Goal: Information Seeking & Learning: Learn about a topic

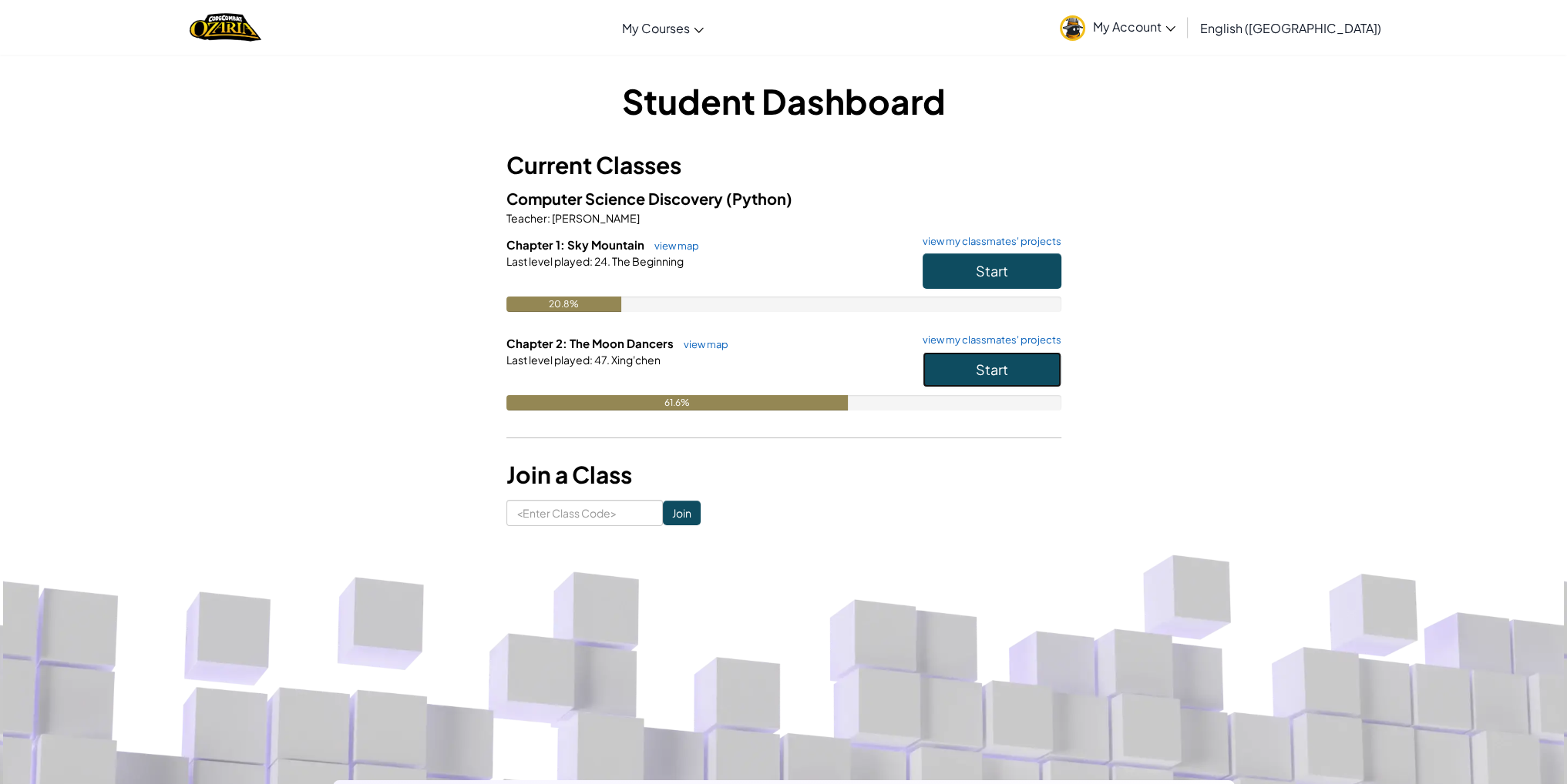
click at [971, 358] on button "Start" at bounding box center [992, 369] width 139 height 35
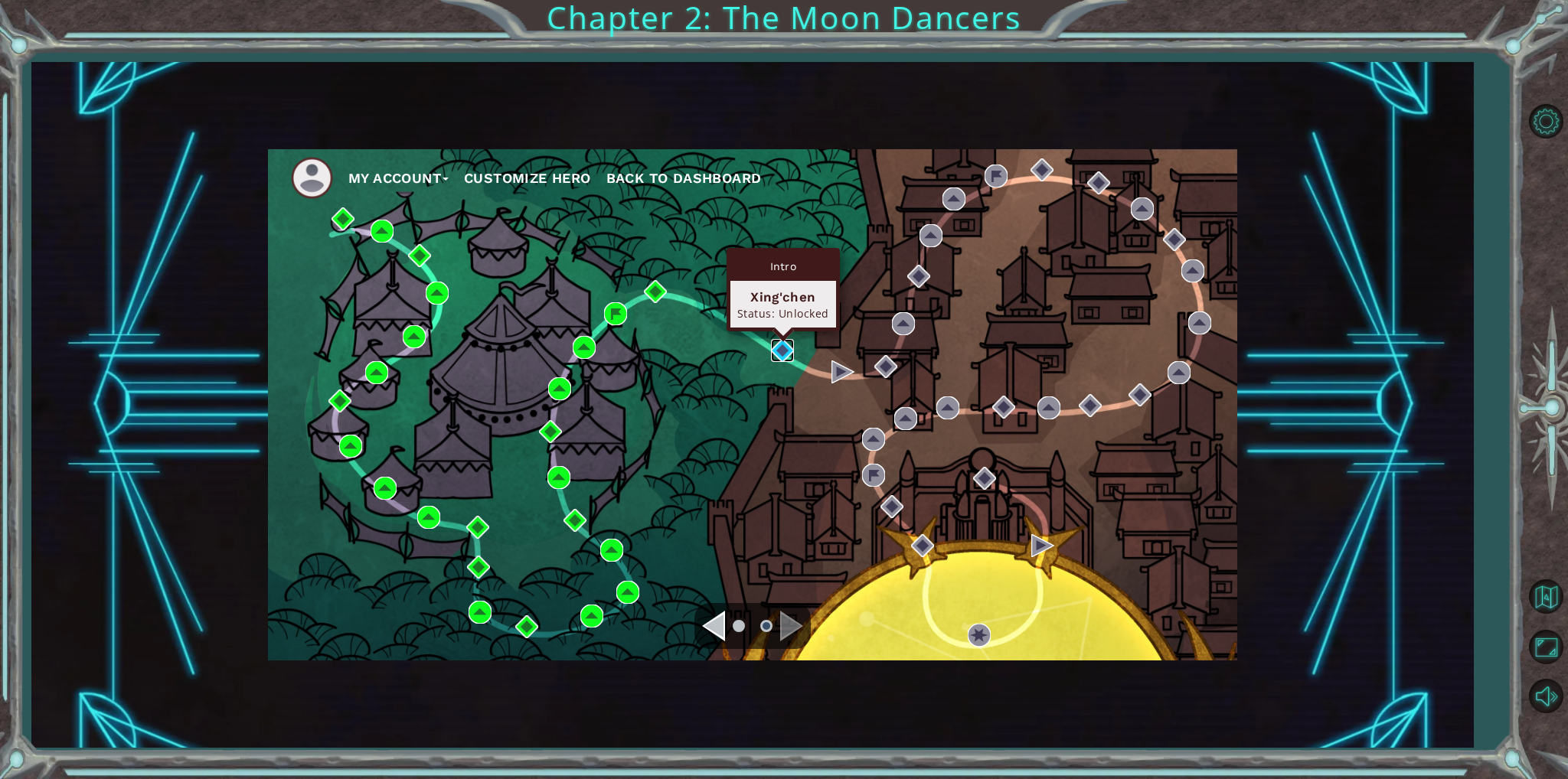
click at [776, 339] on img at bounding box center [783, 350] width 23 height 23
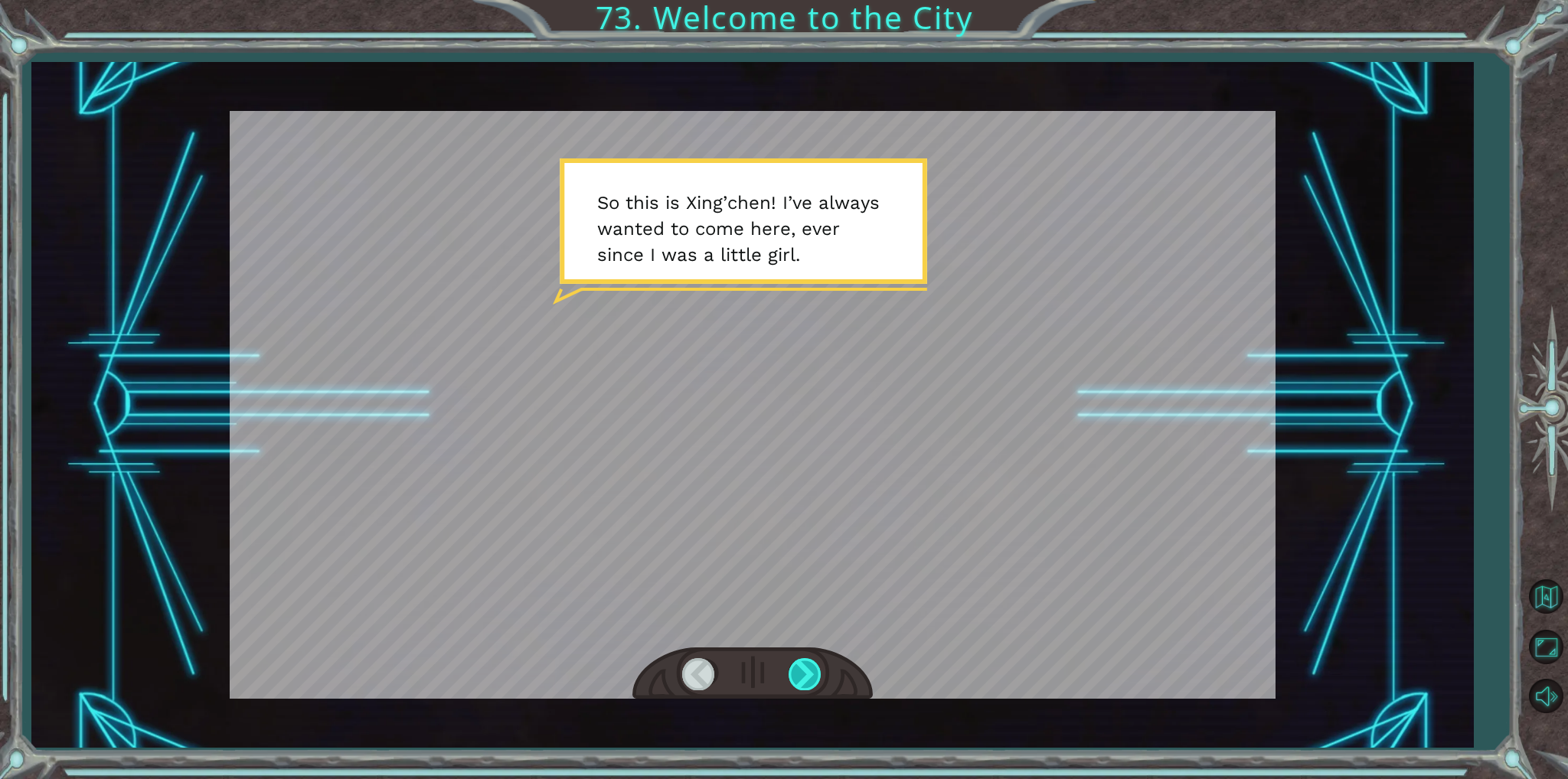
click at [813, 676] on div at bounding box center [805, 674] width 34 height 32
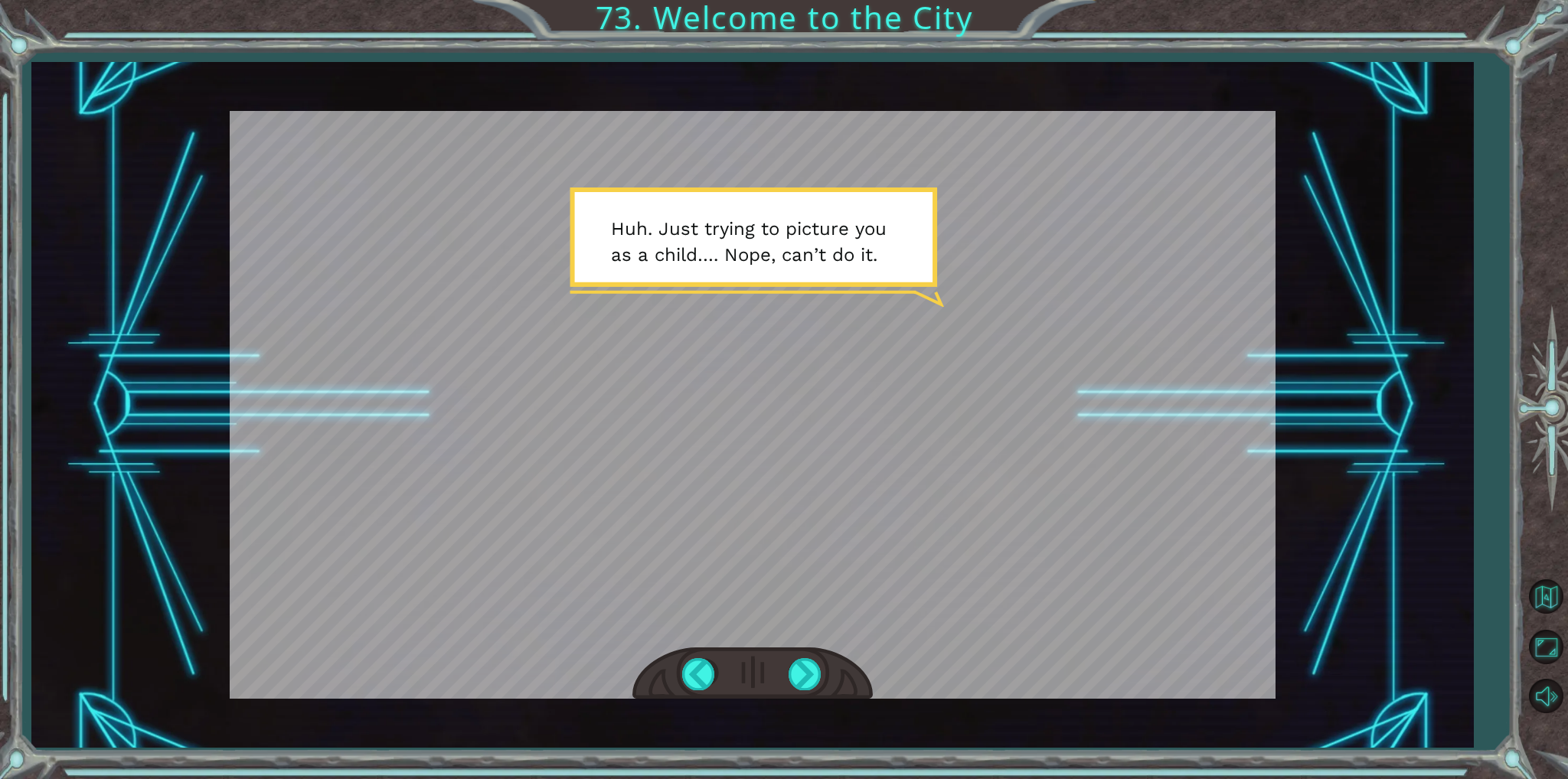
click at [829, 674] on div at bounding box center [753, 673] width 241 height 52
click at [803, 681] on div at bounding box center [805, 674] width 34 height 32
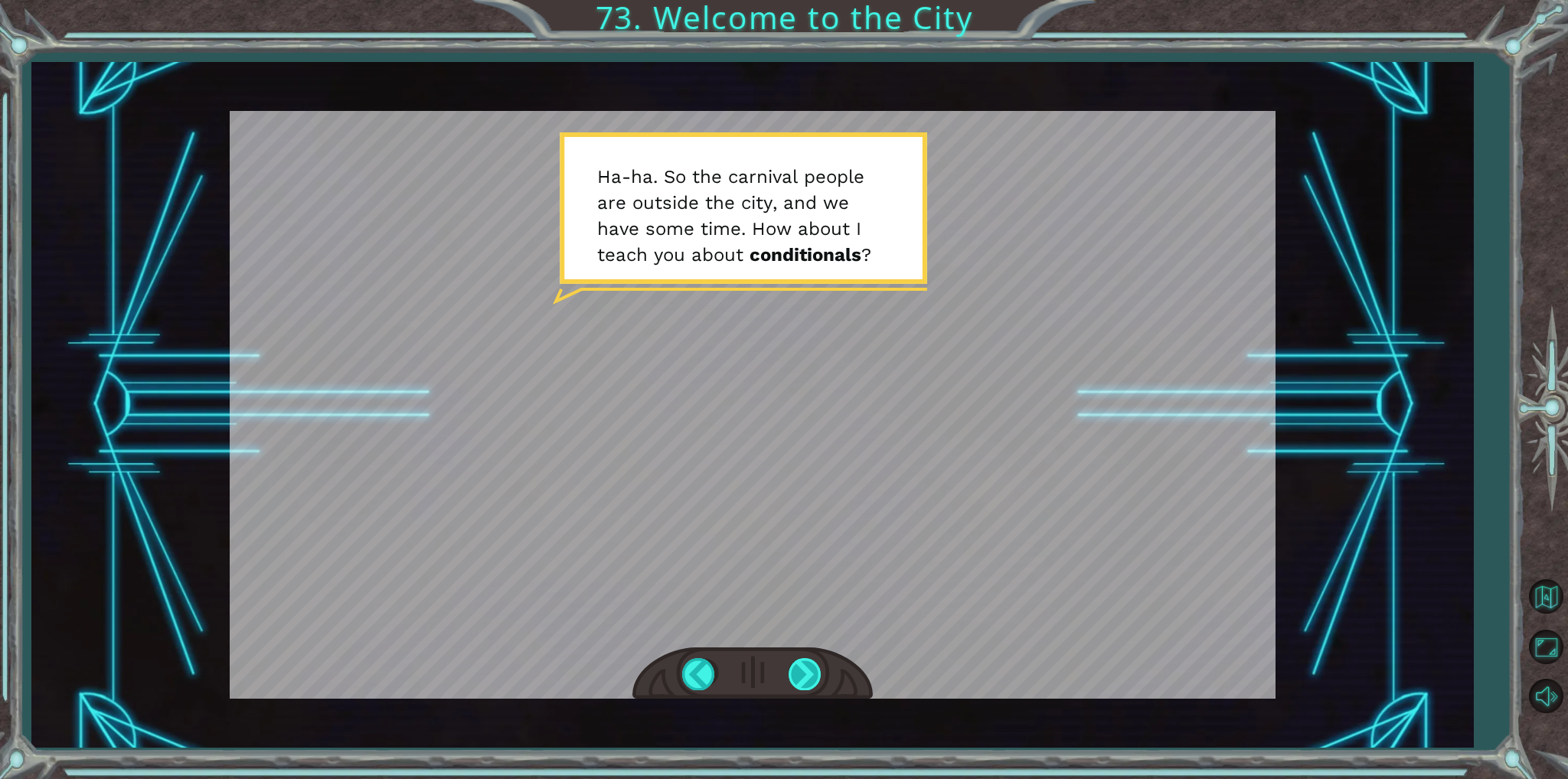
click at [805, 669] on div at bounding box center [805, 674] width 34 height 32
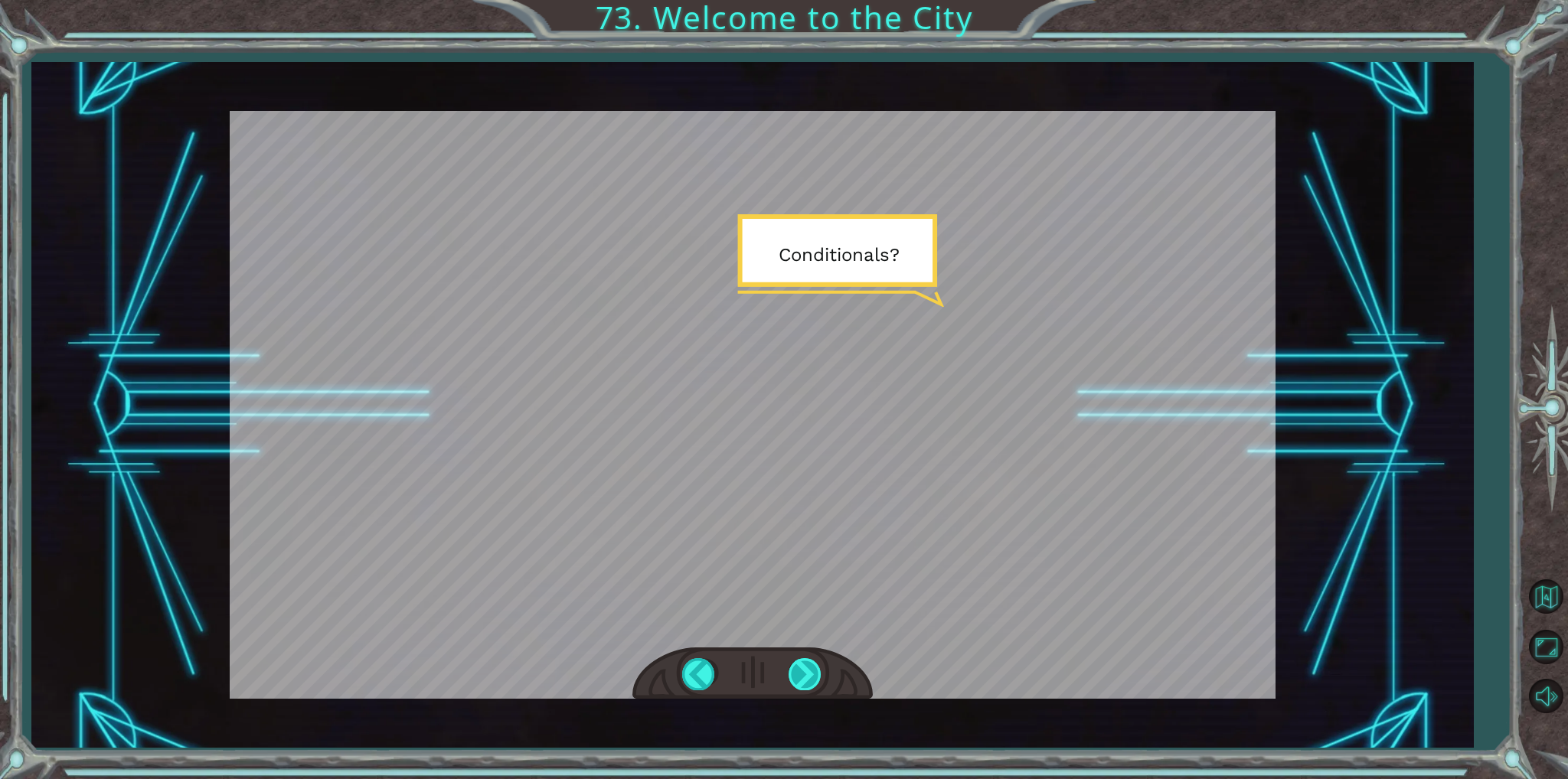
click at [805, 669] on div at bounding box center [805, 674] width 34 height 32
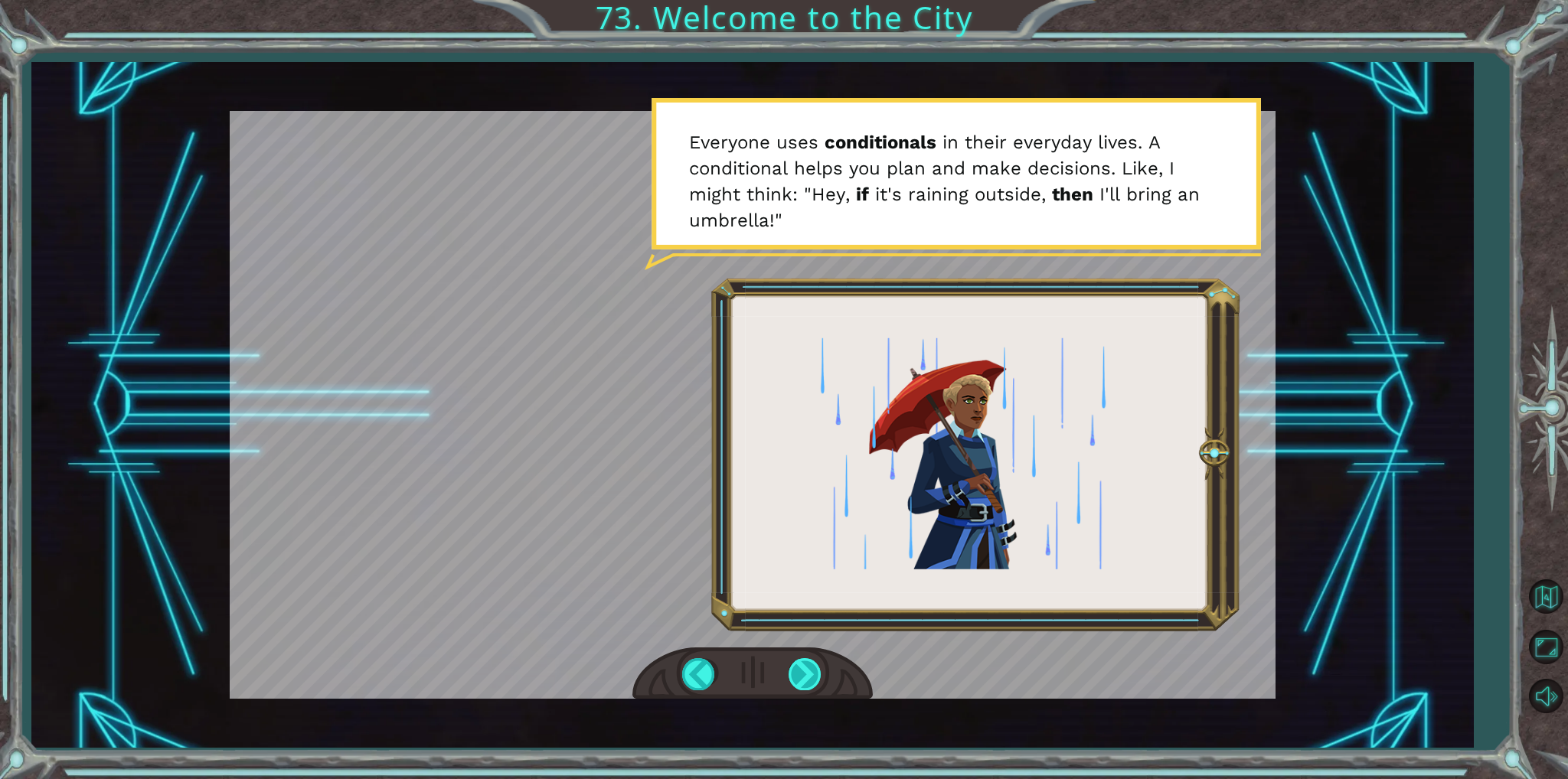
click at [799, 668] on div at bounding box center [805, 674] width 34 height 32
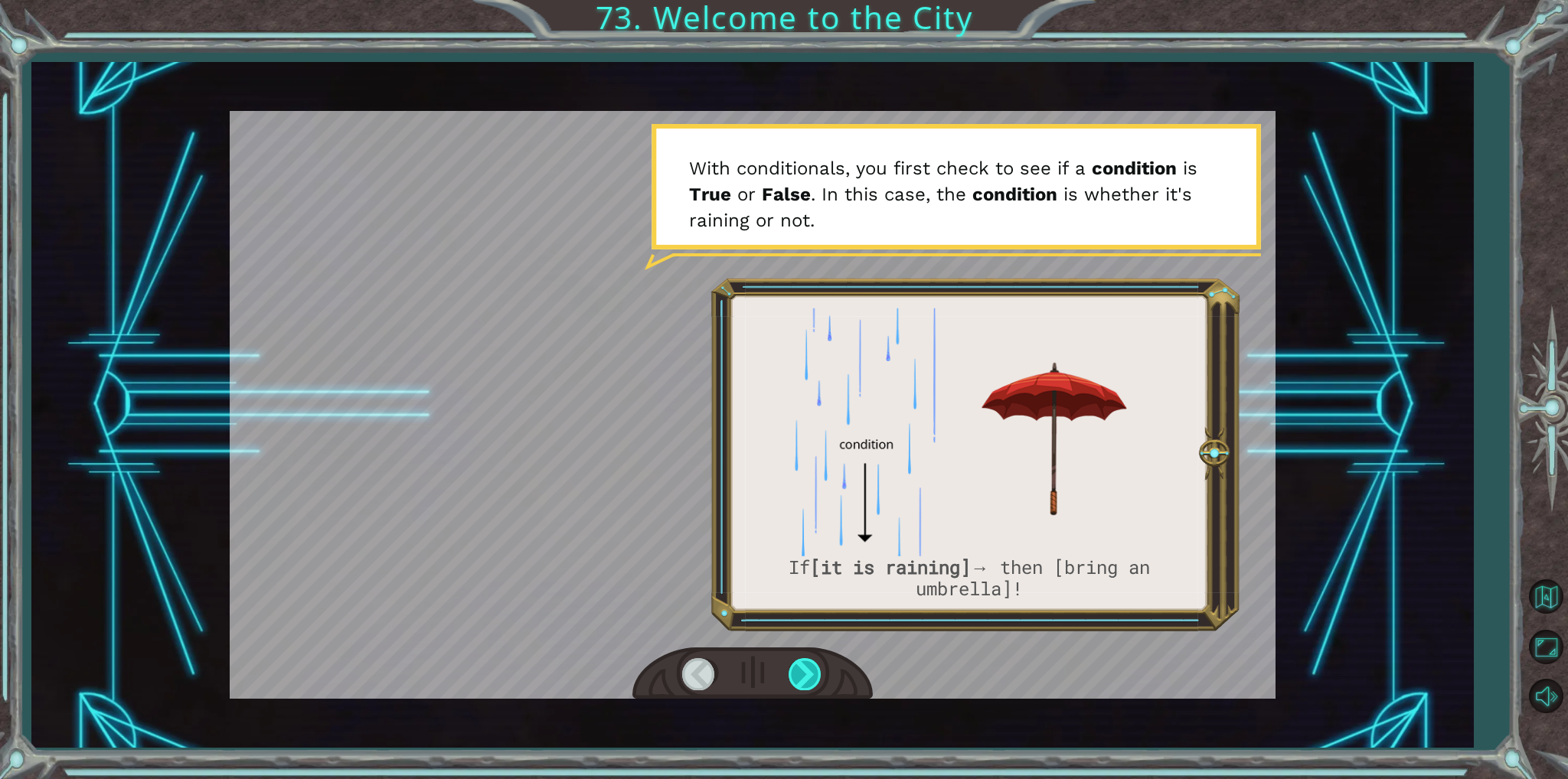
drag, startPoint x: 799, startPoint y: 668, endPoint x: 805, endPoint y: 664, distance: 7.2
drag, startPoint x: 805, startPoint y: 664, endPoint x: 725, endPoint y: 587, distance: 111.0
click at [725, 588] on div at bounding box center [753, 404] width 1046 height 588
click at [805, 668] on div at bounding box center [805, 674] width 34 height 32
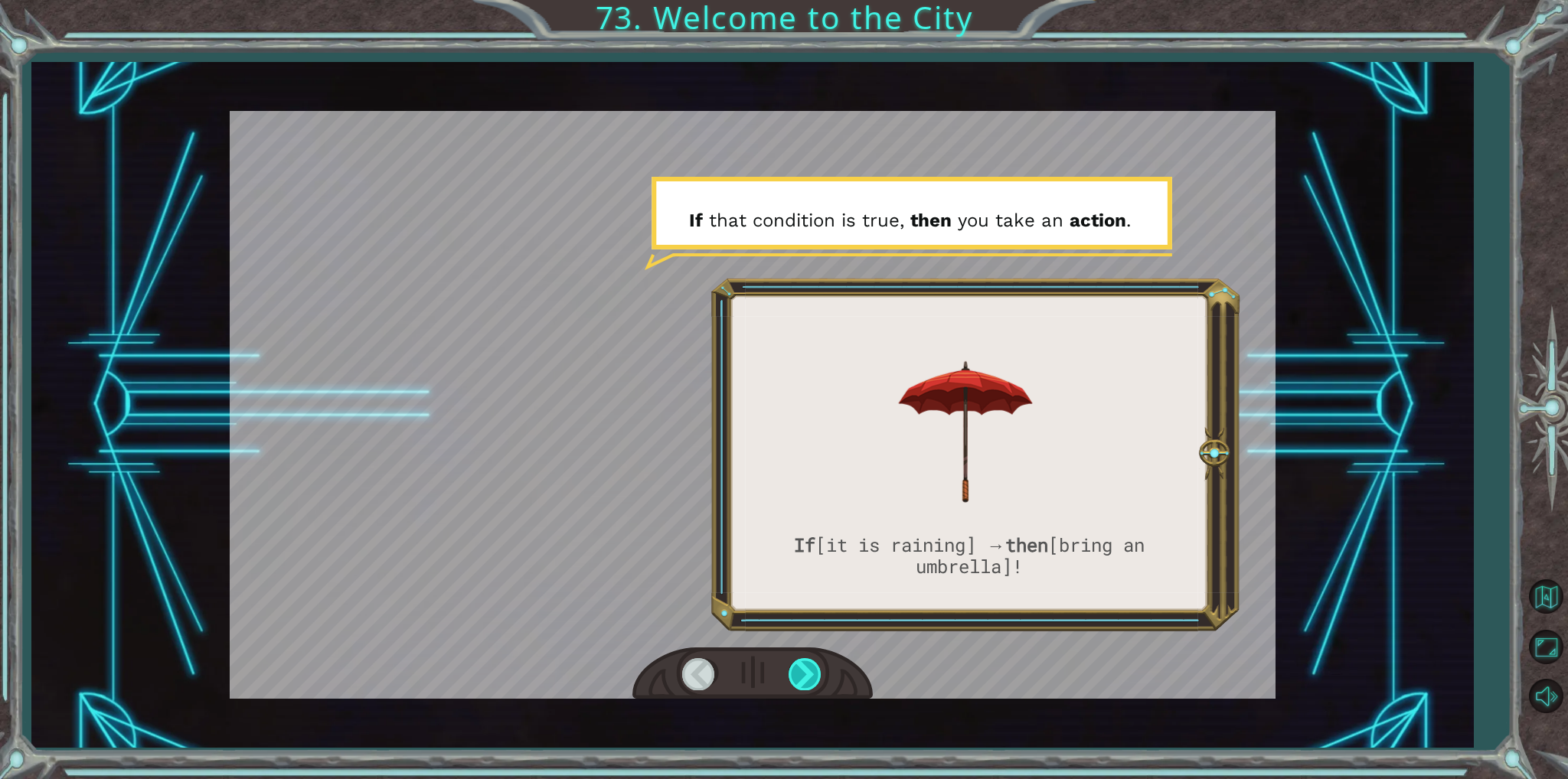
click at [804, 668] on div at bounding box center [805, 674] width 34 height 32
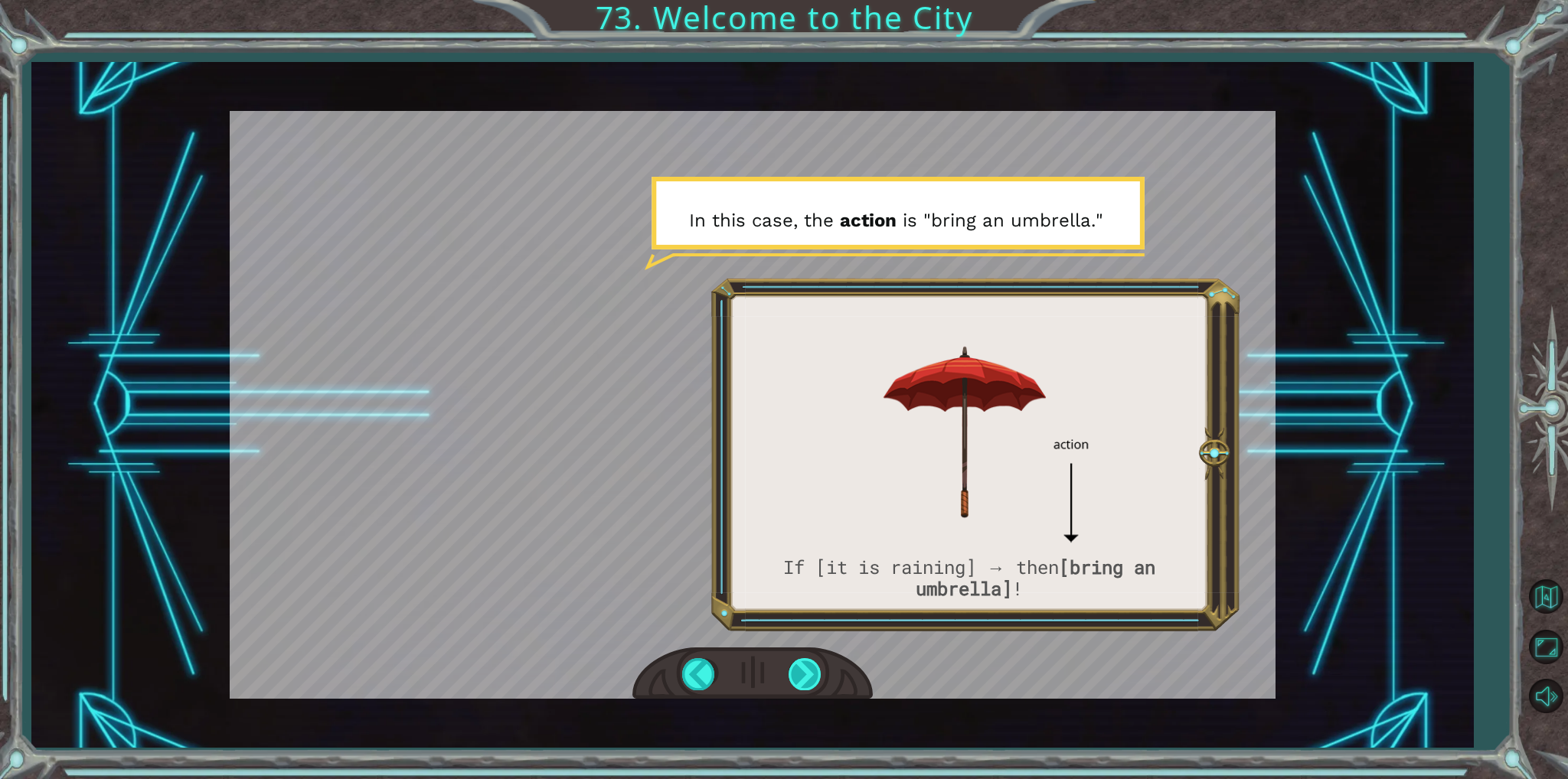
click at [805, 665] on div at bounding box center [805, 674] width 34 height 32
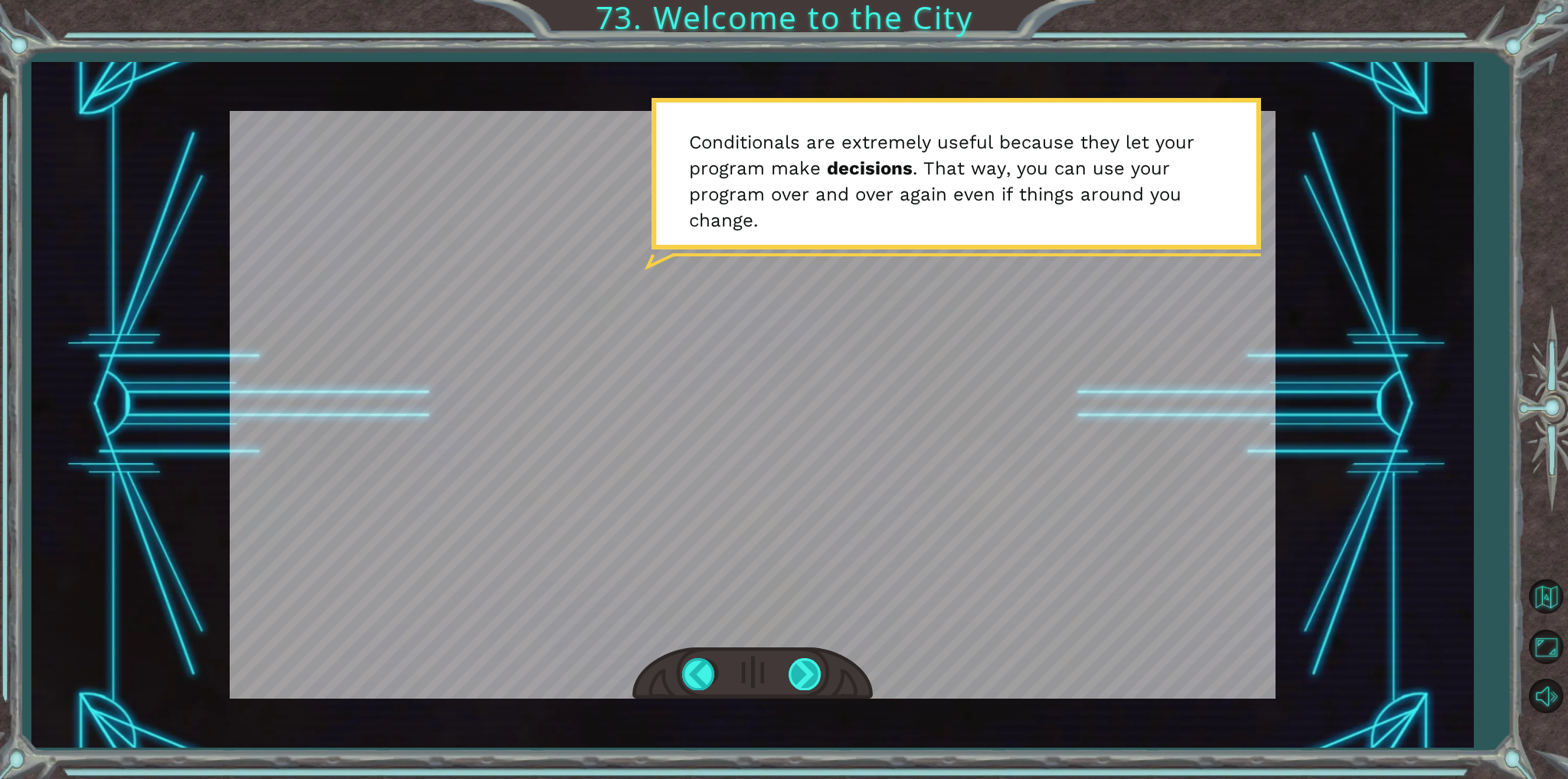
click at [795, 677] on div at bounding box center [805, 674] width 34 height 32
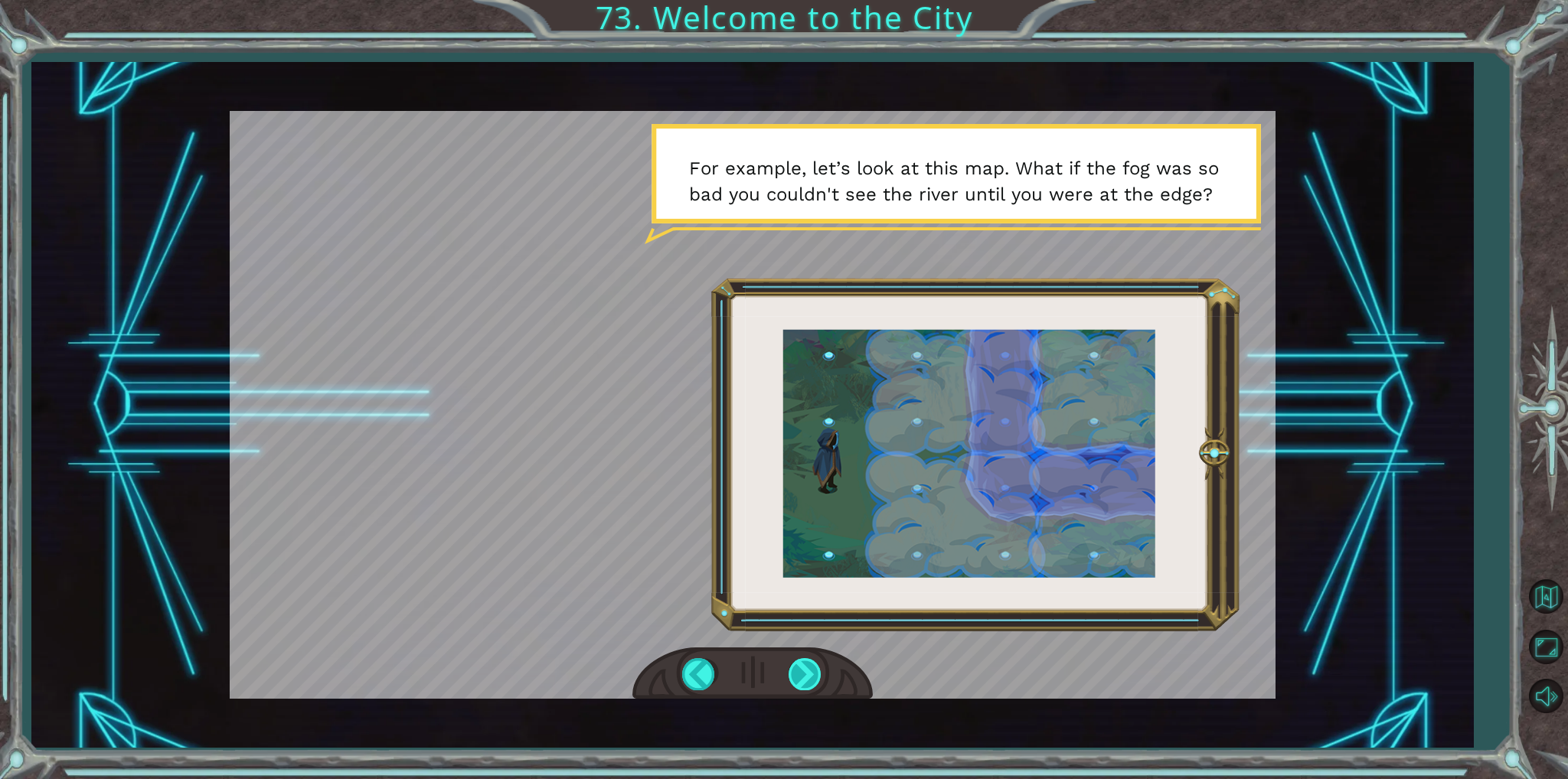
click at [803, 681] on div at bounding box center [805, 674] width 34 height 32
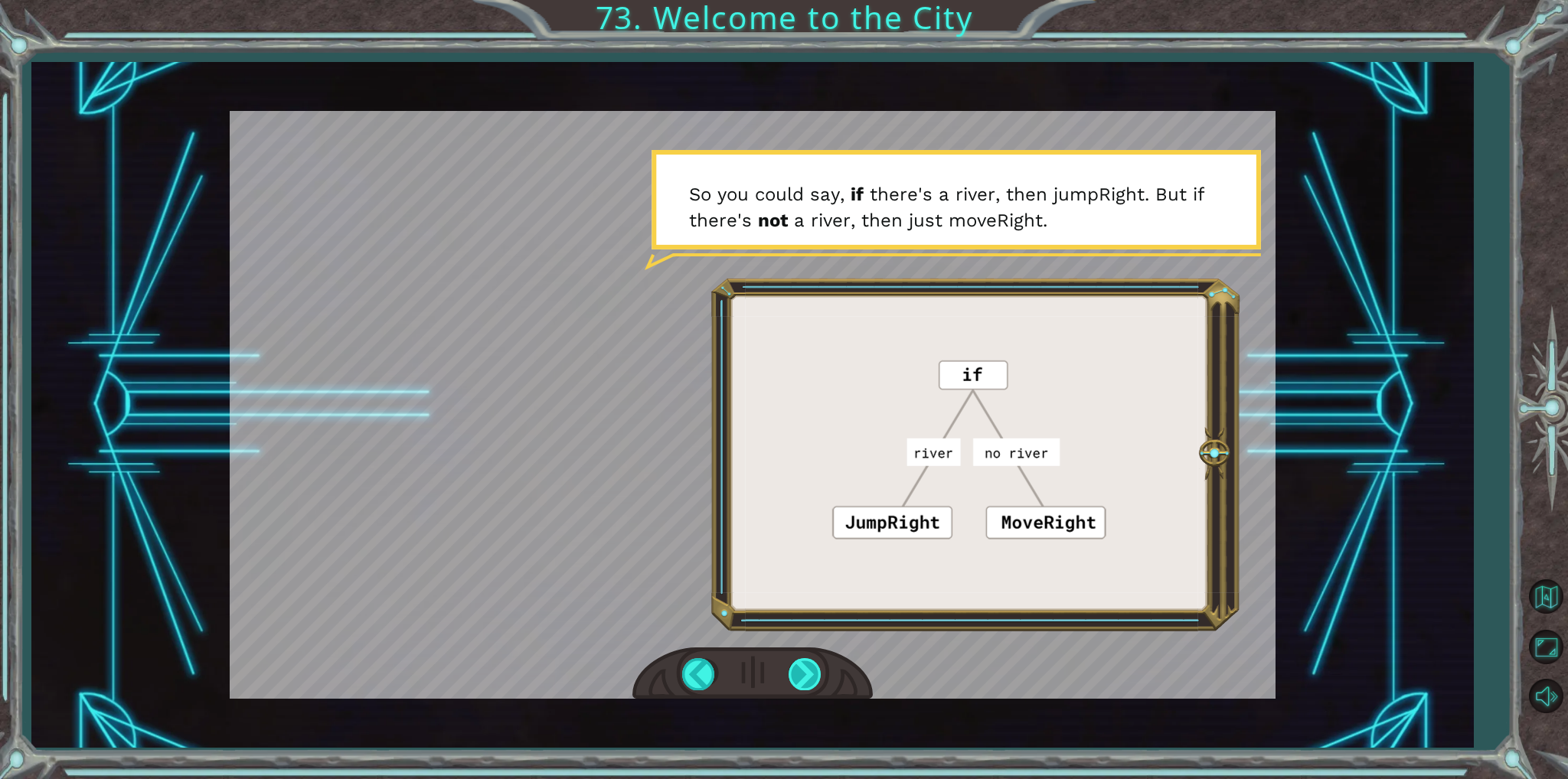
click at [803, 681] on div at bounding box center [805, 674] width 34 height 32
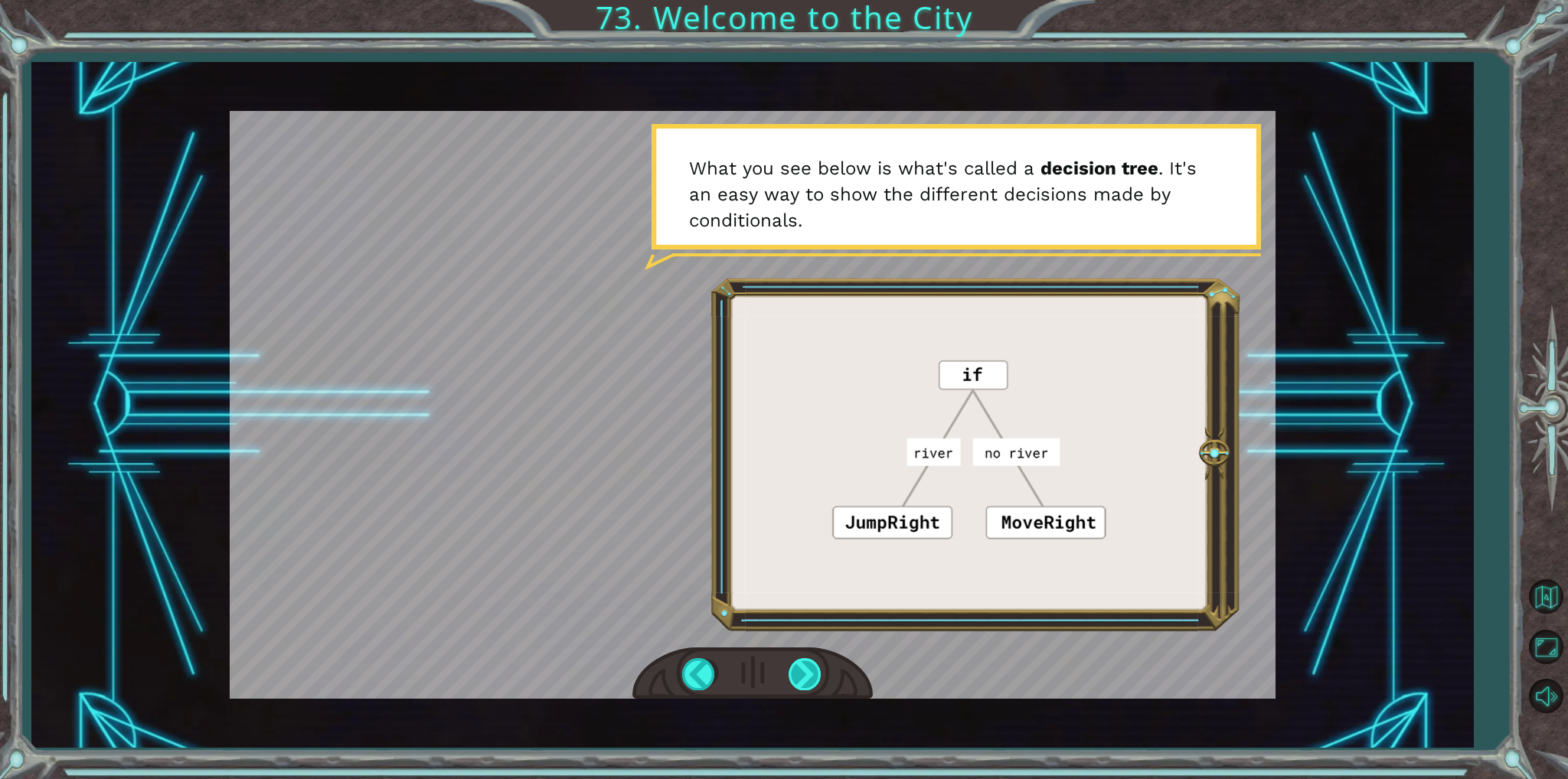
click at [803, 681] on div at bounding box center [805, 674] width 34 height 32
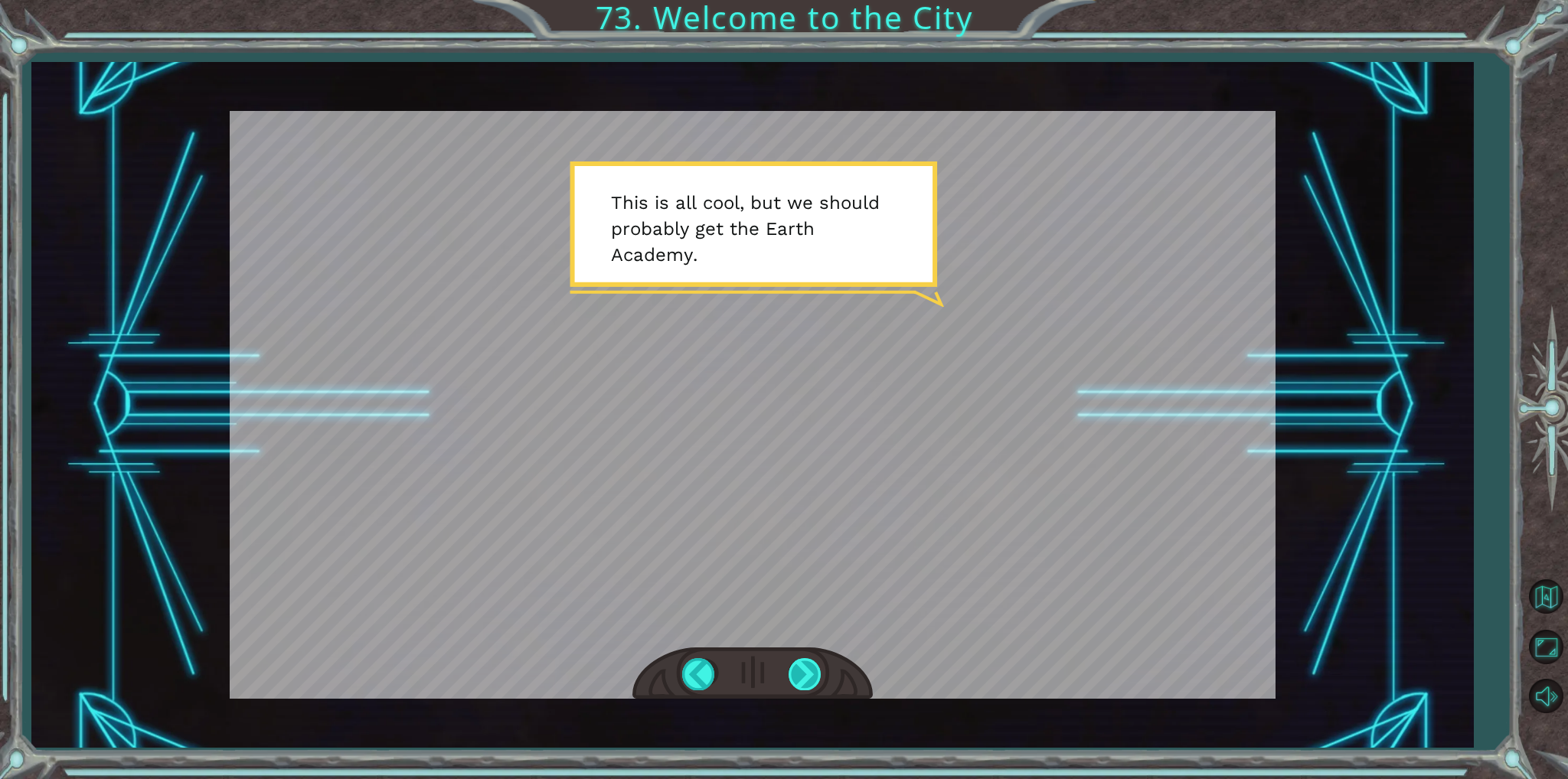
click at [803, 681] on div at bounding box center [805, 674] width 34 height 32
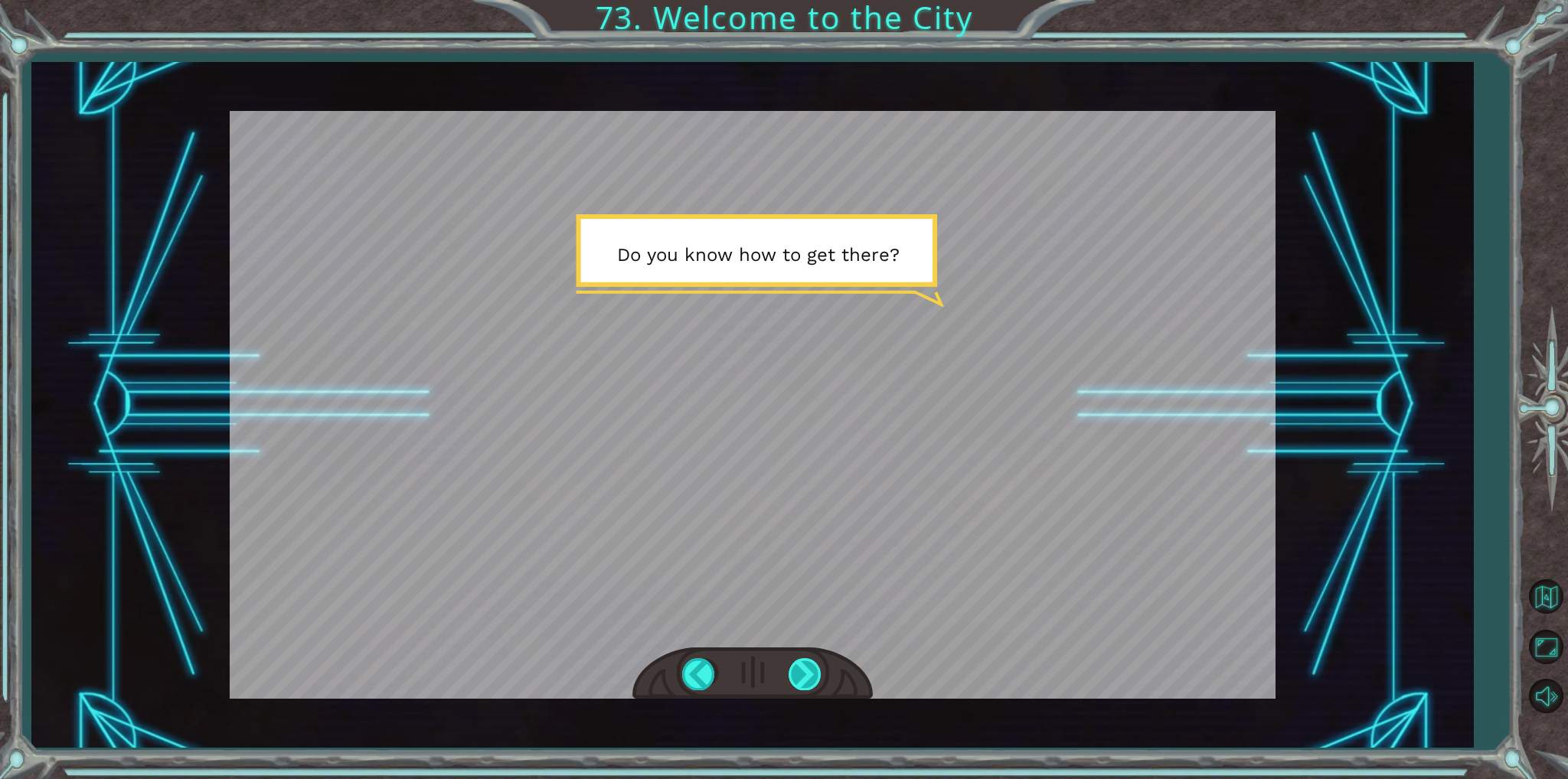
click at [803, 681] on div at bounding box center [805, 674] width 34 height 32
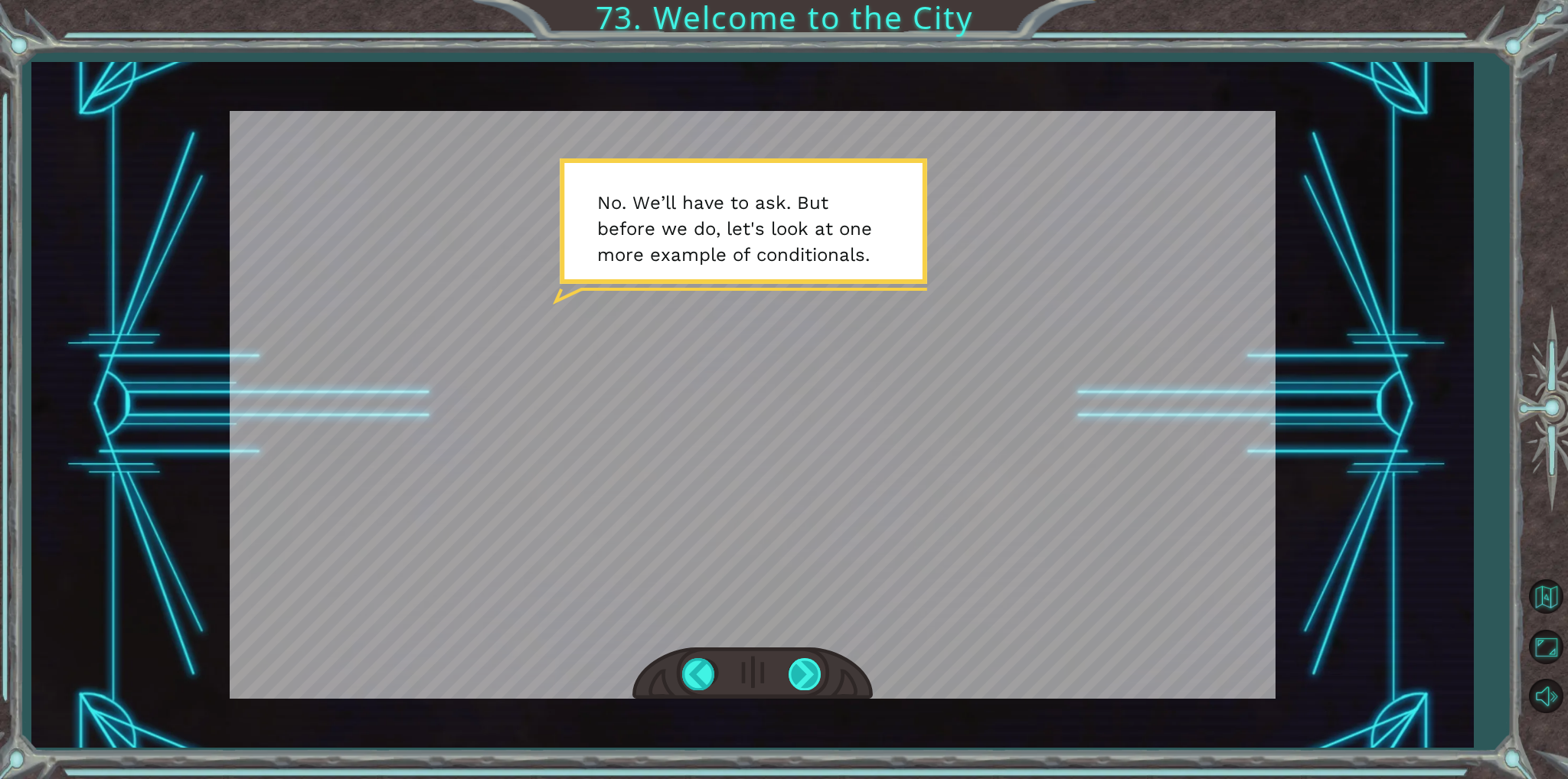
click at [803, 681] on div at bounding box center [805, 674] width 34 height 32
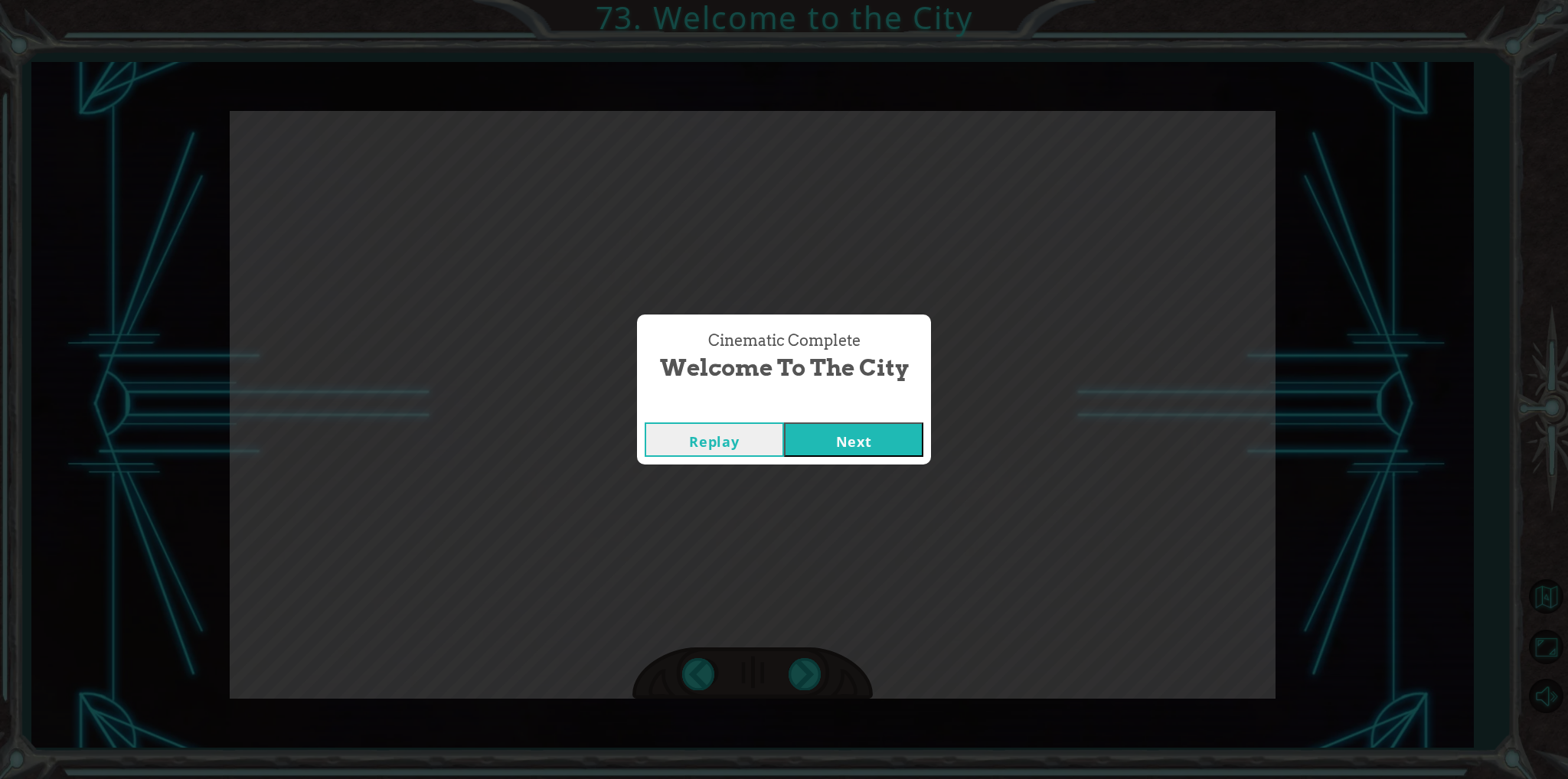
click at [854, 454] on button "Next" at bounding box center [854, 439] width 139 height 34
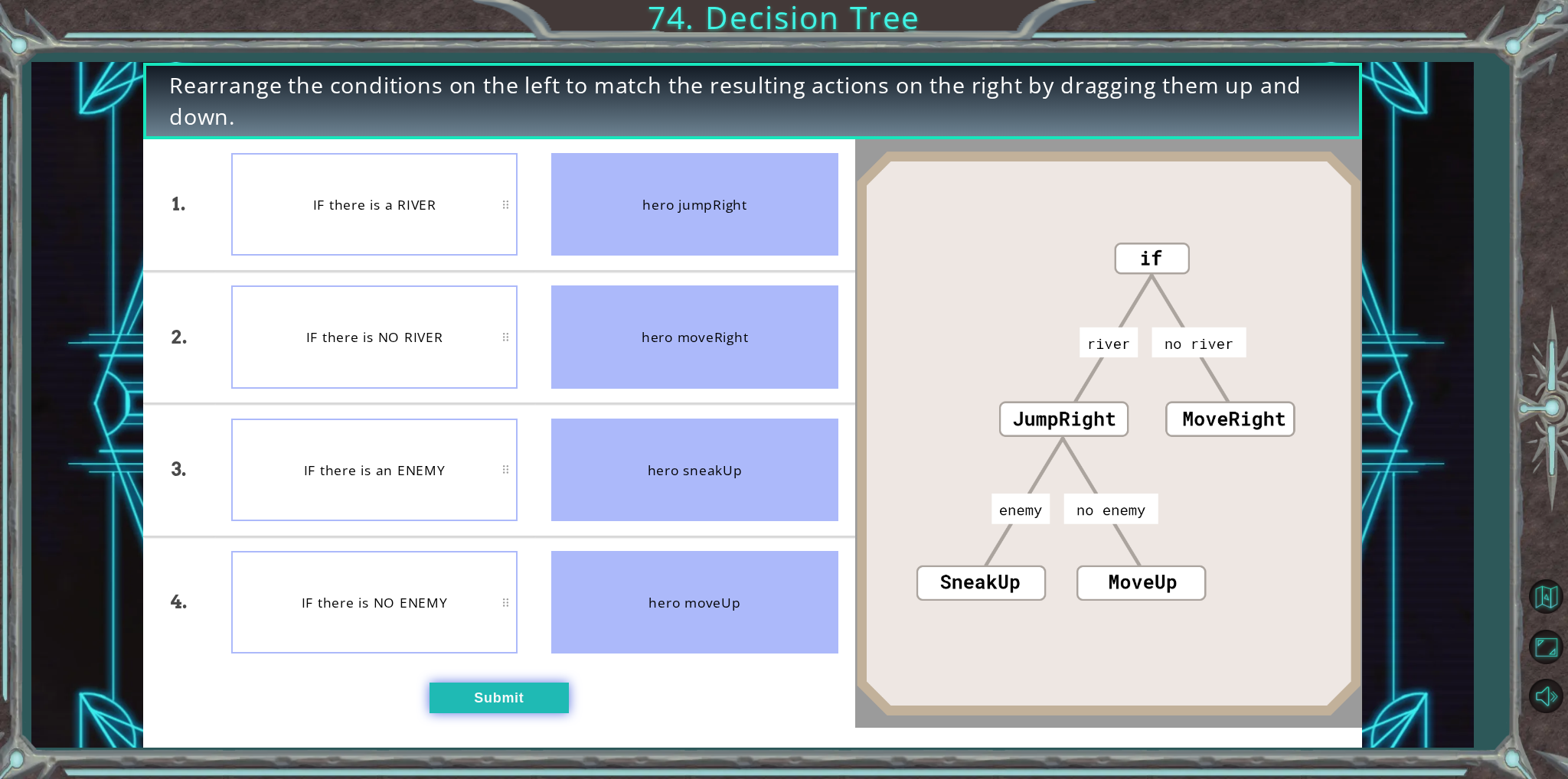
click at [529, 692] on button "Submit" at bounding box center [499, 698] width 139 height 32
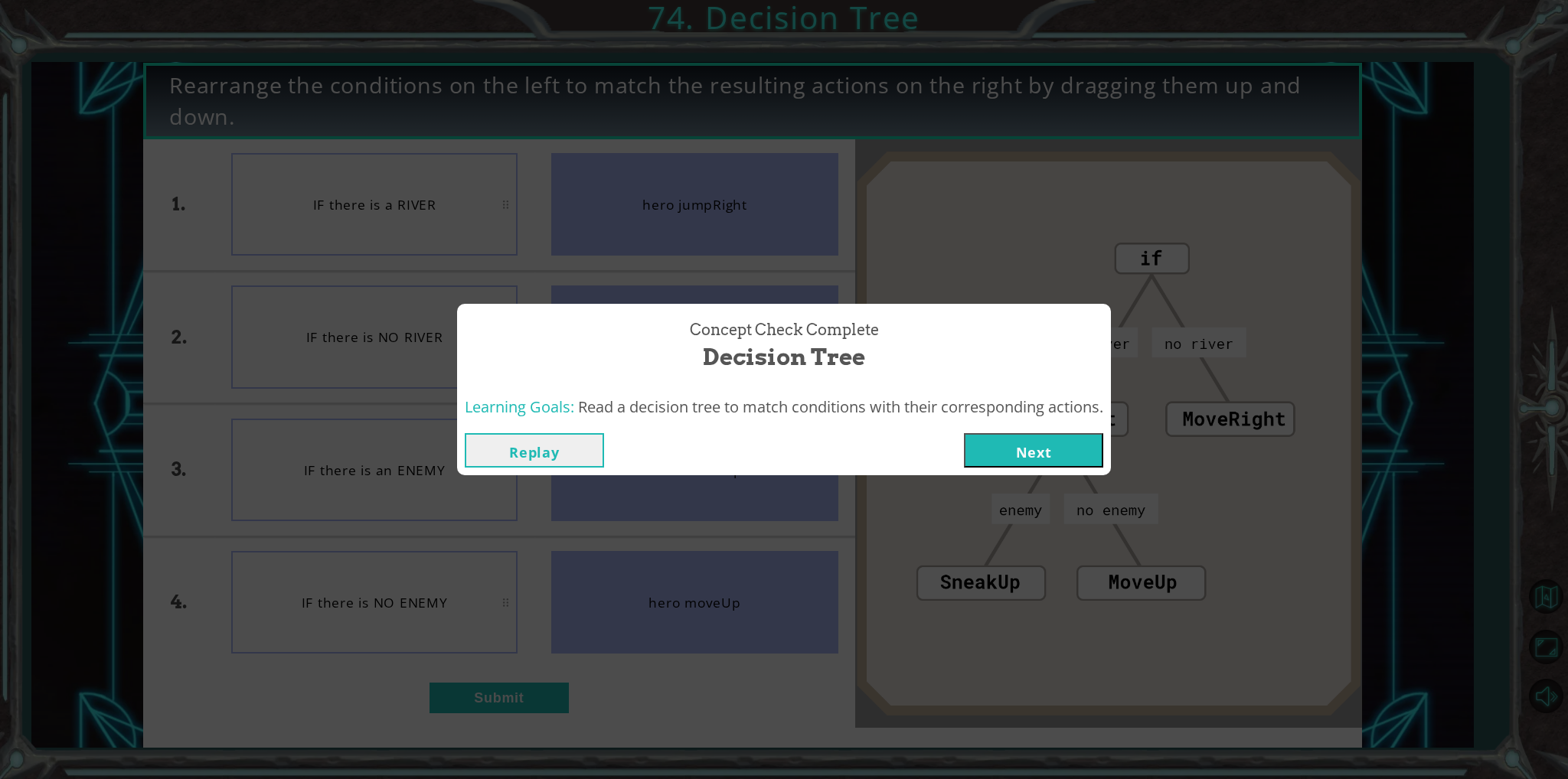
click at [1037, 459] on button "Next" at bounding box center [1033, 450] width 139 height 34
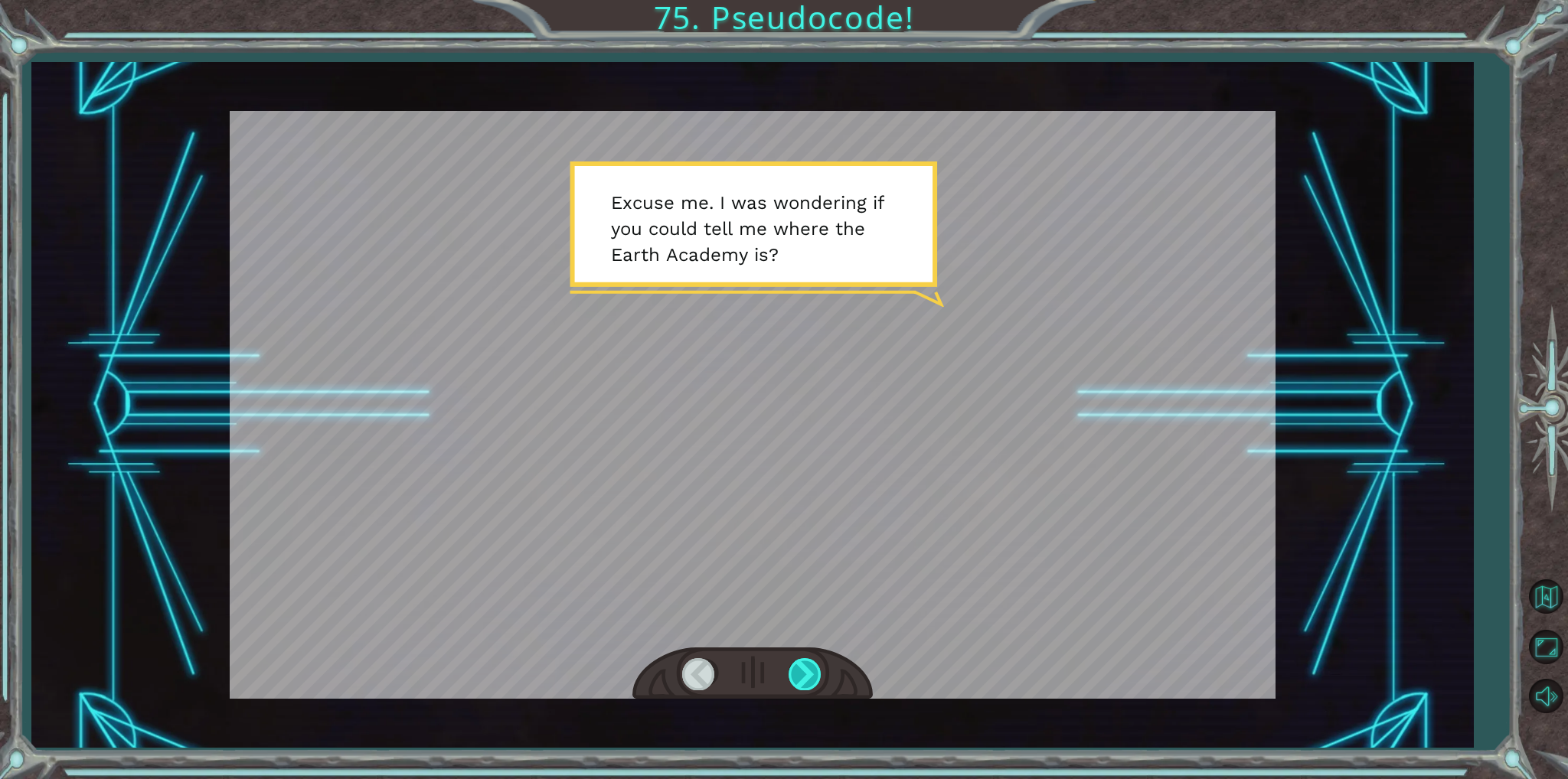
click at [803, 664] on div at bounding box center [805, 674] width 34 height 32
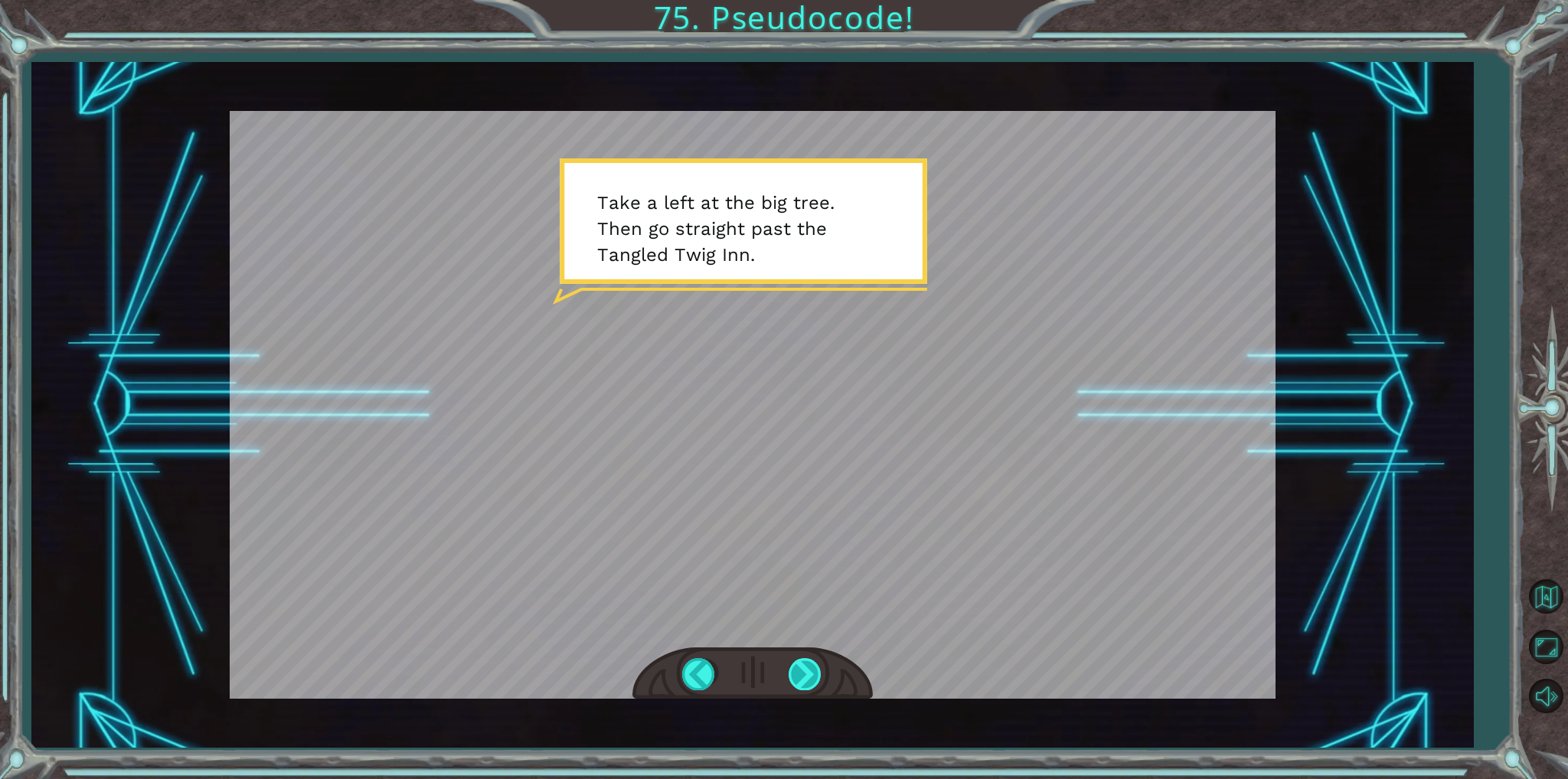
click at [815, 663] on div at bounding box center [805, 674] width 34 height 32
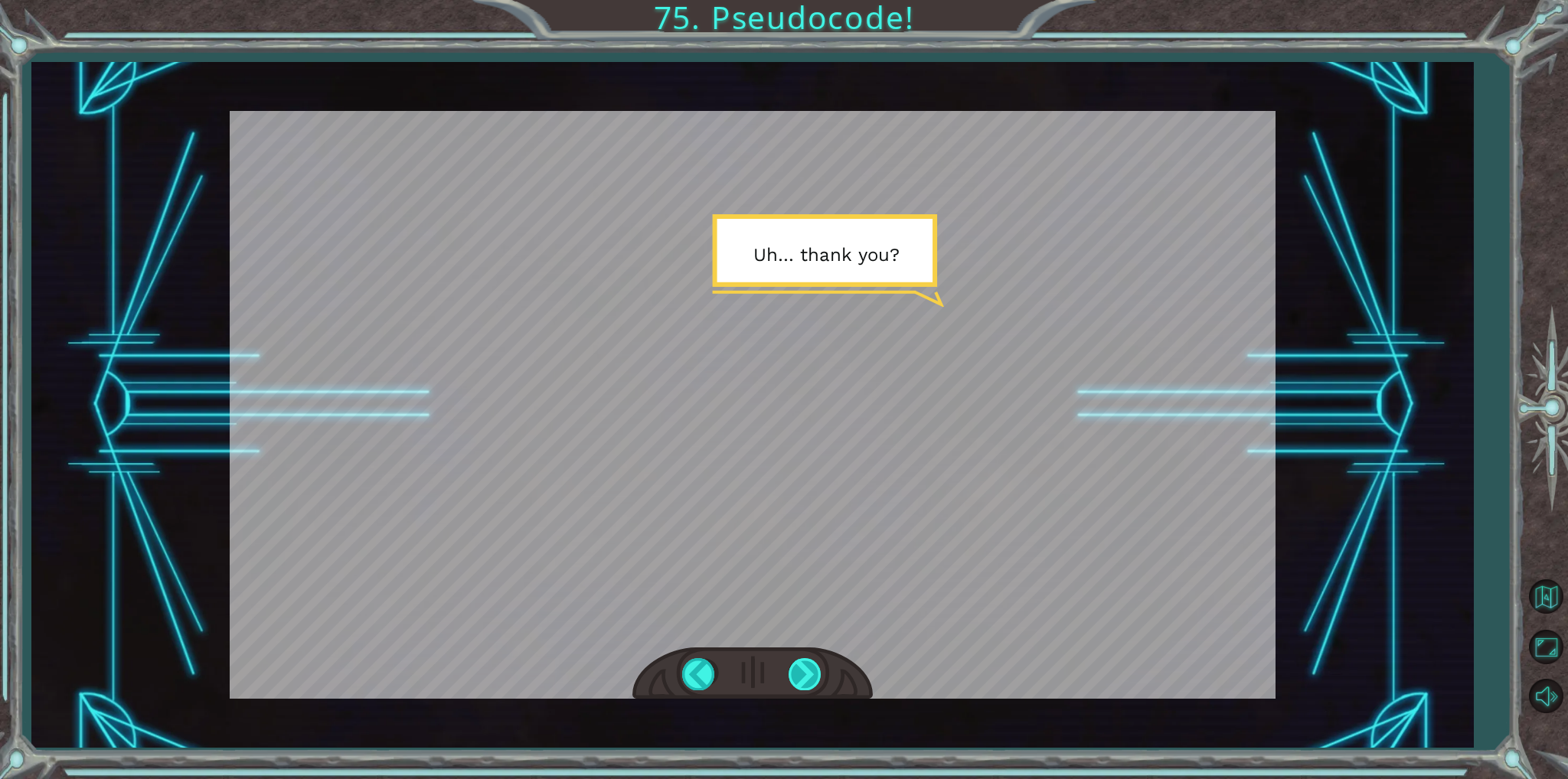
click at [815, 663] on div at bounding box center [805, 674] width 34 height 32
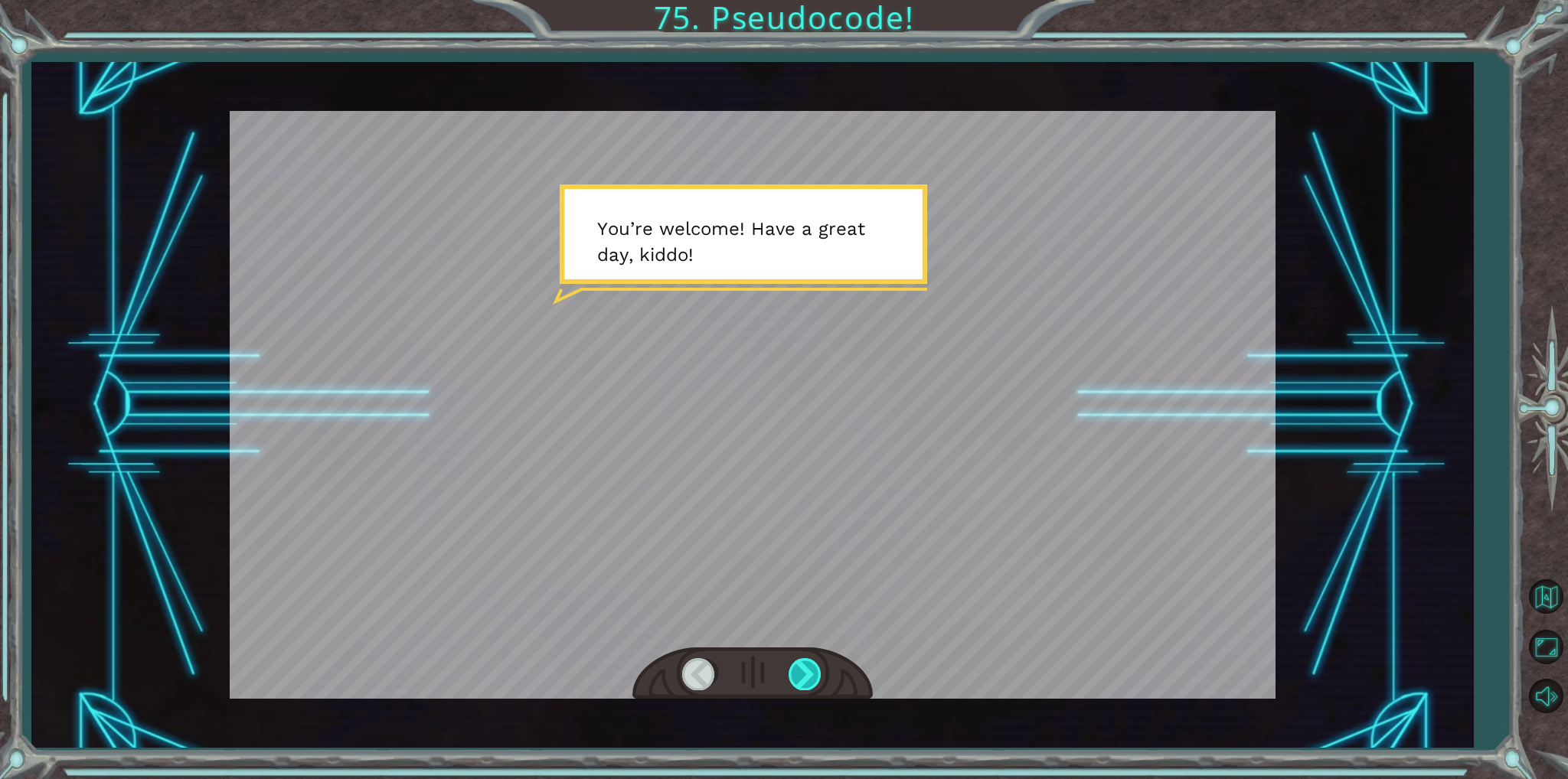
click at [815, 663] on div at bounding box center [805, 674] width 34 height 32
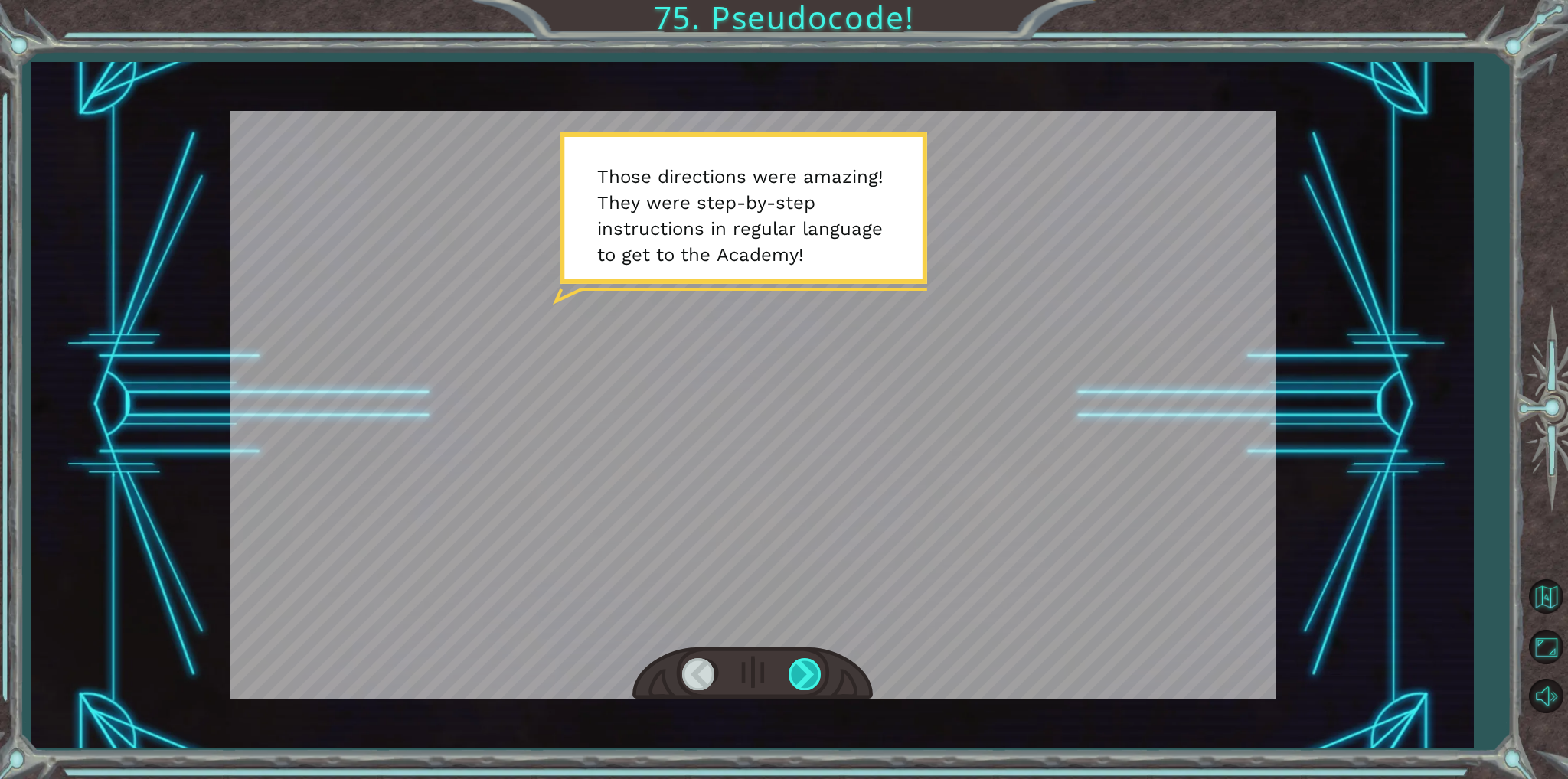
click at [821, 663] on div at bounding box center [805, 674] width 34 height 32
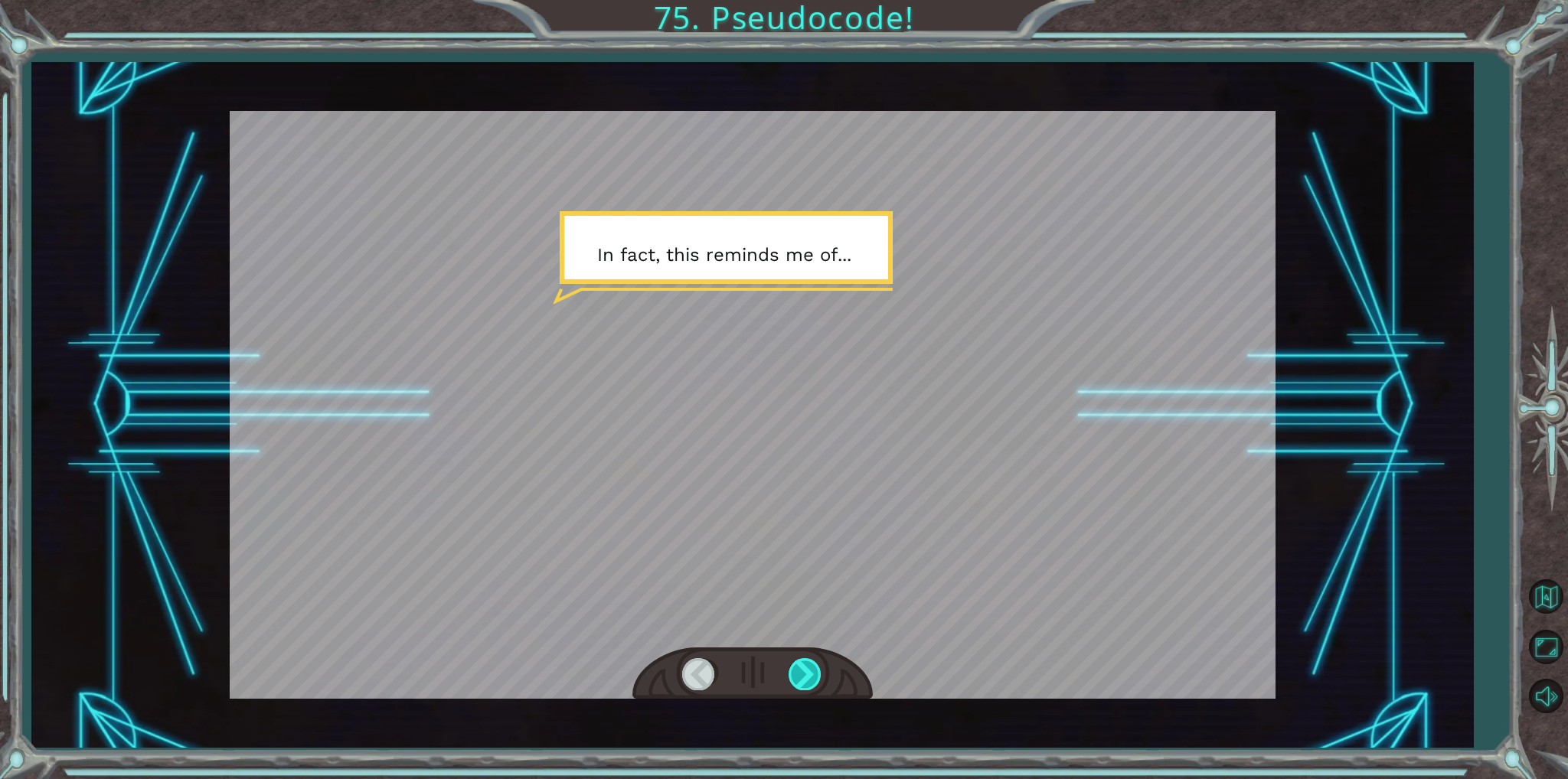
click at [821, 663] on div at bounding box center [805, 674] width 34 height 32
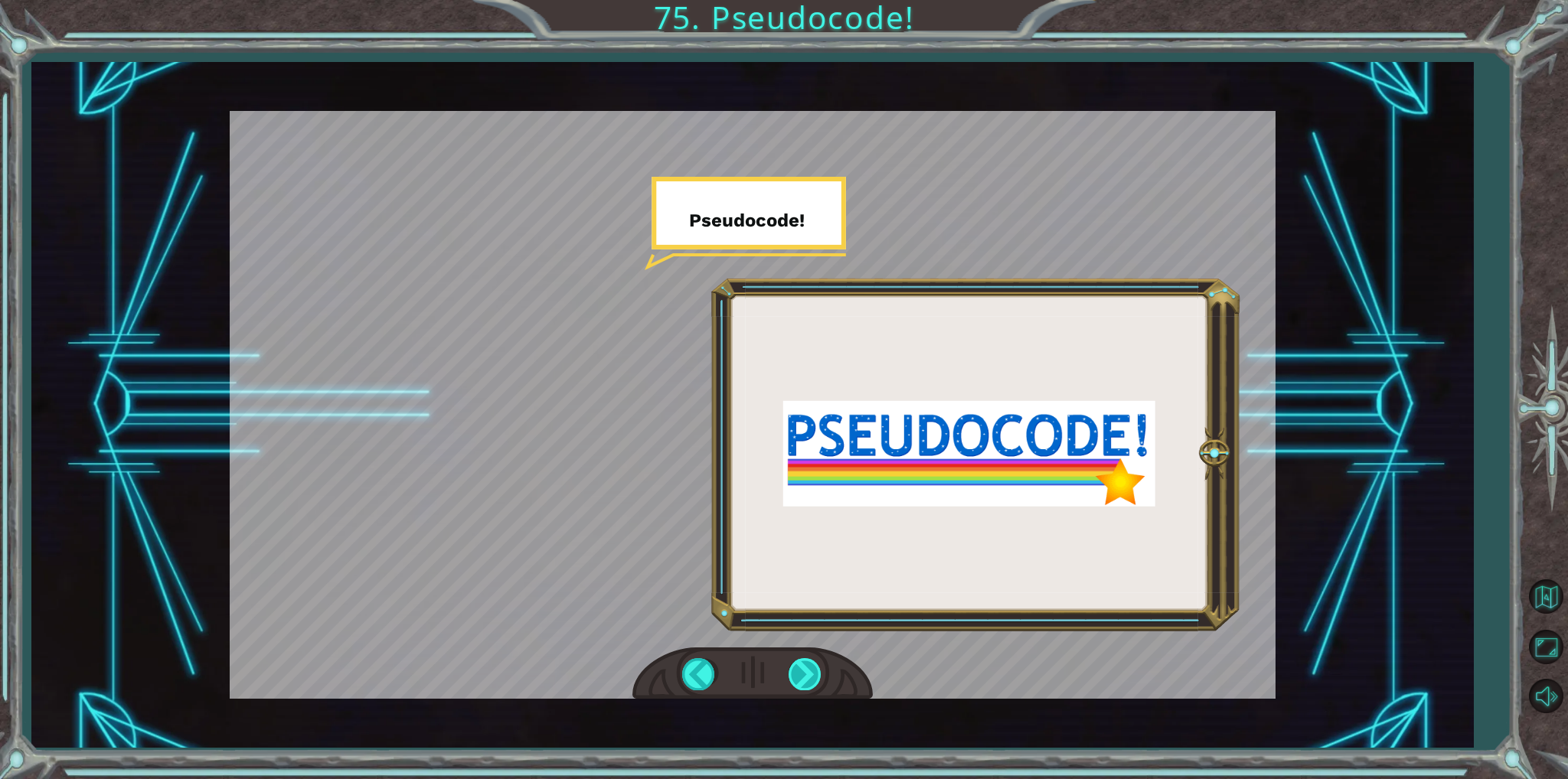
click at [821, 663] on div at bounding box center [805, 674] width 34 height 32
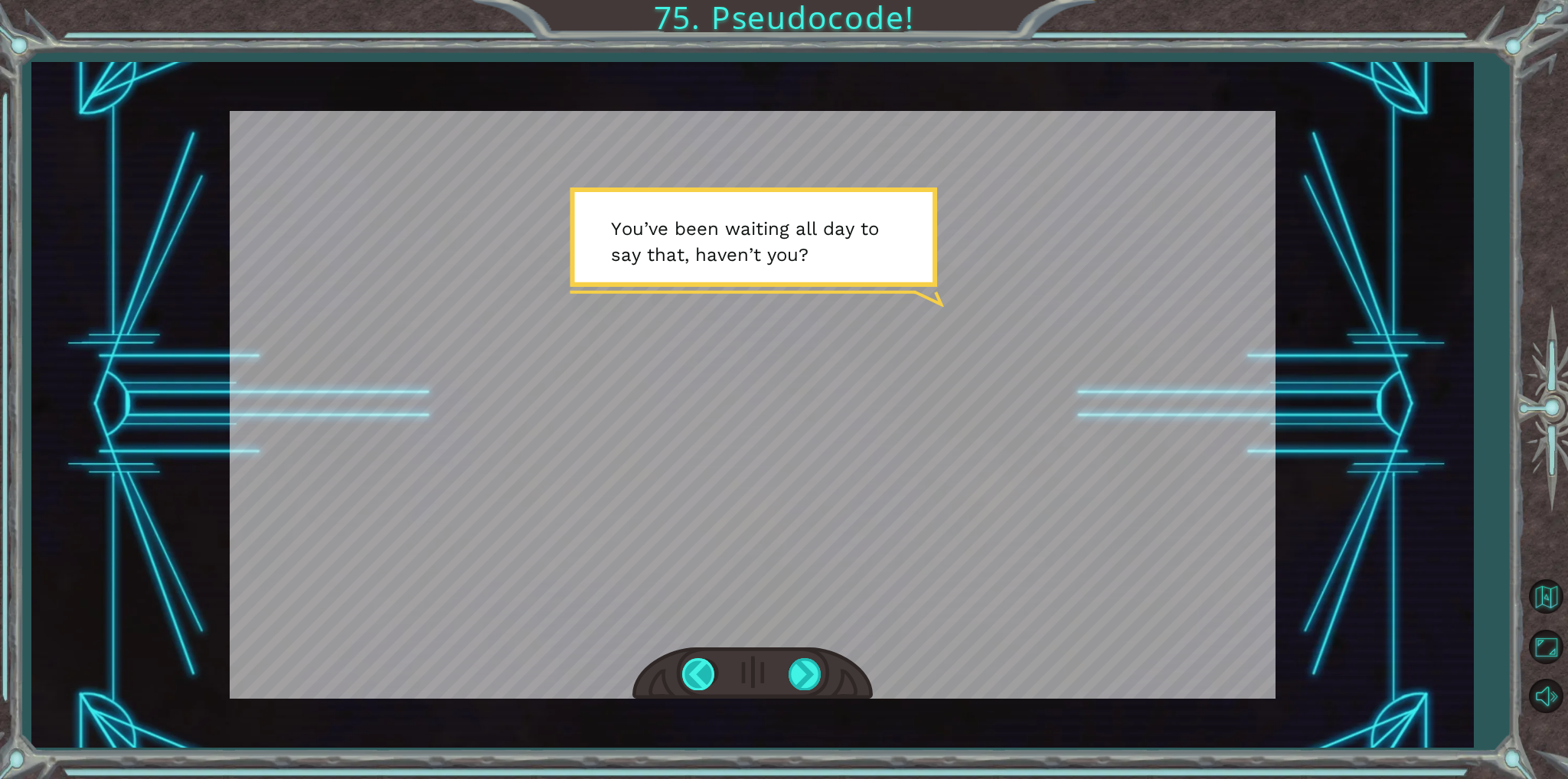
click at [708, 667] on div at bounding box center [699, 674] width 34 height 32
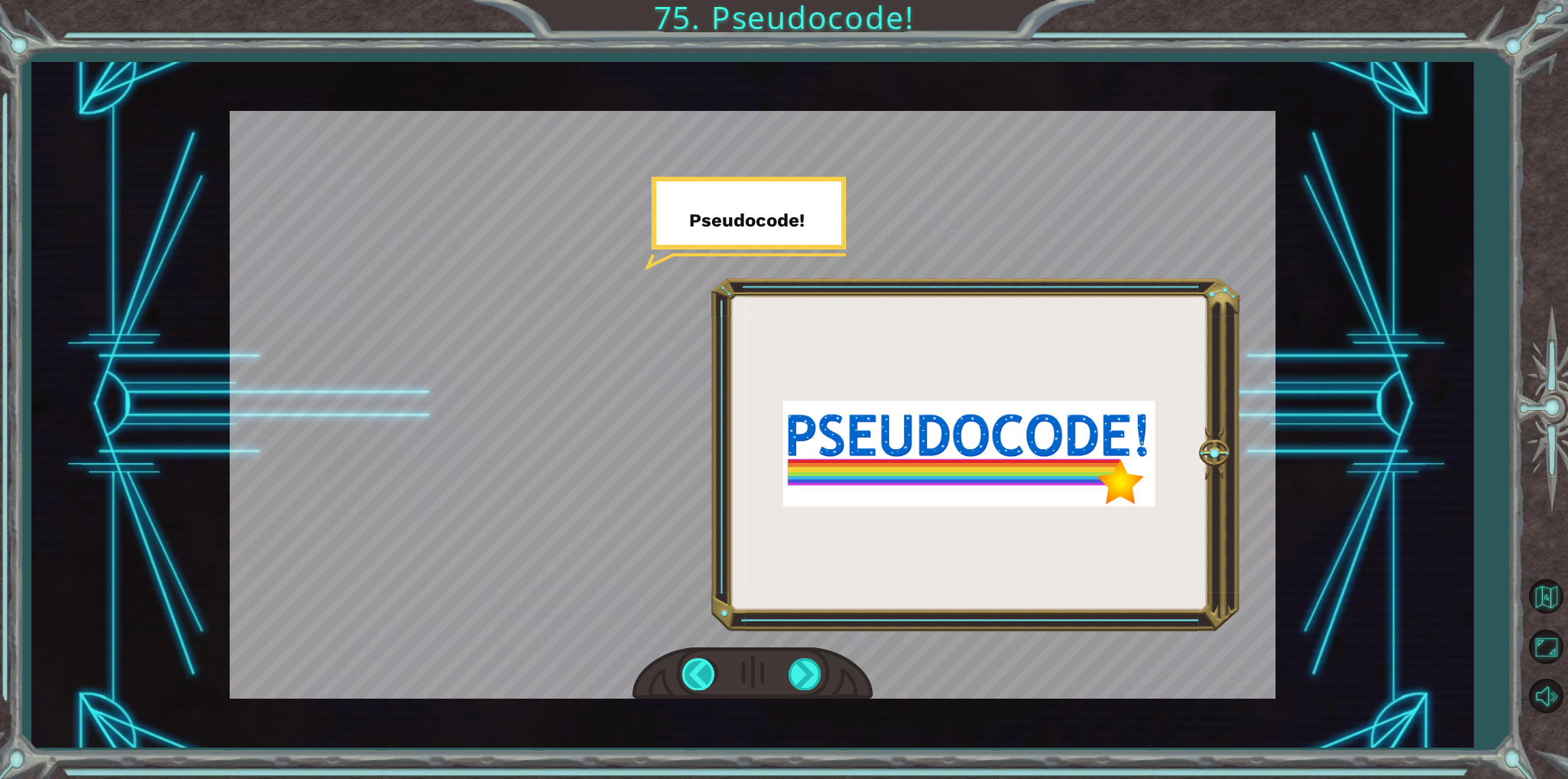
click at [710, 666] on div at bounding box center [699, 674] width 34 height 32
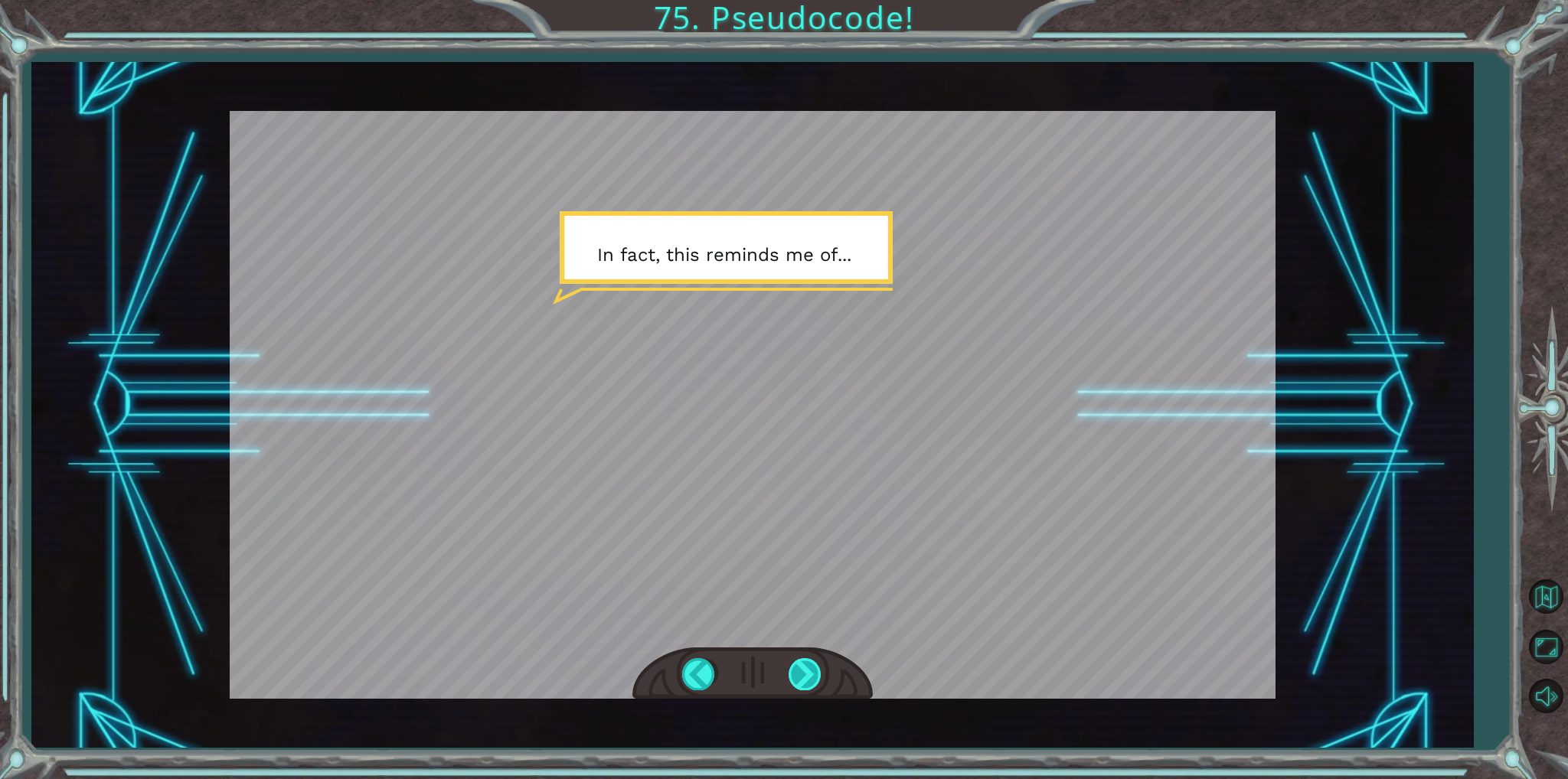
click at [804, 662] on div at bounding box center [805, 674] width 34 height 32
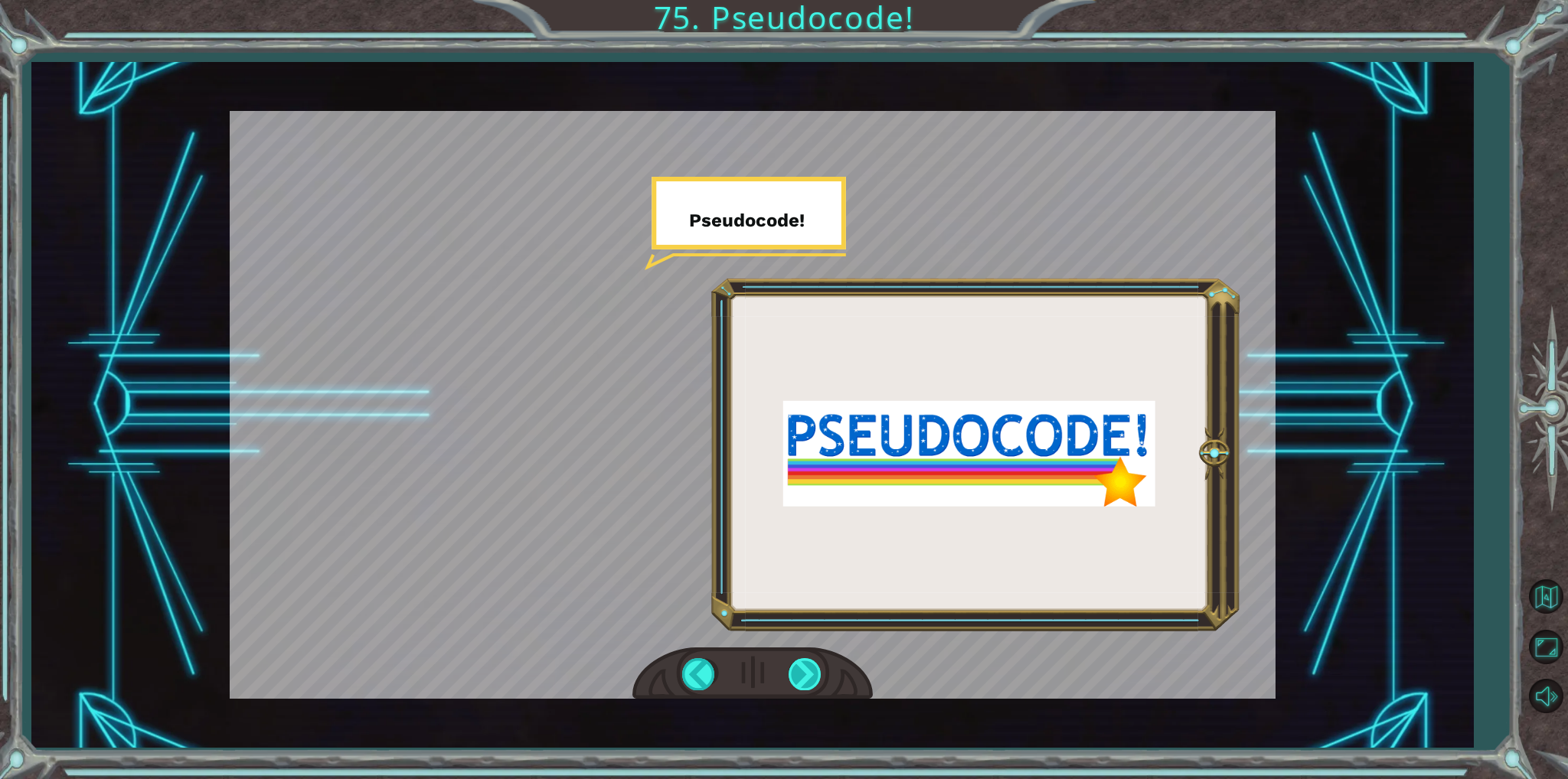
click at [804, 662] on div at bounding box center [805, 674] width 34 height 32
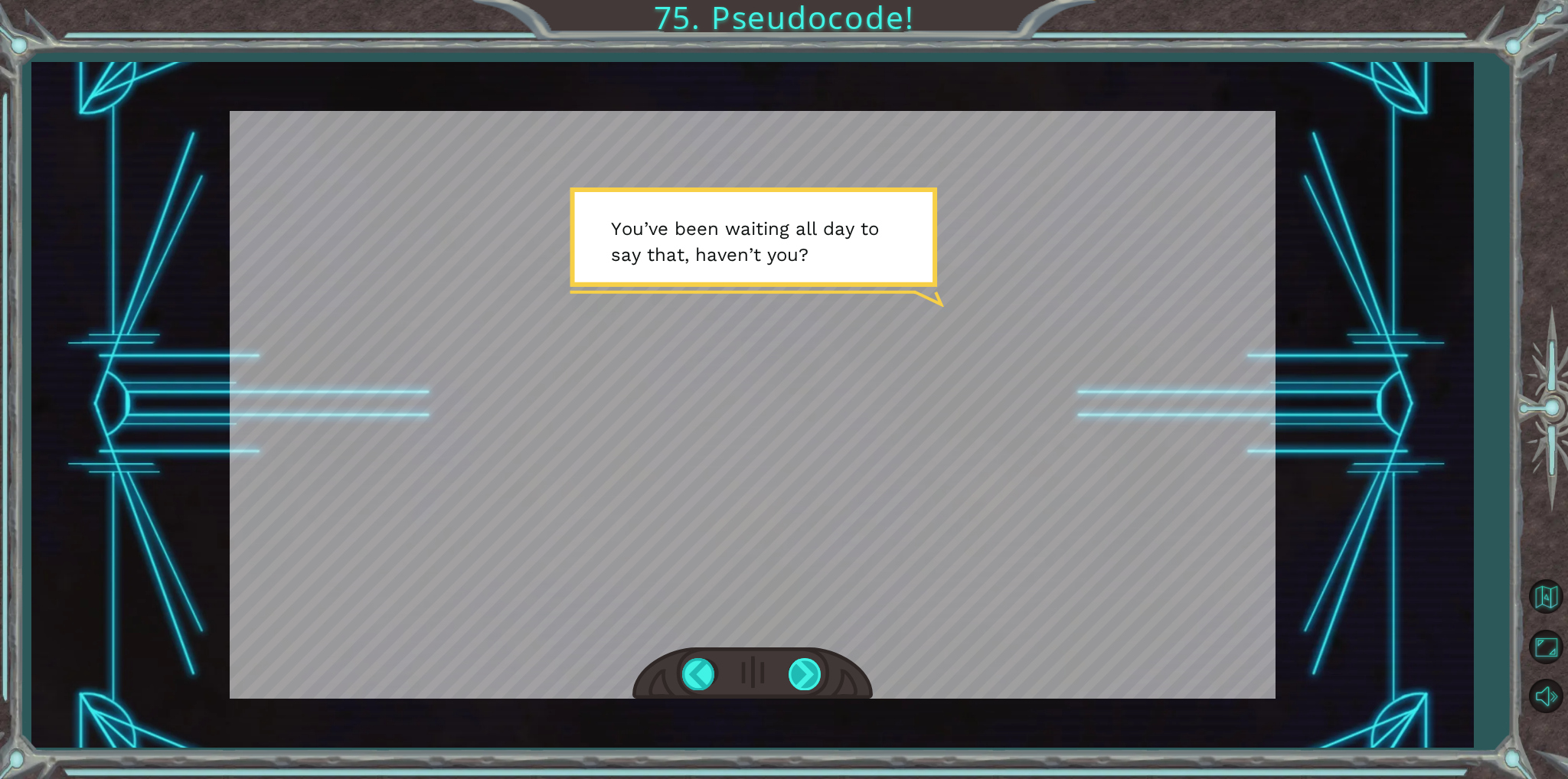
click at [810, 669] on div at bounding box center [805, 674] width 34 height 32
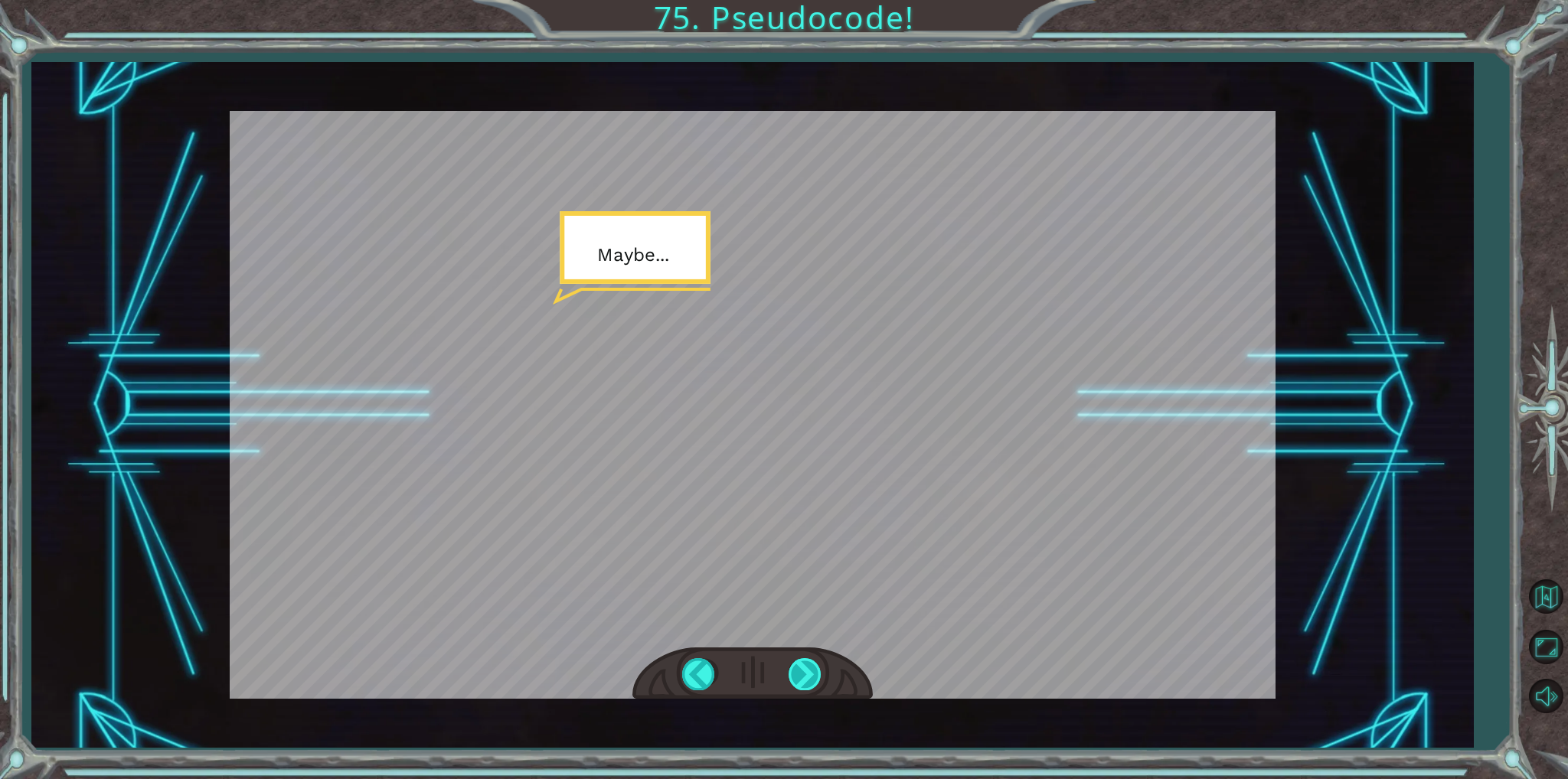
click at [810, 669] on div at bounding box center [805, 674] width 34 height 32
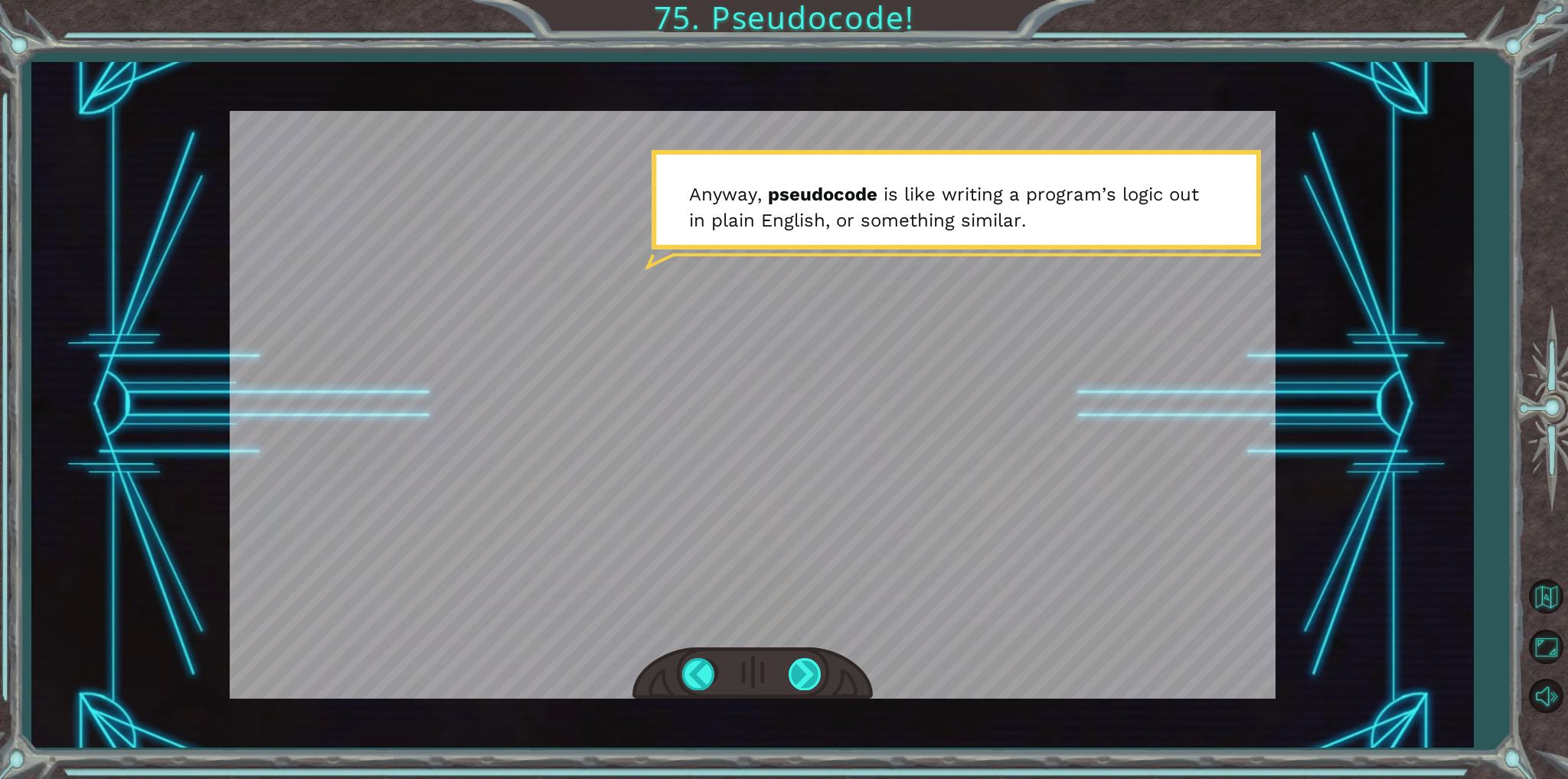
click at [810, 669] on div at bounding box center [805, 674] width 34 height 32
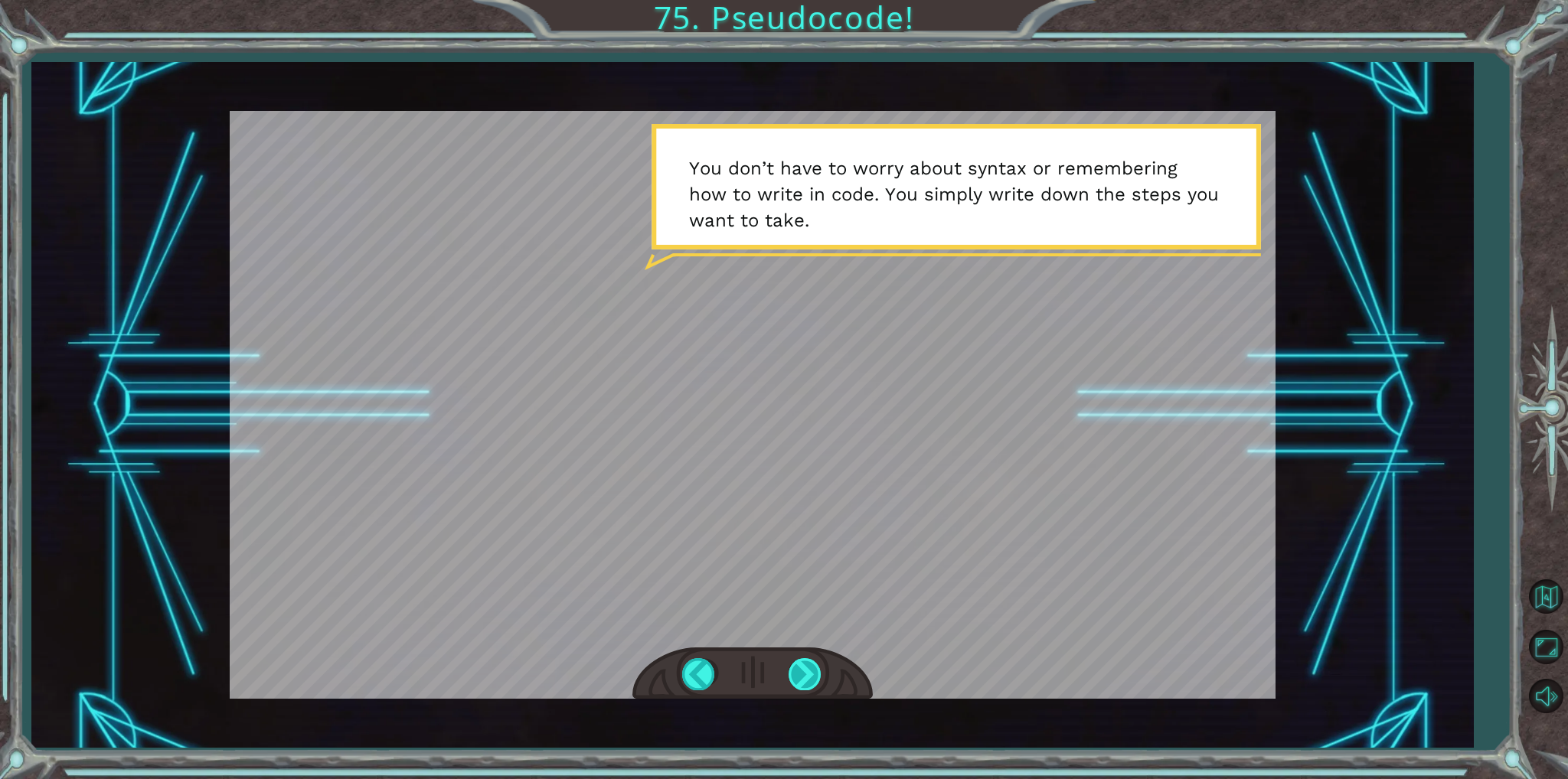
click at [810, 669] on div at bounding box center [805, 674] width 34 height 32
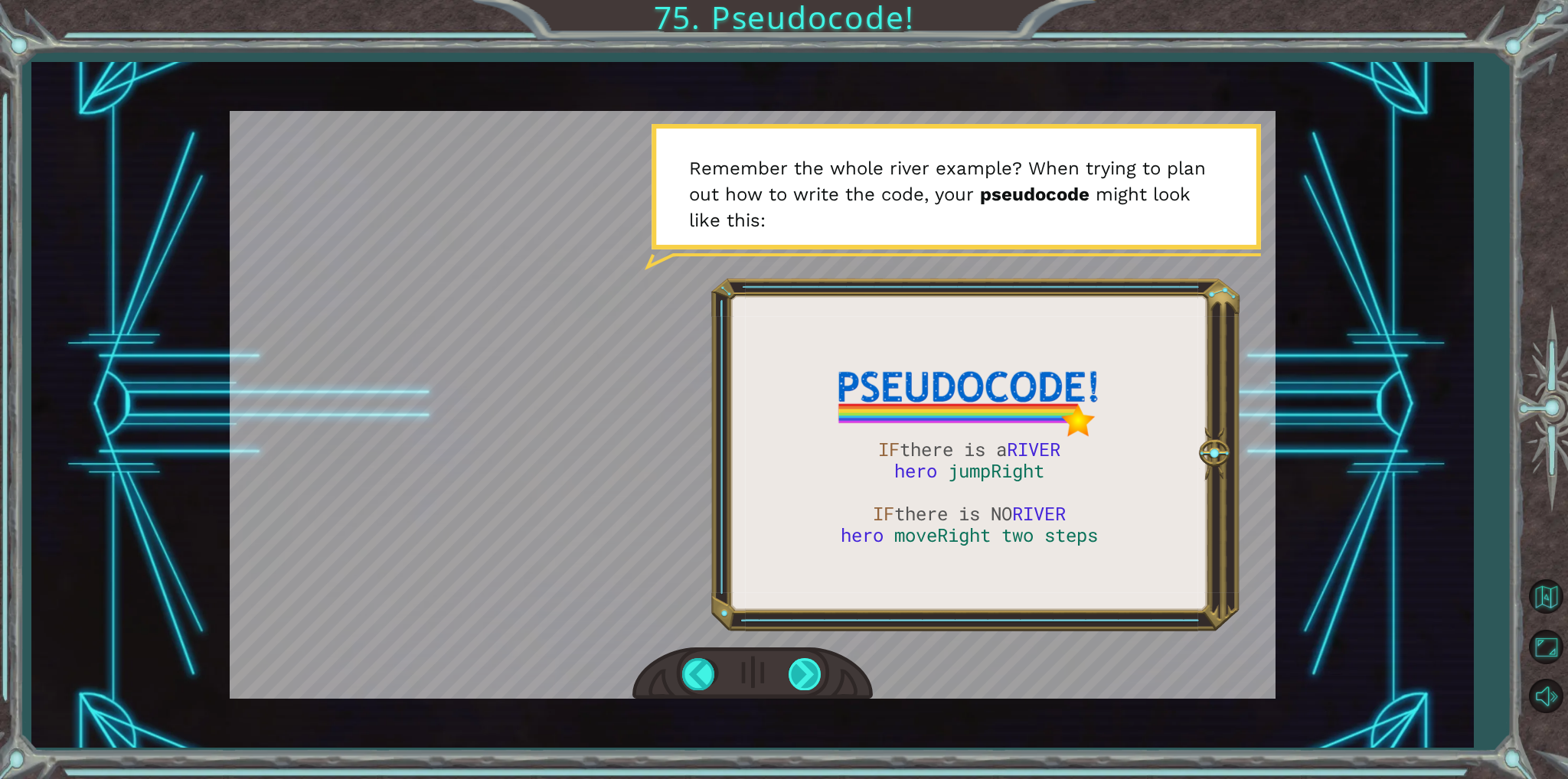
click at [810, 669] on div at bounding box center [805, 674] width 34 height 32
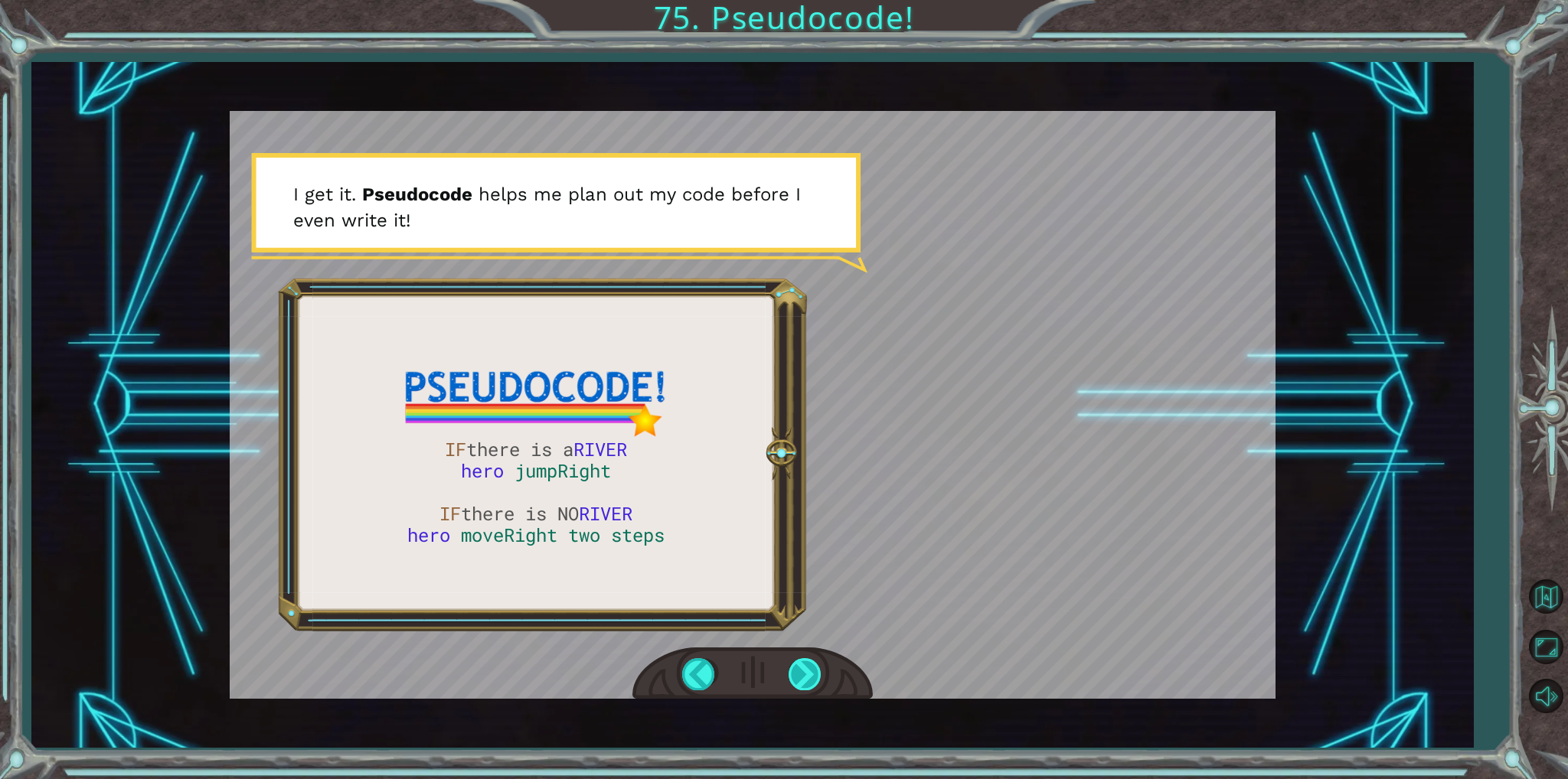
click at [810, 669] on div at bounding box center [805, 674] width 34 height 32
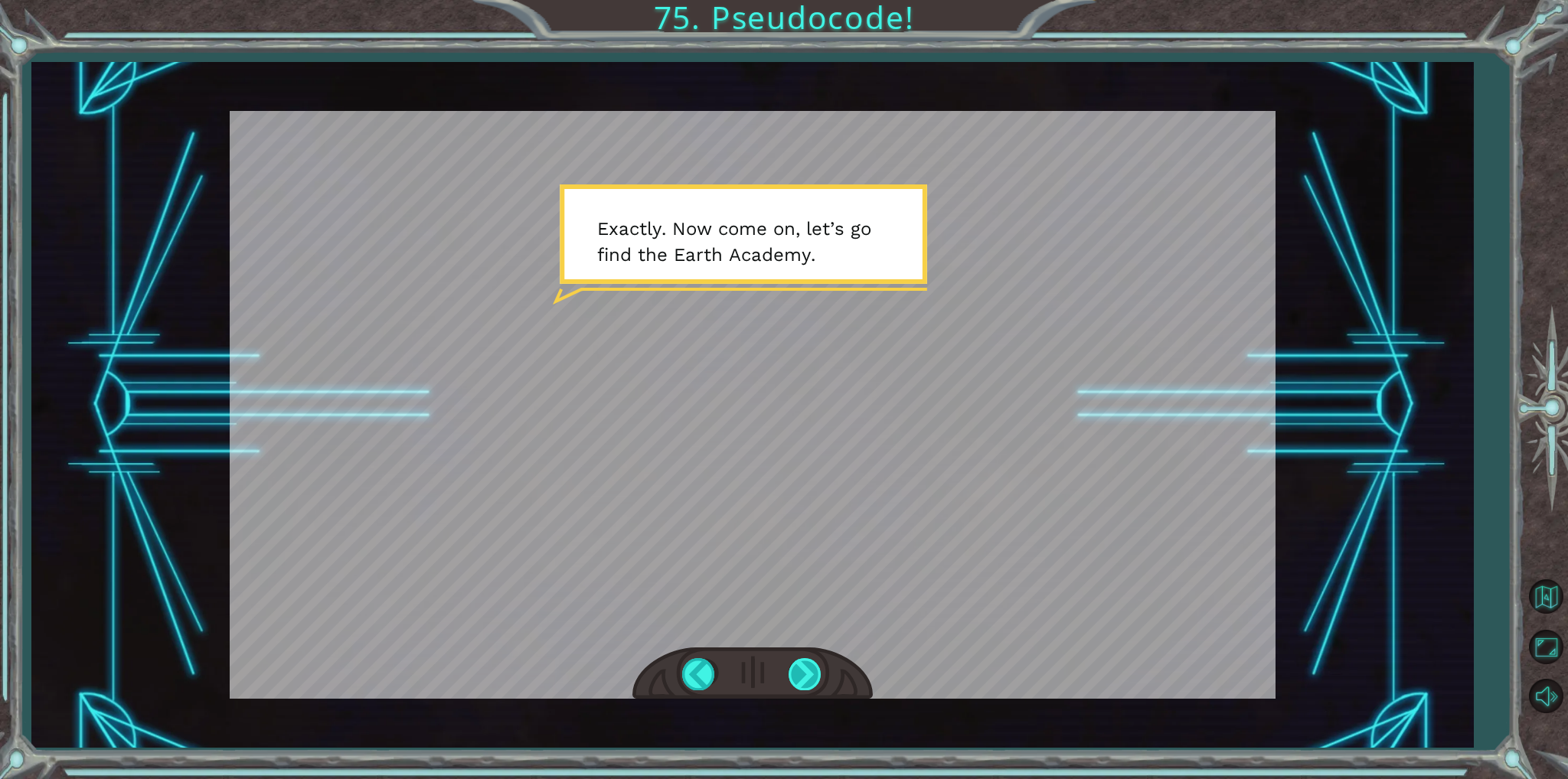
click at [810, 669] on div at bounding box center [805, 674] width 34 height 32
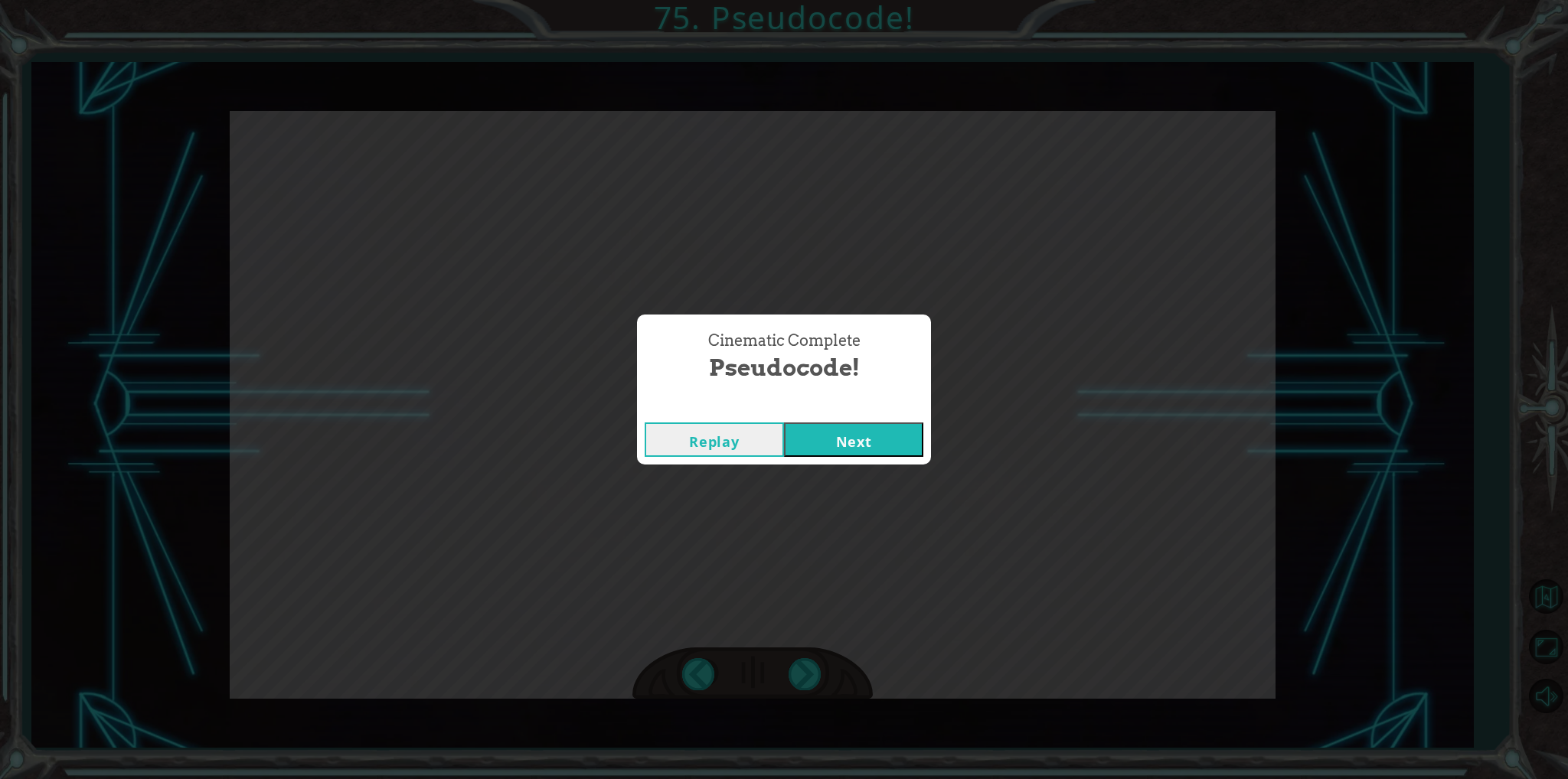
click at [883, 443] on button "Next" at bounding box center [854, 439] width 139 height 34
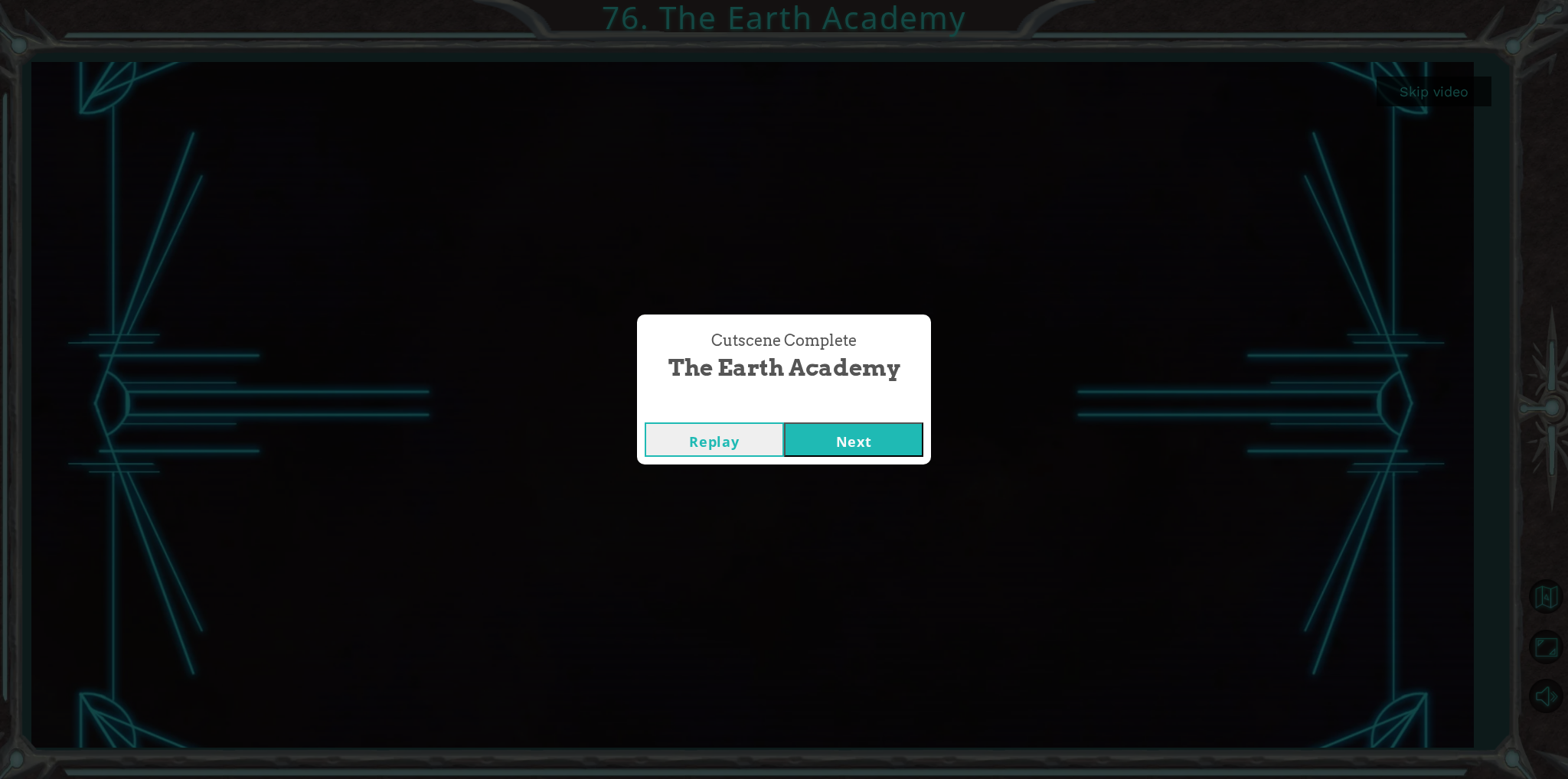
click at [907, 447] on button "Next" at bounding box center [854, 439] width 139 height 34
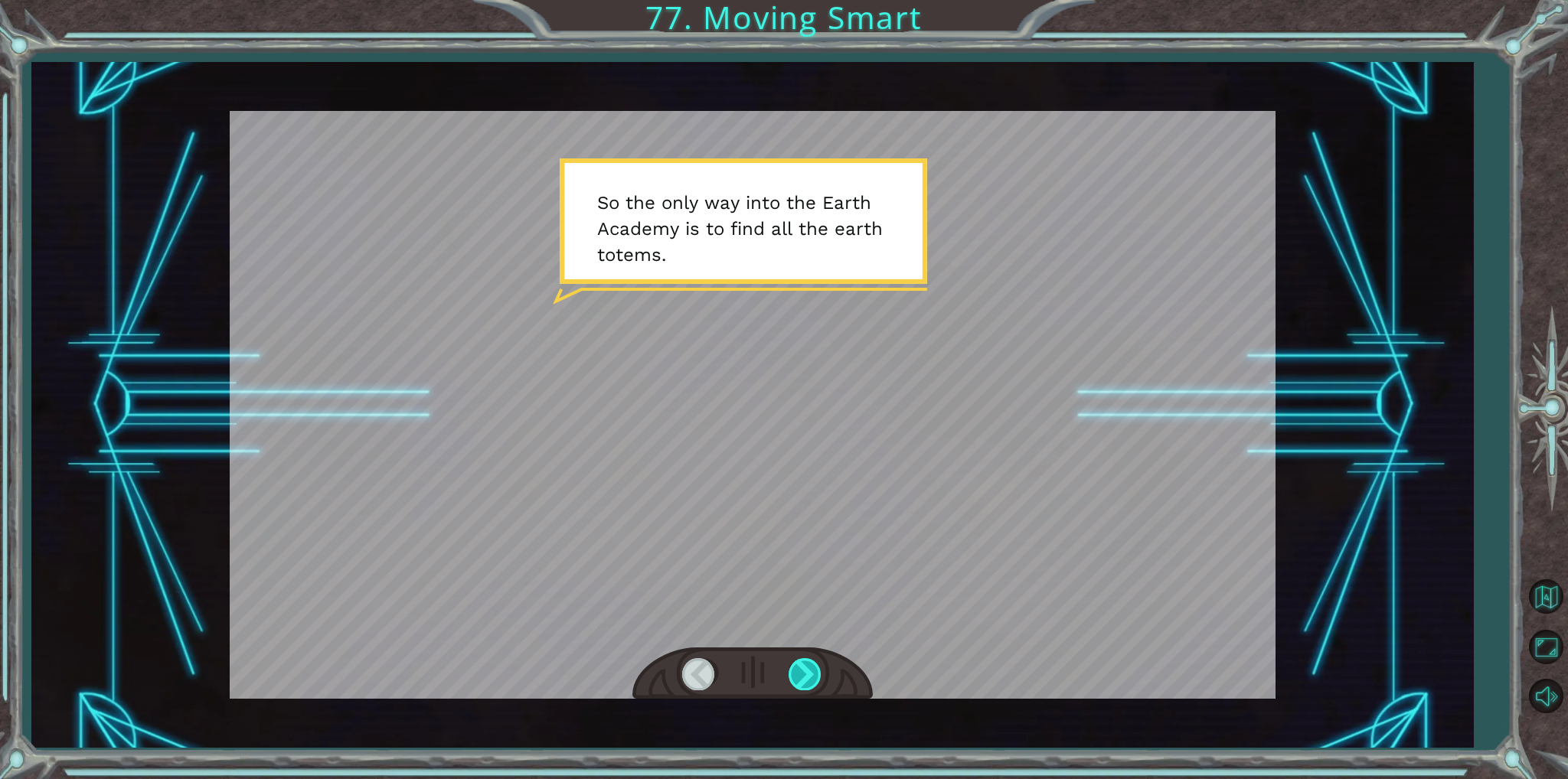
click at [804, 681] on div at bounding box center [805, 674] width 34 height 32
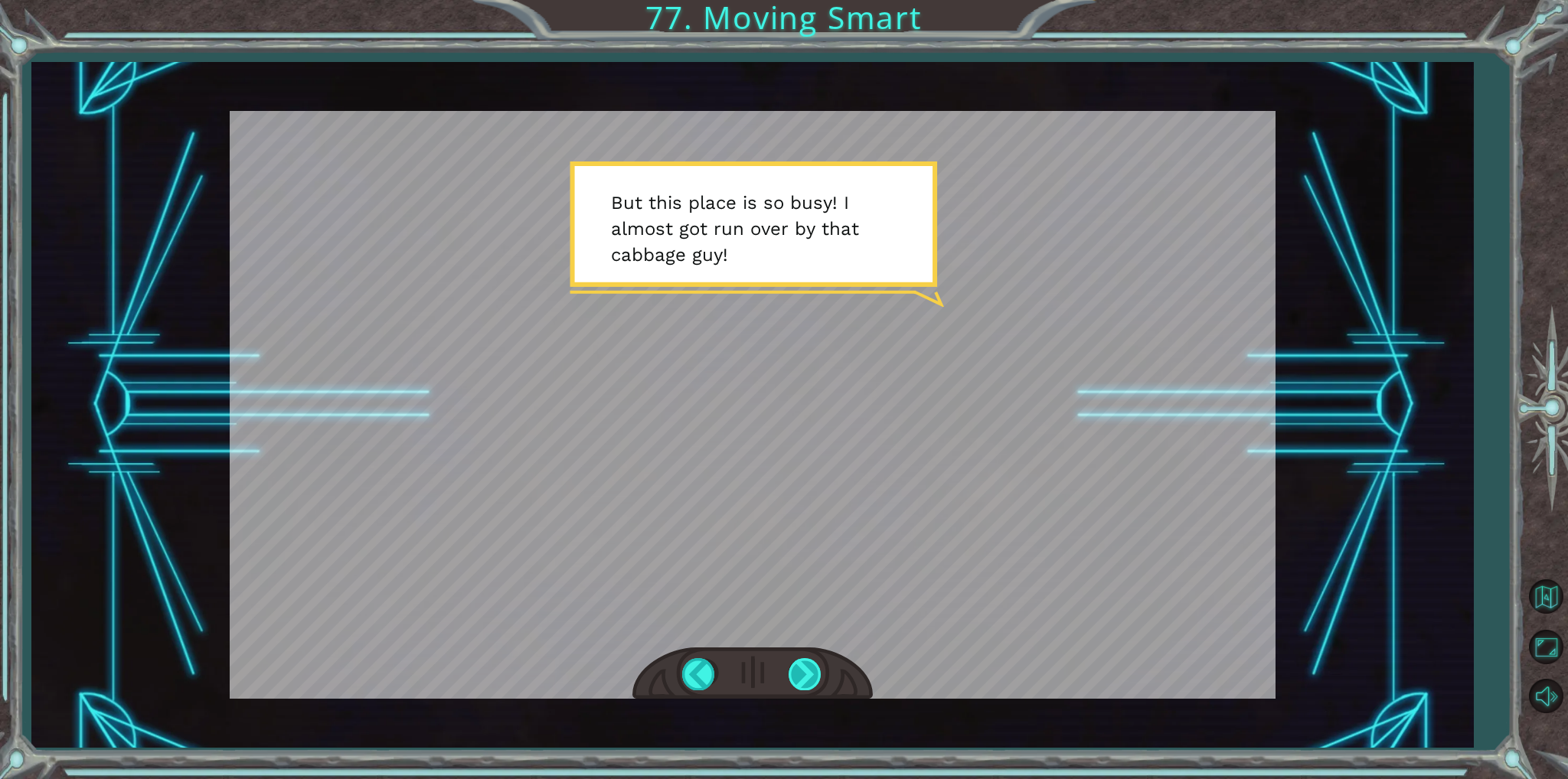
click at [807, 663] on div at bounding box center [805, 674] width 34 height 32
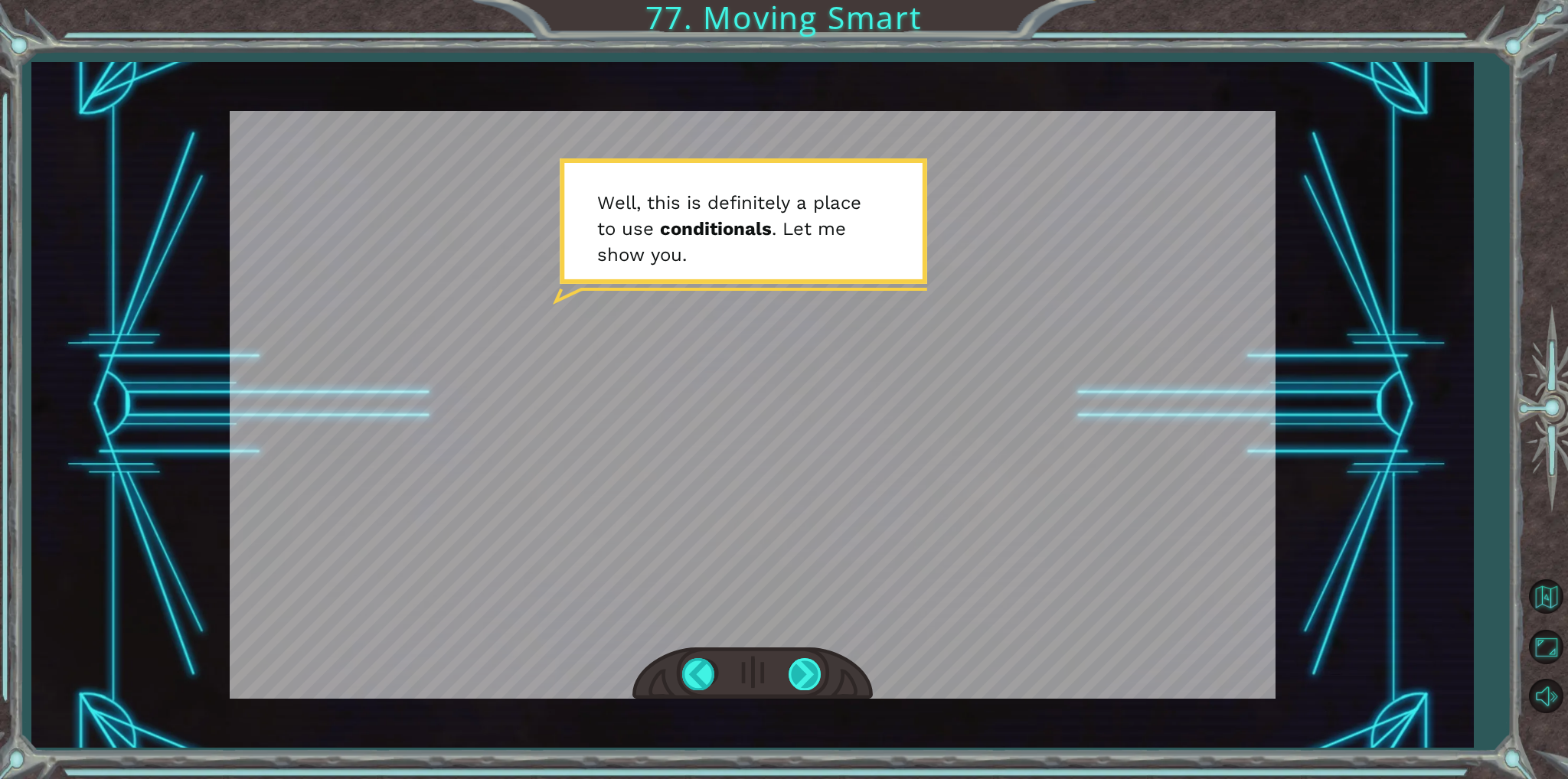
click at [805, 681] on div at bounding box center [805, 674] width 34 height 32
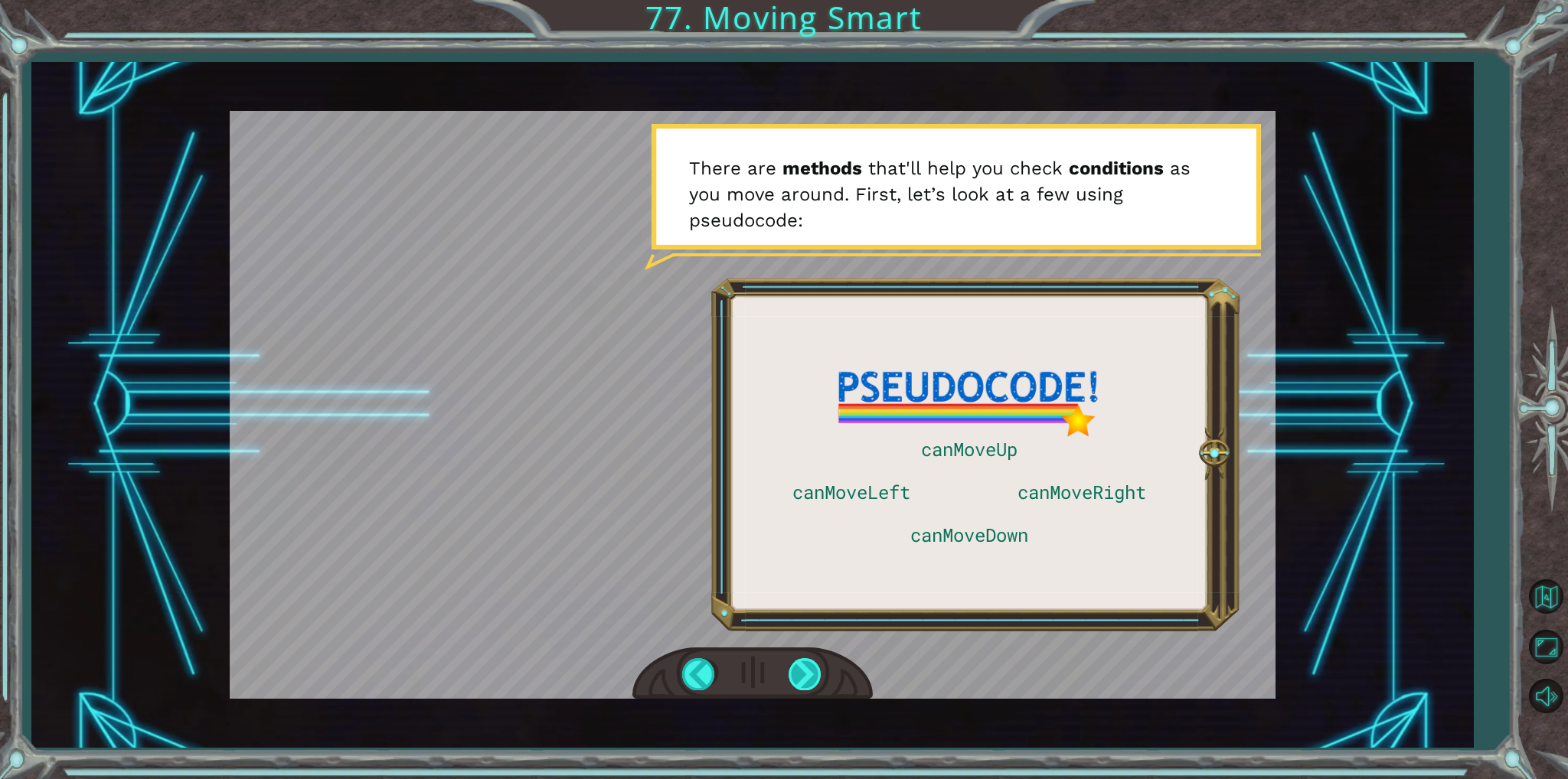
click at [805, 681] on div at bounding box center [805, 674] width 34 height 32
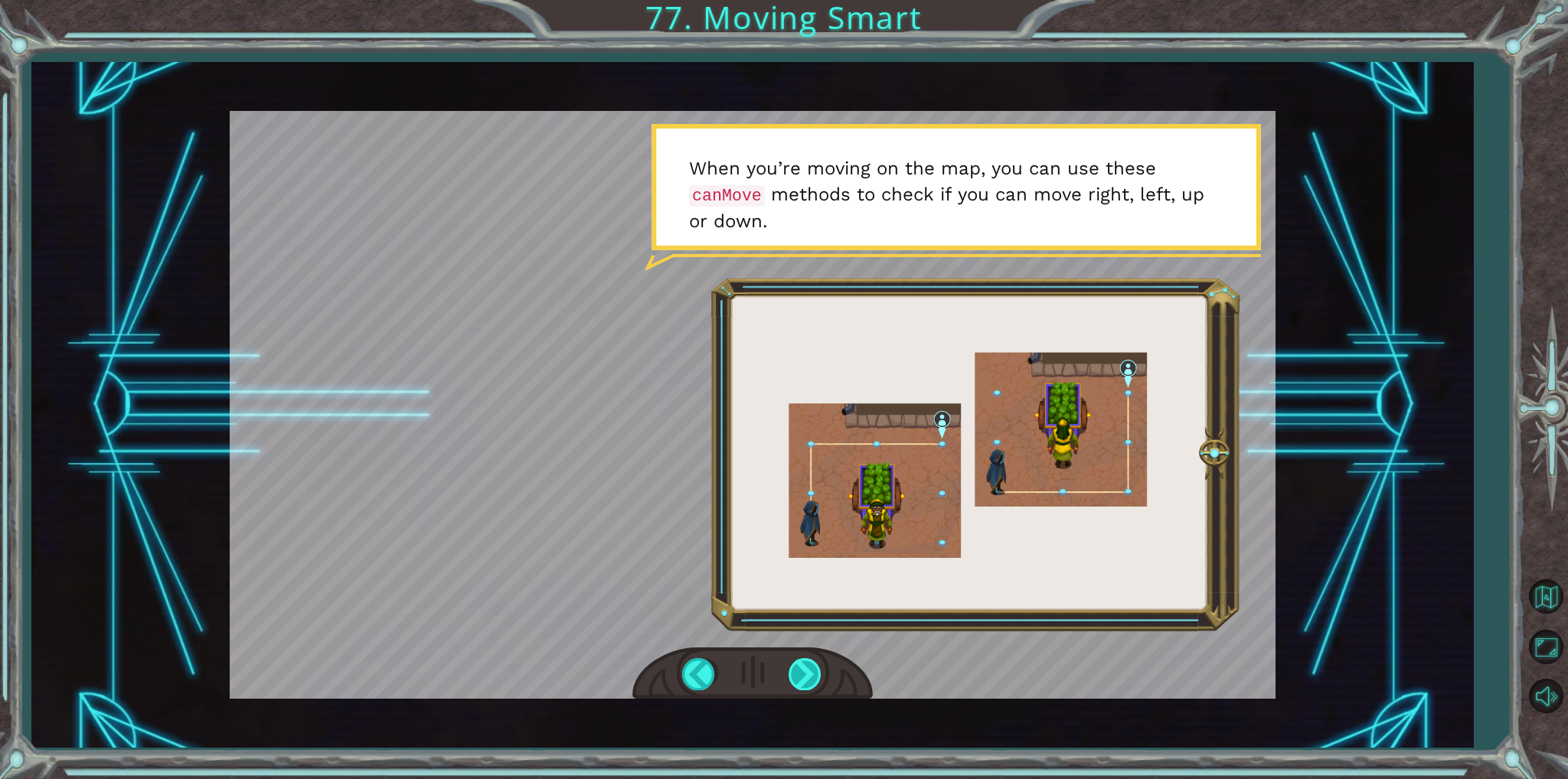
click at [805, 681] on div at bounding box center [805, 674] width 34 height 32
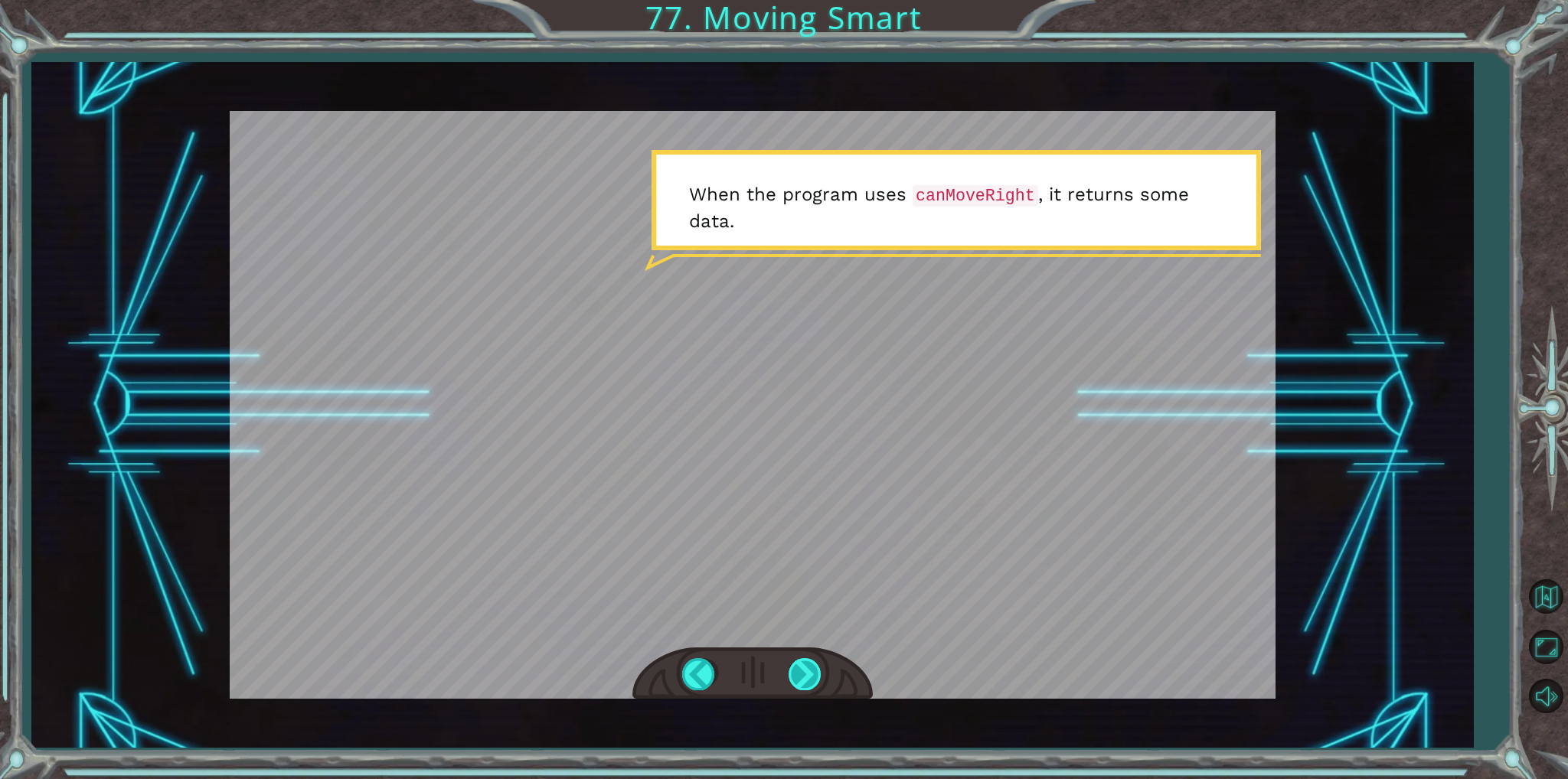
click at [800, 681] on div at bounding box center [805, 674] width 34 height 32
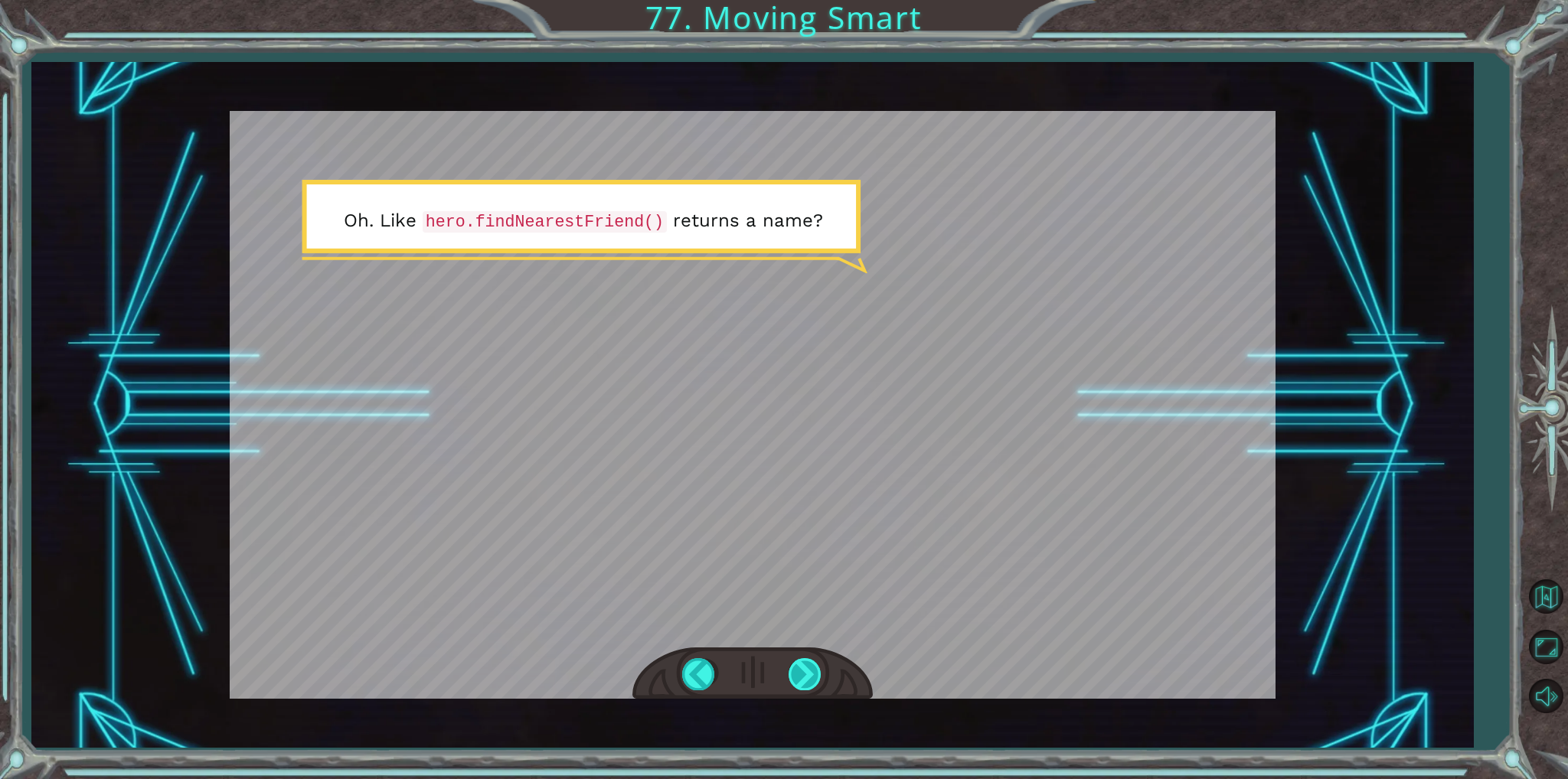
click at [800, 681] on div at bounding box center [805, 674] width 34 height 32
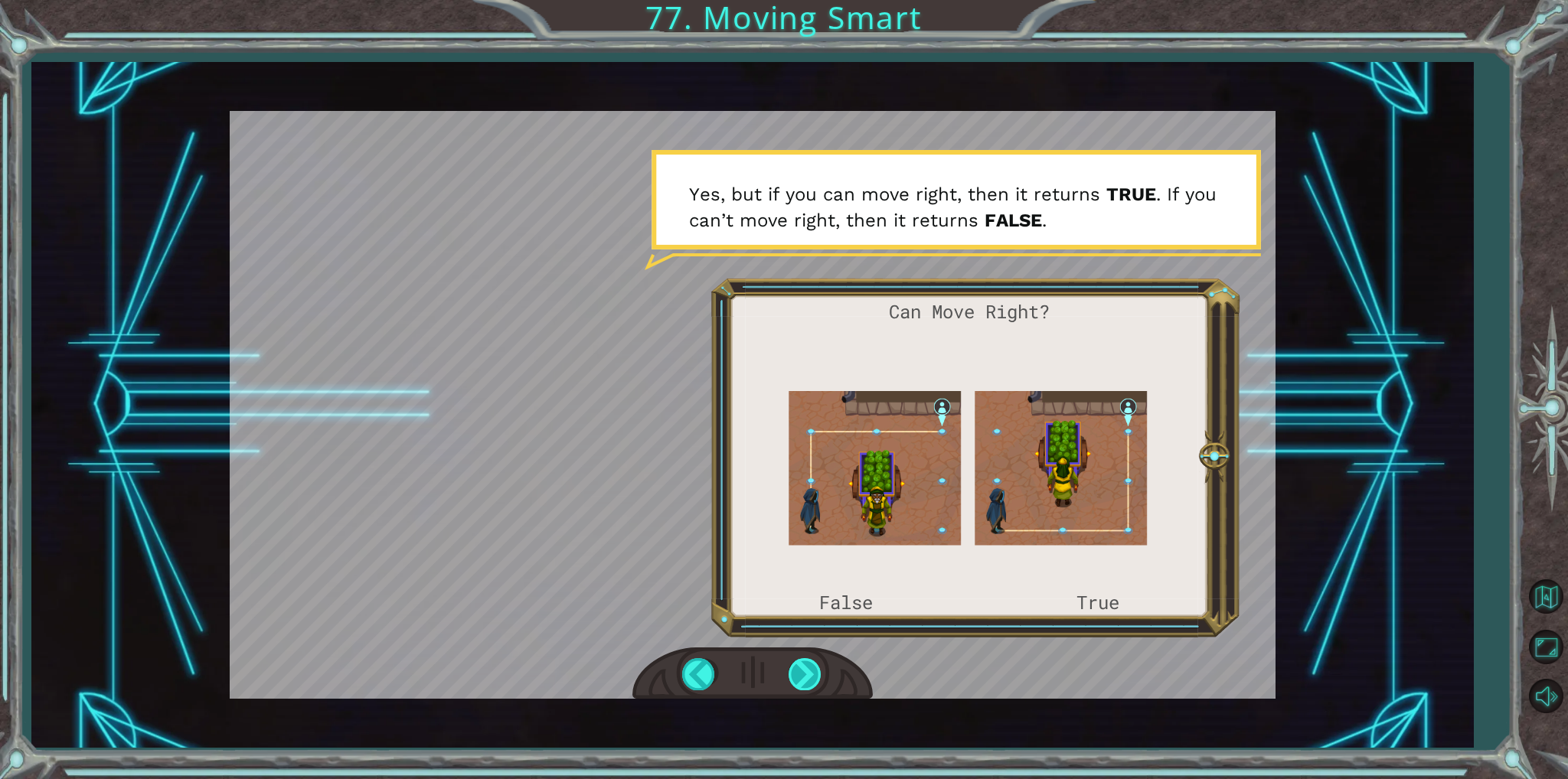
click at [810, 685] on div at bounding box center [805, 674] width 34 height 32
click at [803, 688] on div at bounding box center [805, 674] width 34 height 32
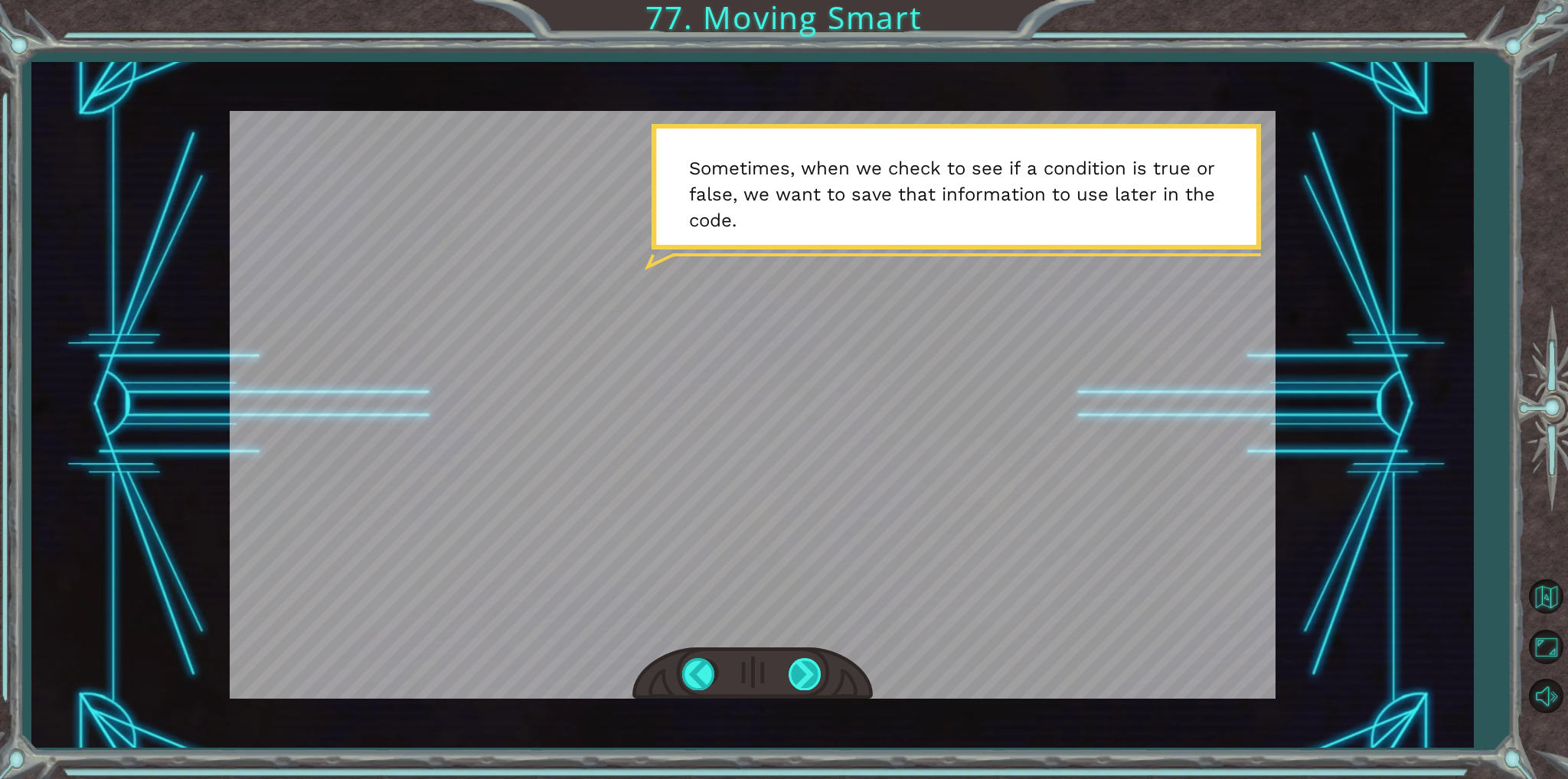
click at [812, 679] on div at bounding box center [805, 674] width 34 height 32
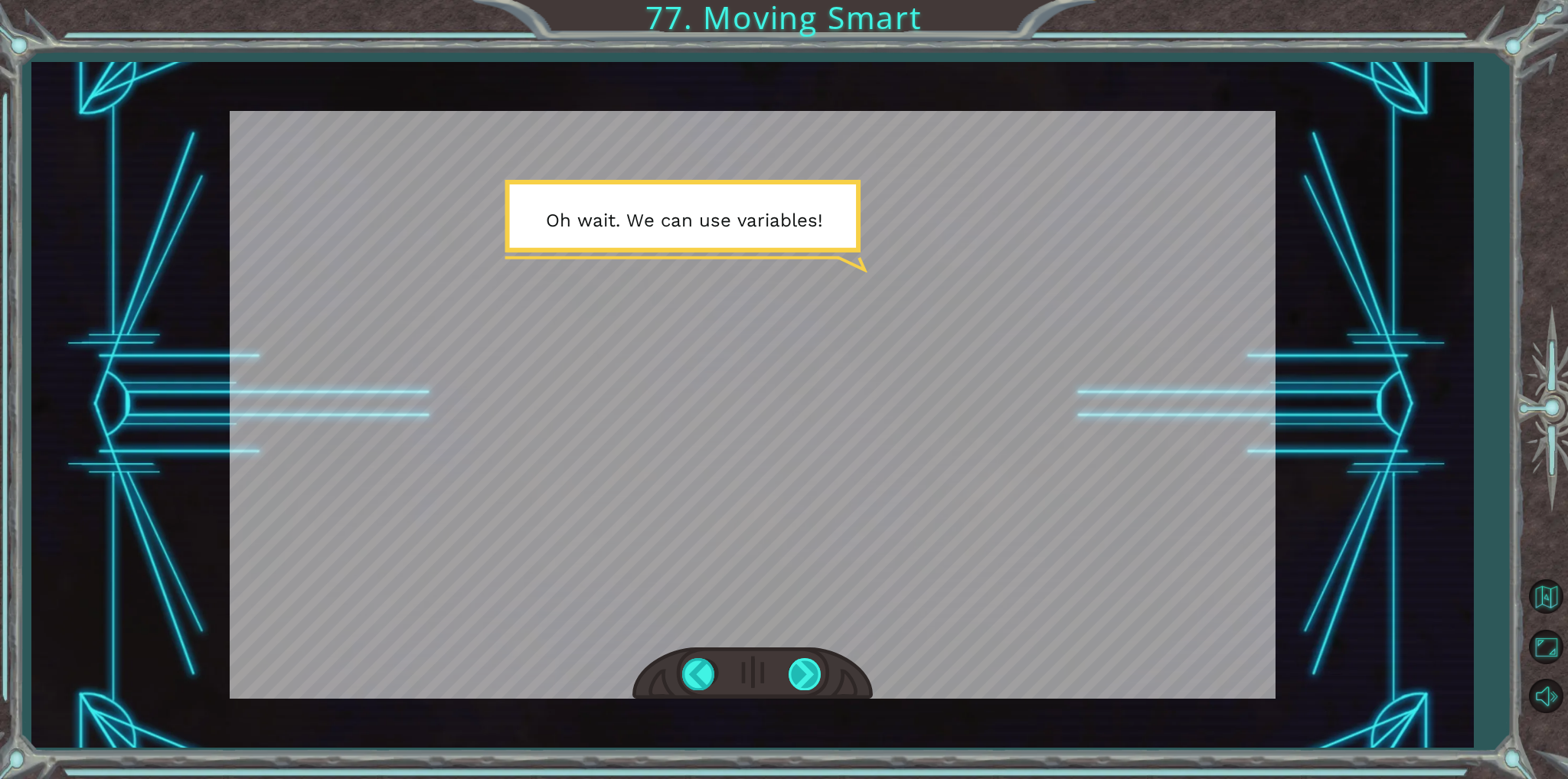
click at [811, 679] on div at bounding box center [805, 674] width 34 height 32
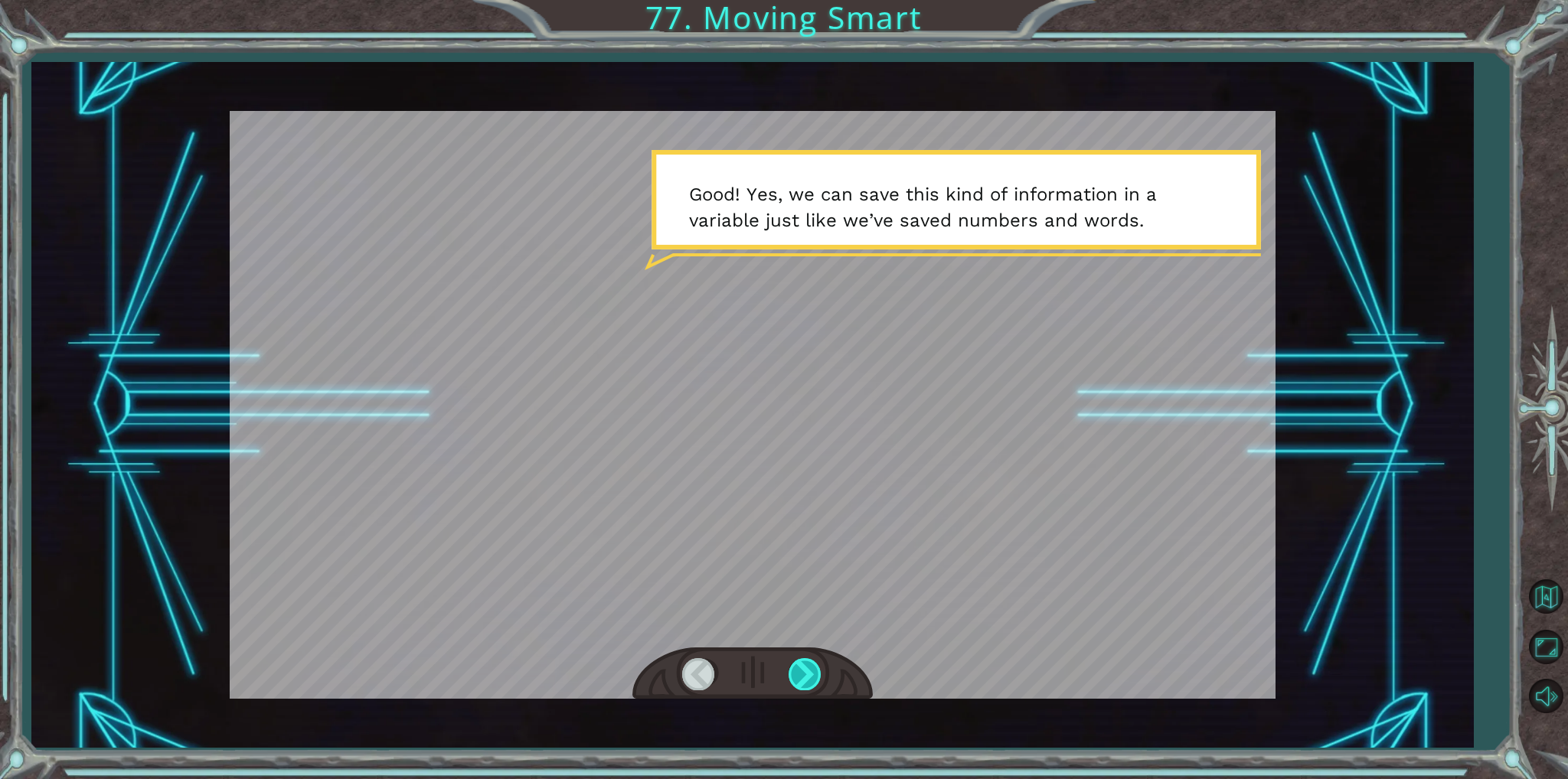
click at [811, 679] on div at bounding box center [805, 674] width 34 height 32
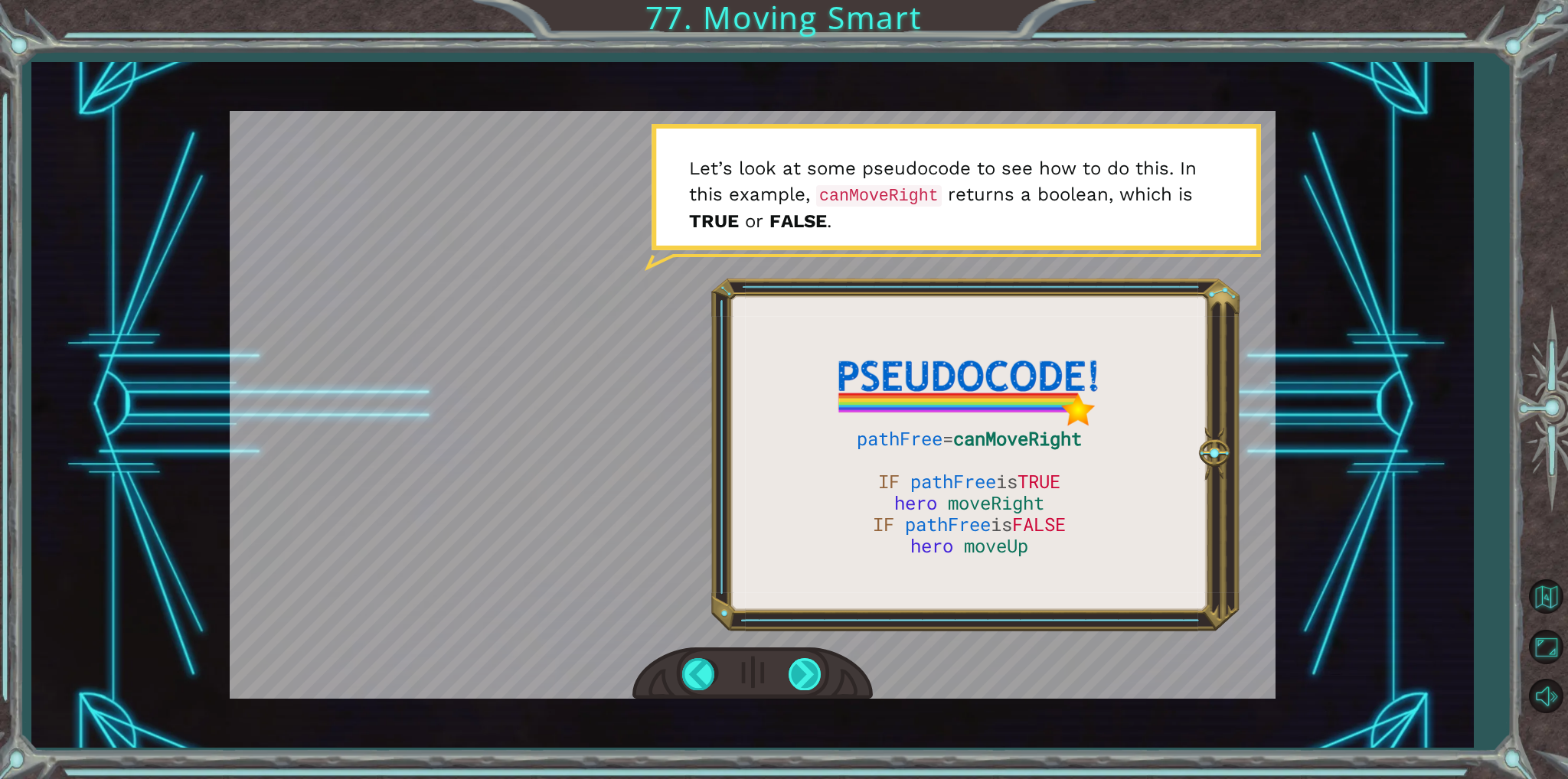
click at [801, 682] on div at bounding box center [805, 674] width 34 height 32
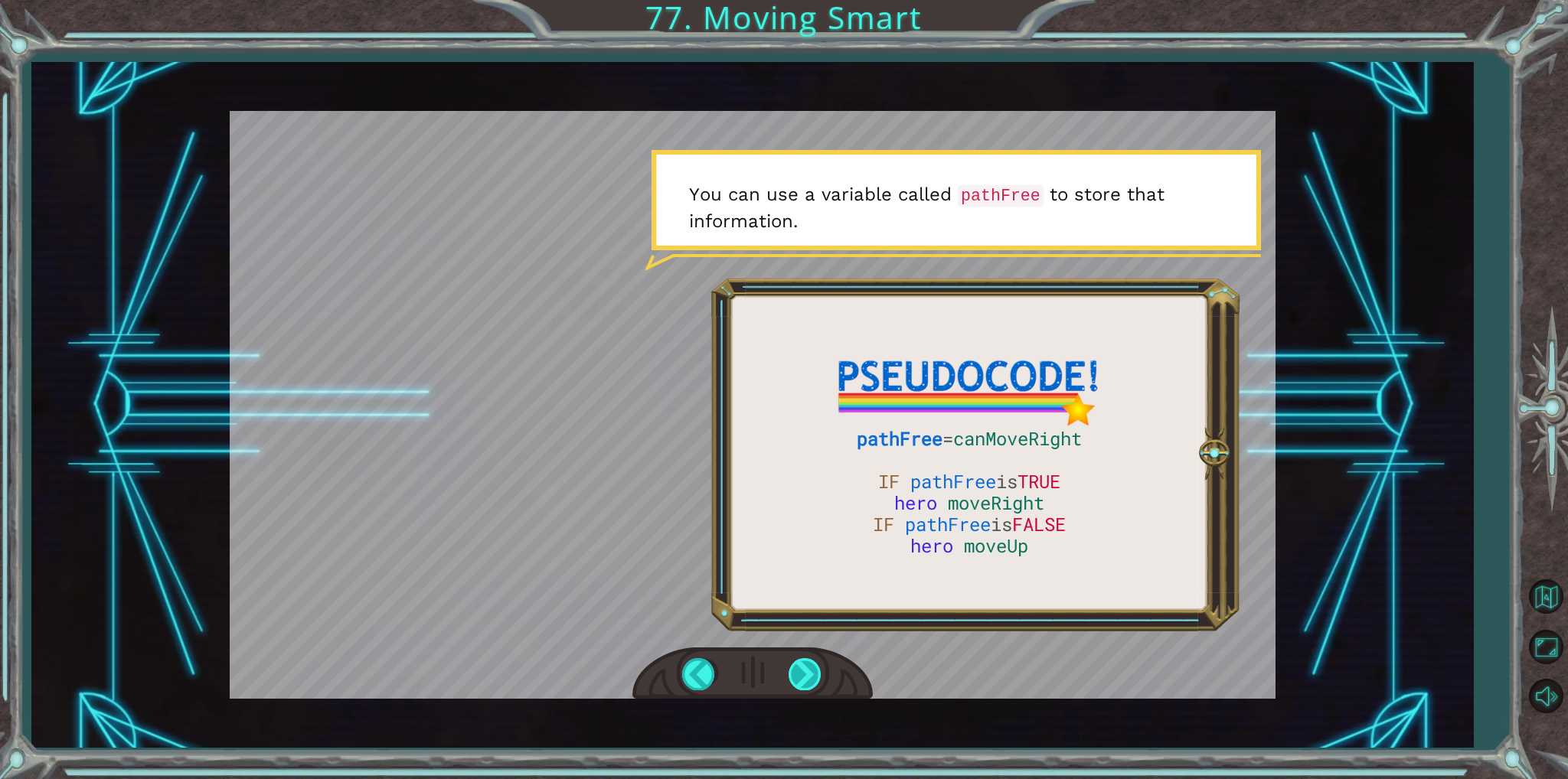
click at [796, 683] on div at bounding box center [805, 674] width 34 height 32
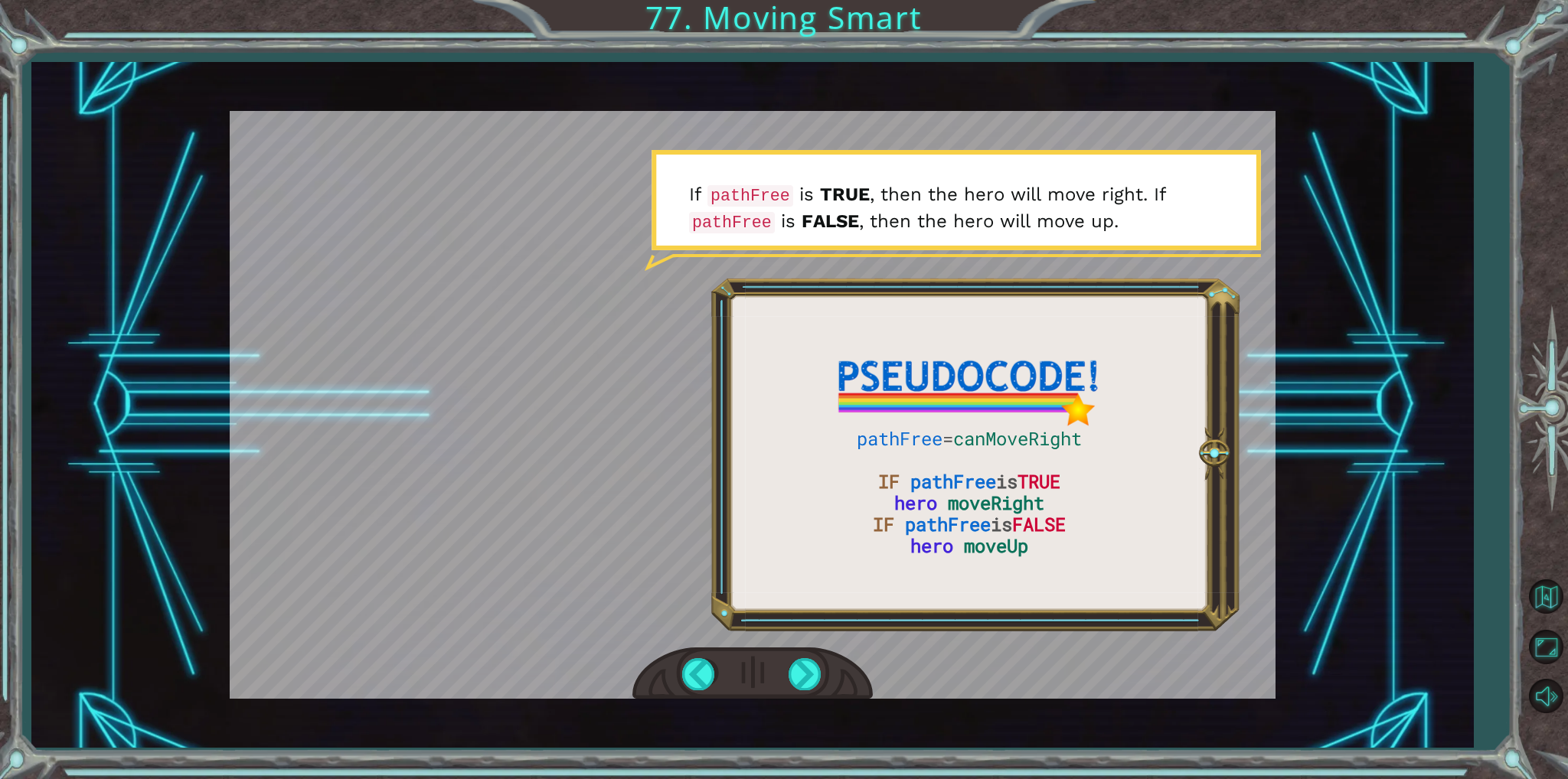
click at [781, 690] on div at bounding box center [753, 673] width 241 height 52
click at [790, 687] on div at bounding box center [805, 674] width 34 height 32
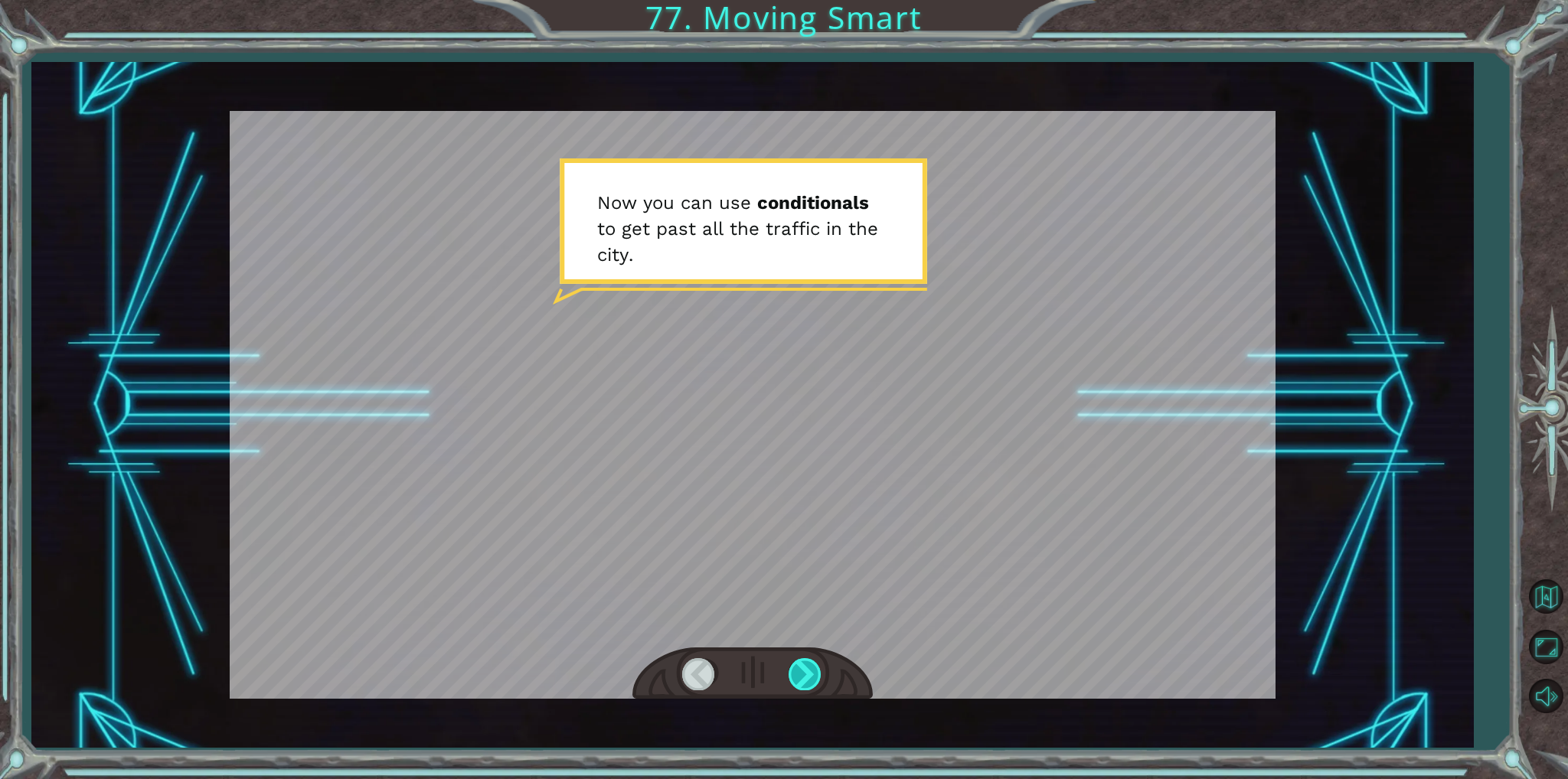
click at [790, 687] on div at bounding box center [805, 674] width 34 height 32
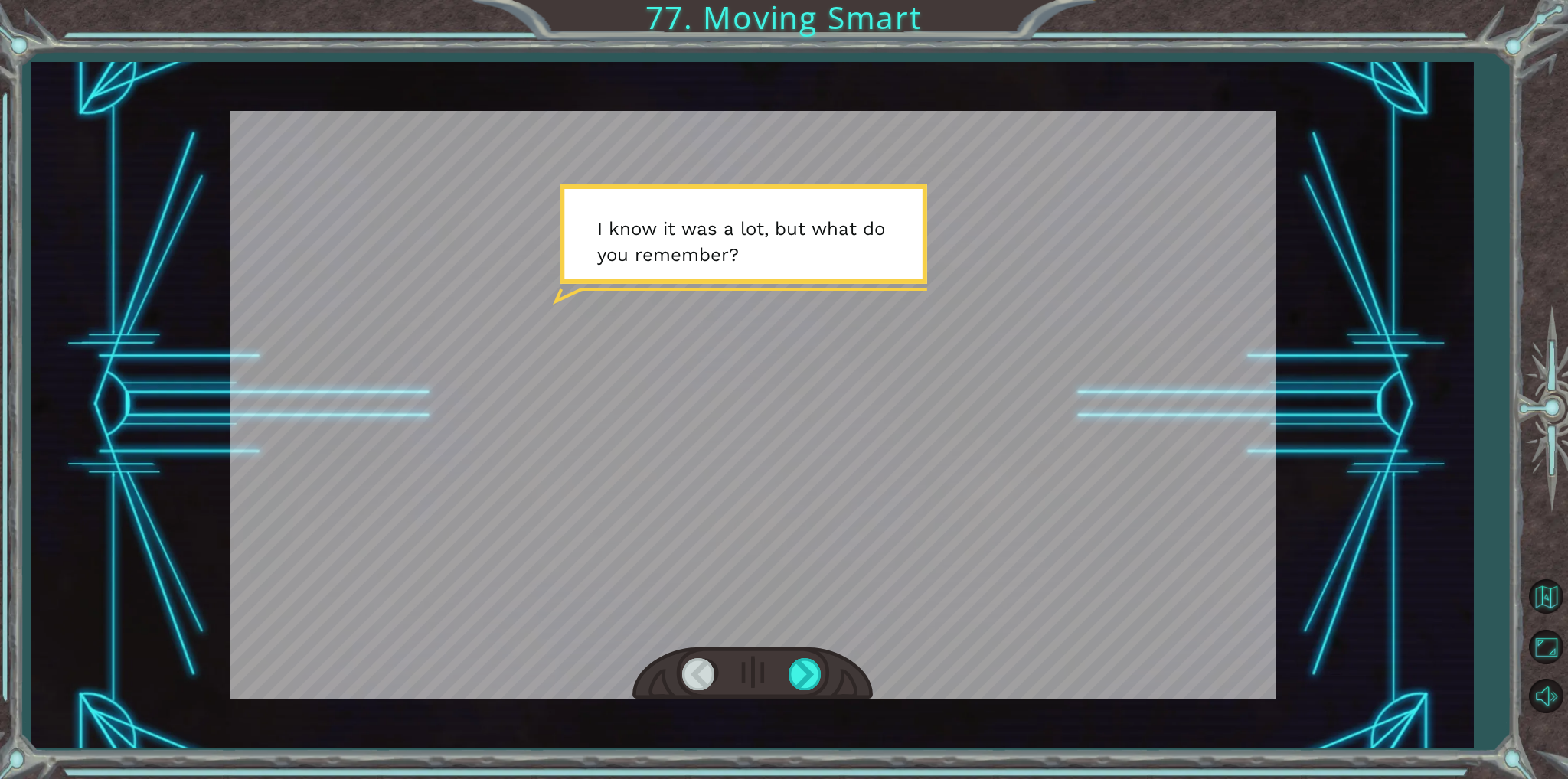
click at [787, 687] on div at bounding box center [753, 673] width 241 height 52
click at [800, 676] on div at bounding box center [805, 674] width 34 height 32
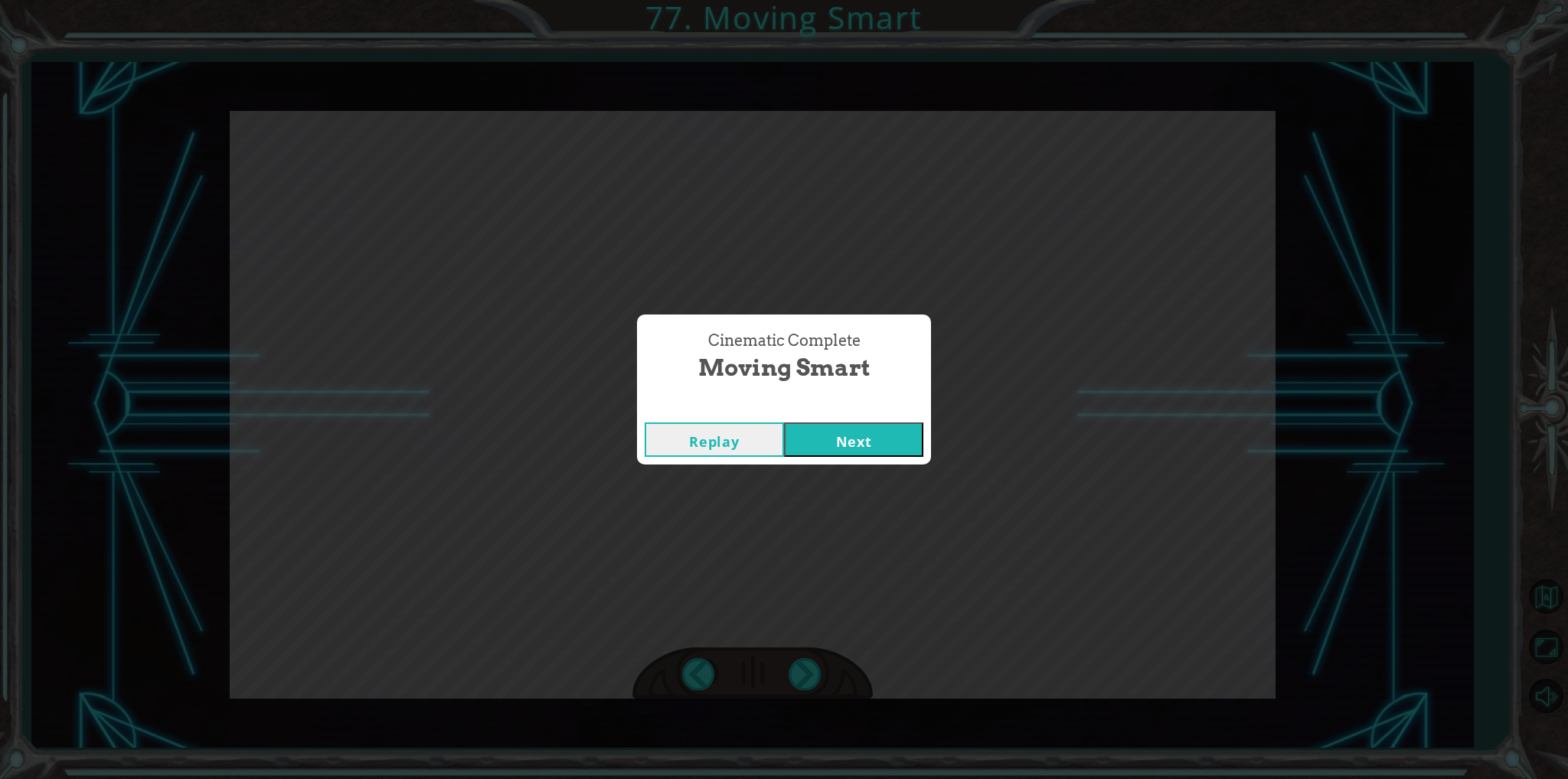
click at [844, 457] on div "Replay Next" at bounding box center [784, 439] width 294 height 50
click at [863, 443] on button "Next" at bounding box center [854, 439] width 139 height 34
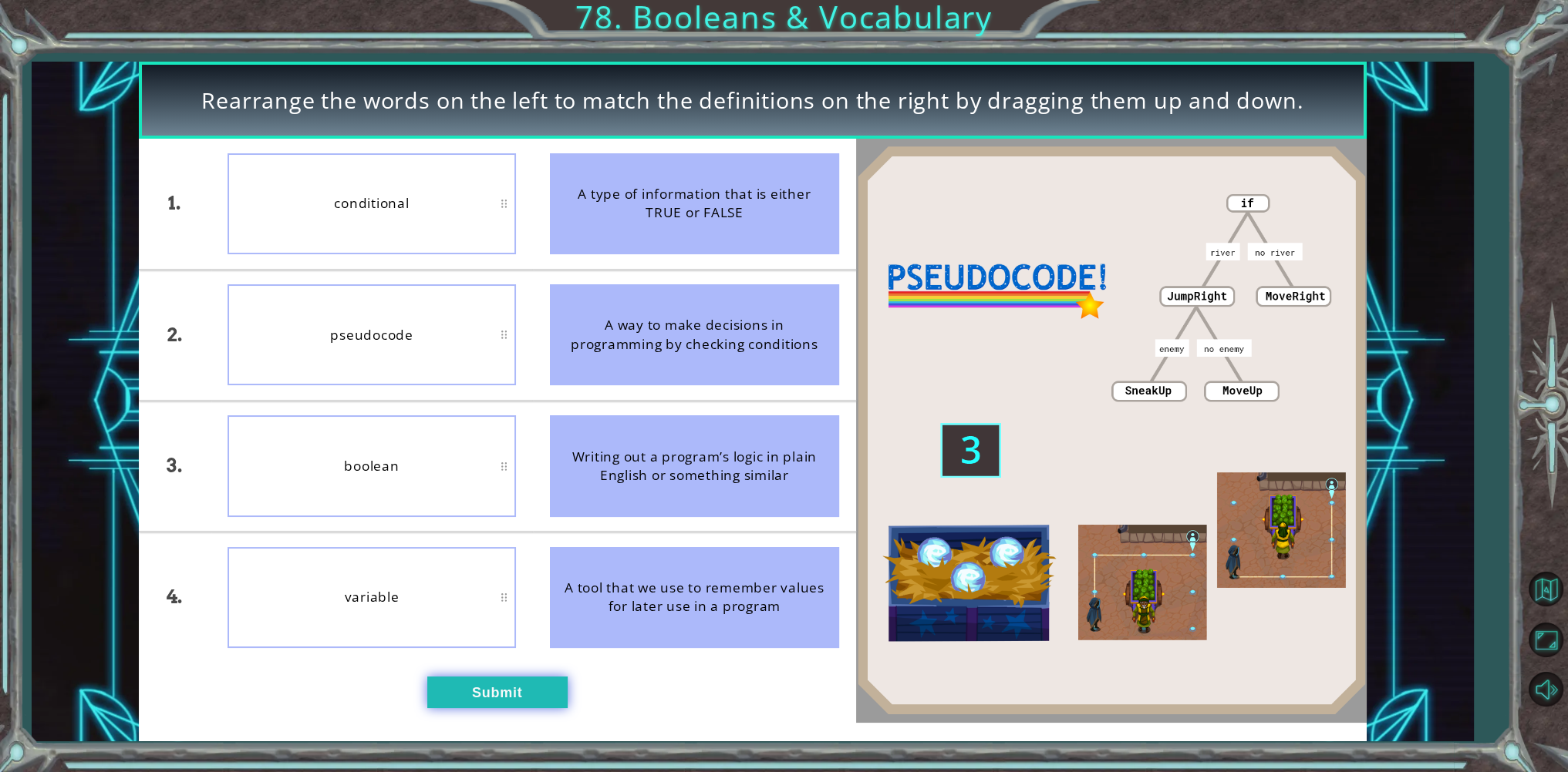
click at [484, 691] on button "Submit" at bounding box center [496, 692] width 140 height 32
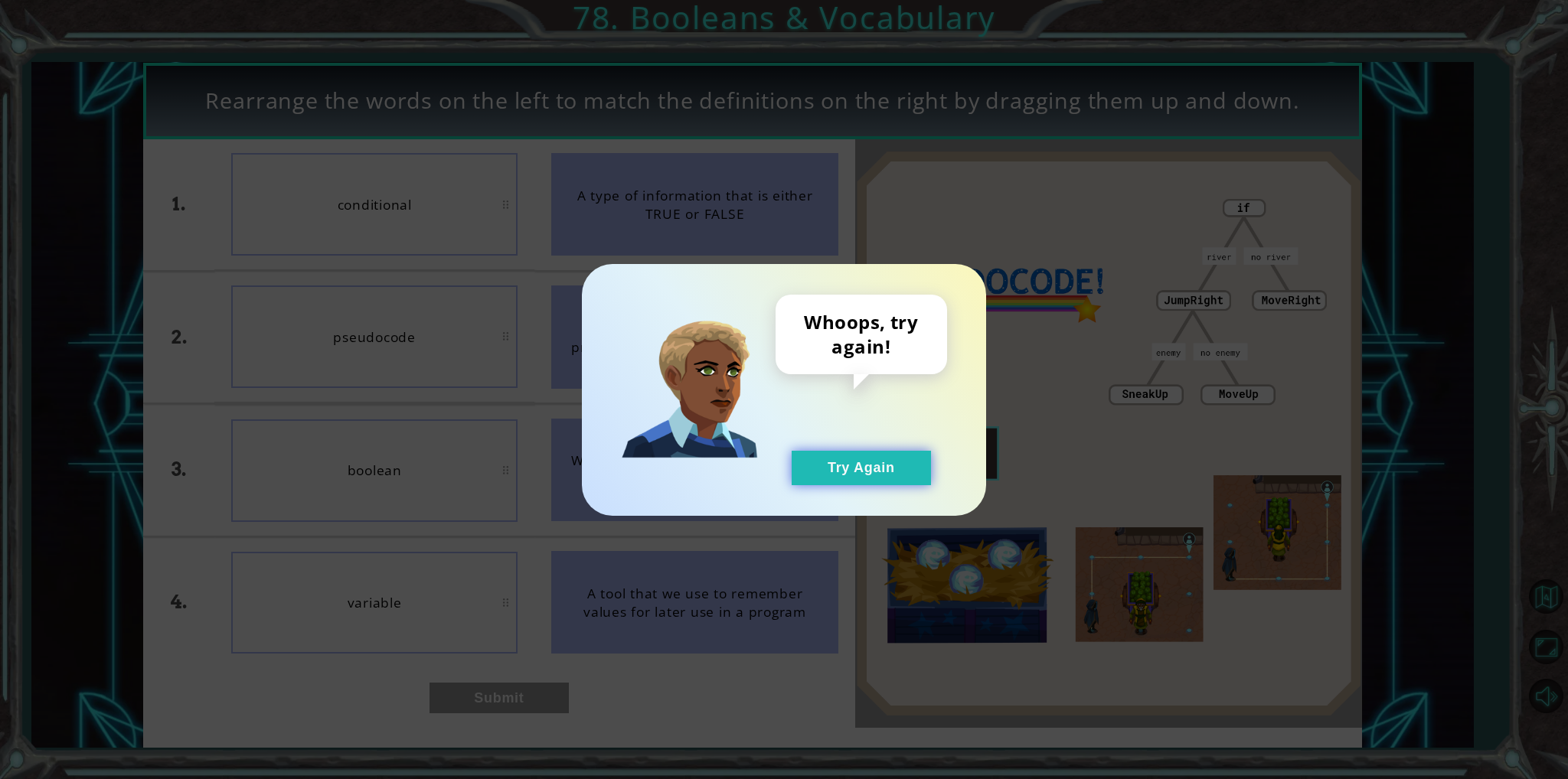
click at [882, 470] on button "Try Again" at bounding box center [861, 468] width 139 height 34
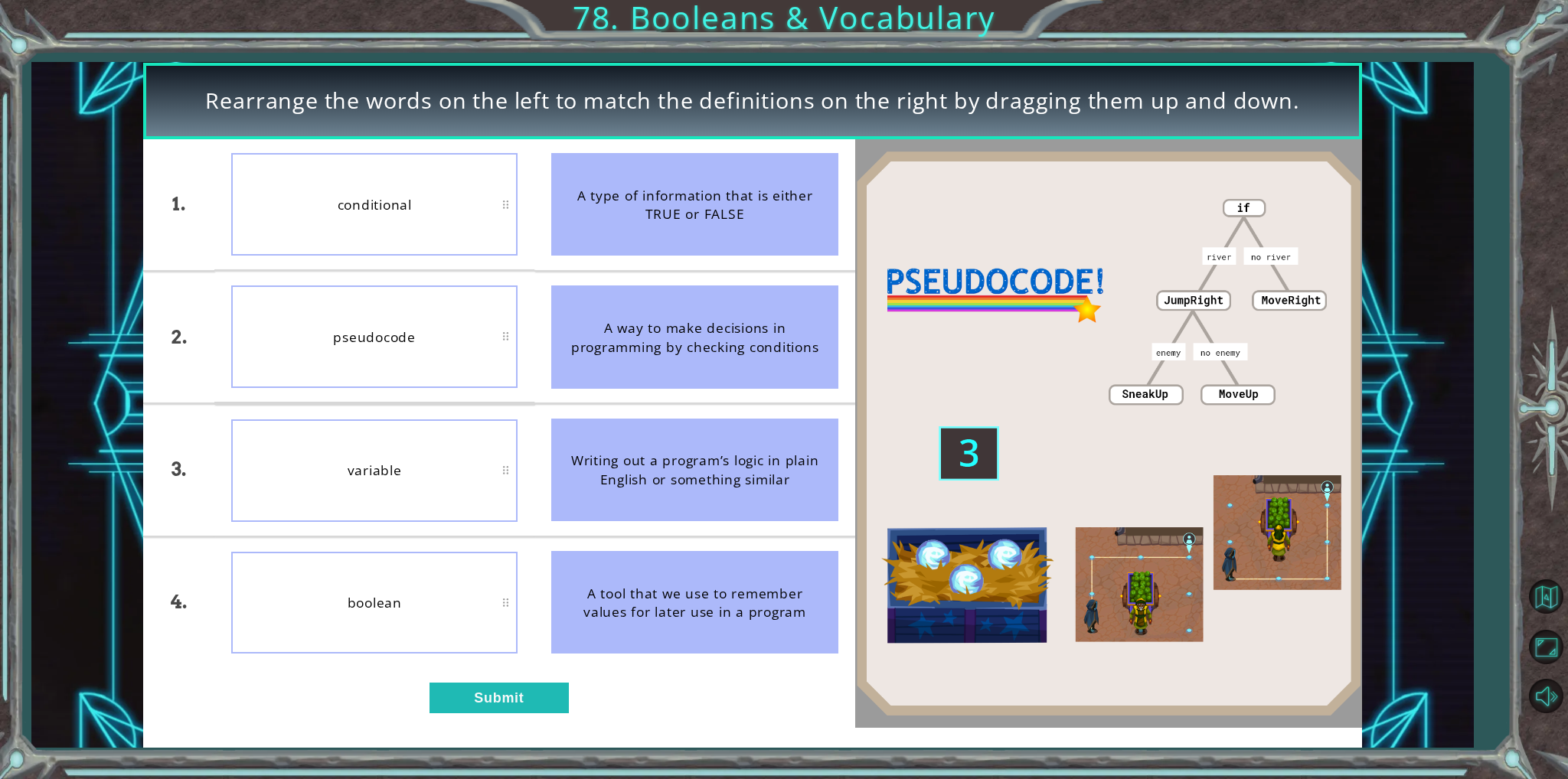
drag, startPoint x: 447, startPoint y: 555, endPoint x: 443, endPoint y: 579, distance: 24.3
click at [447, 578] on div "boolean" at bounding box center [375, 603] width 286 height 102
click at [468, 683] on button "Submit" at bounding box center [499, 698] width 139 height 32
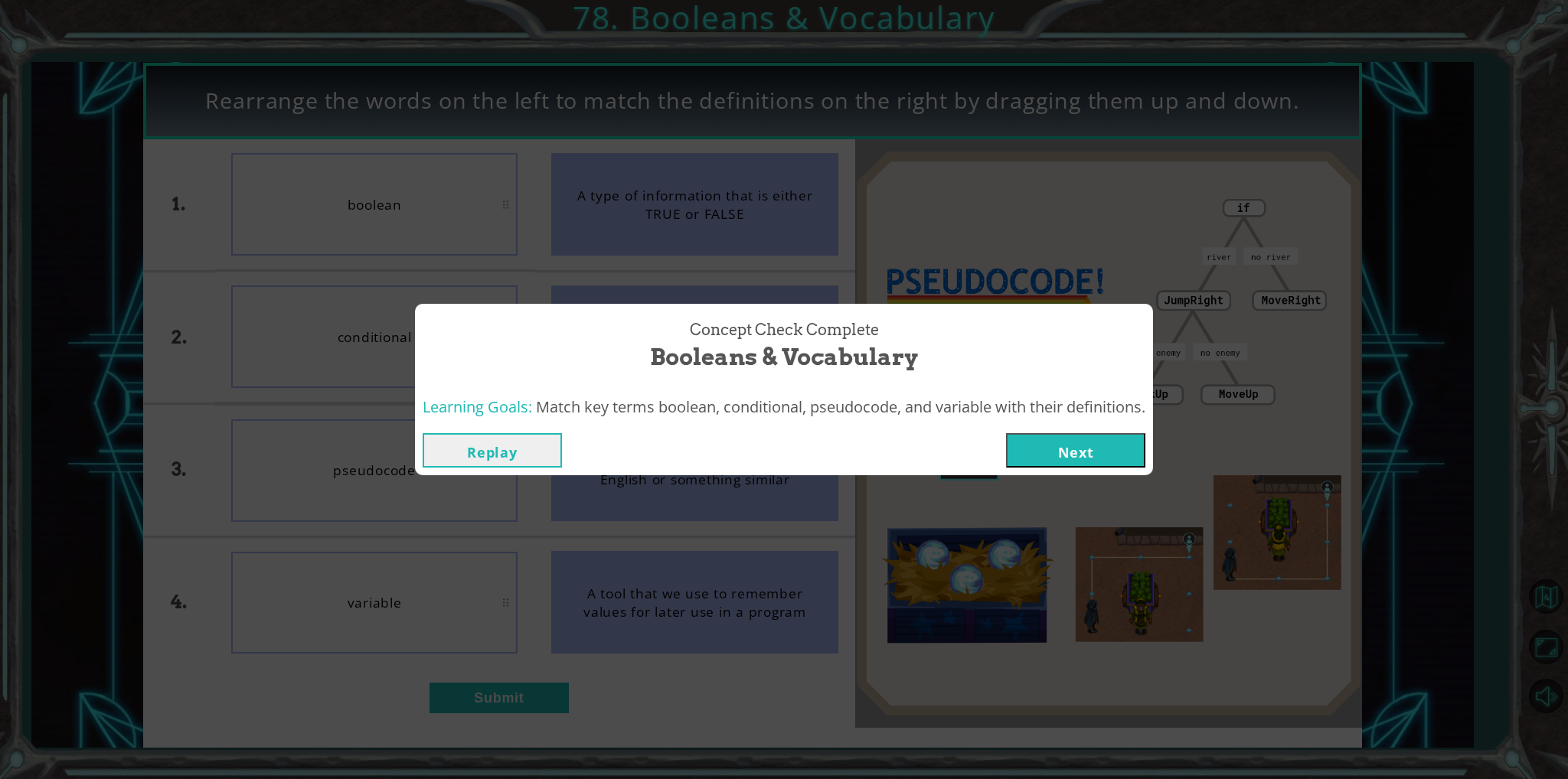
click at [1140, 456] on button "Next" at bounding box center [1075, 450] width 139 height 34
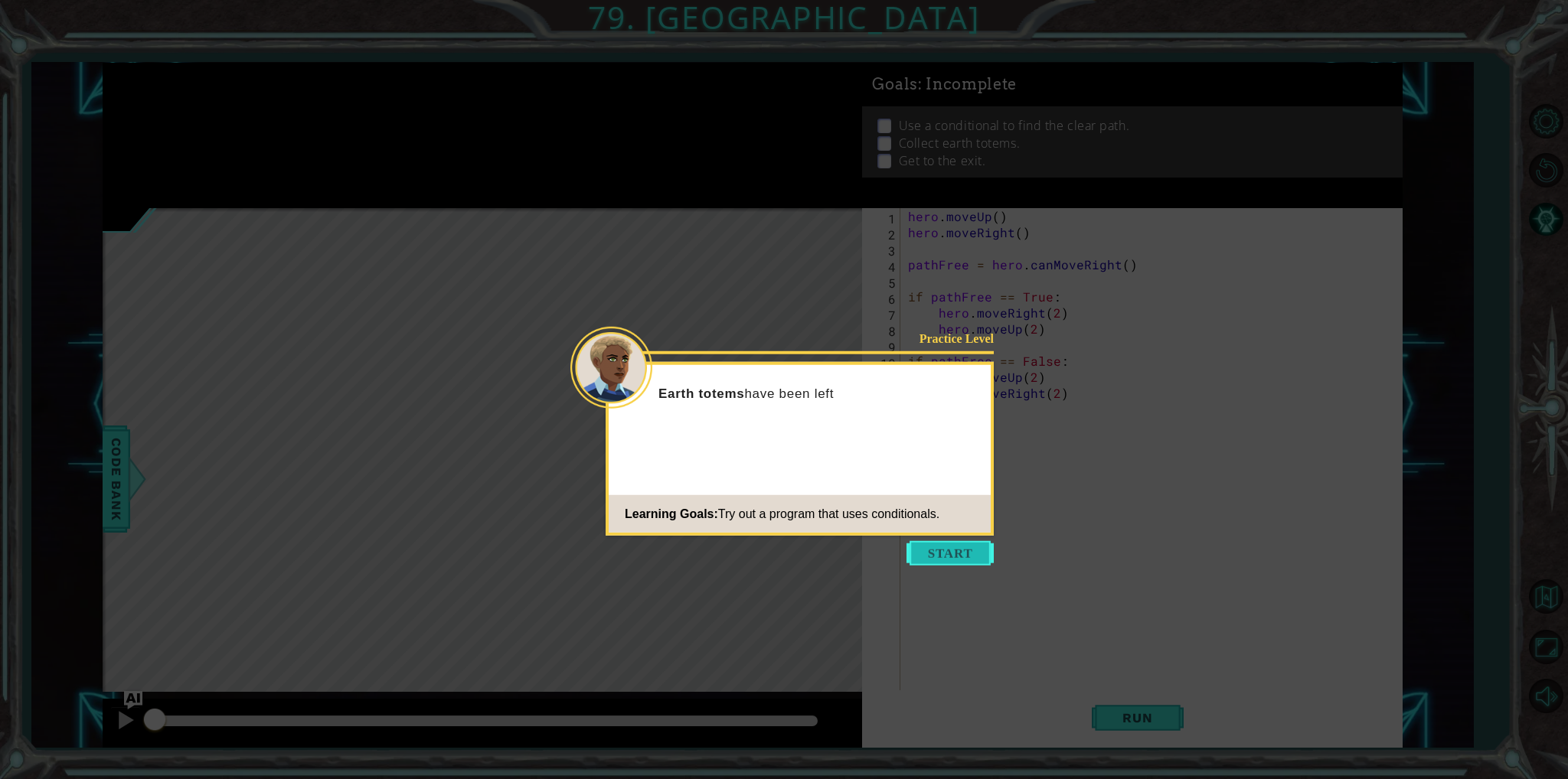
click at [951, 550] on button "Start" at bounding box center [950, 553] width 87 height 24
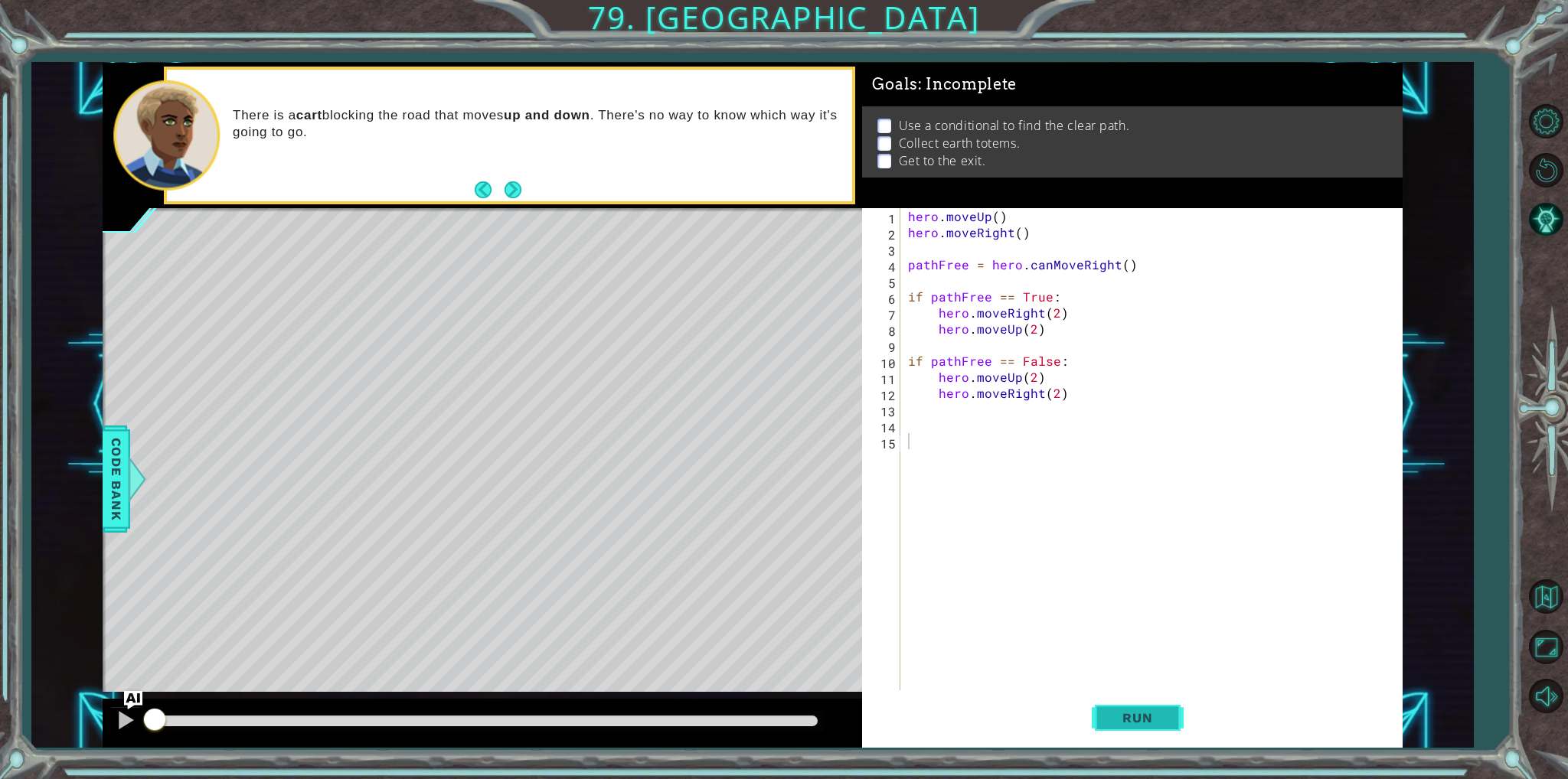
click at [1143, 711] on span "Run" at bounding box center [1137, 717] width 61 height 15
click at [1157, 736] on button "Run" at bounding box center [1137, 717] width 92 height 53
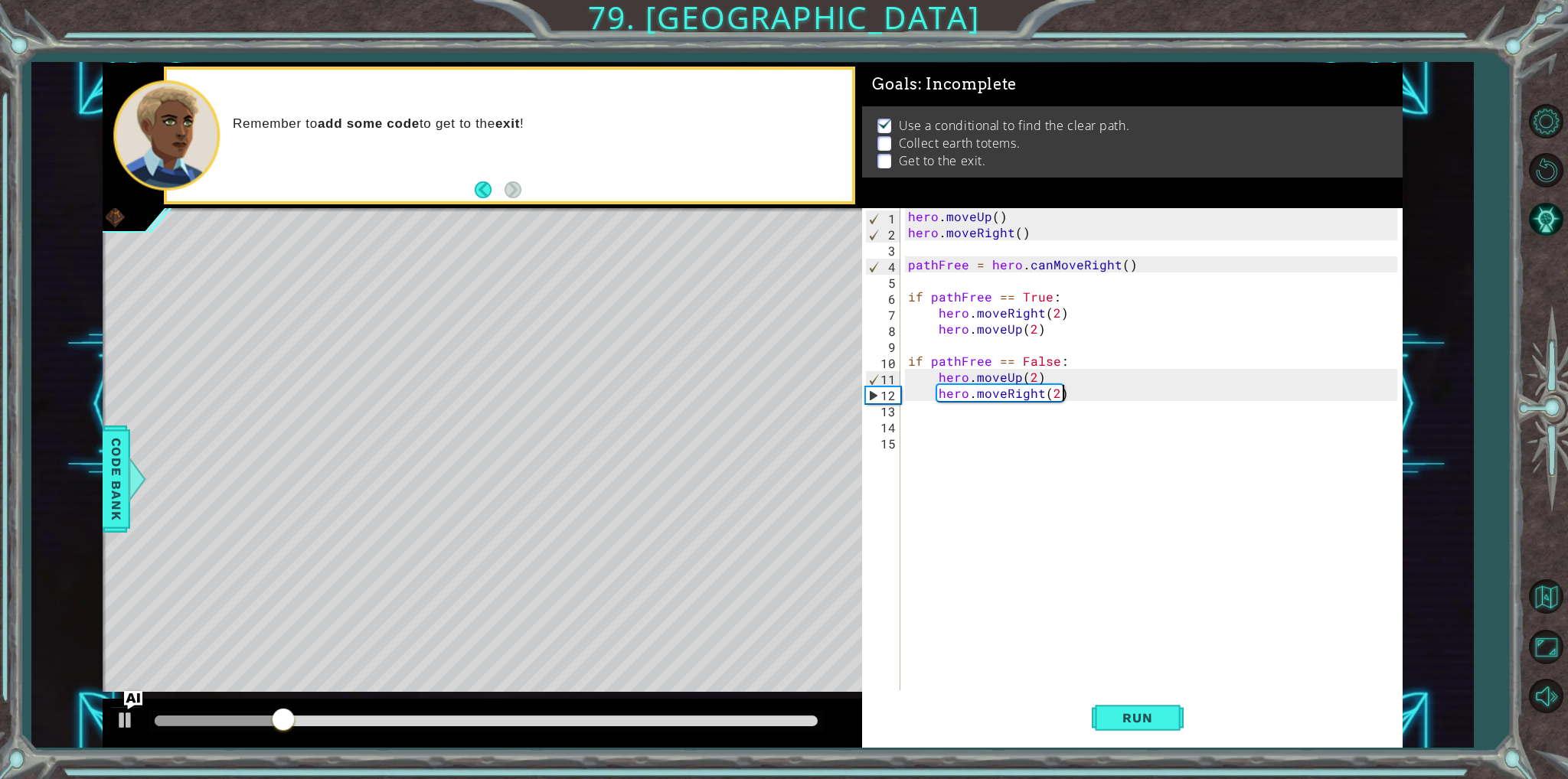
click at [1188, 393] on div "hero . moveUp ( ) hero . moveRight ( ) pathFree = hero . canMoveRight ( ) if pa…" at bounding box center [1155, 465] width 500 height 514
click at [1135, 387] on div "hero . moveUp ( ) hero . moveRight ( ) pathFree = hero . canMoveRight ( ) if pa…" at bounding box center [1155, 465] width 500 height 514
click at [1134, 387] on div "hero . moveUp ( ) hero . moveRight ( ) pathFree = hero . canMoveRight ( ) if pa…" at bounding box center [1155, 465] width 500 height 514
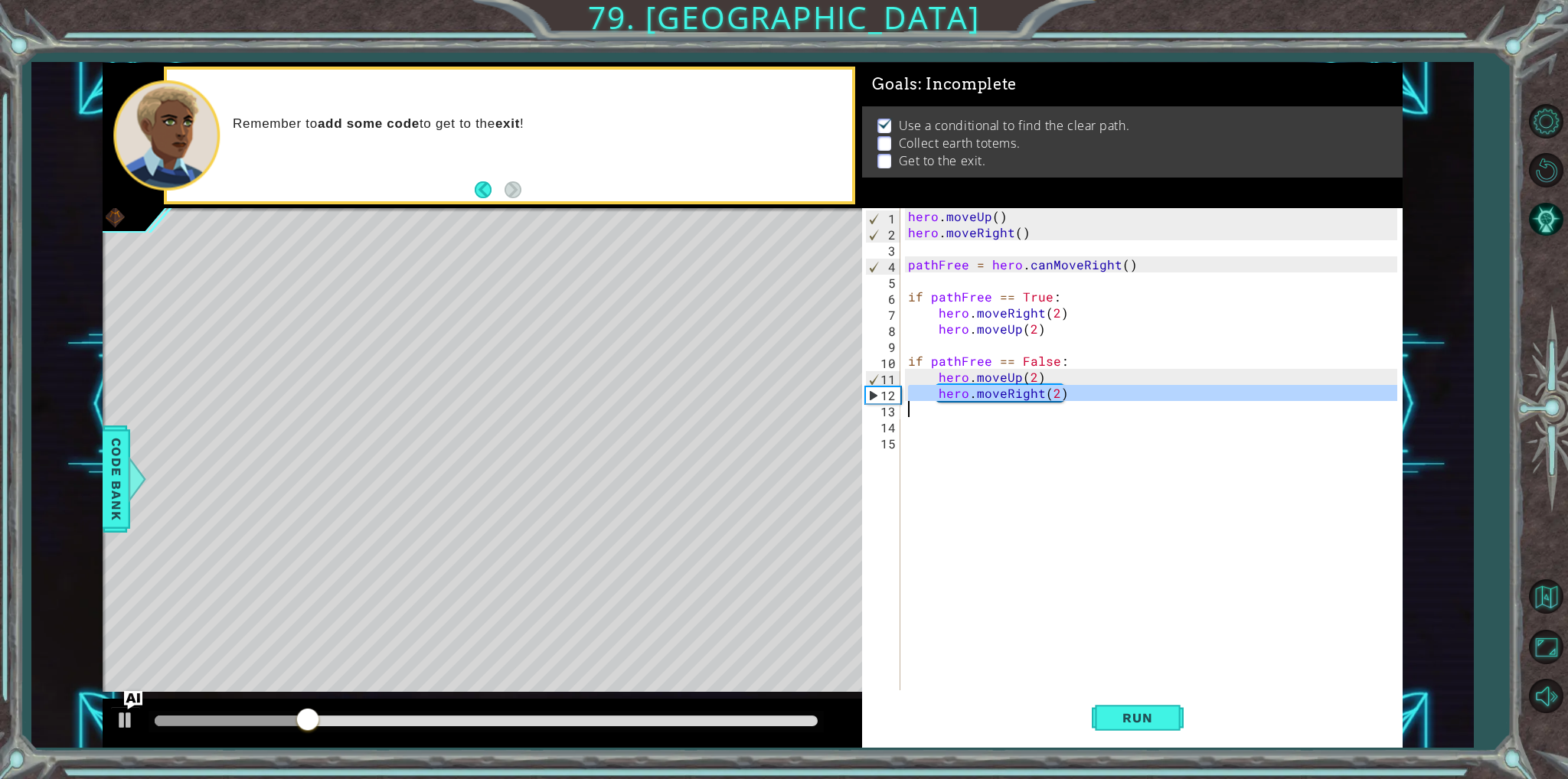
click at [1134, 387] on div "hero . moveUp ( ) hero . moveRight ( ) pathFree = hero . canMoveRight ( ) if pa…" at bounding box center [1155, 465] width 500 height 514
type textarea "hero.moveRight(2)"
click at [1134, 428] on div "hero . moveUp ( ) hero . moveRight ( ) pathFree = hero . canMoveRight ( ) if pa…" at bounding box center [1155, 465] width 500 height 514
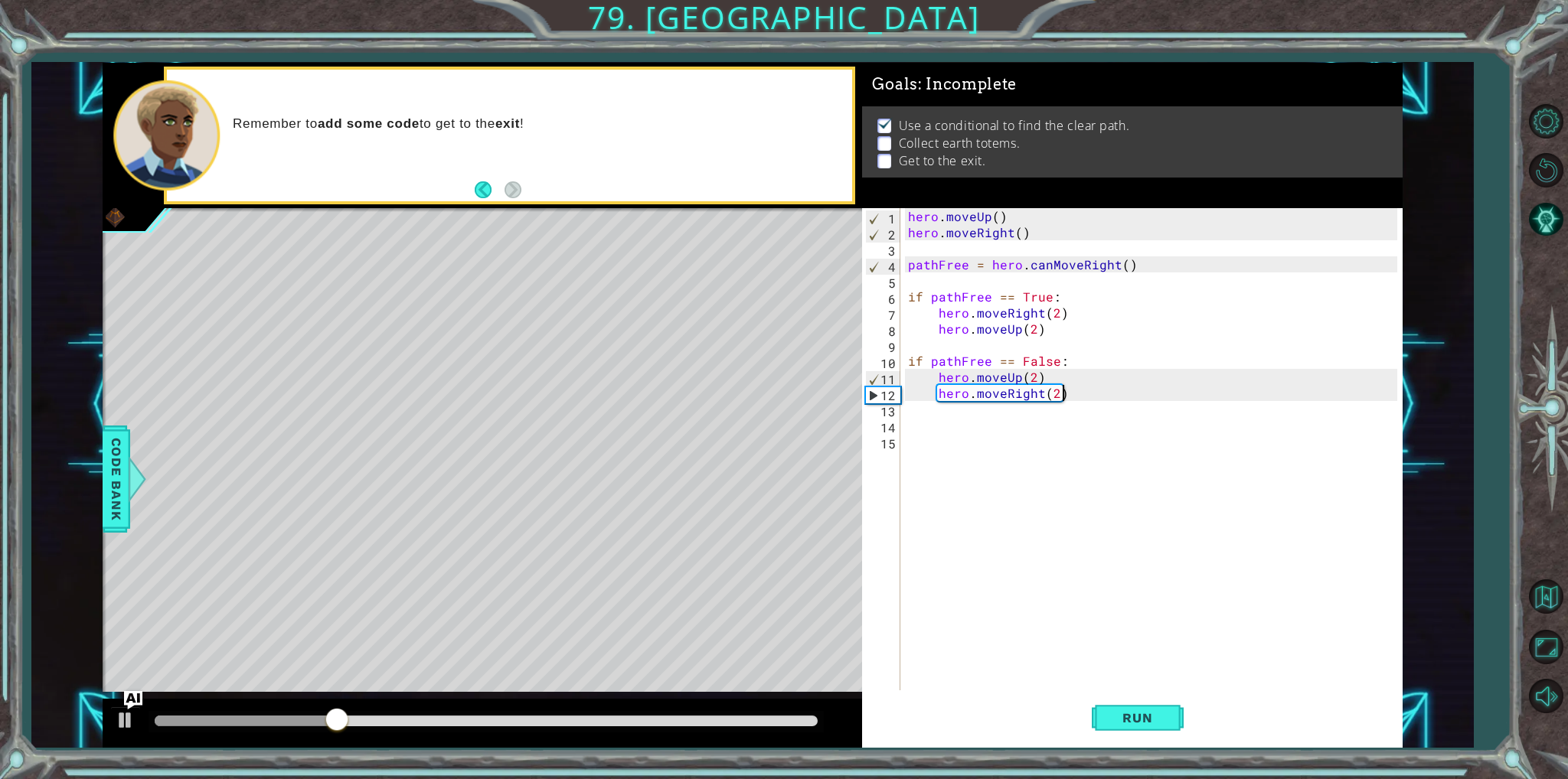
click at [1144, 399] on div "hero . moveUp ( ) hero . moveRight ( ) pathFree = hero . canMoveRight ( ) if pa…" at bounding box center [1155, 465] width 500 height 514
type textarea "hero.moveRight(2)"
type textarea "hero.jumpright"
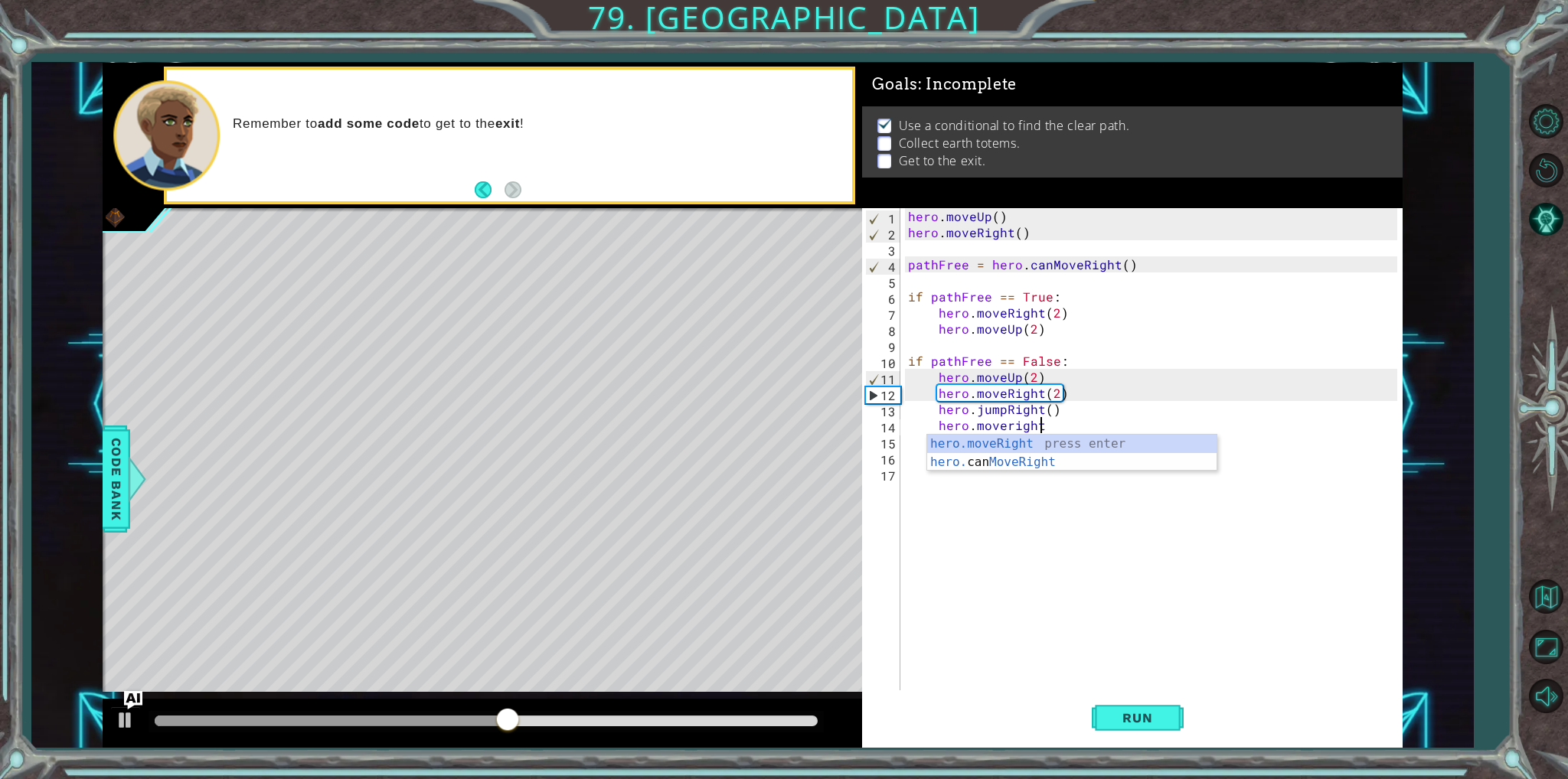
scroll to position [0, 7]
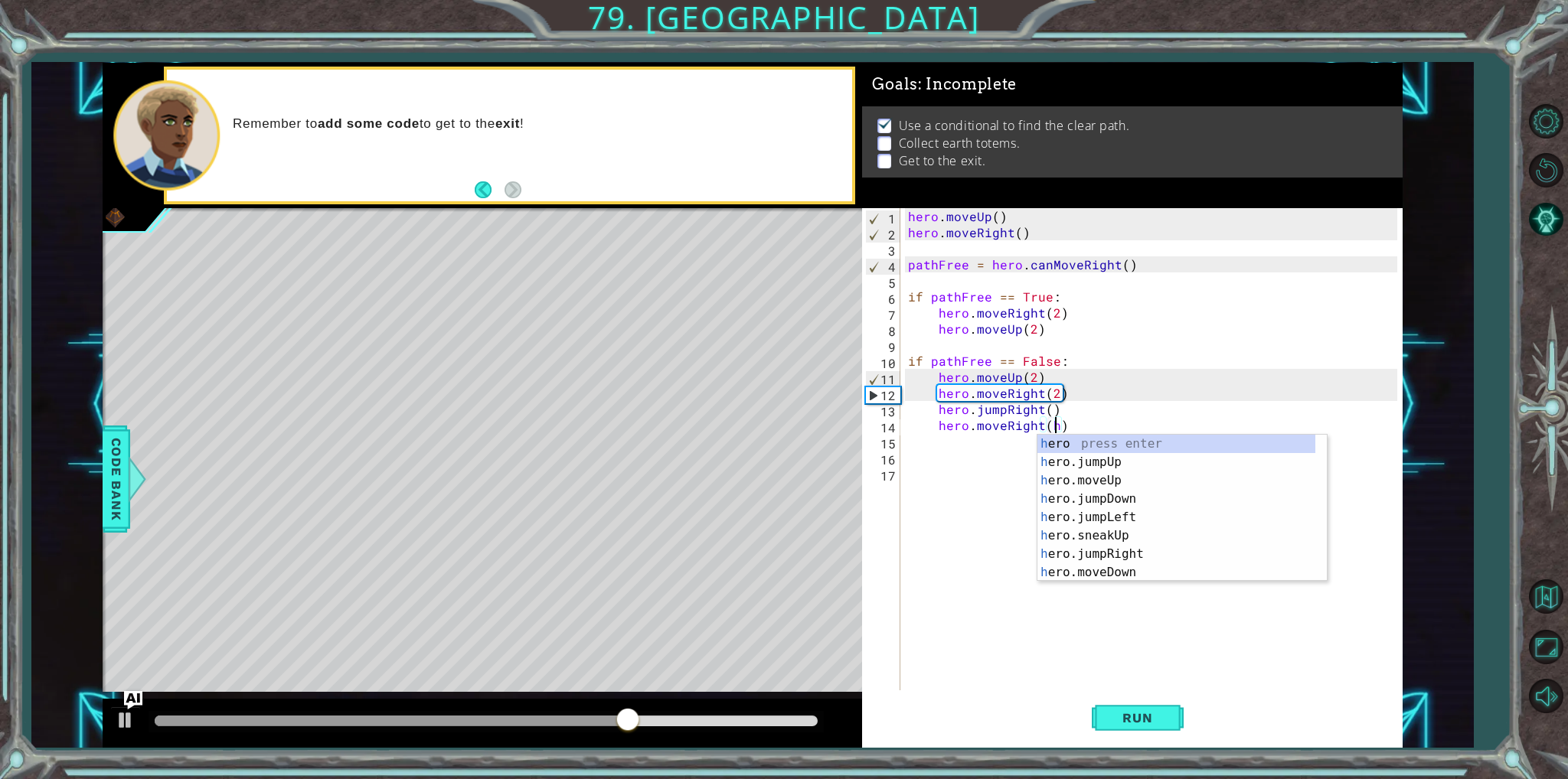
type textarea "hero.moveRight()"
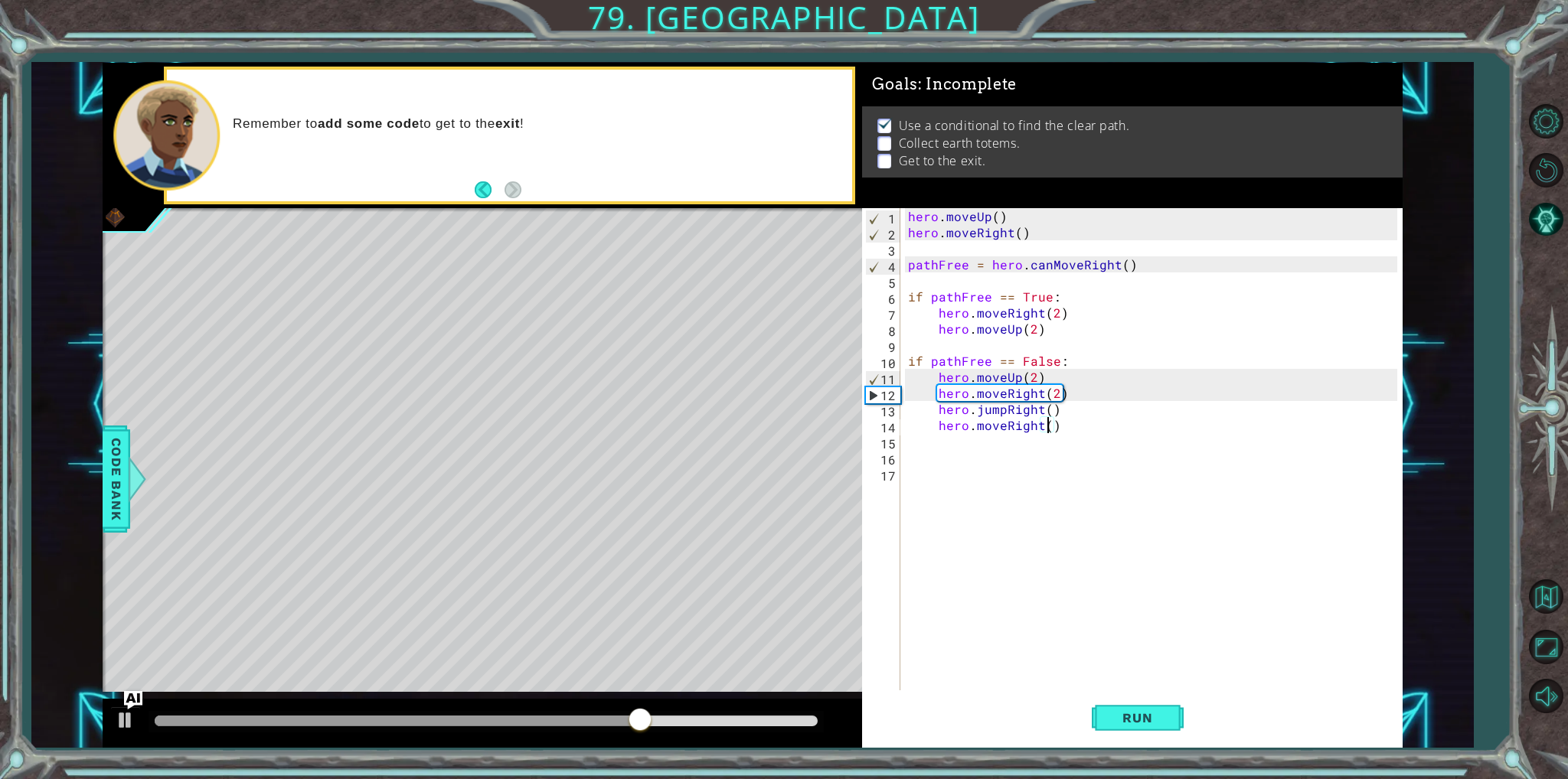
scroll to position [0, 0]
type textarea "hero.jumpdown"
type textarea "hero.jumpDown()"
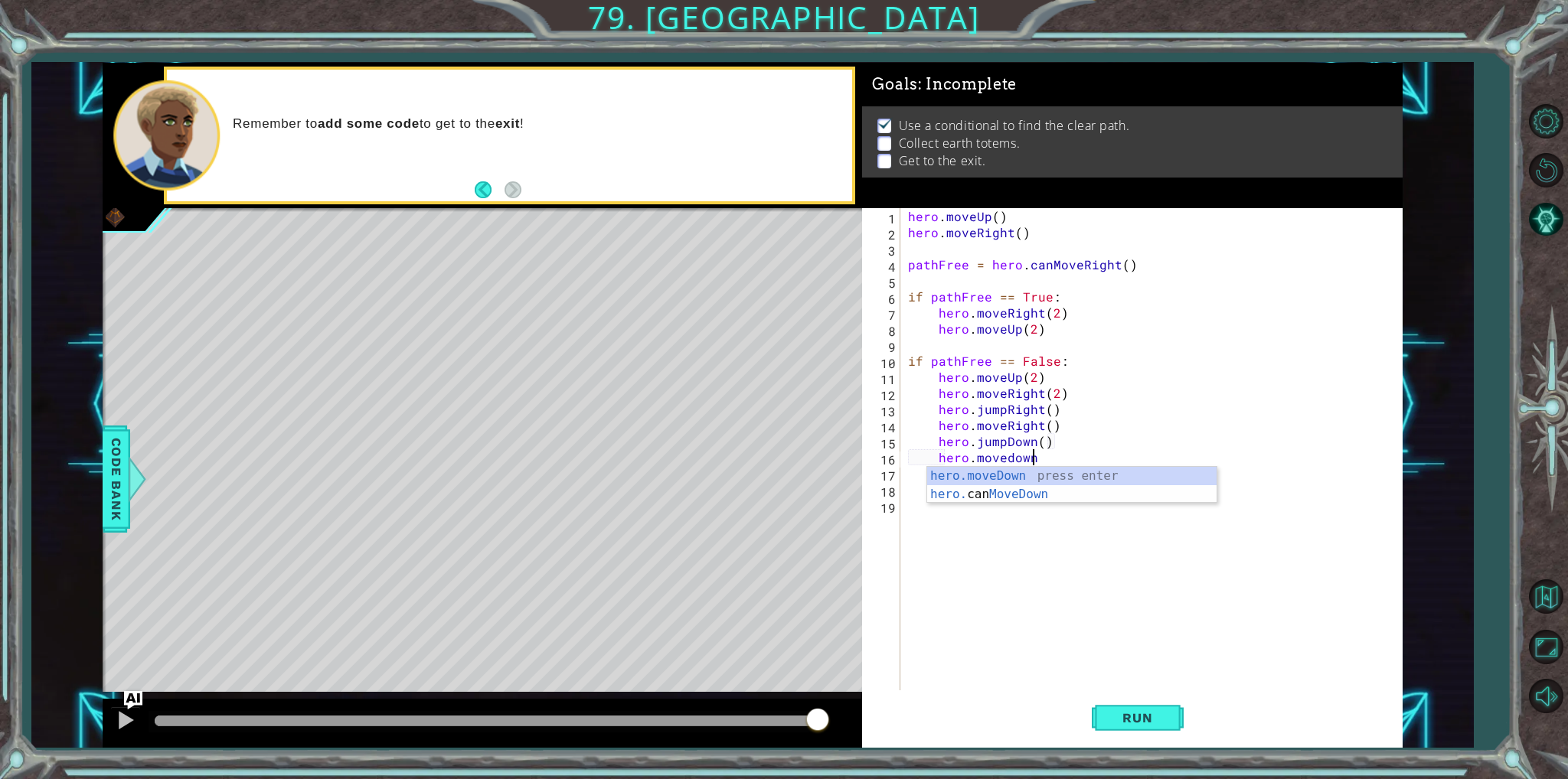
scroll to position [0, 6]
type textarea "hero.moveDown(1)"
click at [1162, 708] on button "Run" at bounding box center [1137, 717] width 92 height 53
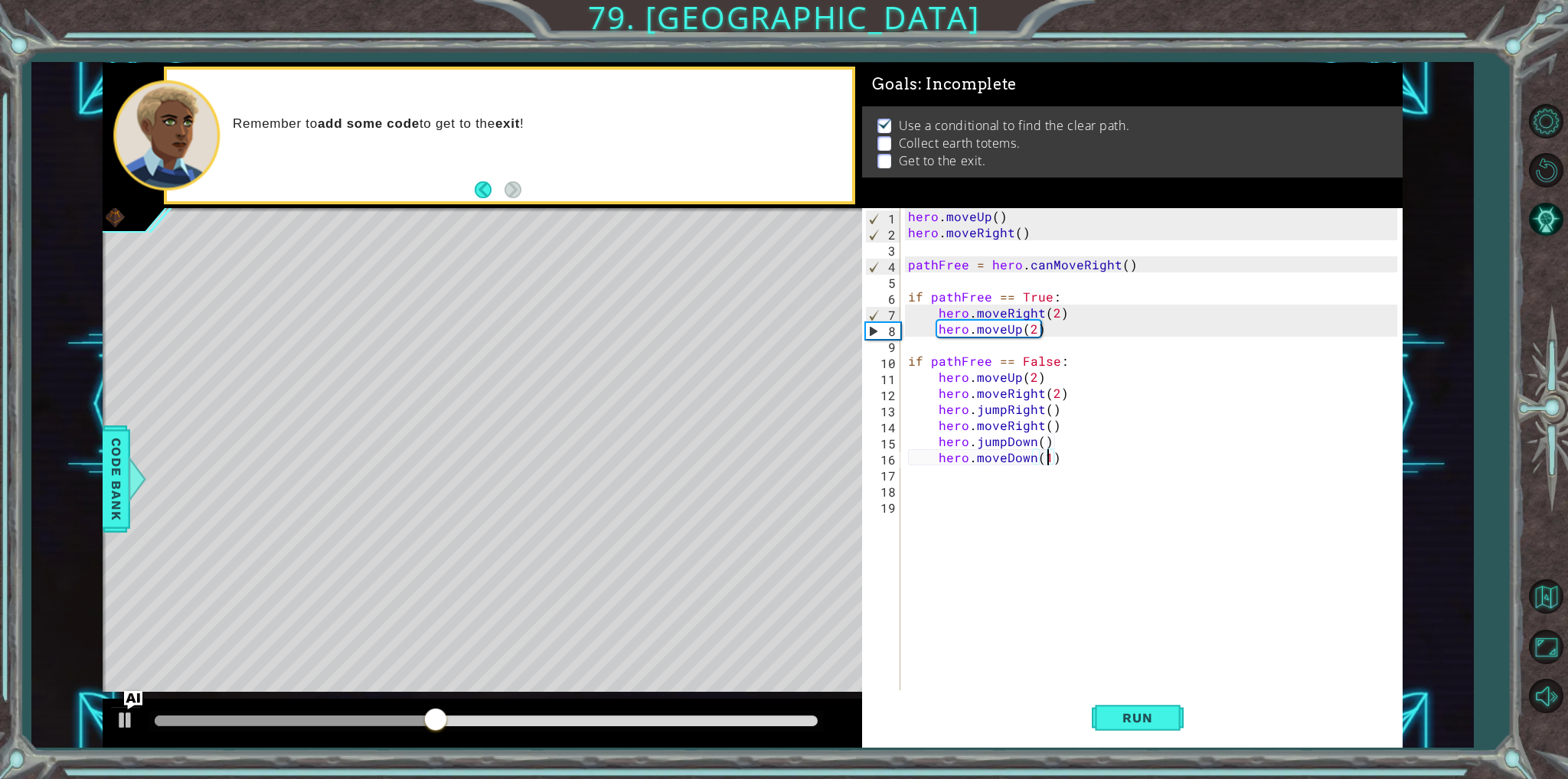
drag, startPoint x: 633, startPoint y: 722, endPoint x: 750, endPoint y: 732, distance: 117.4
click at [653, 722] on div at bounding box center [486, 721] width 663 height 11
click at [758, 734] on div at bounding box center [482, 723] width 759 height 49
click at [799, 716] on div at bounding box center [486, 721] width 663 height 11
click at [821, 714] on div at bounding box center [485, 722] width 675 height 22
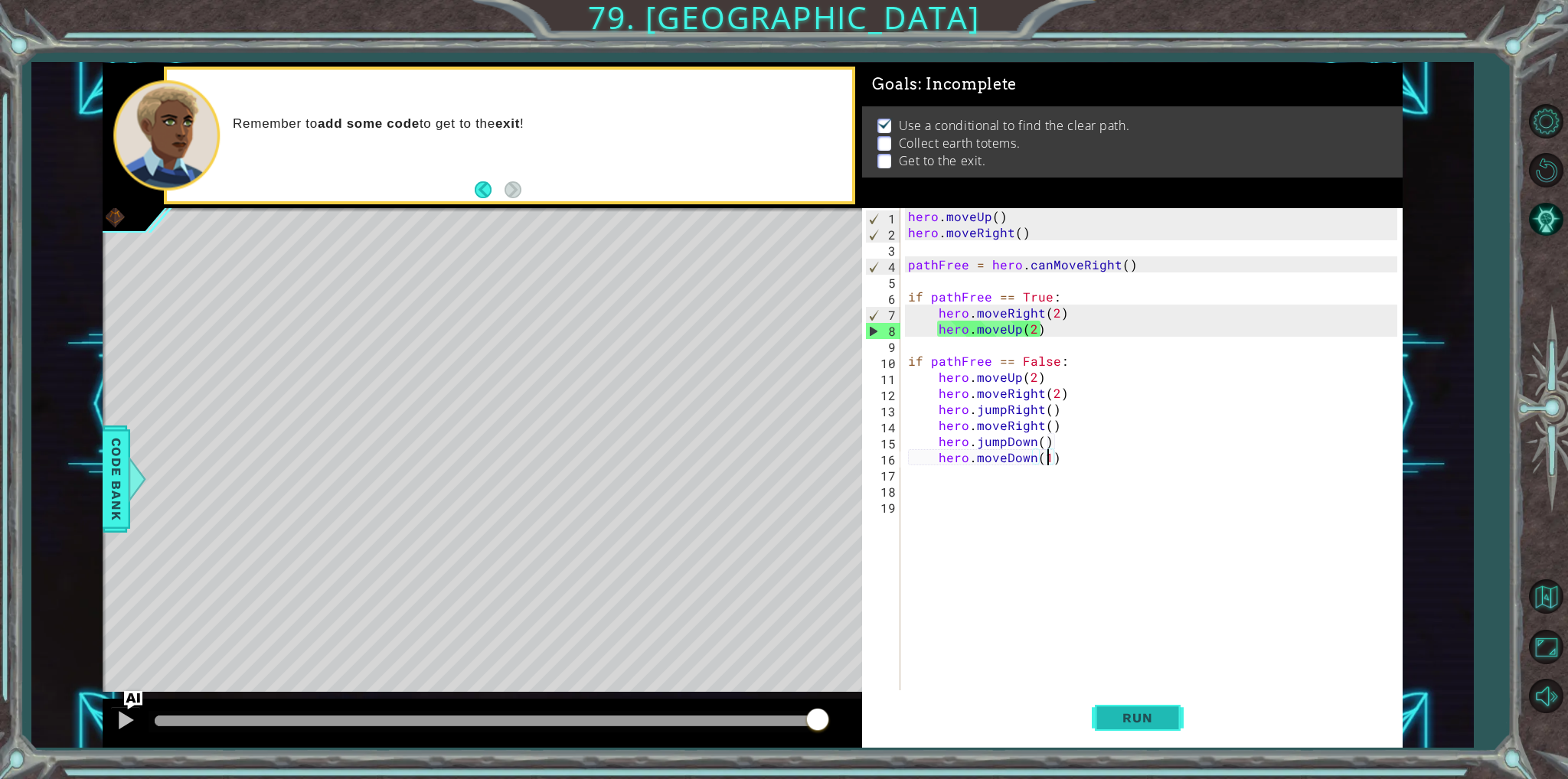
click at [1146, 721] on span "Run" at bounding box center [1137, 717] width 61 height 15
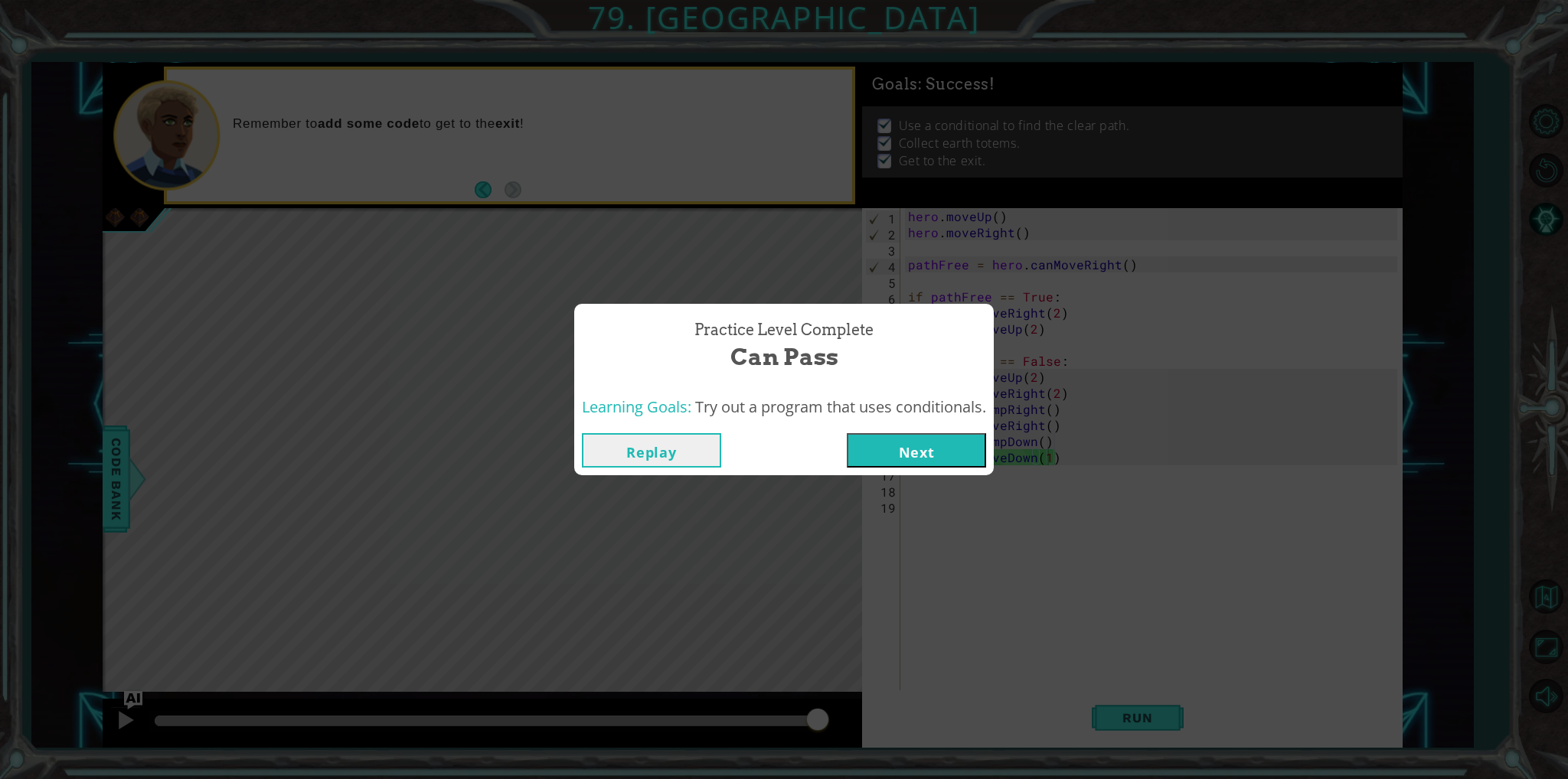
click at [966, 468] on div "Replay Next" at bounding box center [784, 450] width 420 height 50
click at [966, 467] on button "Next" at bounding box center [916, 450] width 139 height 34
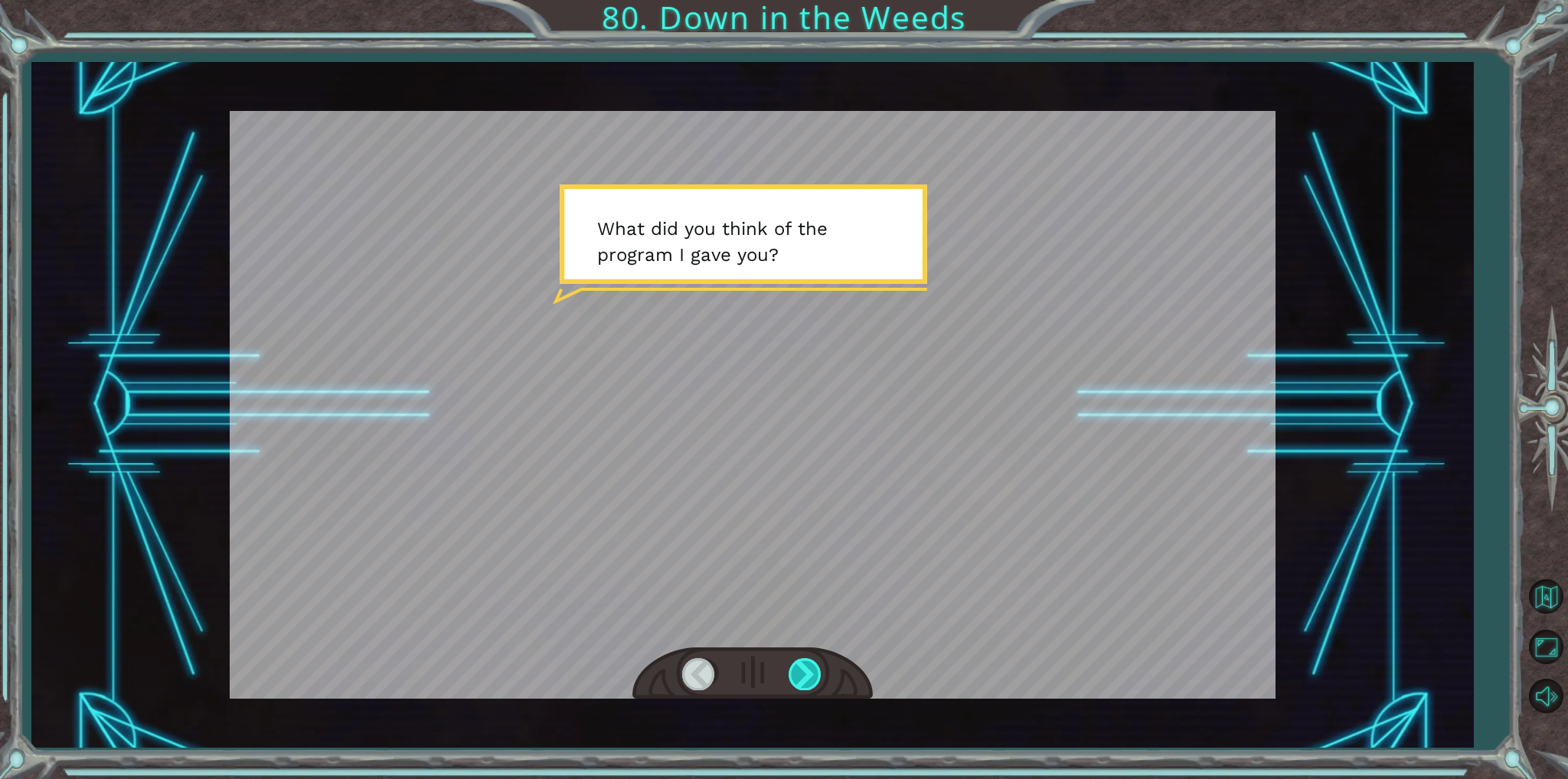
click at [797, 690] on div at bounding box center [805, 674] width 34 height 32
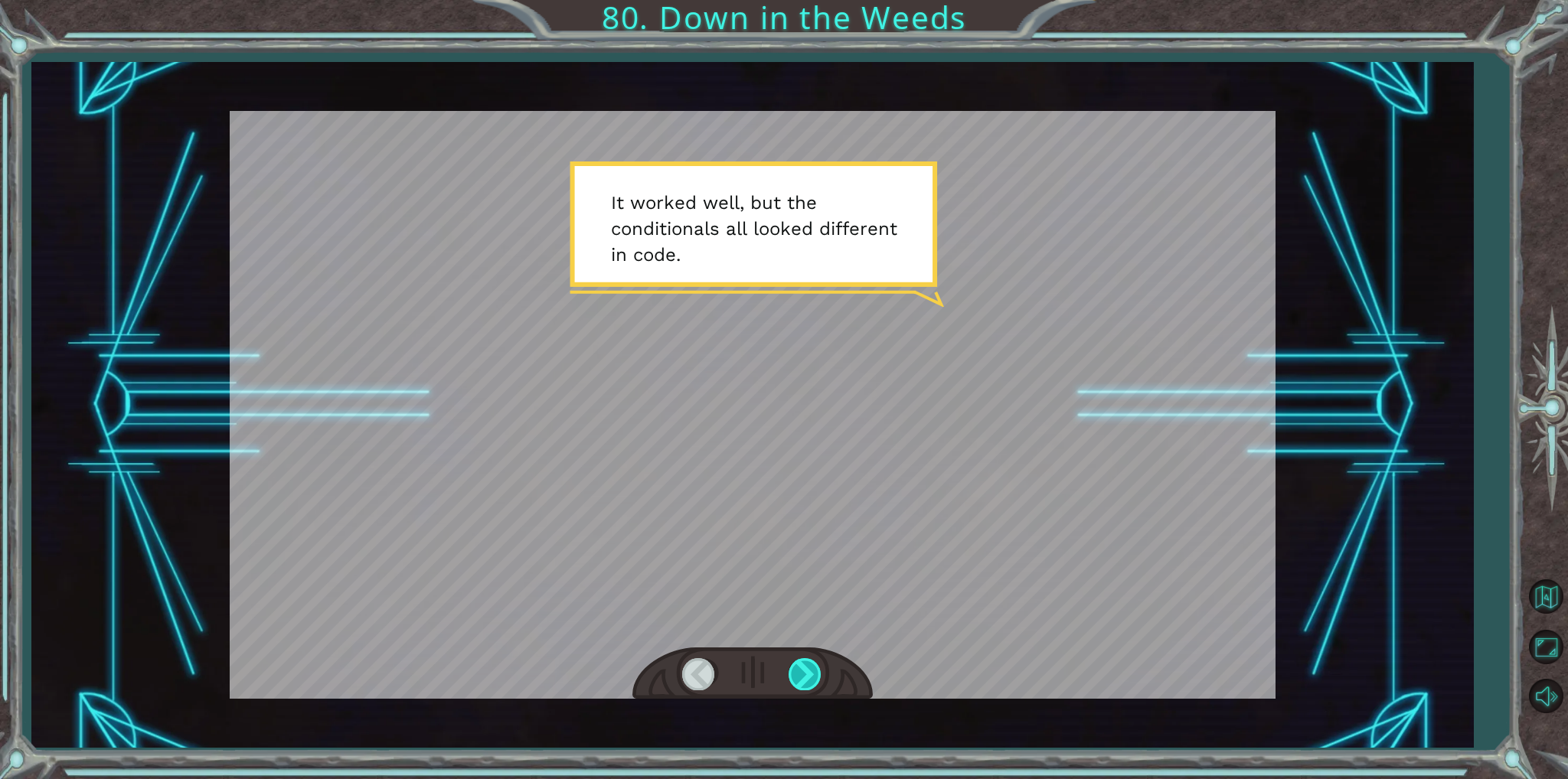
click at [797, 690] on div at bounding box center [805, 674] width 34 height 32
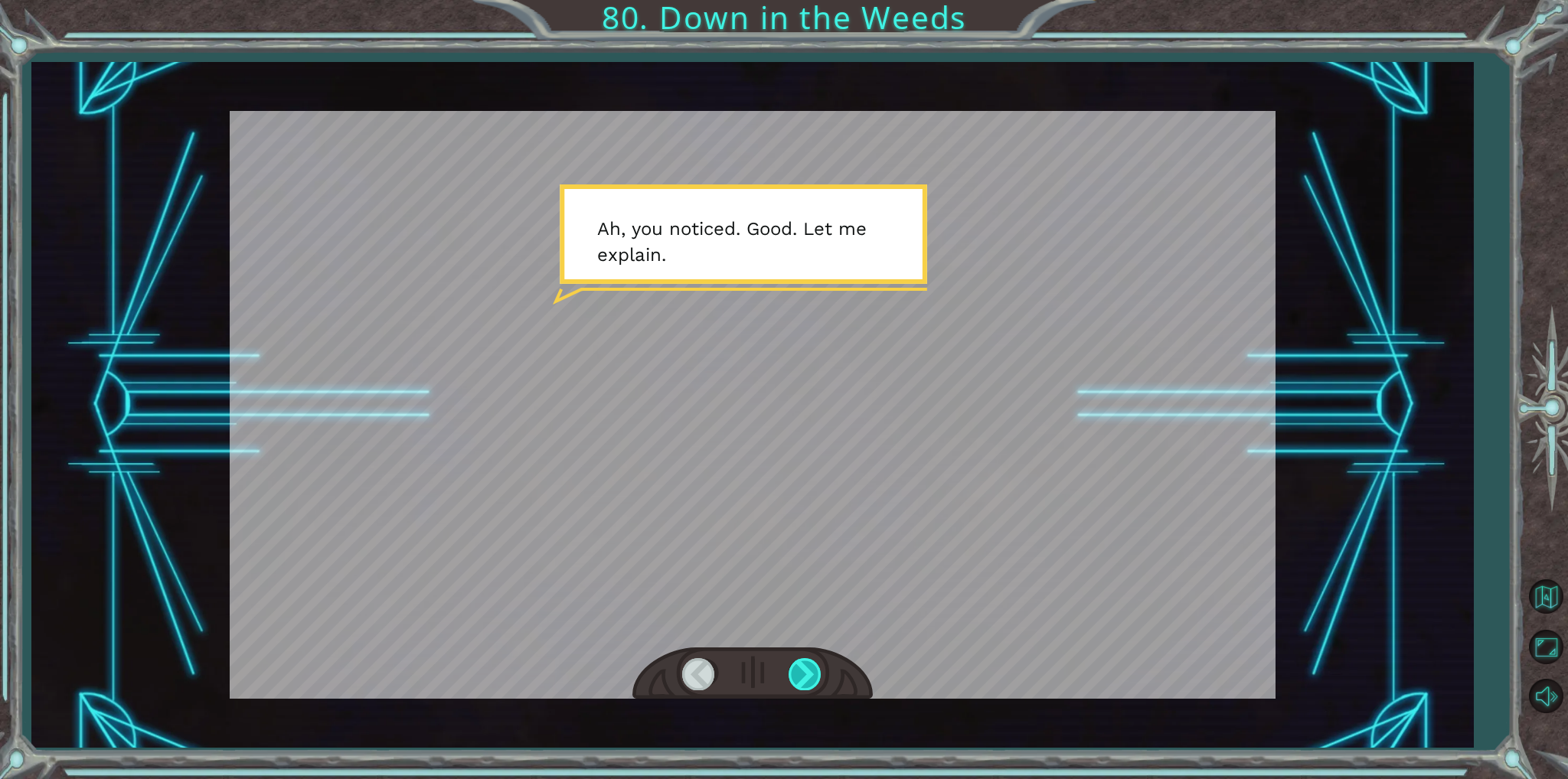
click at [797, 690] on div at bounding box center [805, 674] width 34 height 32
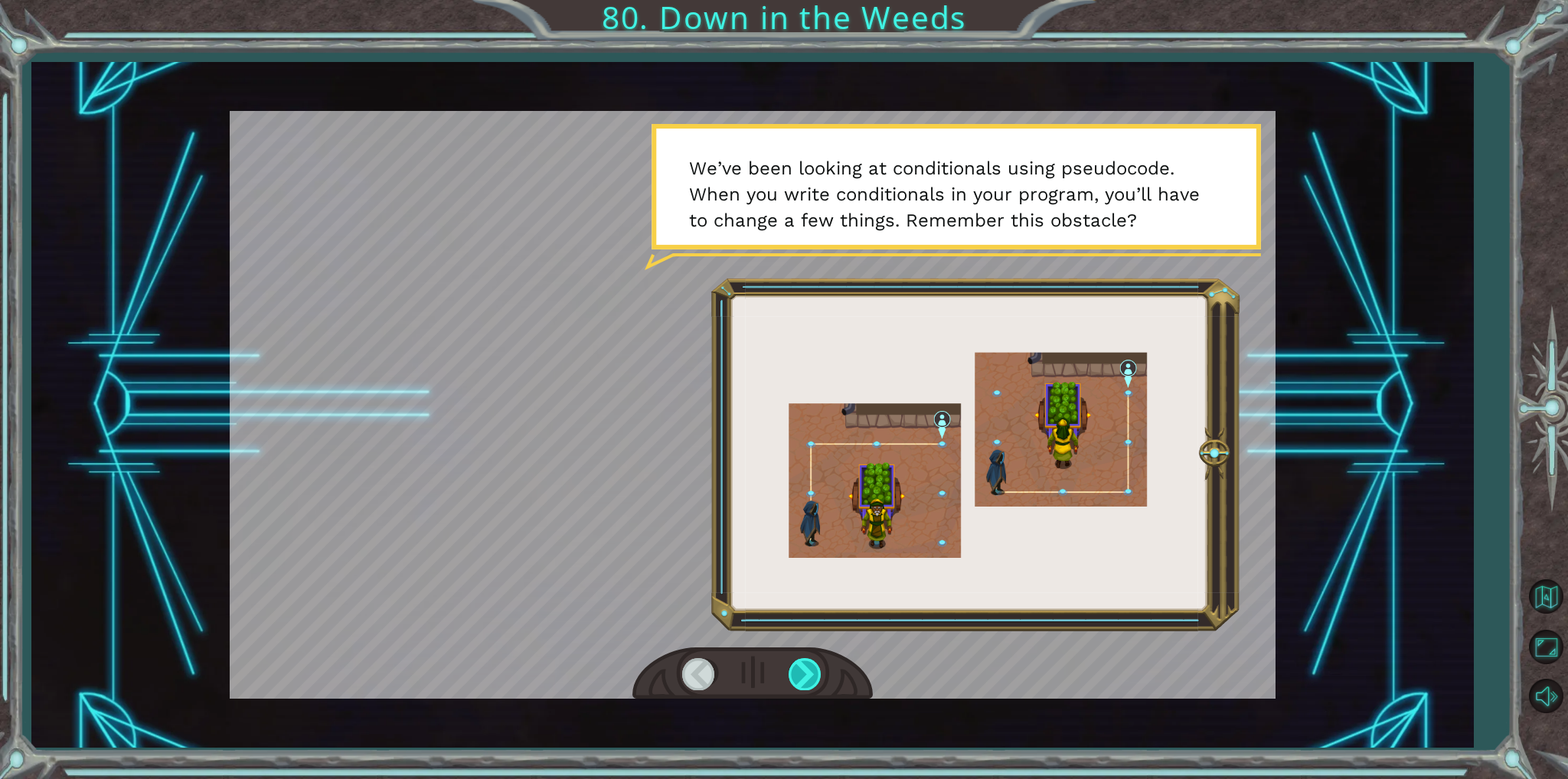
click at [797, 690] on div at bounding box center [805, 674] width 34 height 32
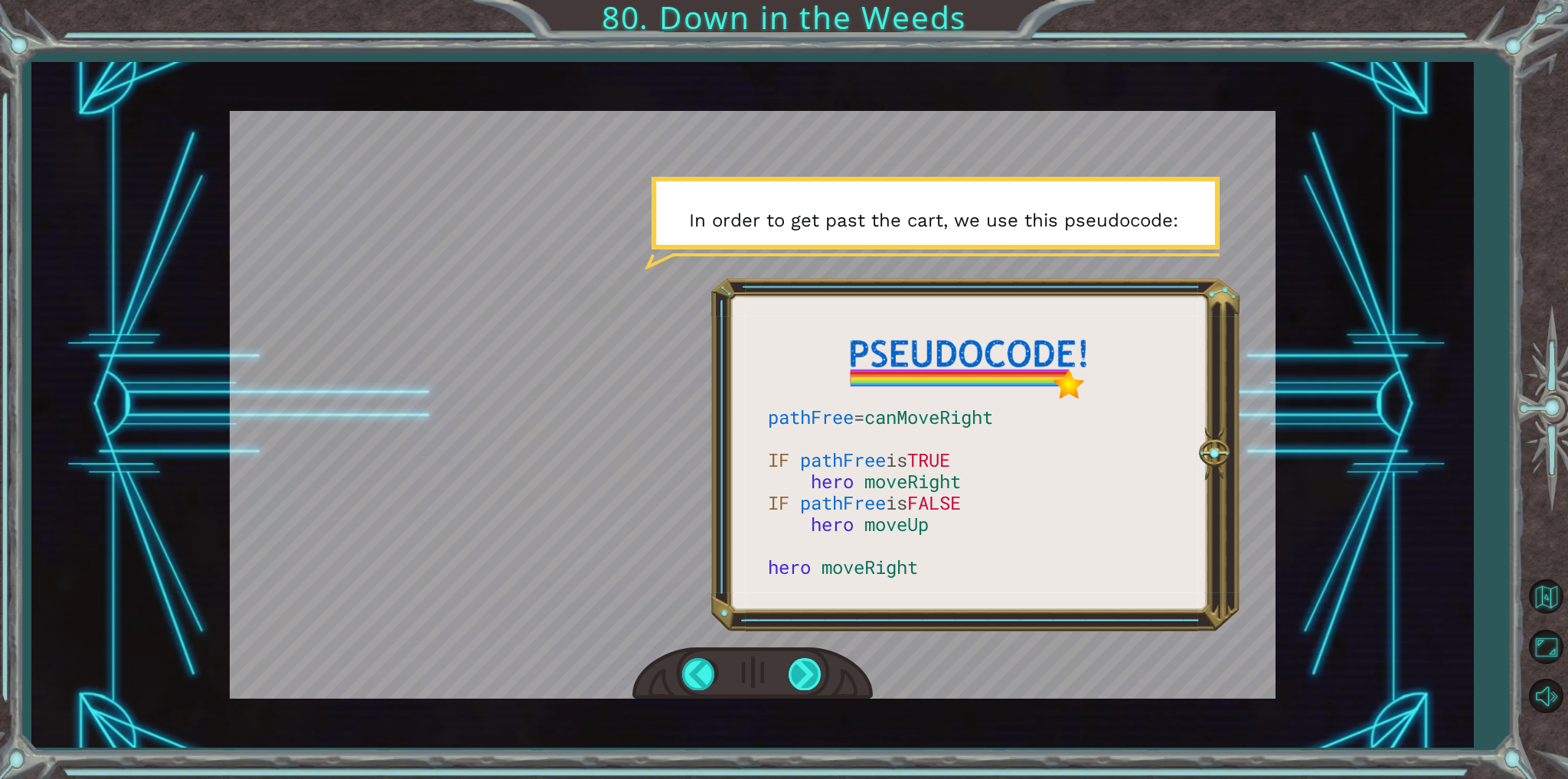
click at [797, 690] on div at bounding box center [805, 674] width 34 height 32
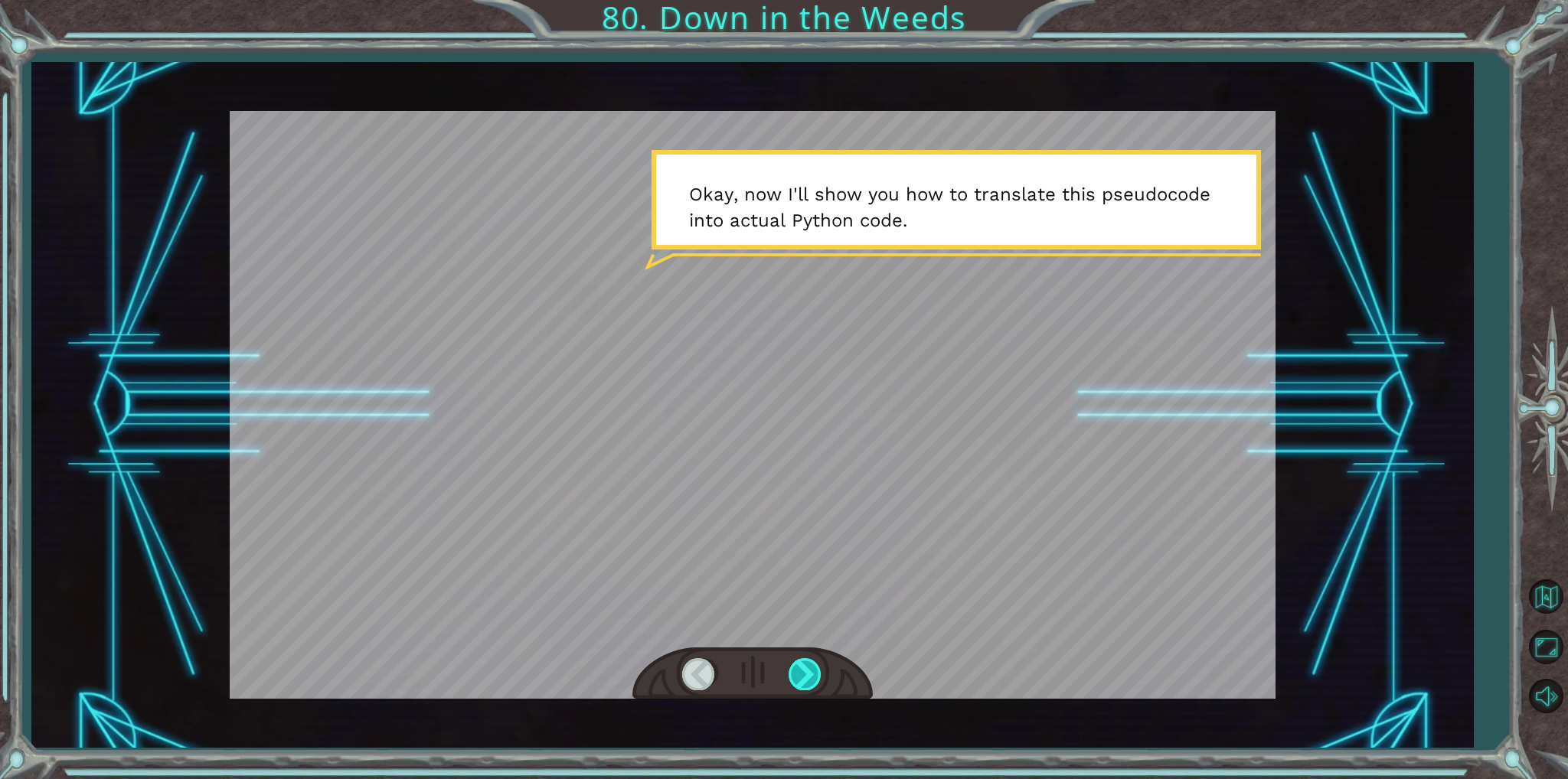
click at [816, 686] on div at bounding box center [805, 674] width 34 height 32
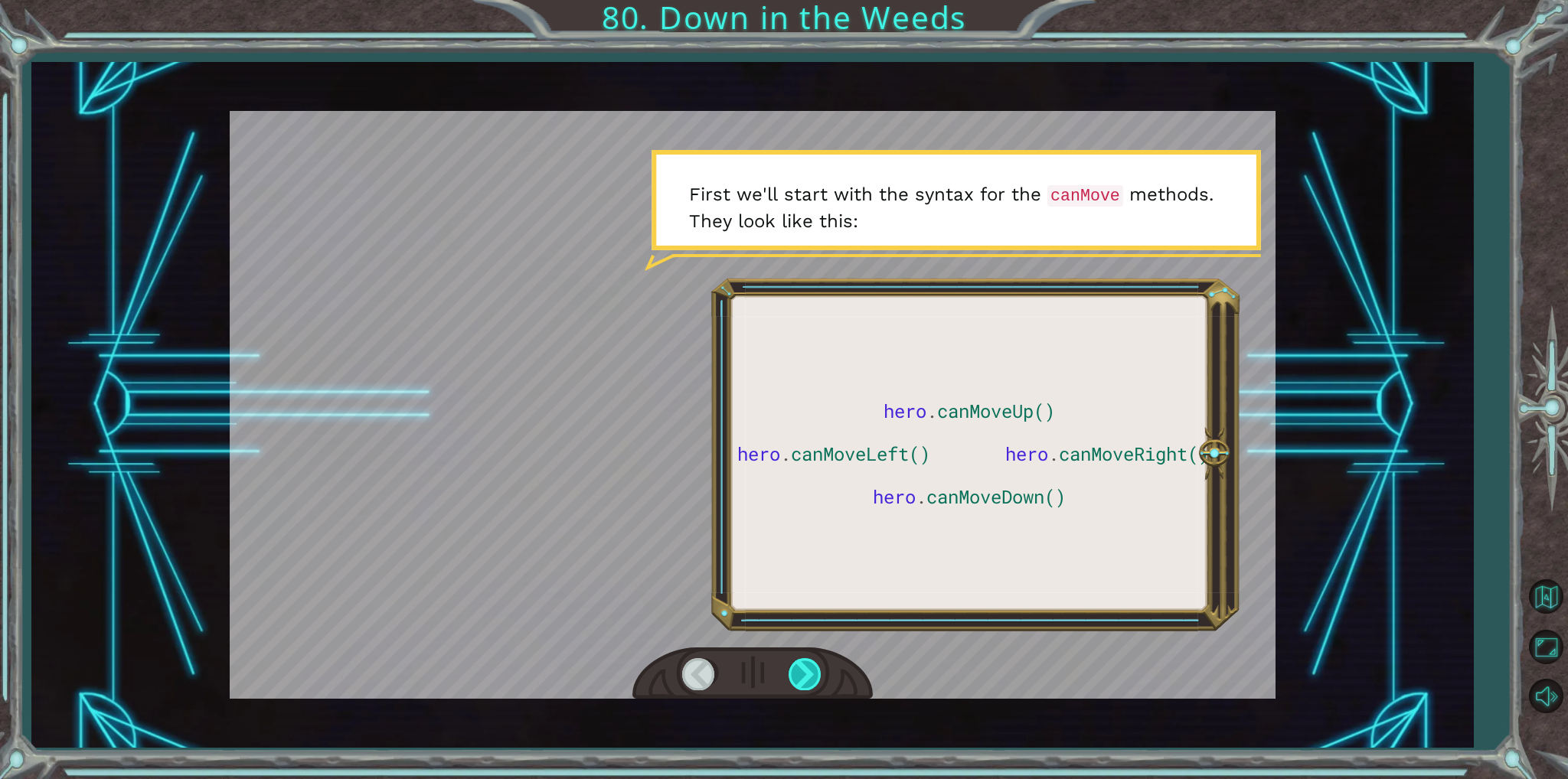
click at [812, 687] on div at bounding box center [805, 674] width 34 height 32
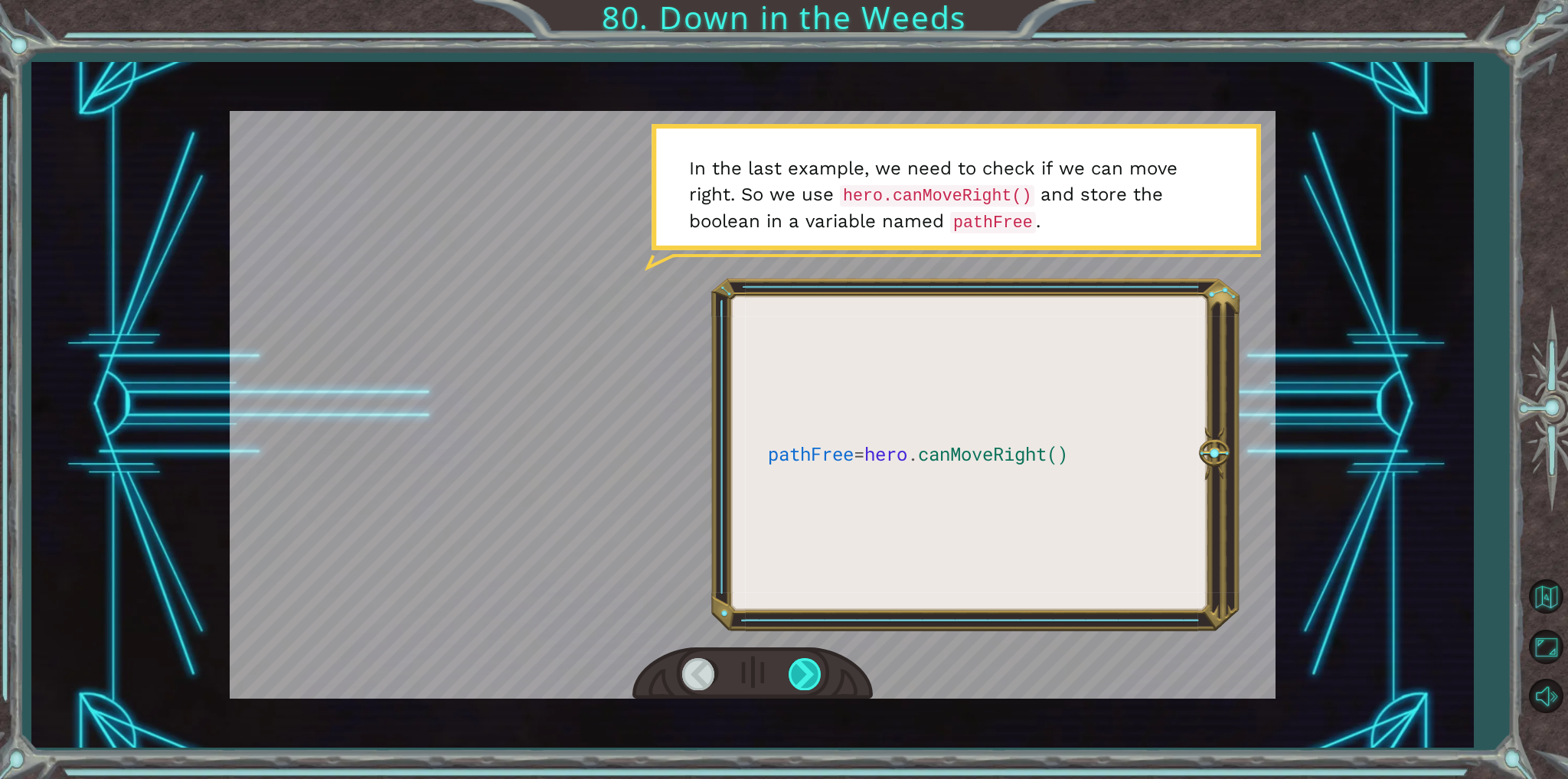
click at [812, 687] on div at bounding box center [805, 674] width 34 height 32
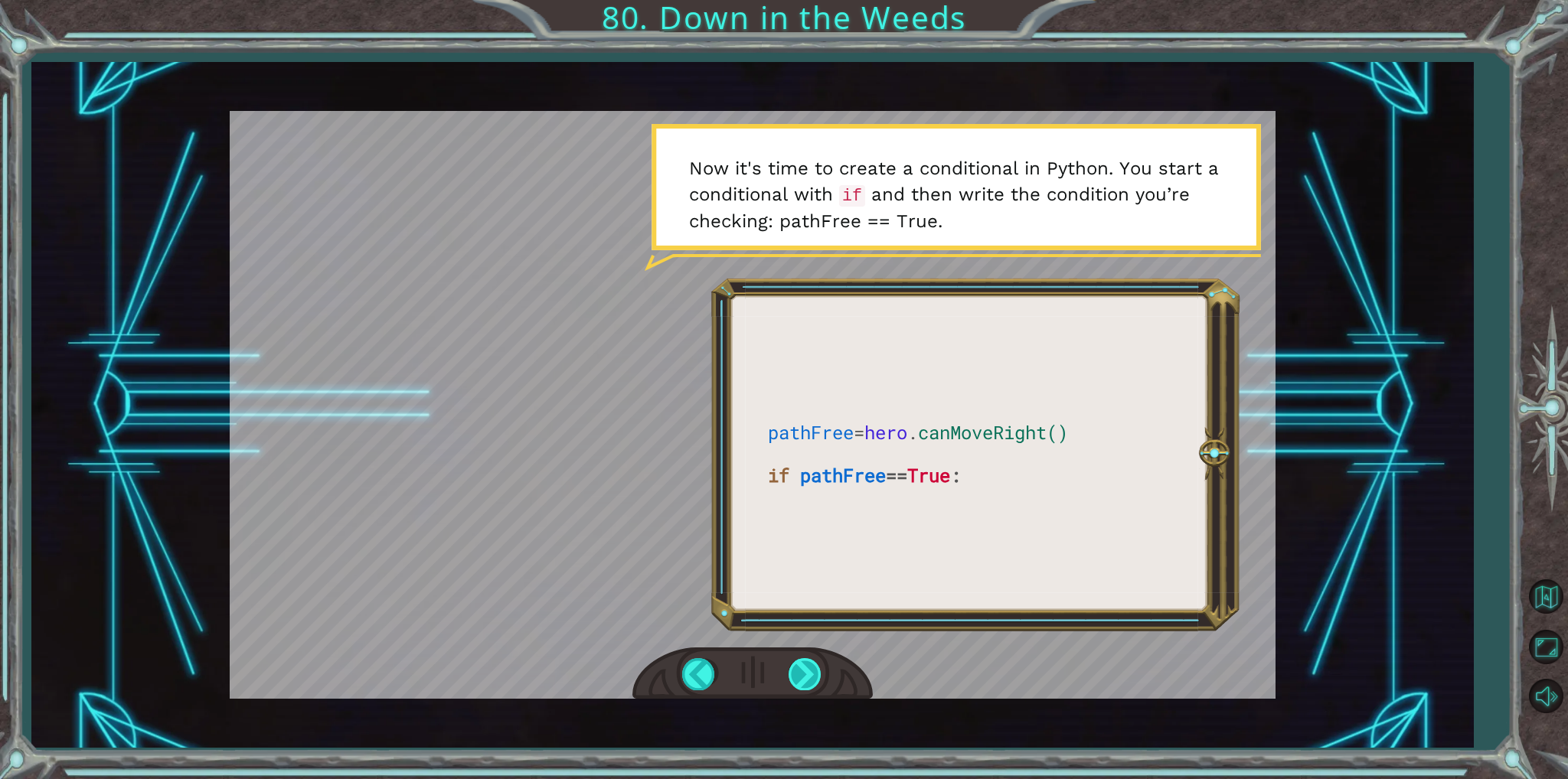
click at [803, 672] on div at bounding box center [805, 674] width 34 height 32
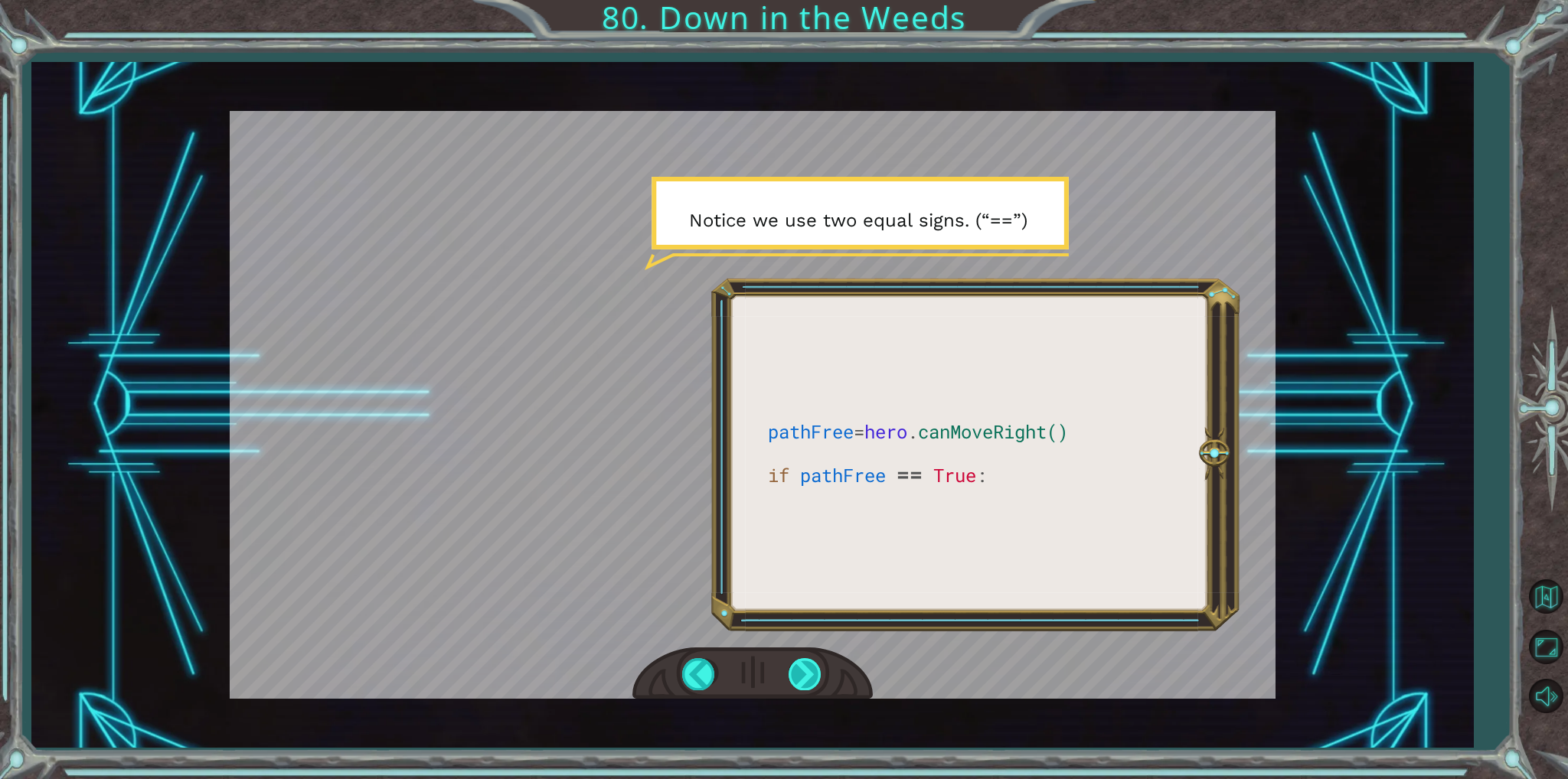
click at [821, 686] on div at bounding box center [753, 673] width 241 height 52
click at [759, 660] on div at bounding box center [753, 673] width 241 height 52
click at [803, 653] on div at bounding box center [753, 673] width 241 height 52
click at [804, 653] on div at bounding box center [753, 673] width 241 height 52
click at [829, 717] on div "pathFree = hero . canMoveRight() if pathFree == True : W h a t d i d y o u t h …" at bounding box center [753, 404] width 1443 height 686
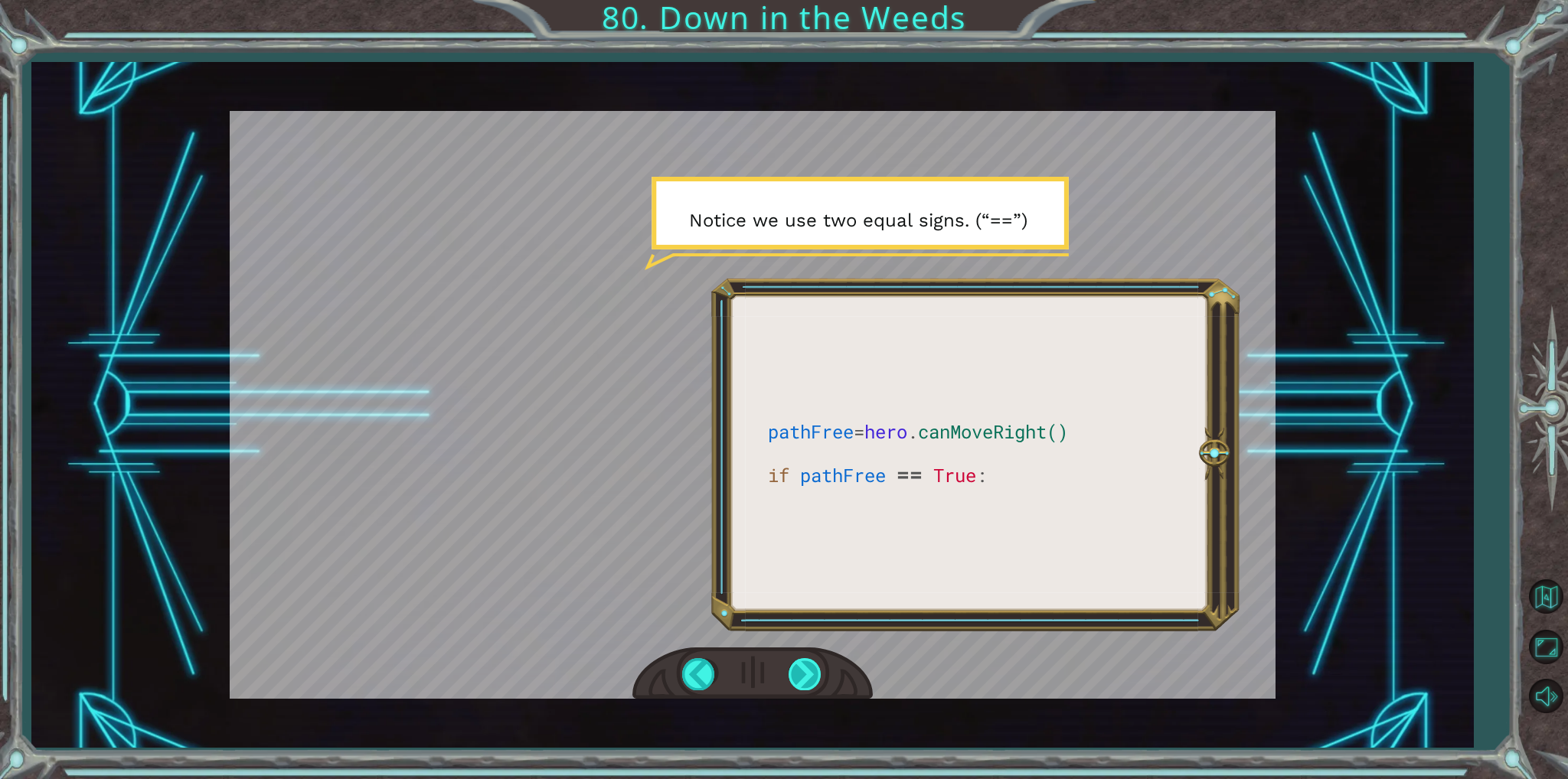
drag, startPoint x: 829, startPoint y: 717, endPoint x: 818, endPoint y: 680, distance: 38.6
click at [824, 681] on div at bounding box center [753, 673] width 241 height 52
click at [813, 681] on div at bounding box center [805, 674] width 34 height 32
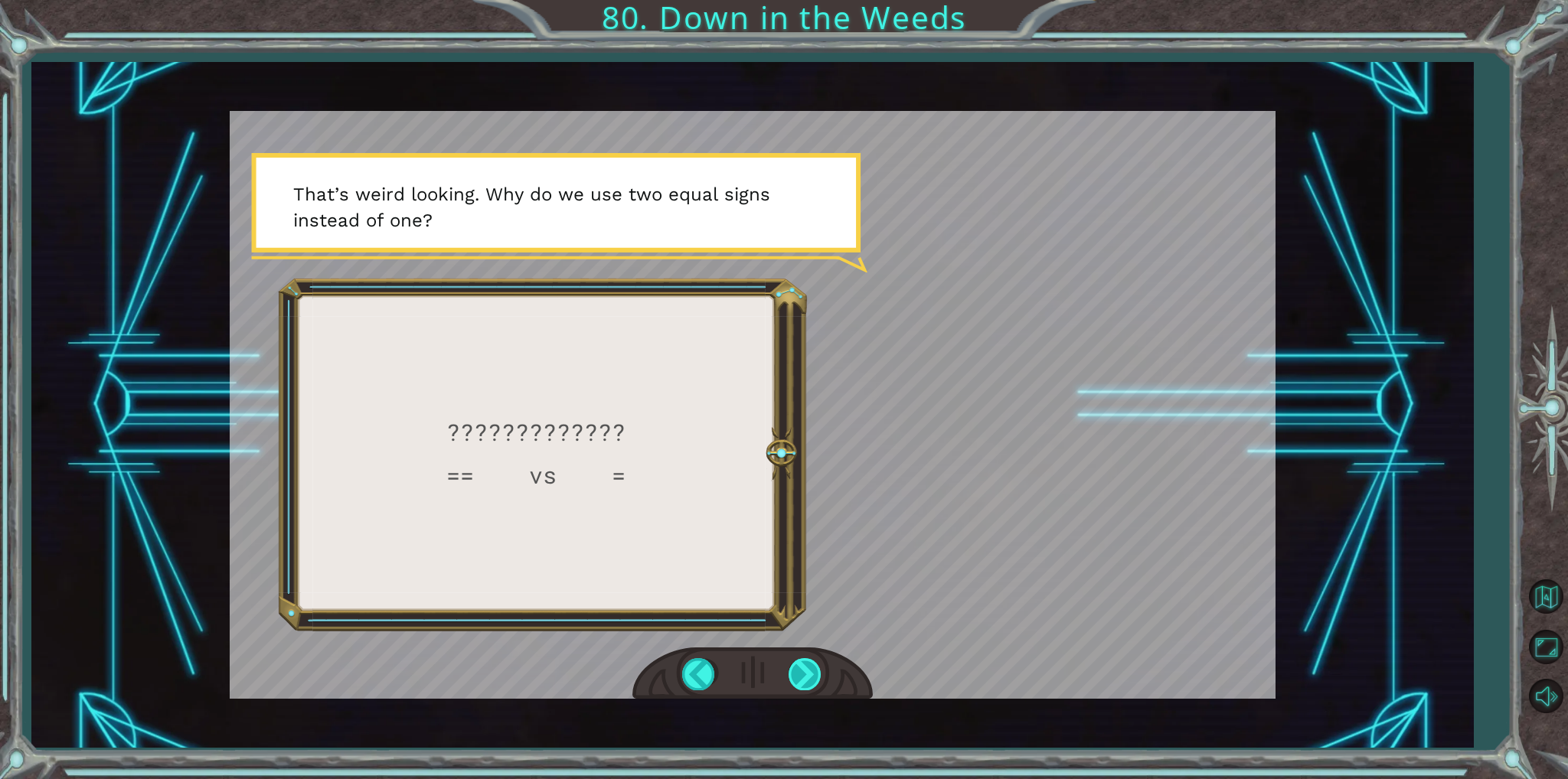
click at [812, 681] on div at bounding box center [805, 674] width 34 height 32
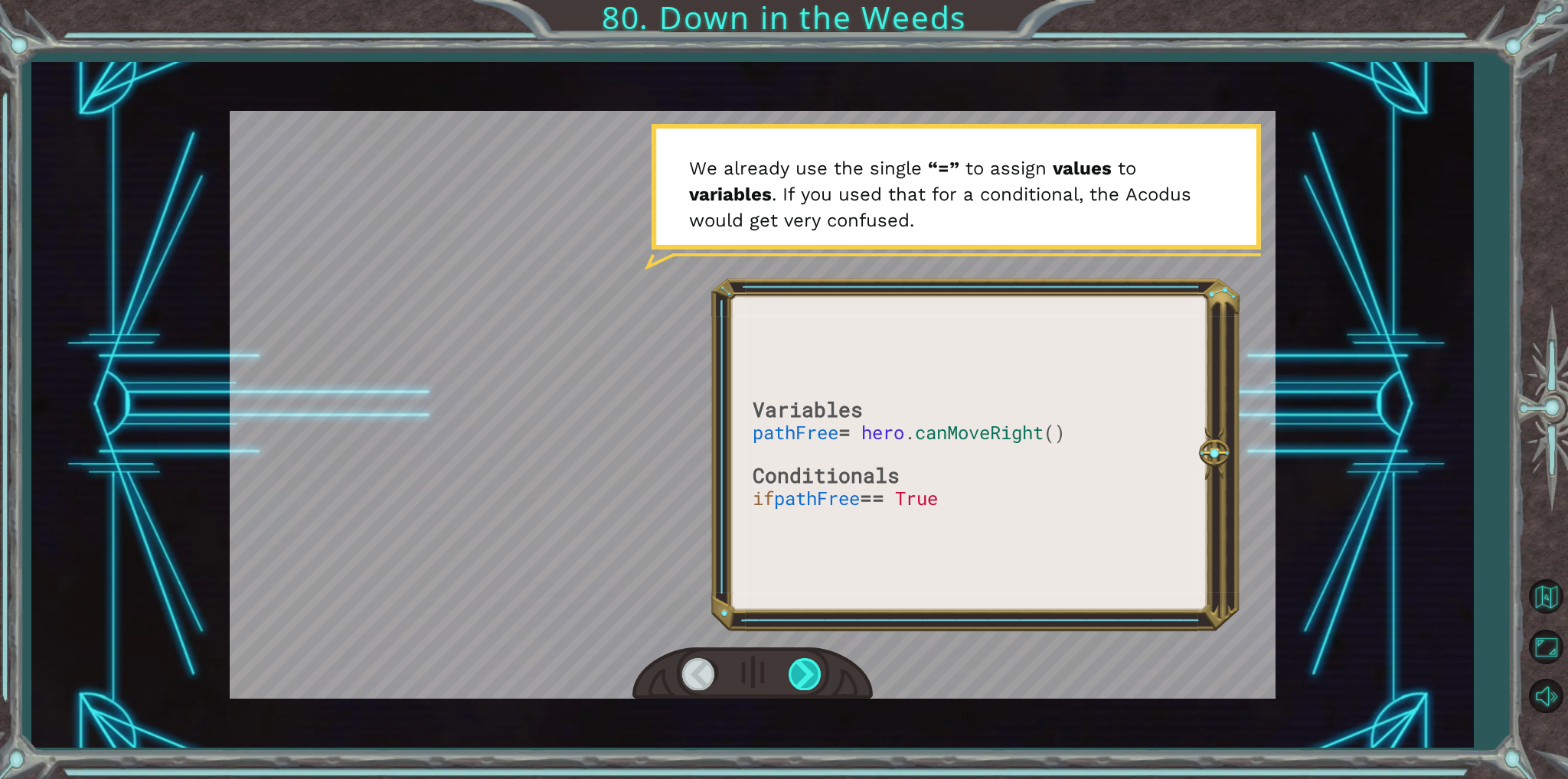
click at [812, 681] on div at bounding box center [805, 674] width 34 height 32
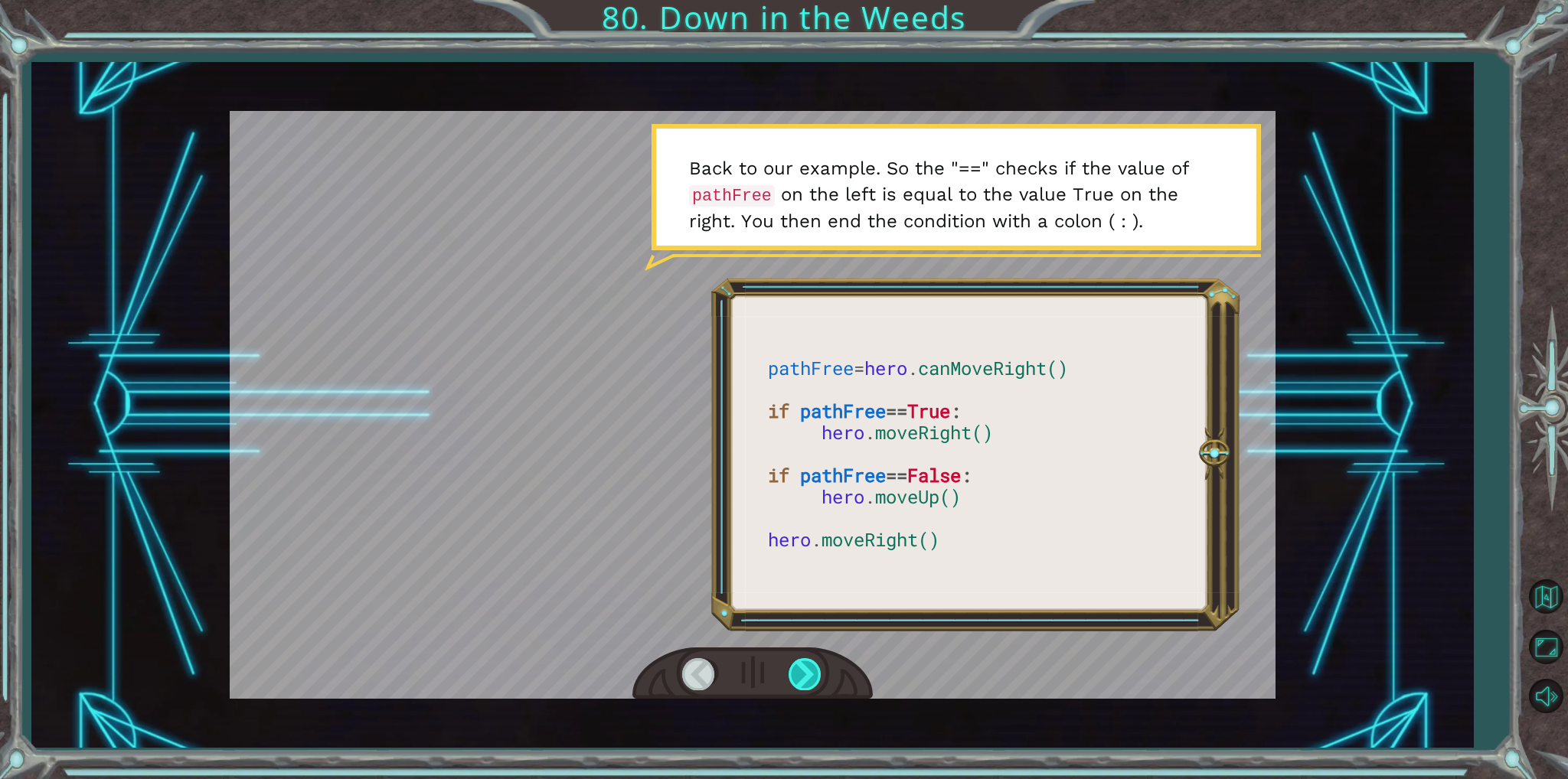
click at [812, 681] on div at bounding box center [805, 674] width 34 height 32
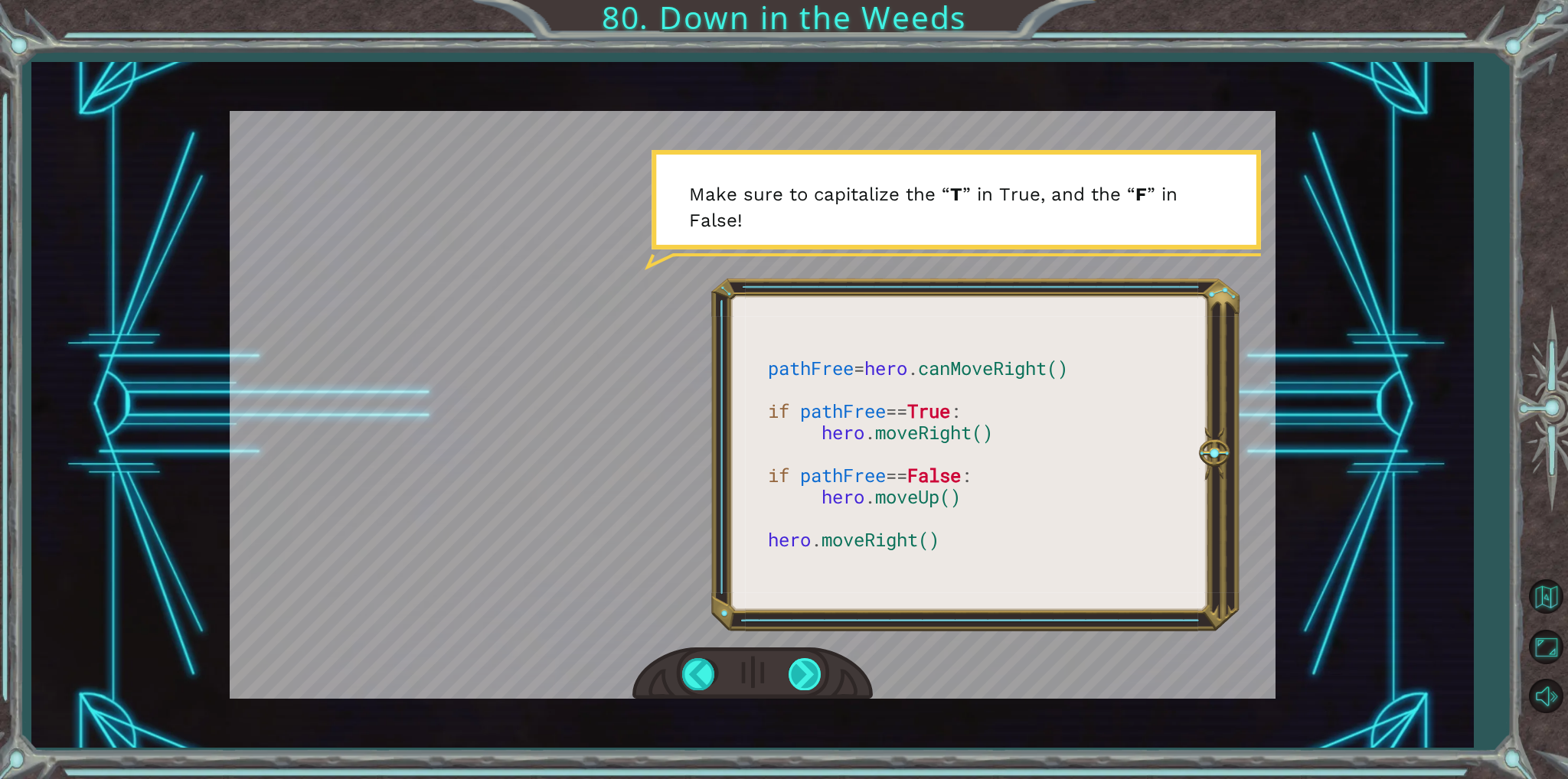
click at [806, 659] on div at bounding box center [805, 674] width 34 height 32
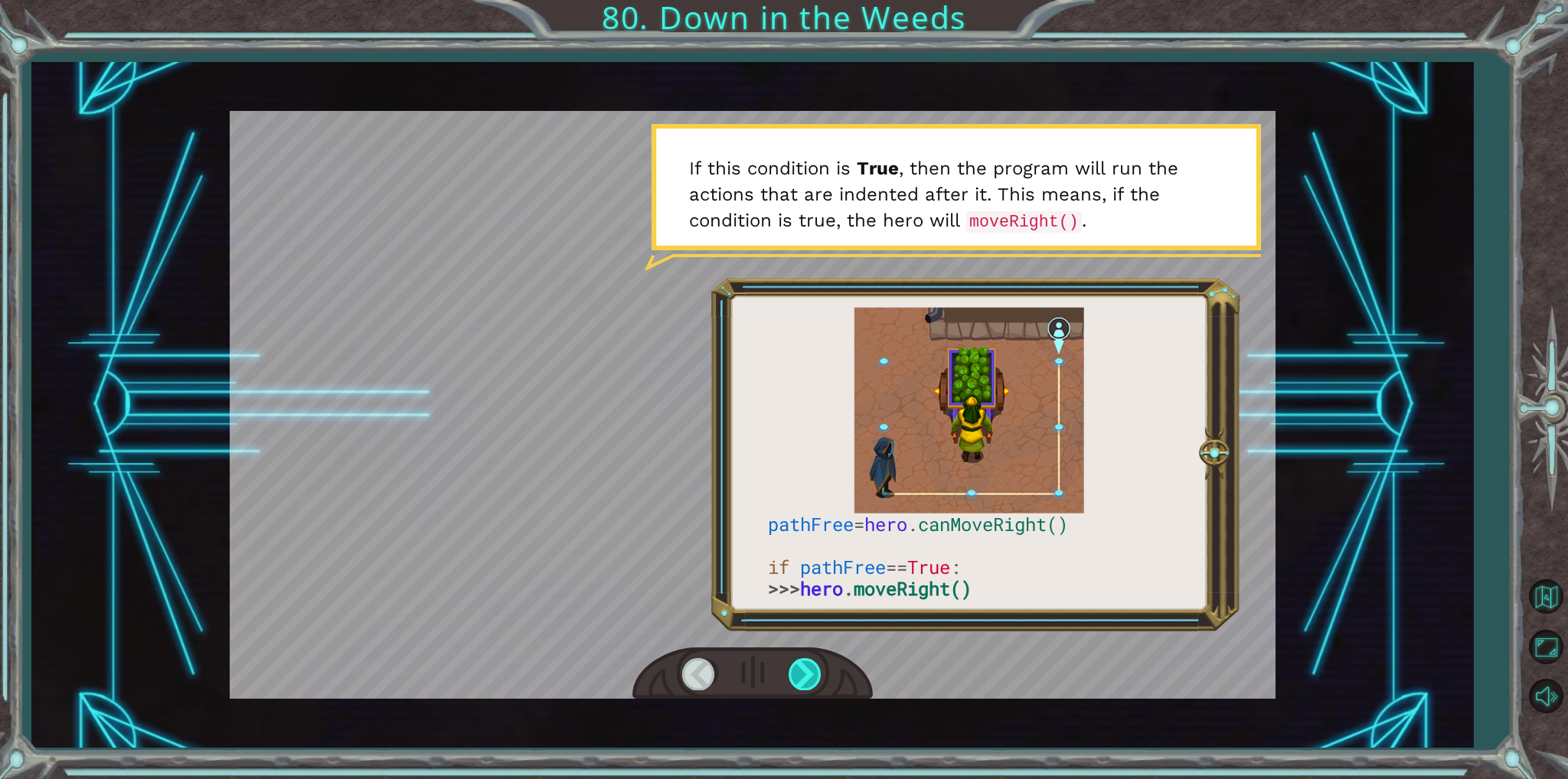
click at [796, 663] on div at bounding box center [805, 674] width 34 height 32
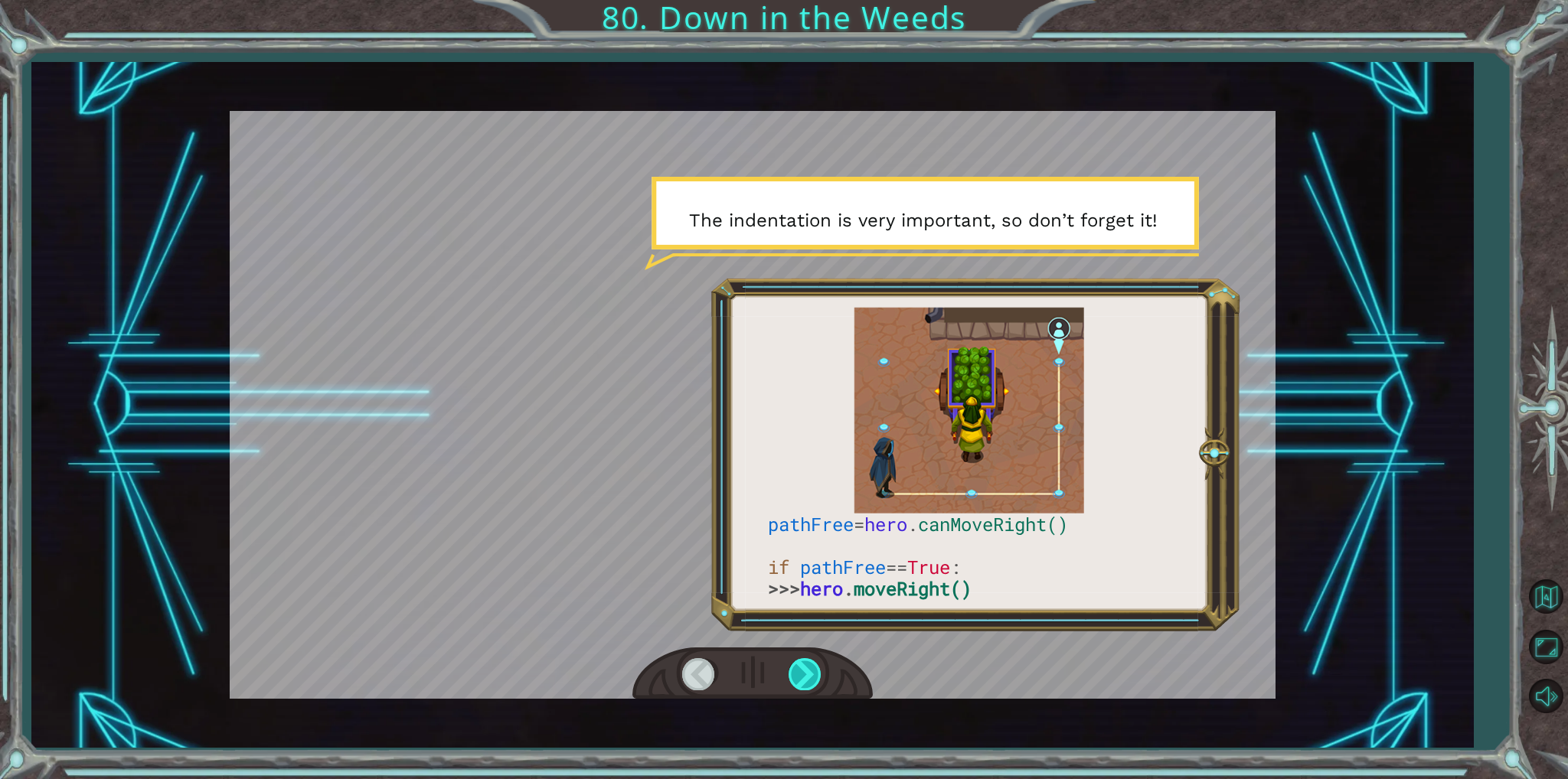
click at [796, 663] on div at bounding box center [805, 674] width 34 height 32
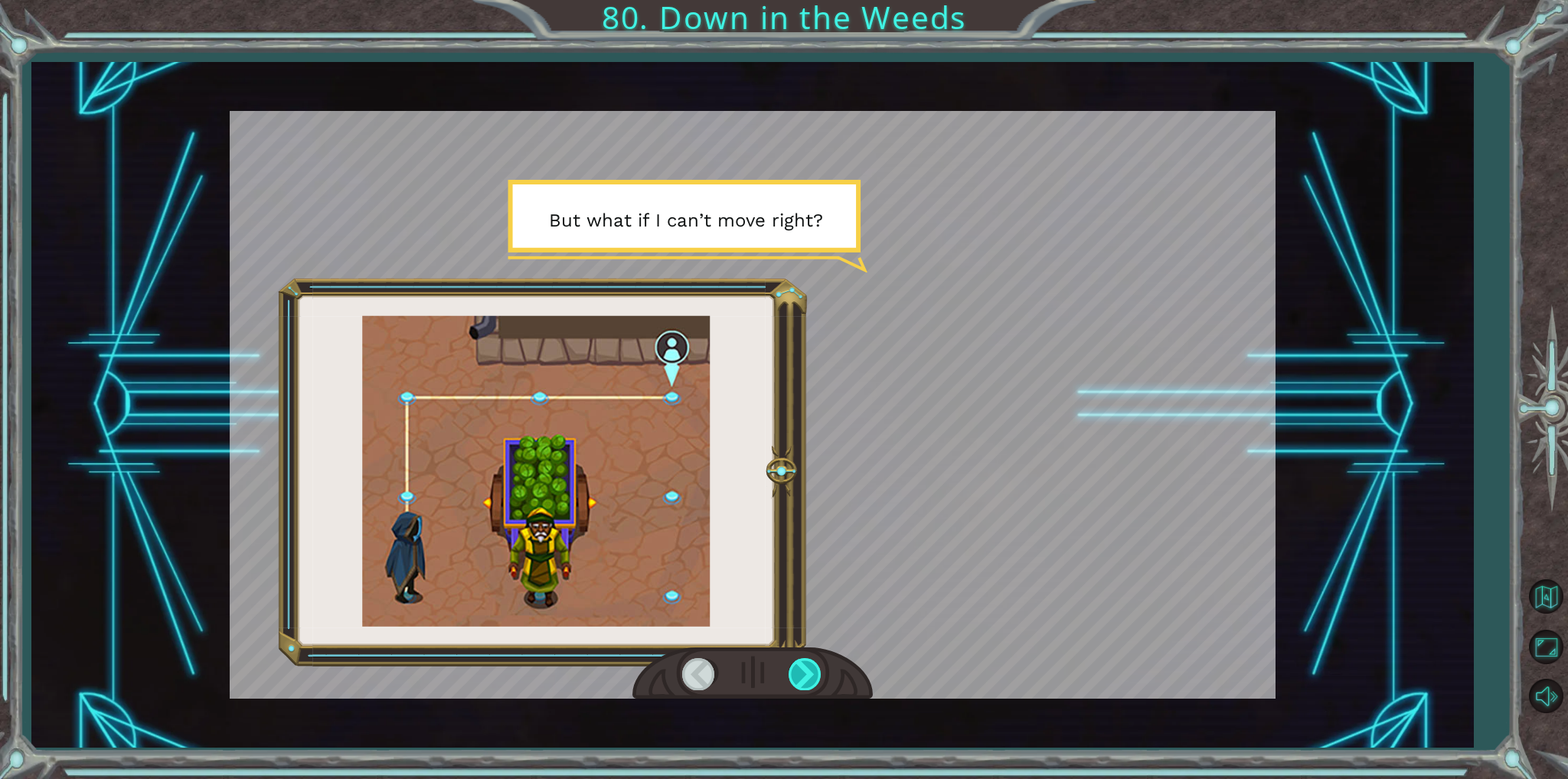
click at [796, 663] on div at bounding box center [805, 674] width 34 height 32
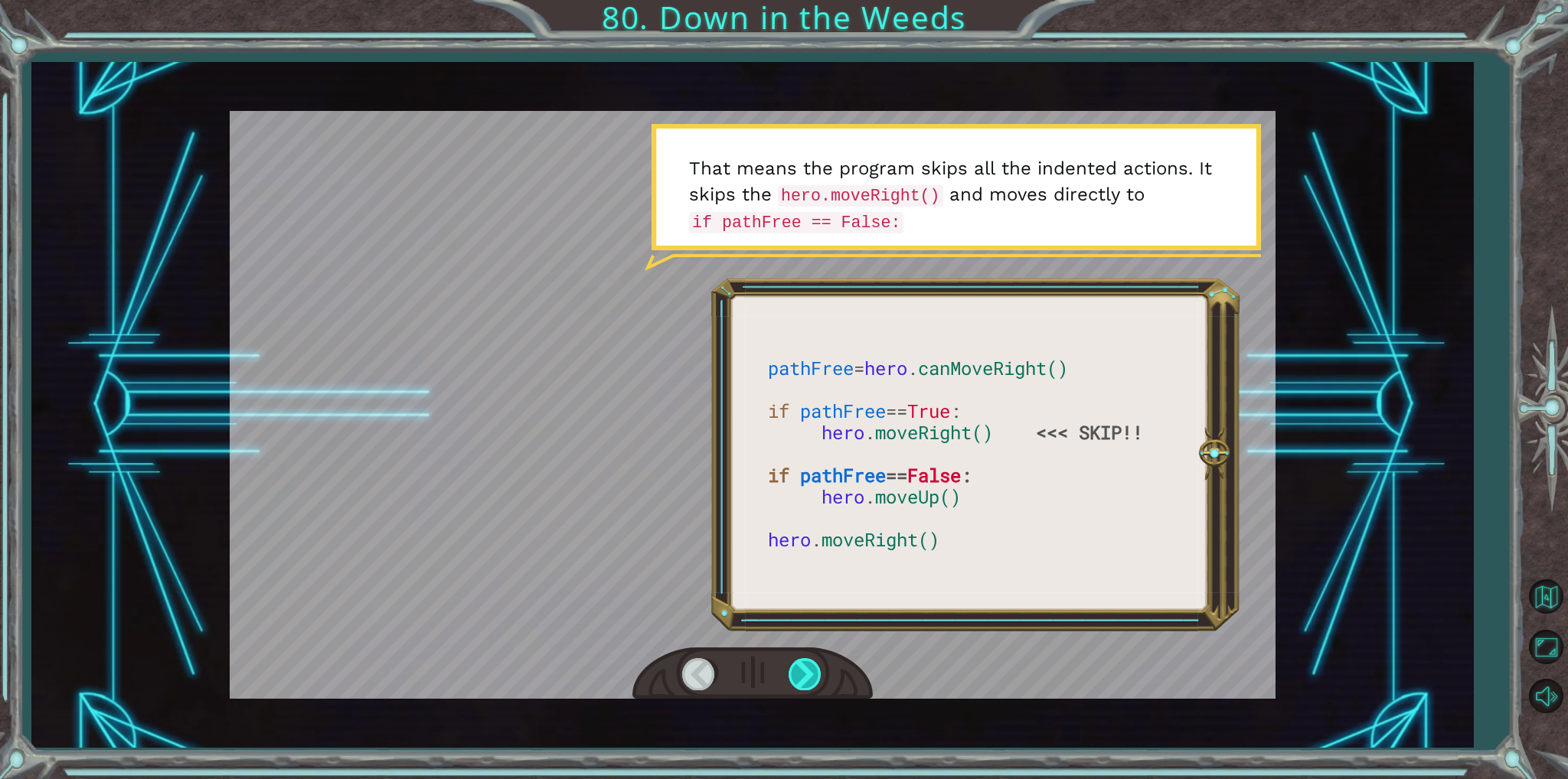
click at [796, 663] on div at bounding box center [805, 674] width 34 height 32
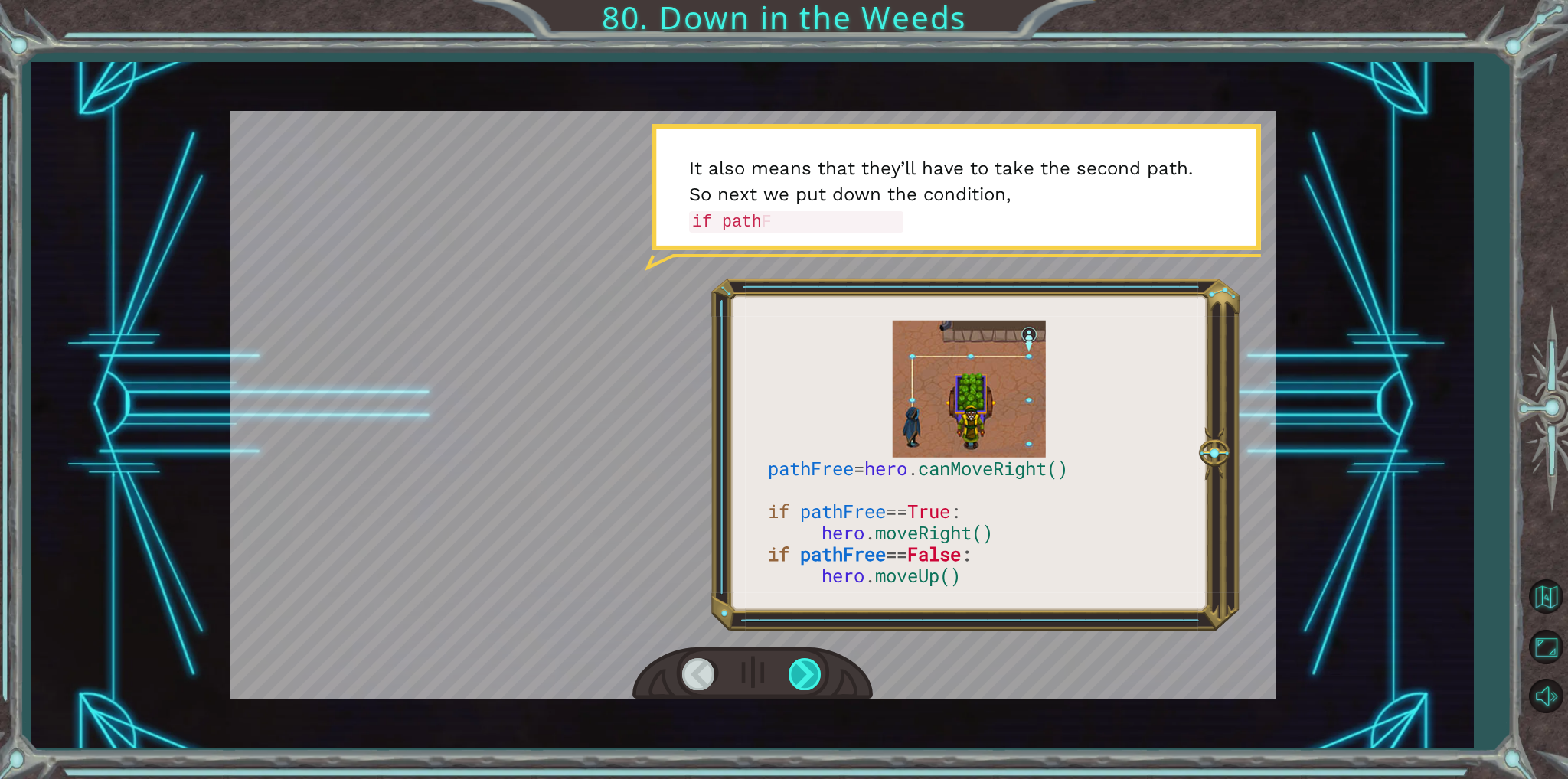
click at [796, 663] on div at bounding box center [805, 674] width 34 height 32
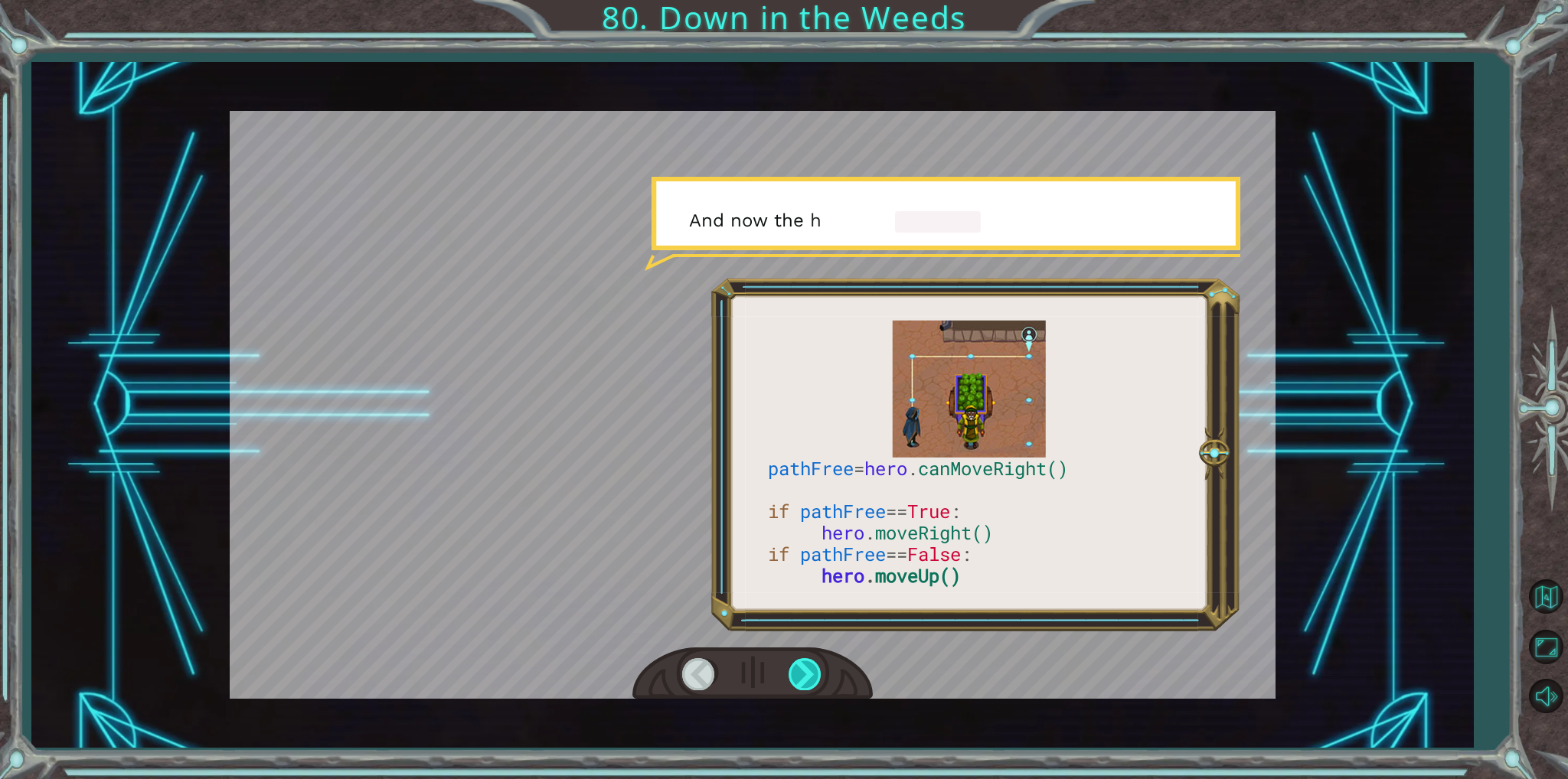
click at [796, 663] on div at bounding box center [805, 674] width 34 height 32
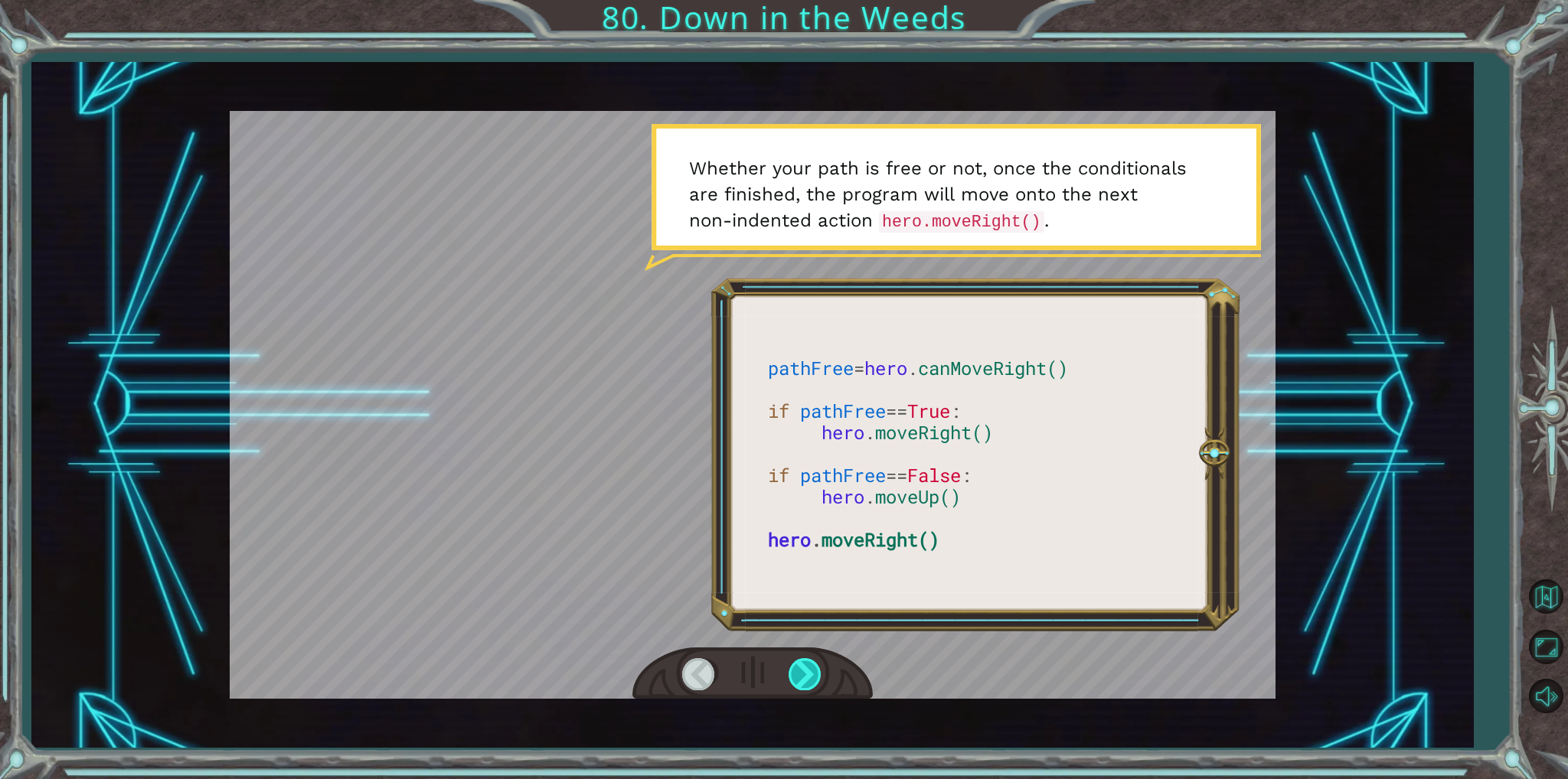
click at [796, 663] on div at bounding box center [805, 674] width 34 height 32
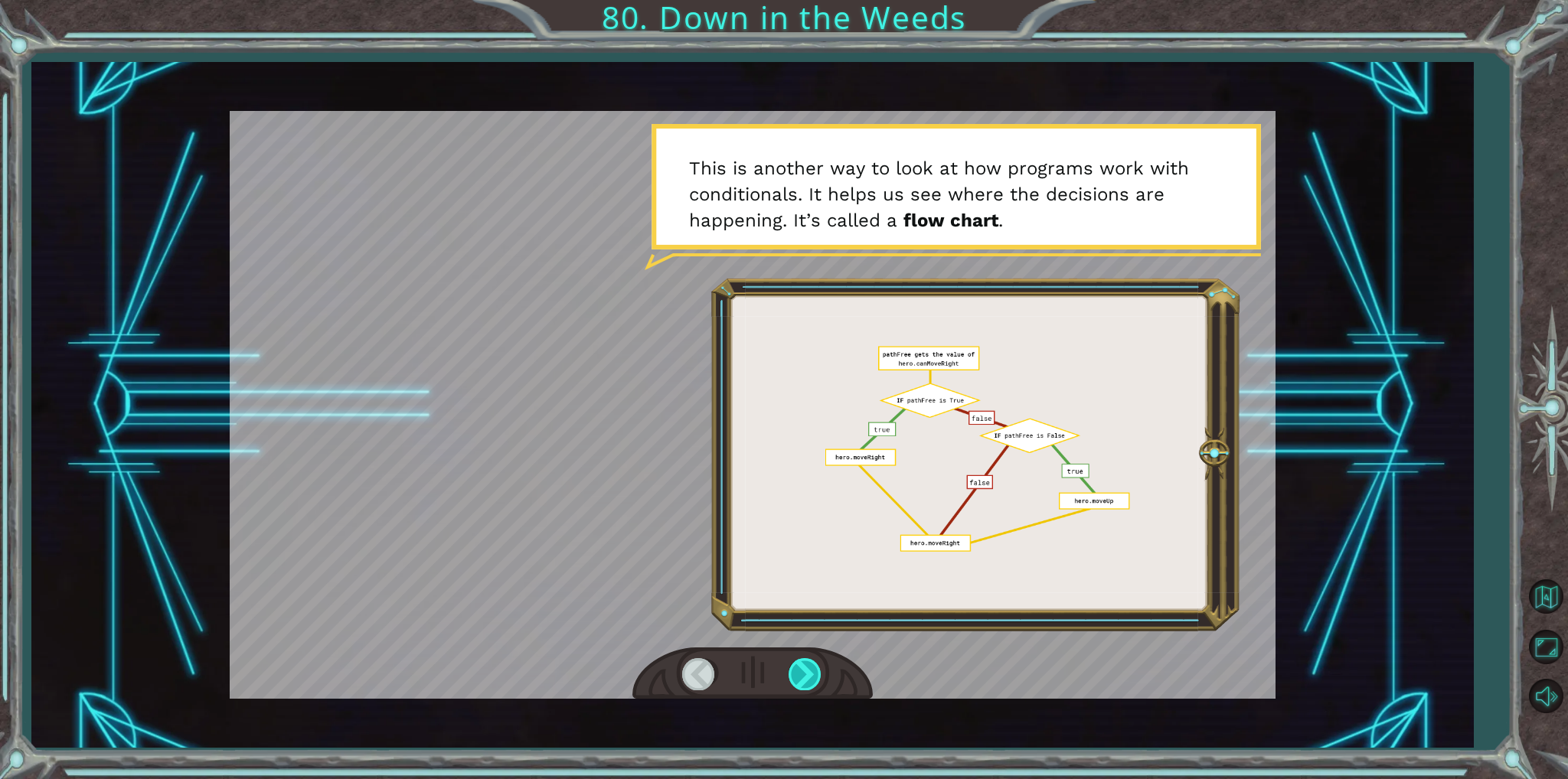
click at [796, 663] on div at bounding box center [805, 674] width 34 height 32
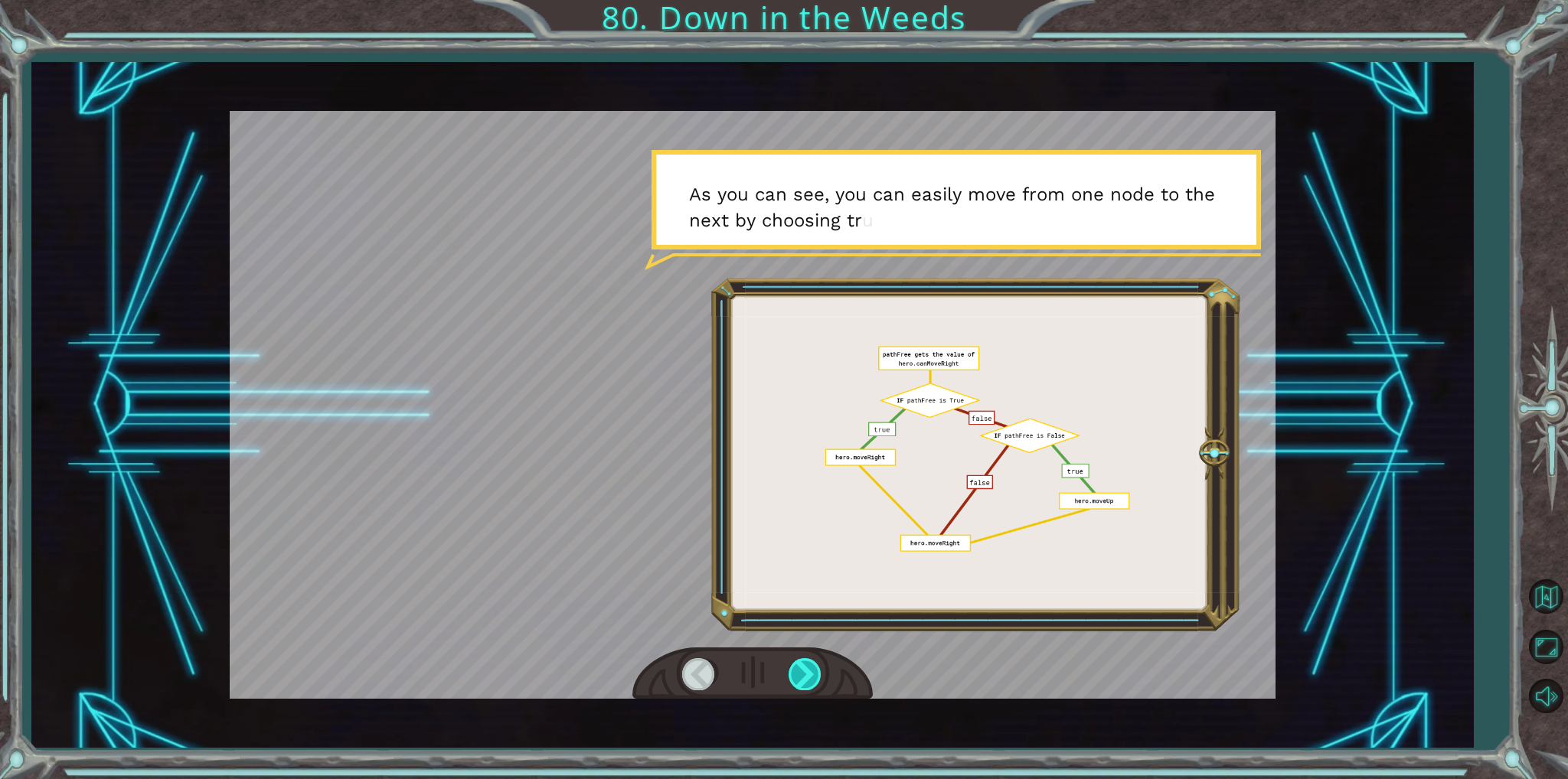
click at [796, 663] on div at bounding box center [805, 674] width 34 height 32
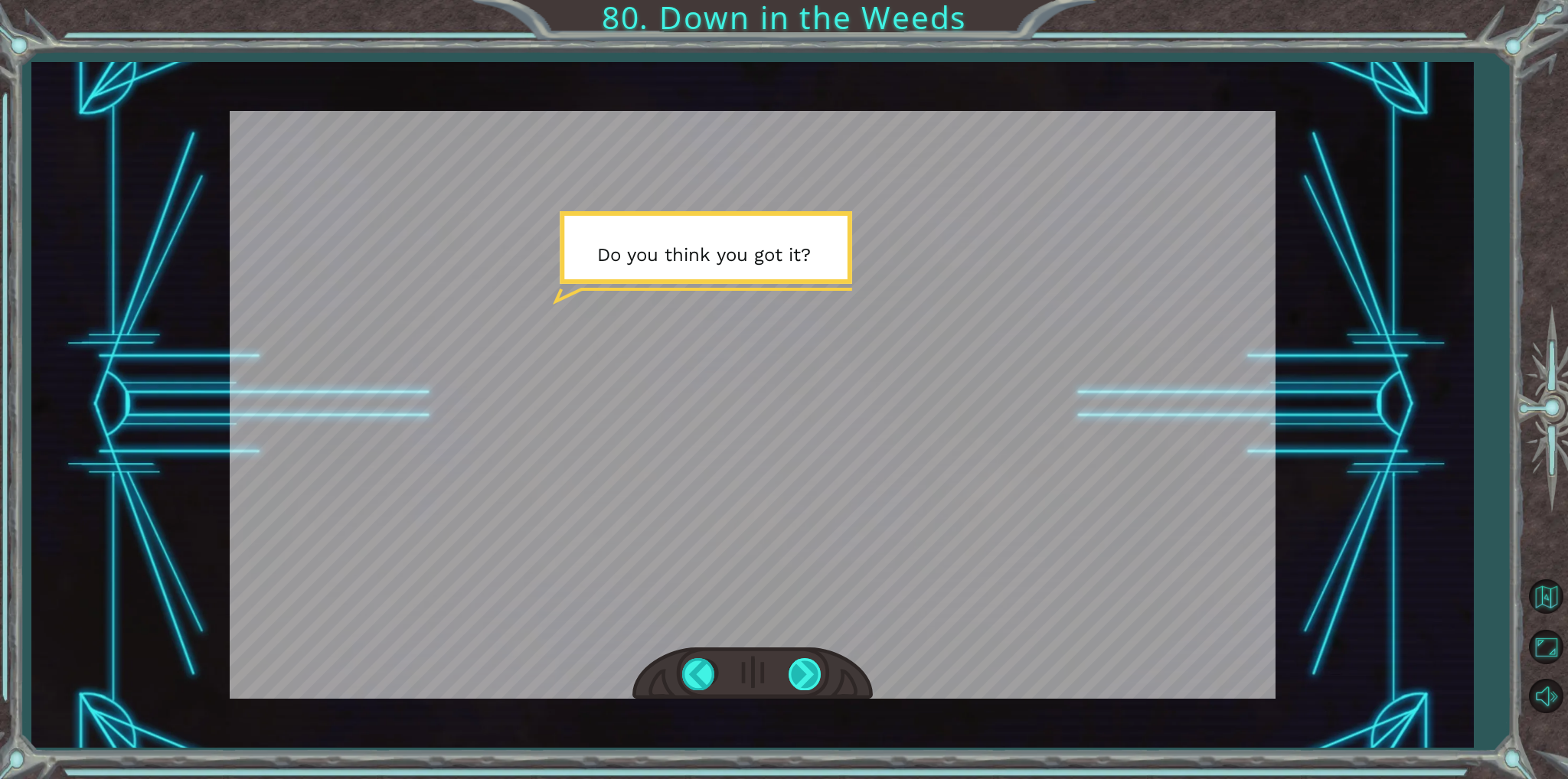
click at [796, 663] on div at bounding box center [805, 674] width 34 height 32
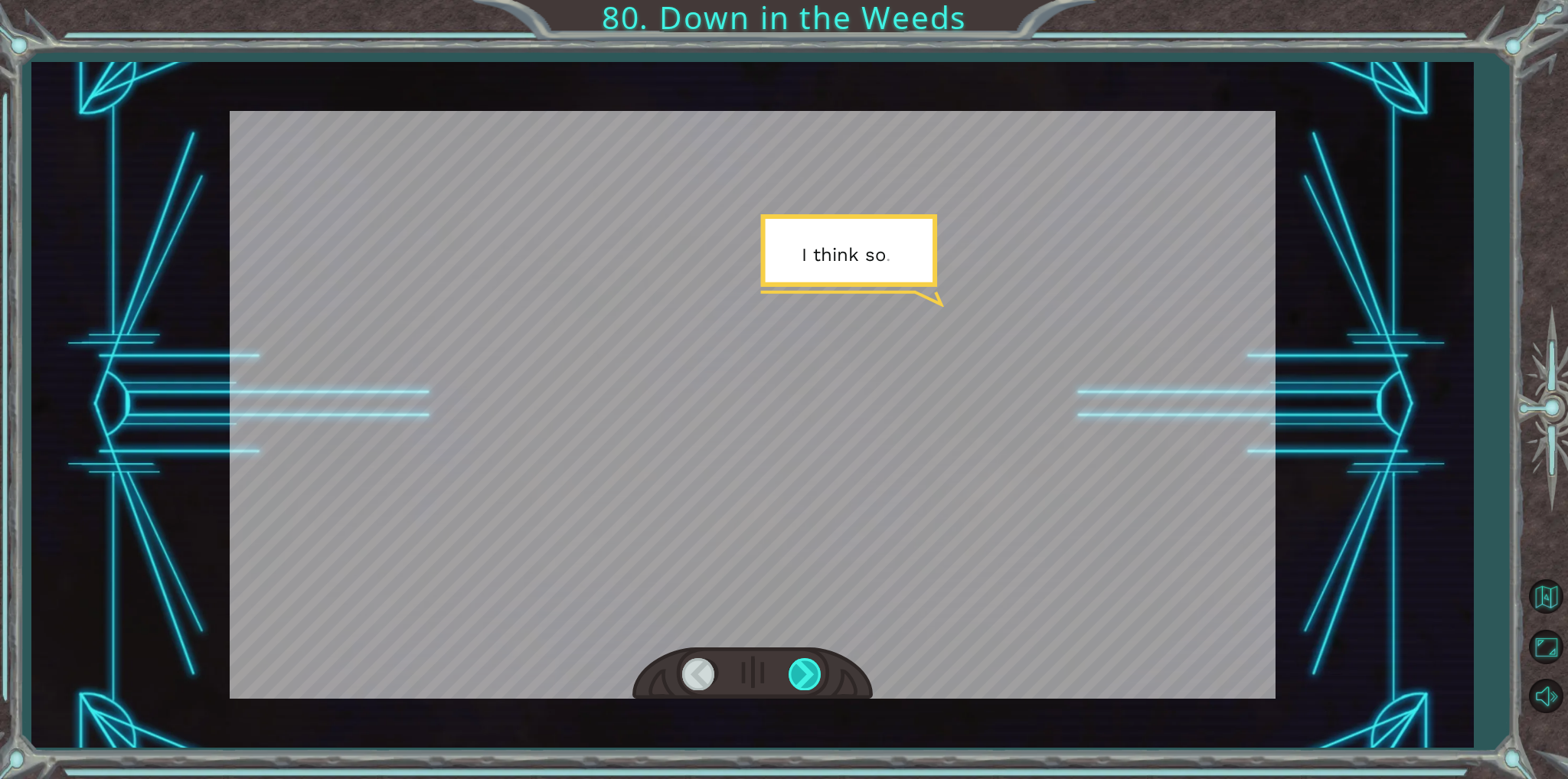
click at [796, 663] on div at bounding box center [805, 674] width 34 height 32
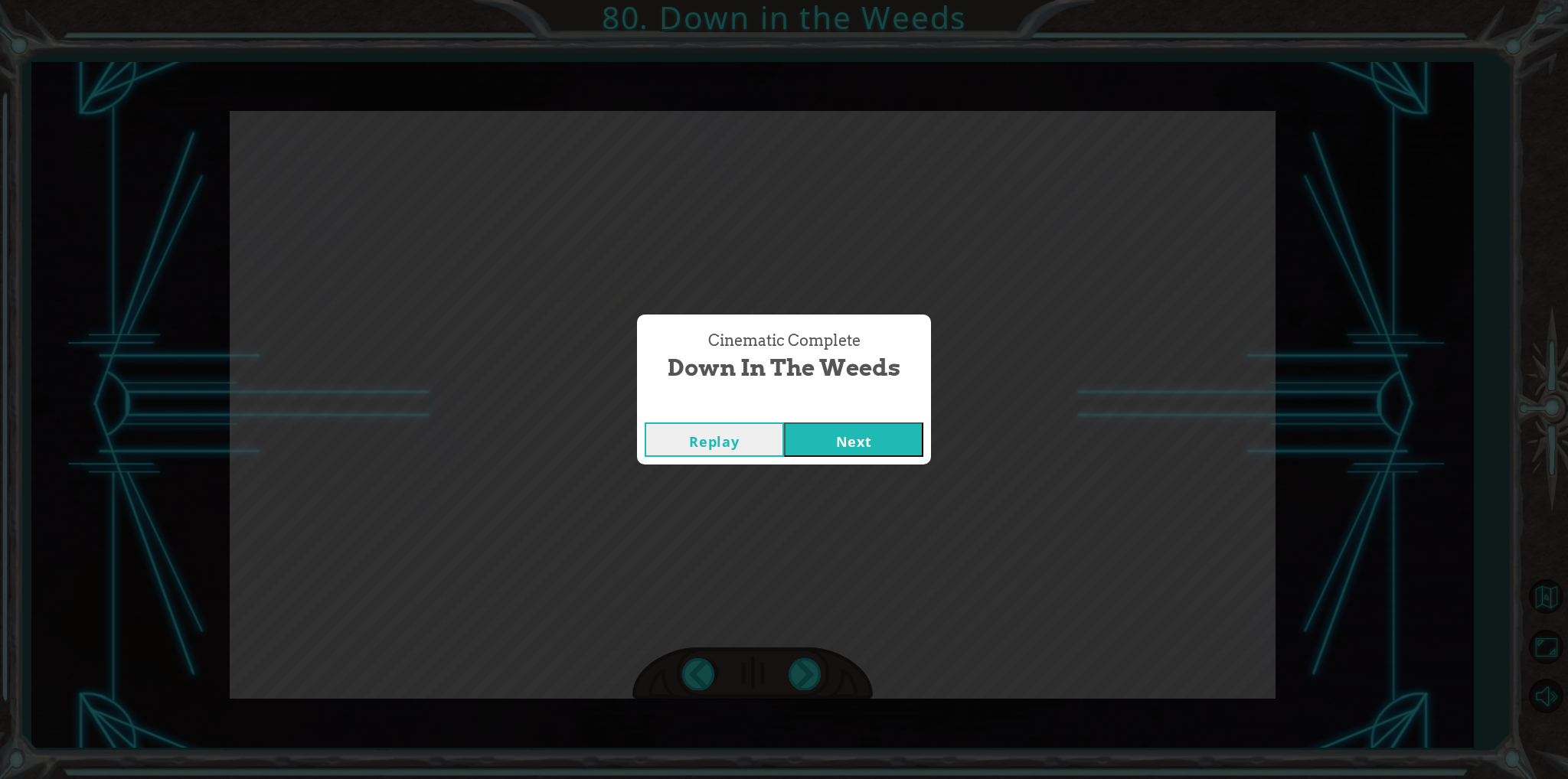
click at [898, 451] on button "Next" at bounding box center [854, 439] width 139 height 34
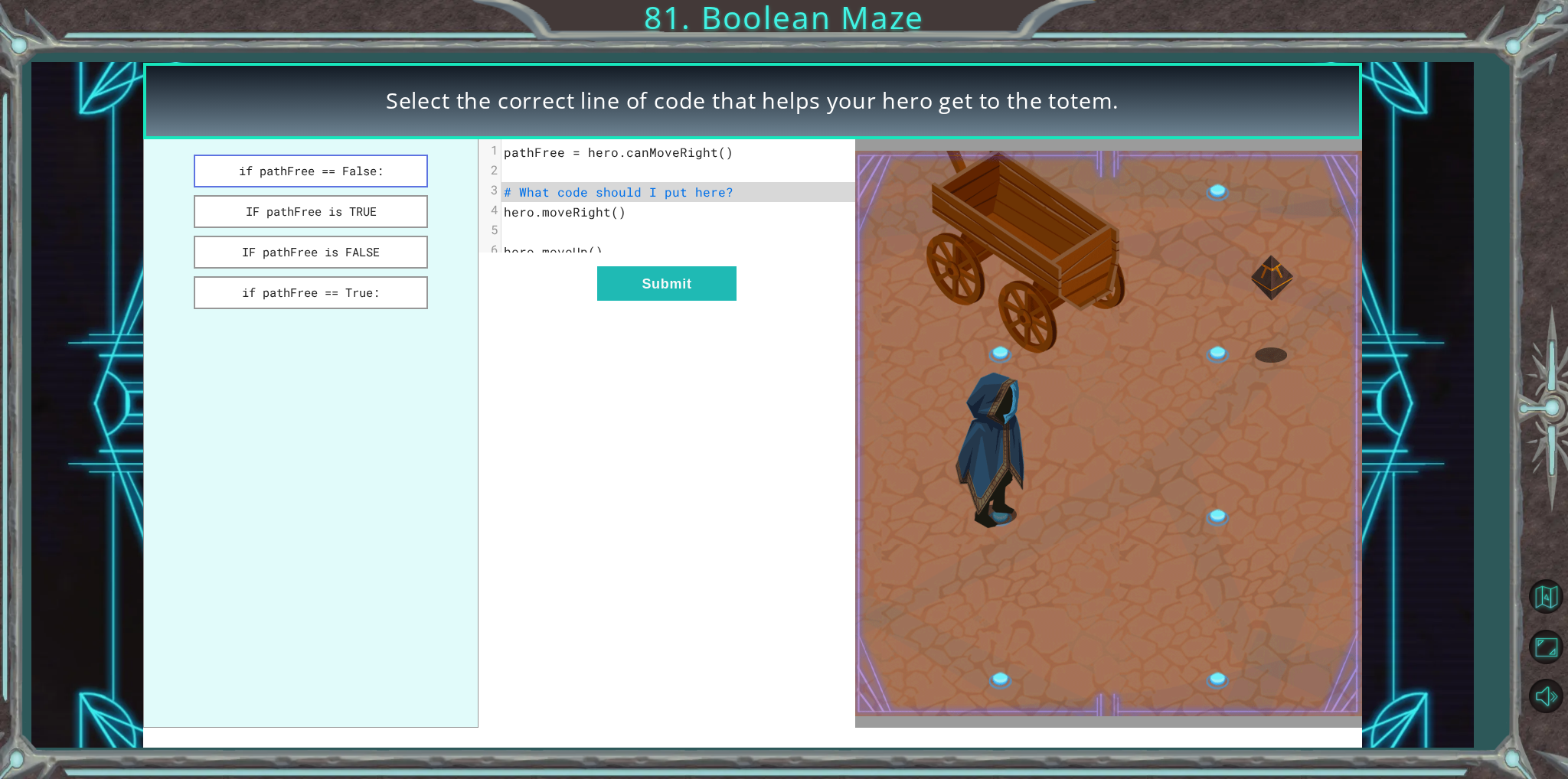
click at [361, 184] on button "if pathFree == False:" at bounding box center [311, 171] width 233 height 33
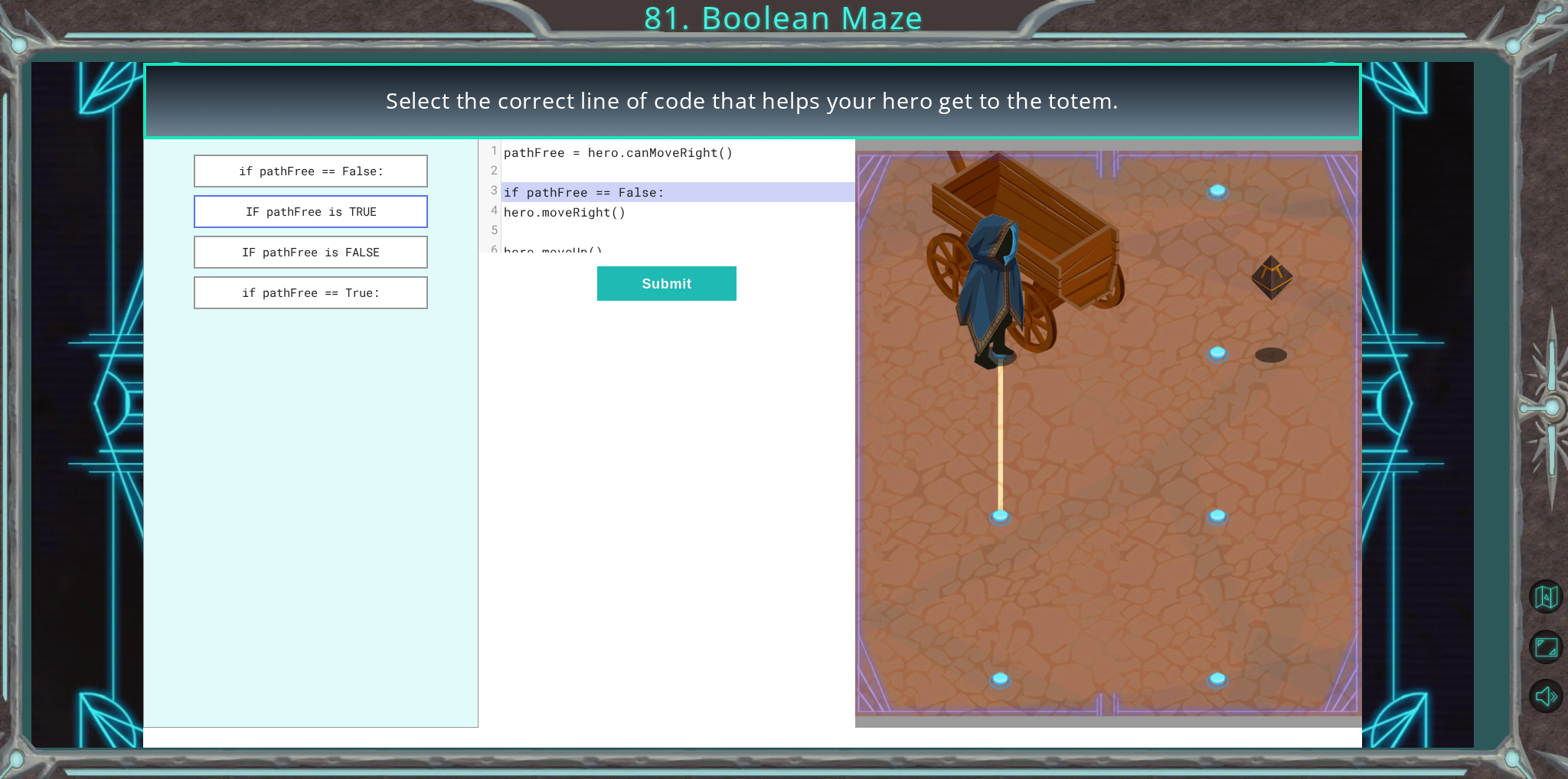
click at [374, 211] on button "IF pathFree is TRUE" at bounding box center [311, 212] width 233 height 33
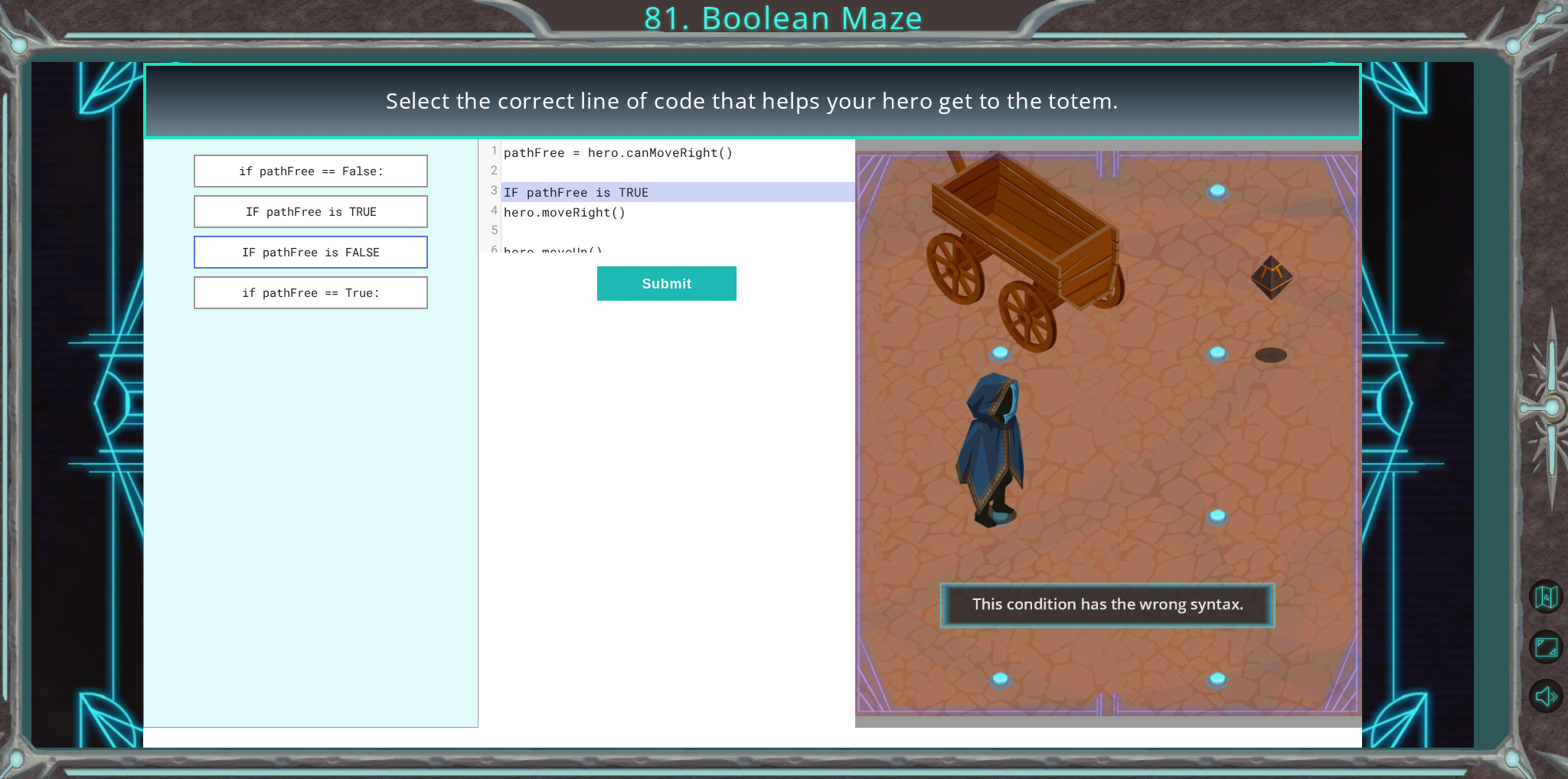
click at [378, 250] on button "IF pathFree is FALSE" at bounding box center [311, 252] width 233 height 33
click at [377, 205] on button "IF pathFree is TRUE" at bounding box center [311, 212] width 233 height 33
click at [383, 181] on button "if pathFree == False:" at bounding box center [311, 171] width 233 height 33
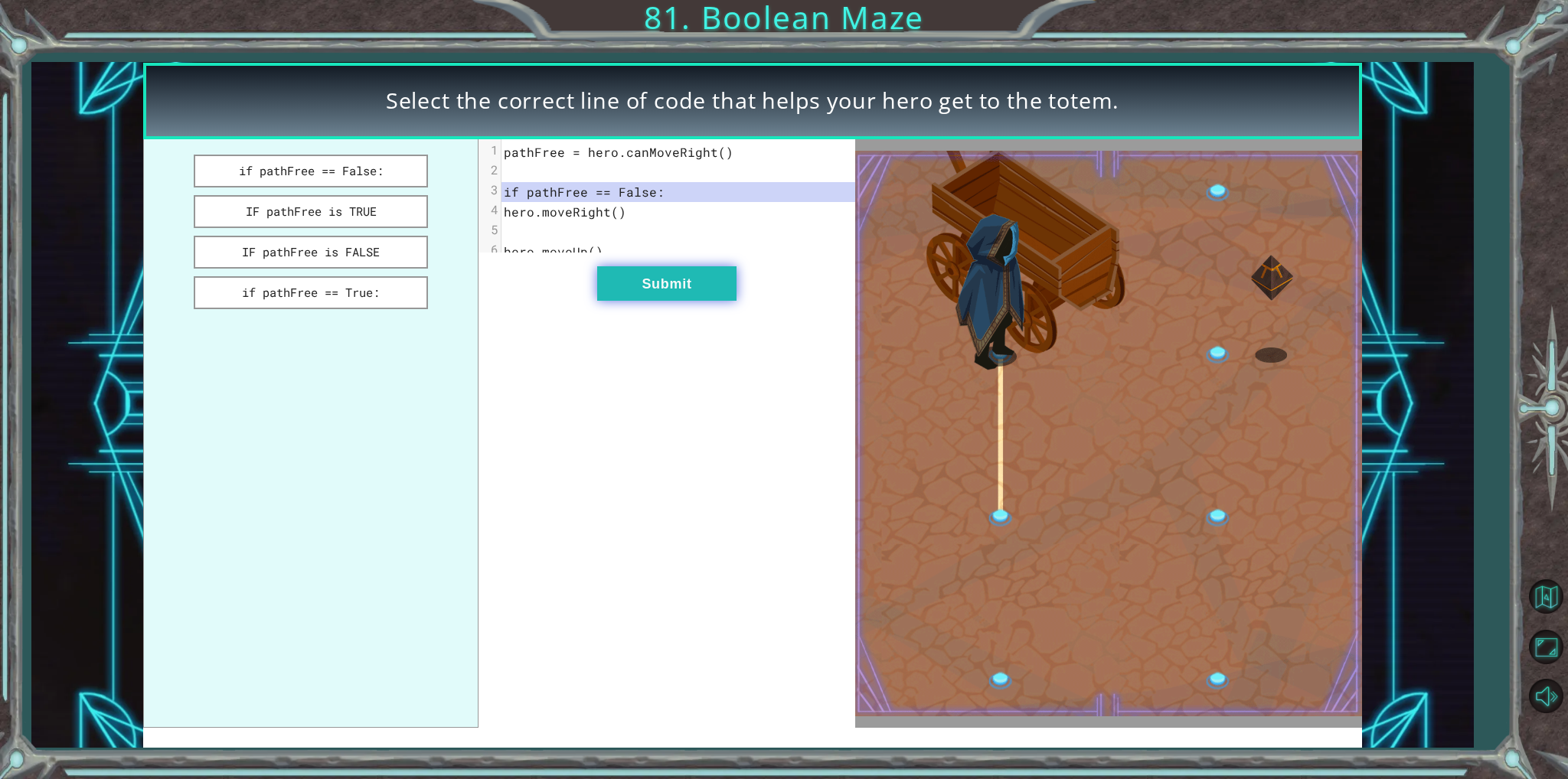
click at [714, 300] on button "Submit" at bounding box center [666, 283] width 139 height 34
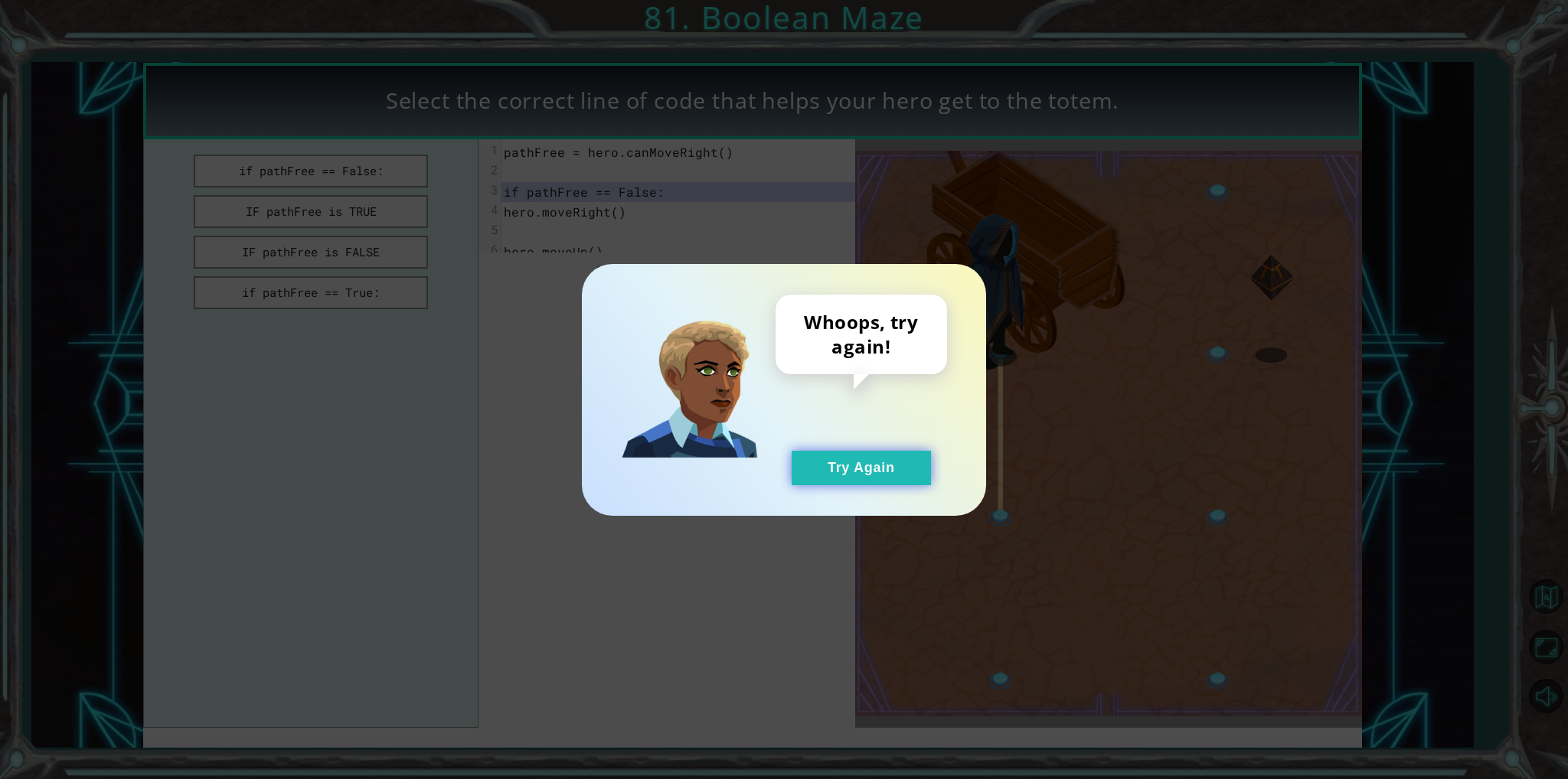
click at [836, 462] on button "Try Again" at bounding box center [861, 468] width 139 height 34
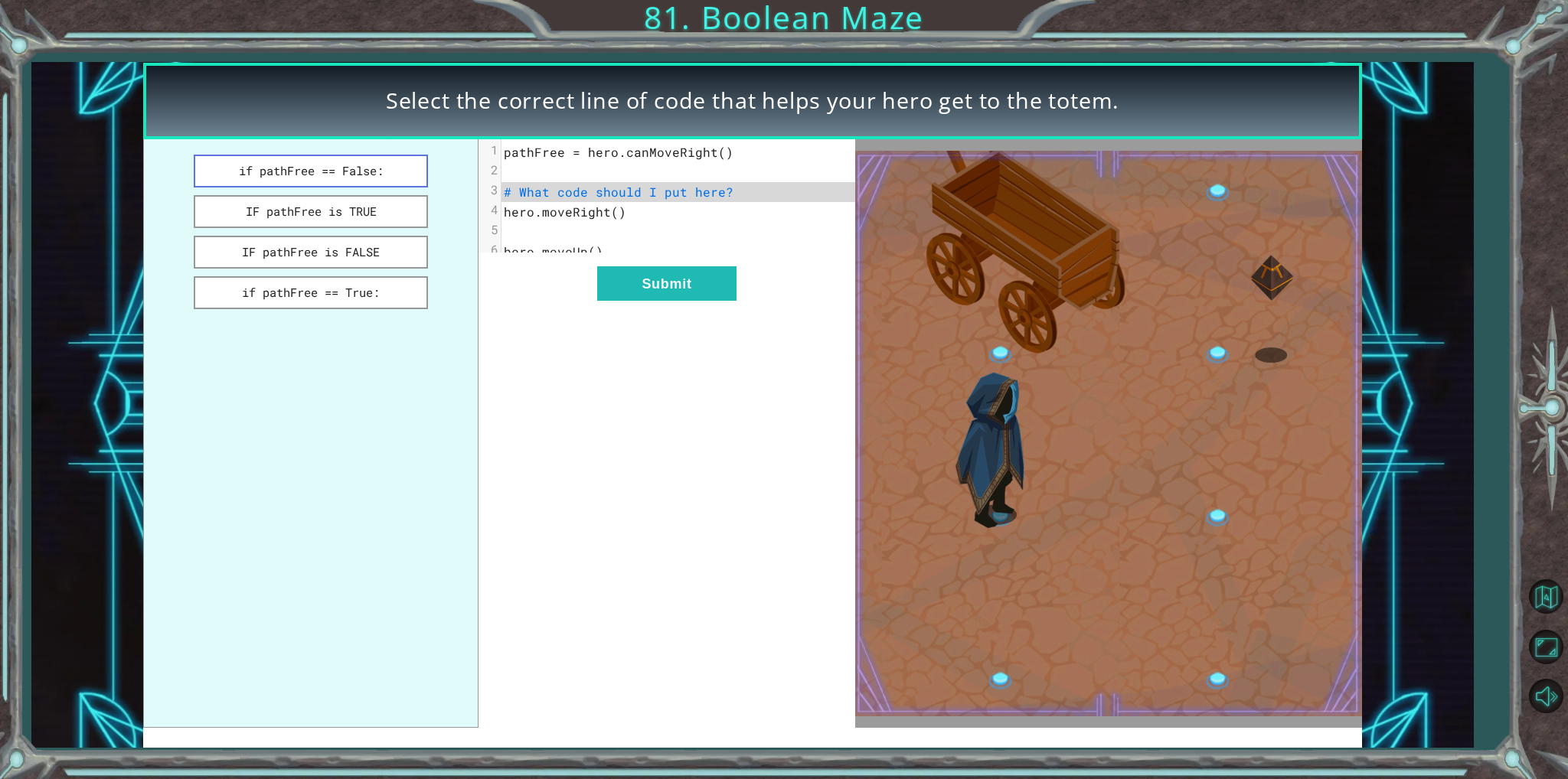
click at [321, 165] on button "if pathFree == False:" at bounding box center [311, 171] width 233 height 33
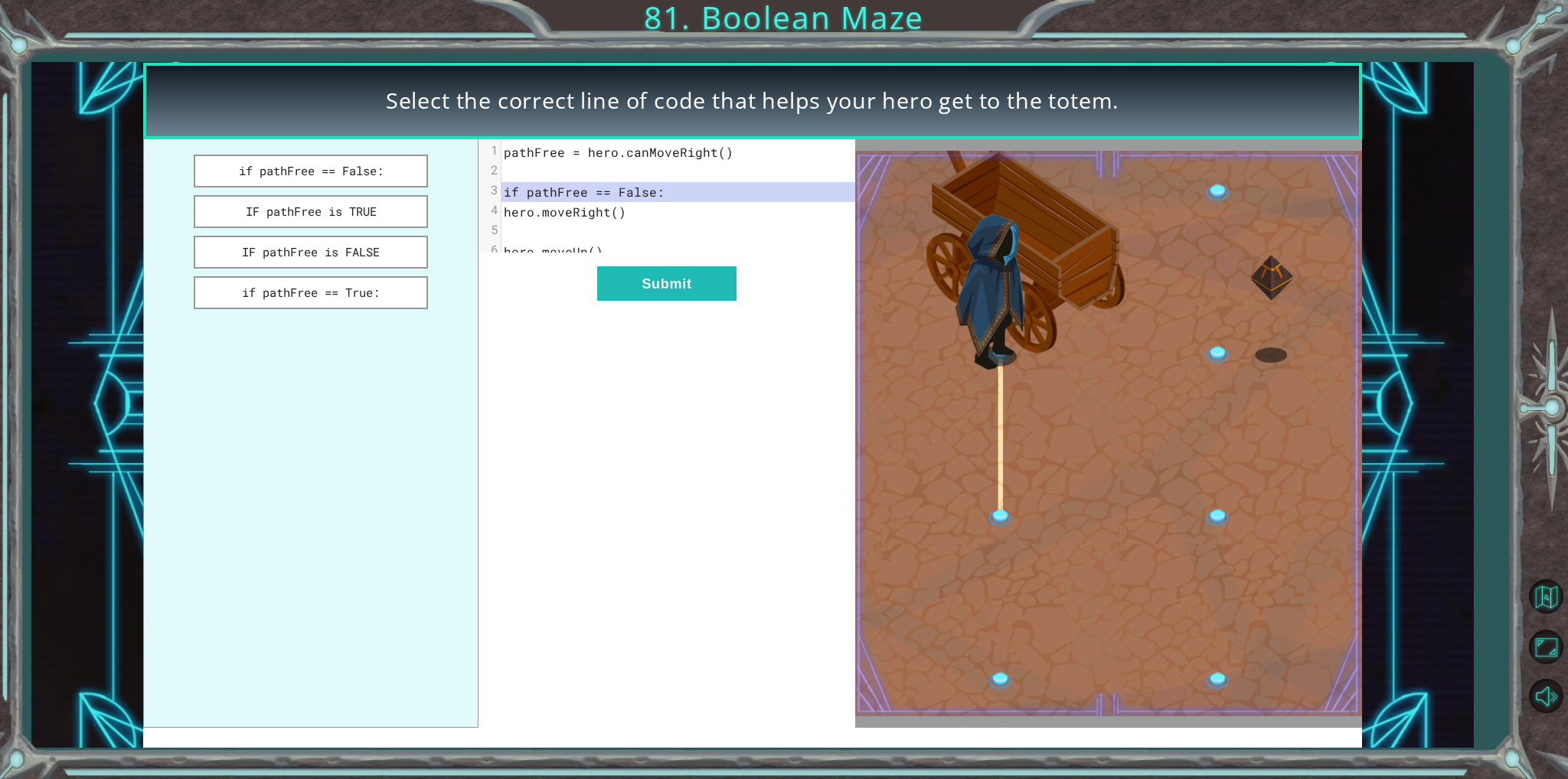
click at [723, 337] on div "xxxxxxxxxx 6 1 pathFree = hero.canMoveRight() 2 ​ 3 if pathFree == False: 4 her…" at bounding box center [667, 433] width 376 height 588
click at [683, 275] on div "xxxxxxxxxx 6 1 pathFree = hero.canMoveRight() 2 ​ 3 if pathFree == False: 4 her…" at bounding box center [667, 433] width 376 height 588
drag, startPoint x: 683, startPoint y: 275, endPoint x: 681, endPoint y: 289, distance: 14.1
click at [683, 280] on div "xxxxxxxxxx 6 1 pathFree = hero.canMoveRight() 2 ​ 3 if pathFree == False: 4 her…" at bounding box center [667, 433] width 376 height 588
click at [680, 294] on button "Submit" at bounding box center [666, 283] width 139 height 34
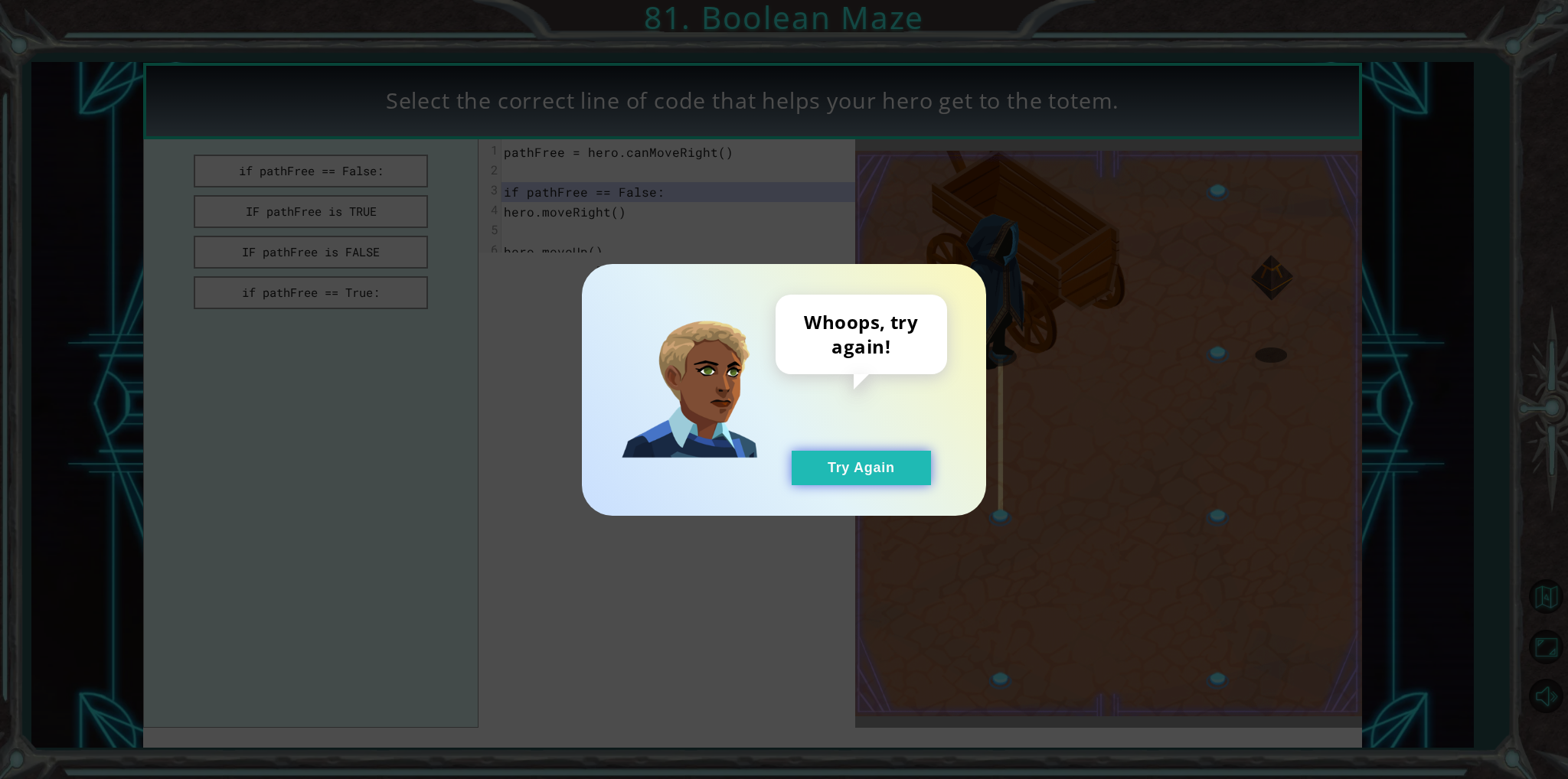
click at [893, 460] on button "Try Again" at bounding box center [861, 468] width 139 height 34
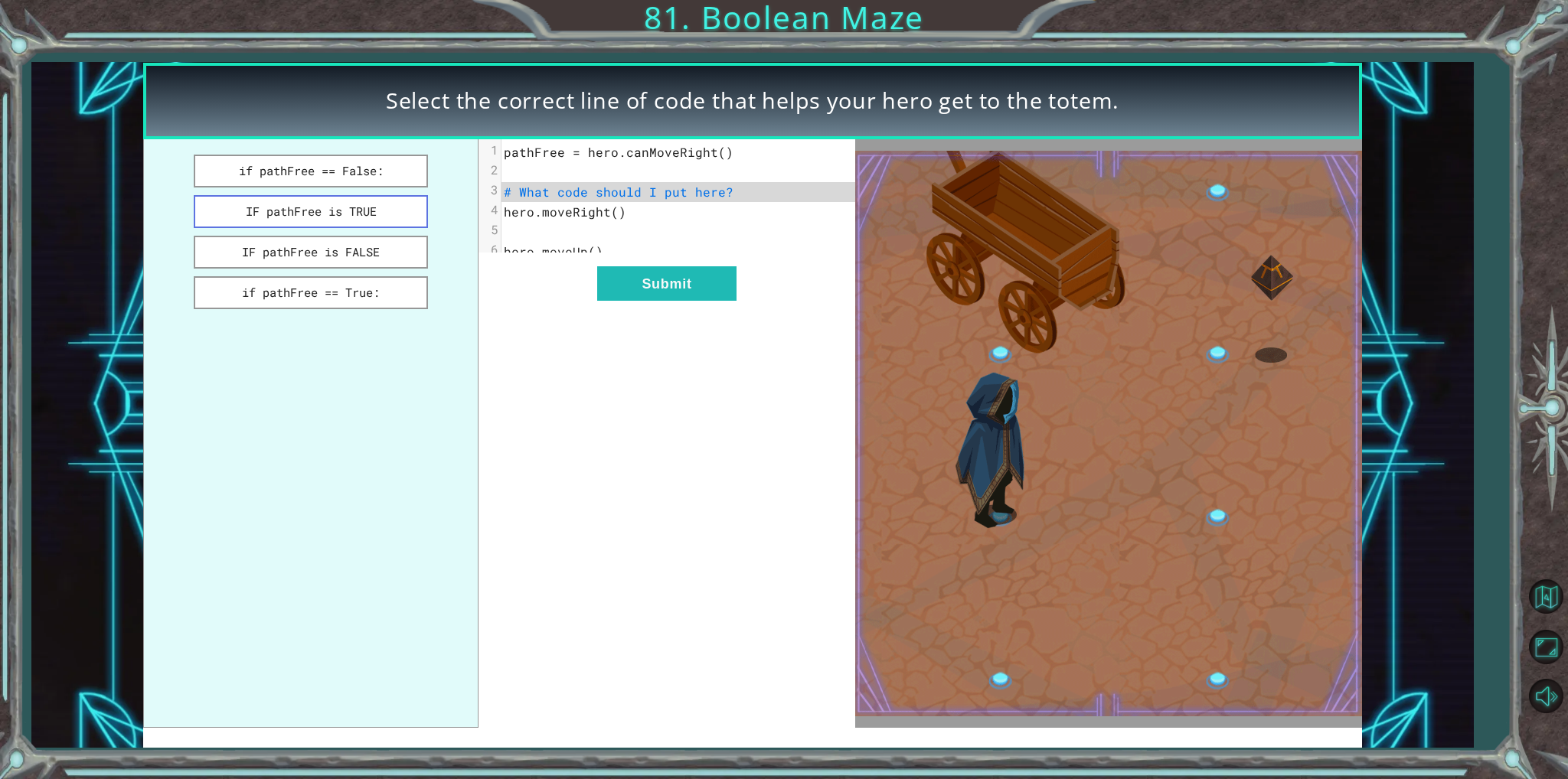
click at [270, 206] on button "IF pathFree is TRUE" at bounding box center [311, 212] width 233 height 33
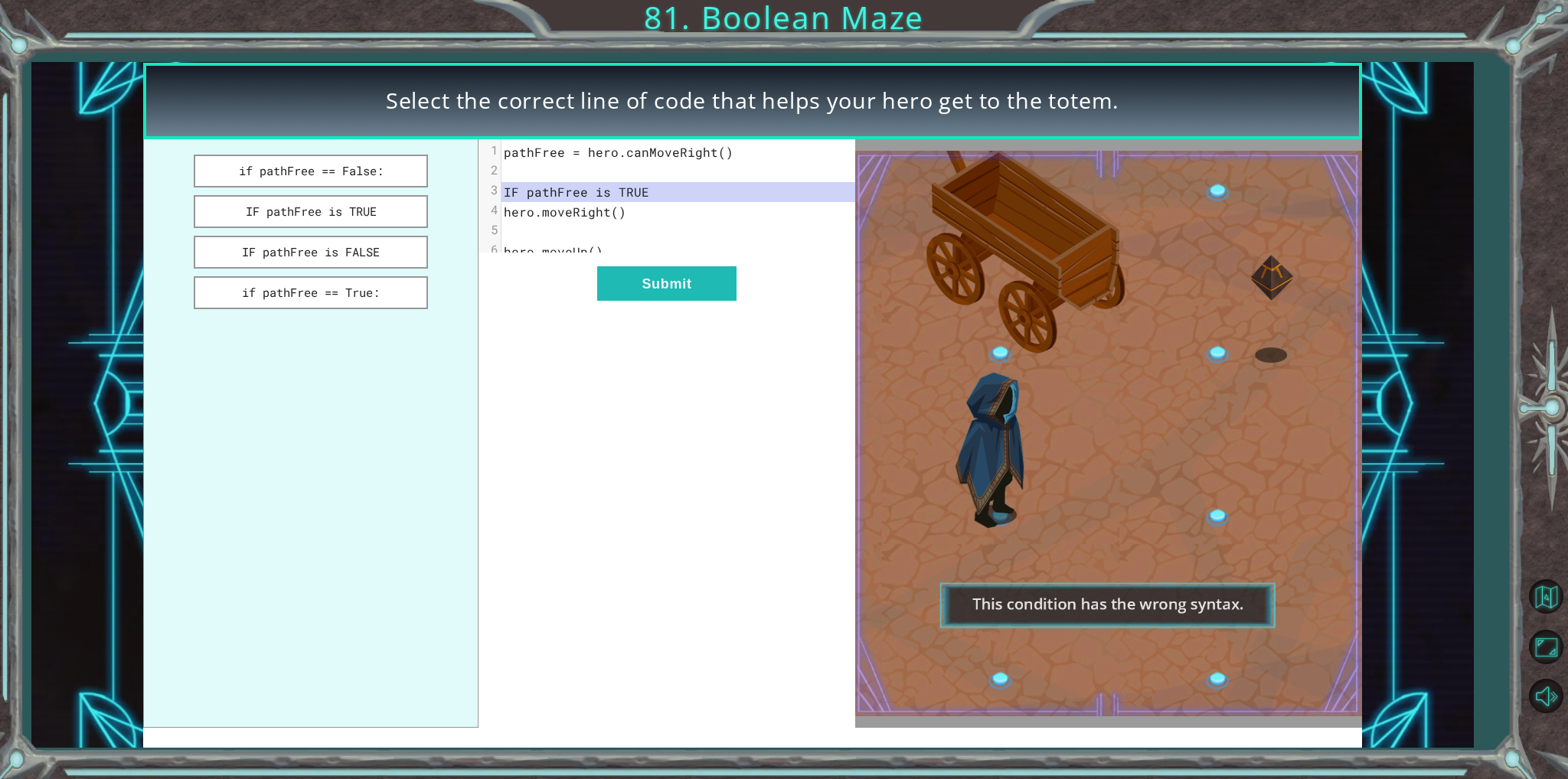
click at [276, 227] on ul "if pathFree == False: IF pathFree is TRUE IF pathFree is FALSE if pathFree == T…" at bounding box center [311, 433] width 336 height 588
click at [295, 270] on ul "if pathFree == False: IF pathFree is TRUE IF pathFree is FALSE if pathFree == T…" at bounding box center [311, 433] width 336 height 588
click at [315, 311] on ul "if pathFree == False: IF pathFree is TRUE IF pathFree is FALSE if pathFree == T…" at bounding box center [311, 433] width 336 height 588
click at [331, 298] on button "if pathFree == True:" at bounding box center [311, 293] width 233 height 33
click at [334, 295] on button "if pathFree == True:" at bounding box center [311, 293] width 233 height 33
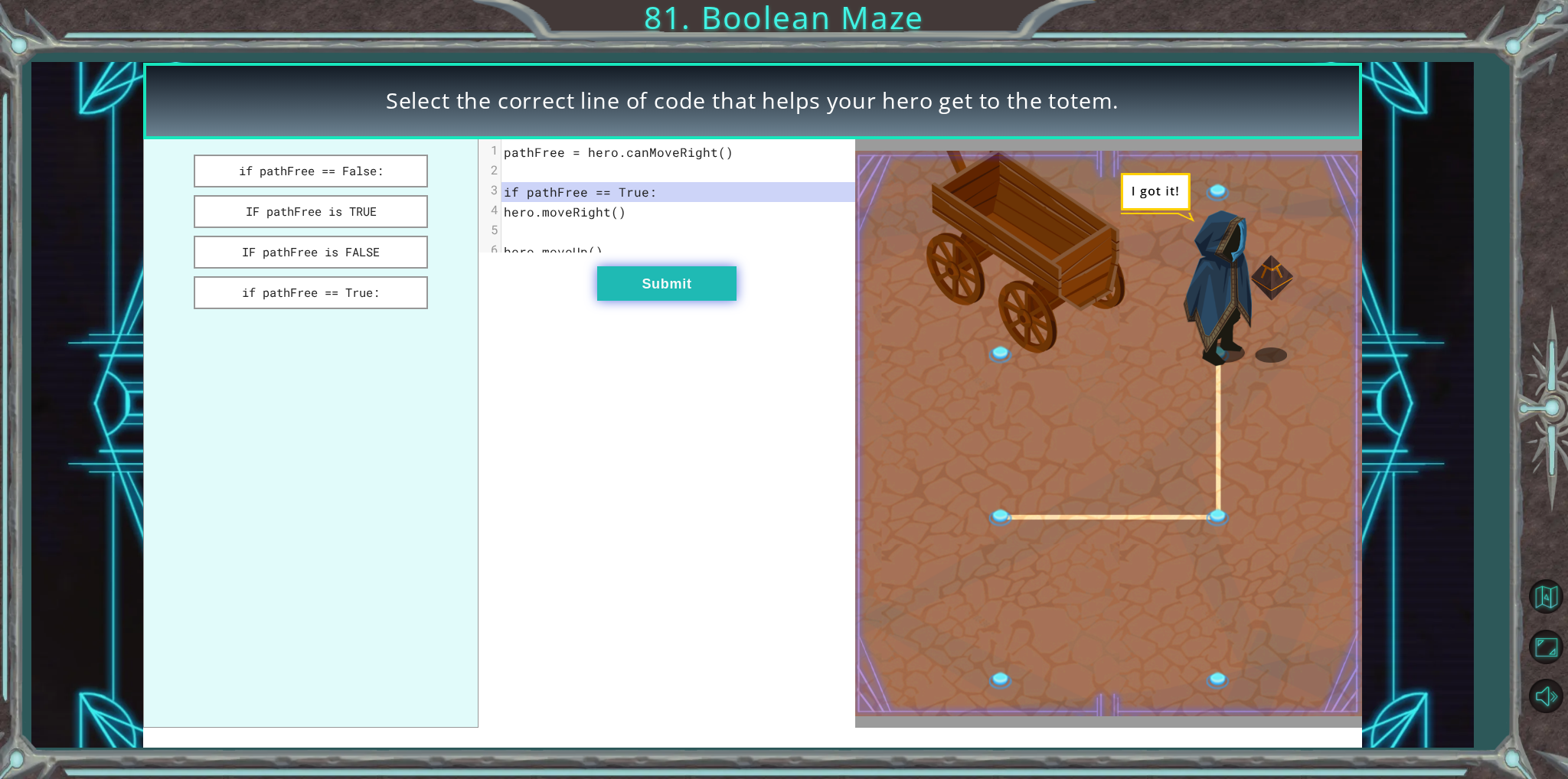
click at [662, 285] on button "Submit" at bounding box center [666, 283] width 139 height 34
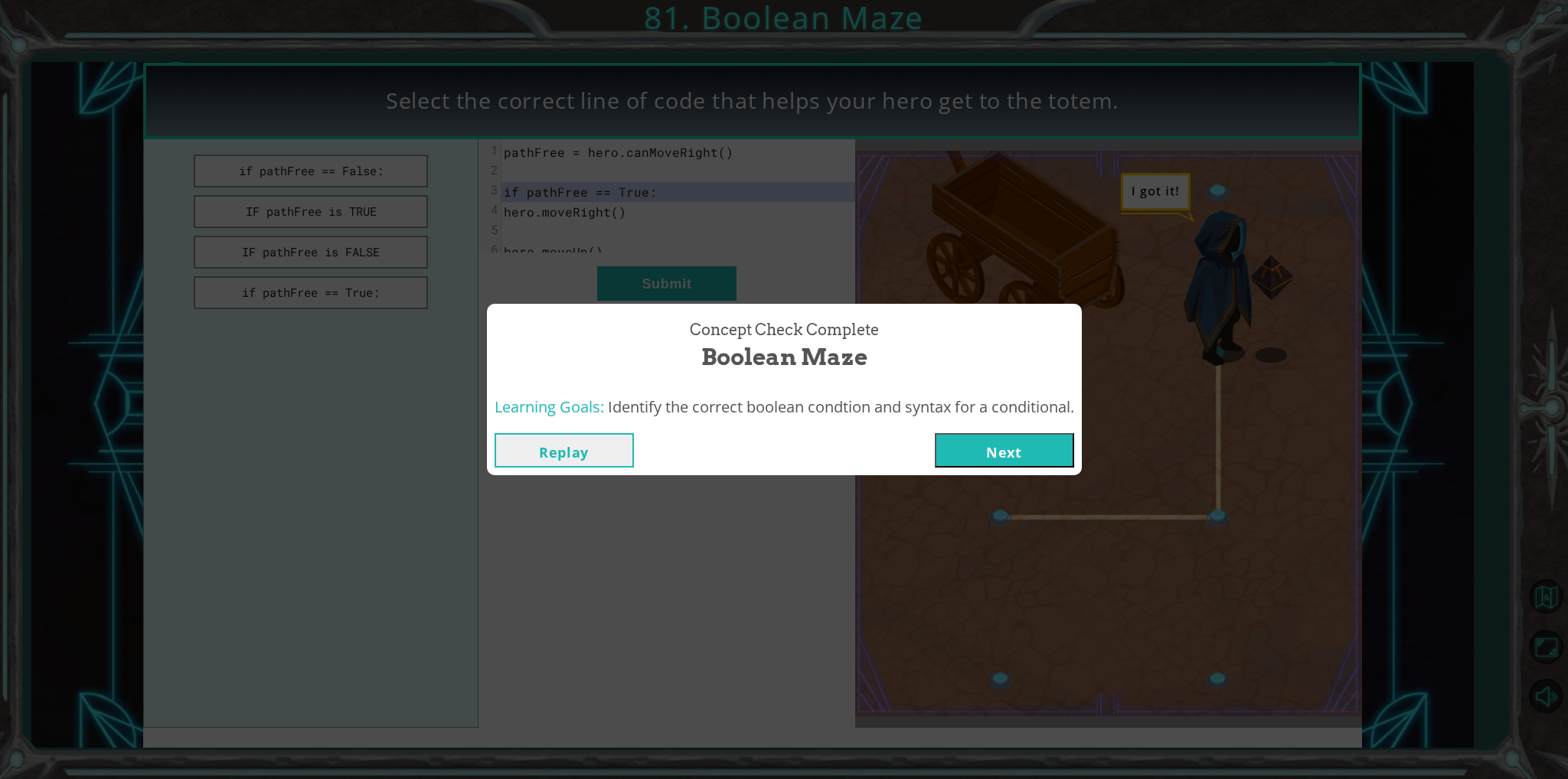
click at [1014, 451] on button "Next" at bounding box center [1004, 450] width 139 height 34
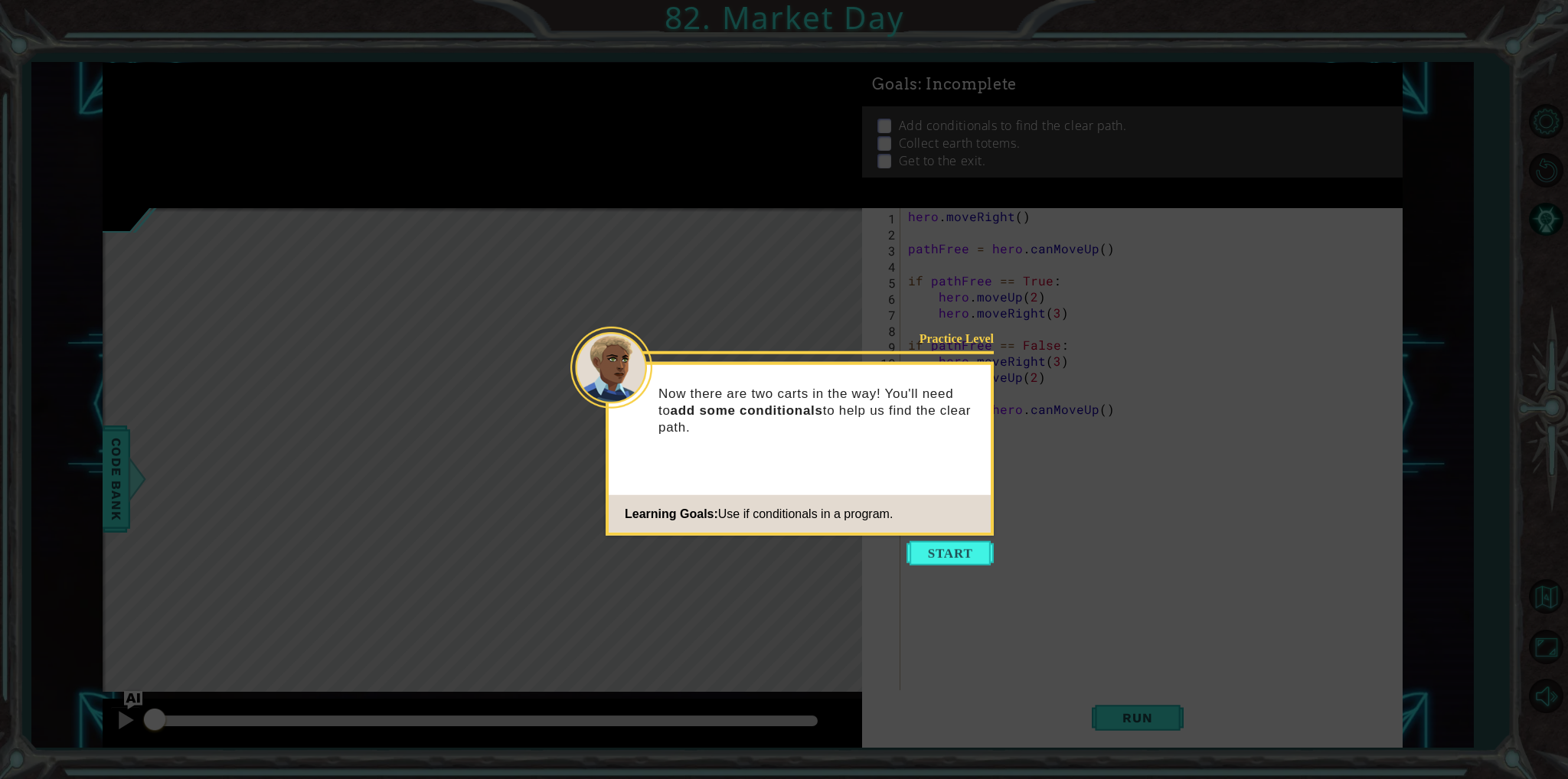
click at [954, 539] on icon at bounding box center [784, 390] width 1568 height 779
click at [947, 549] on button "Start" at bounding box center [950, 553] width 87 height 24
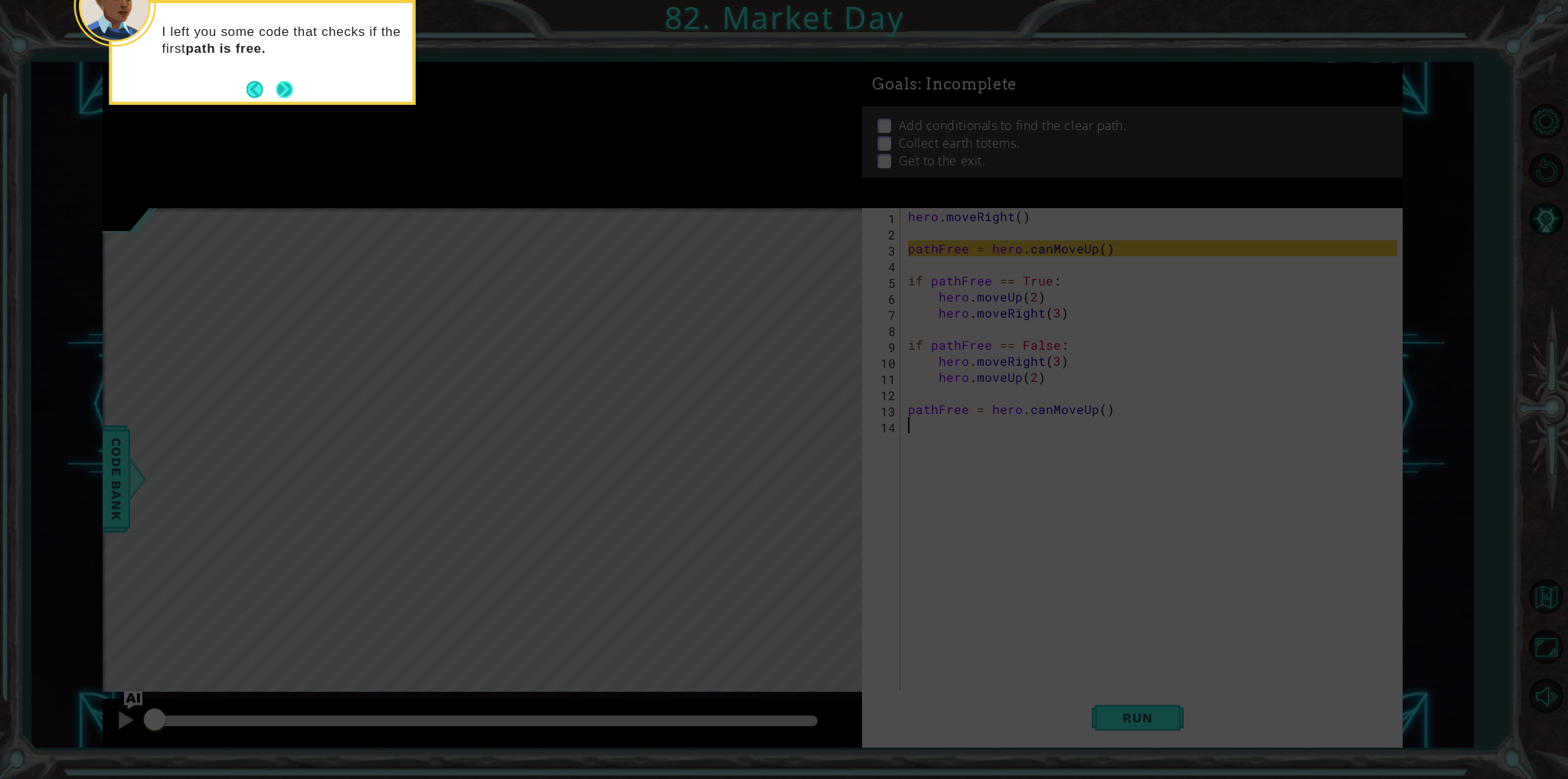
click at [291, 89] on button "Next" at bounding box center [285, 89] width 17 height 17
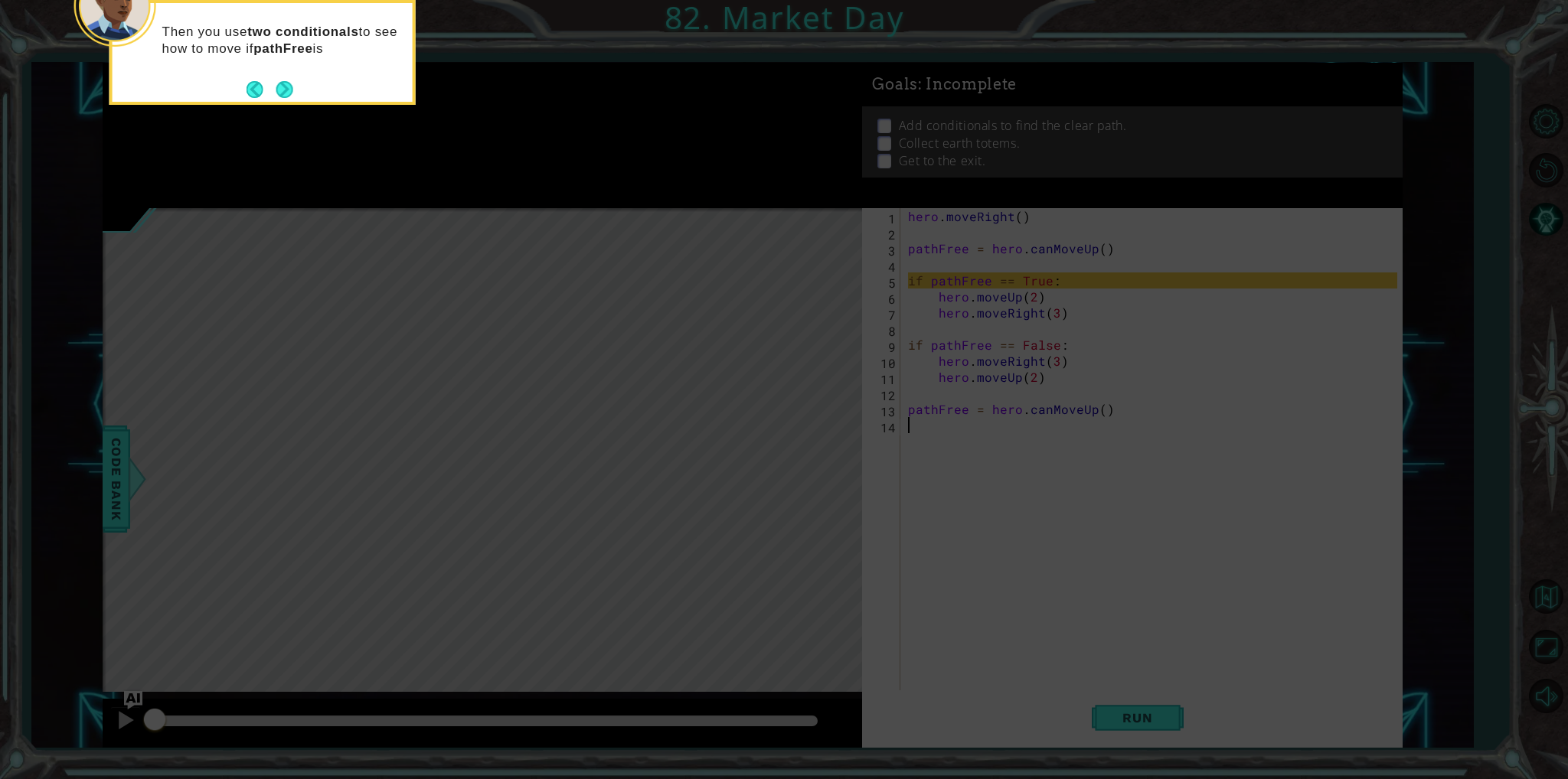
click at [291, 89] on button "Next" at bounding box center [285, 89] width 17 height 17
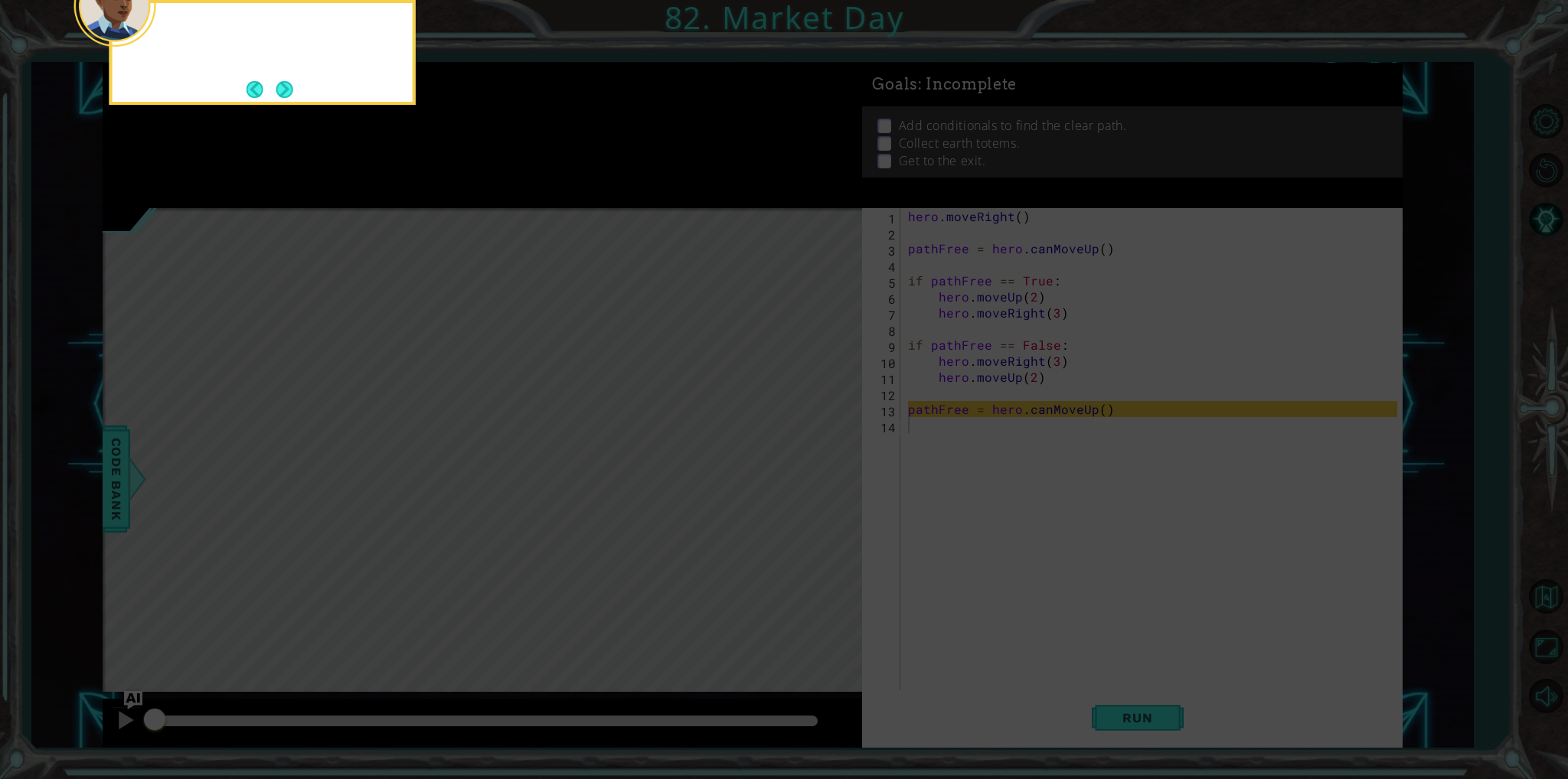
click at [291, 89] on button "Next" at bounding box center [285, 89] width 17 height 17
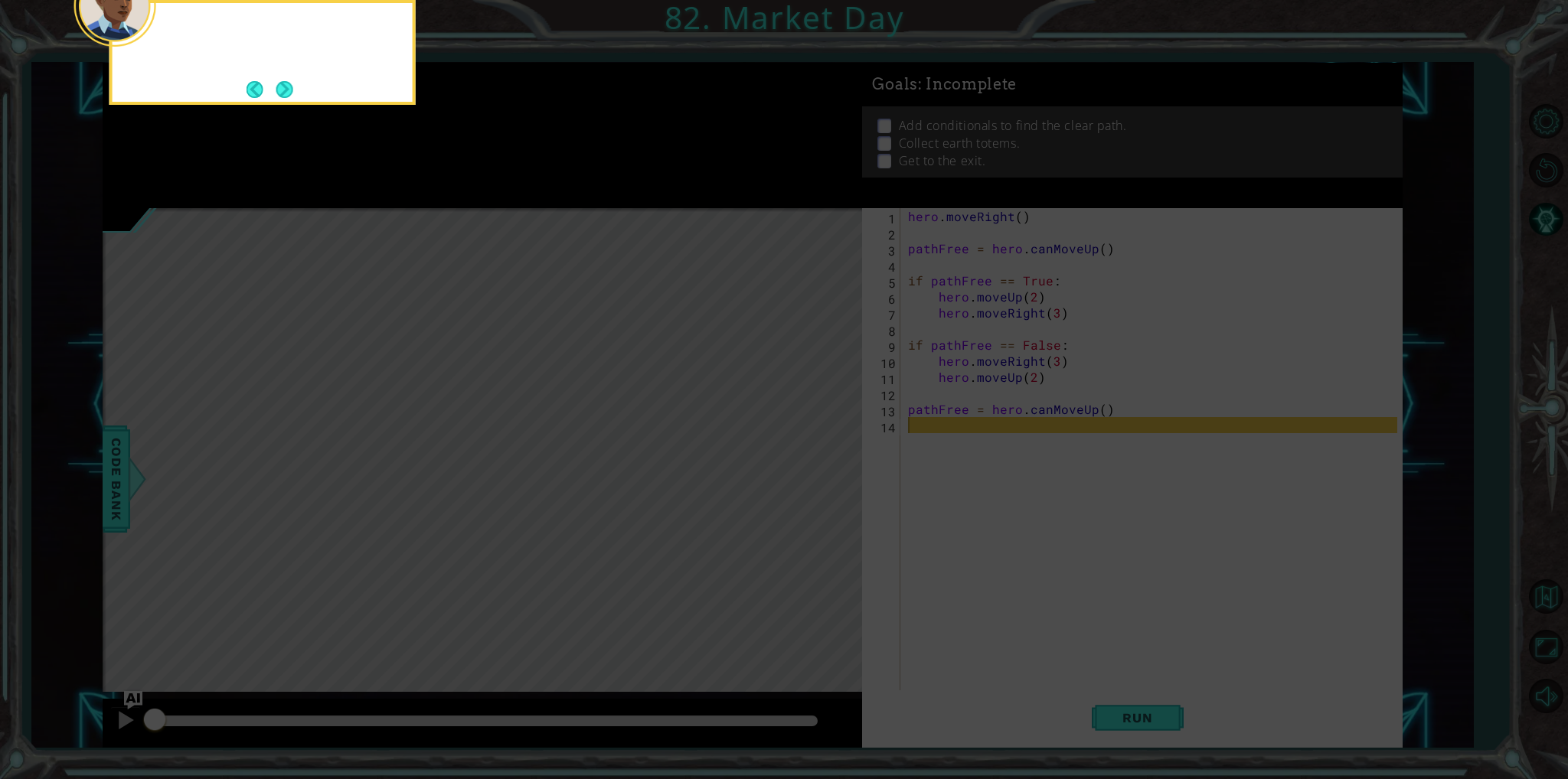
click at [291, 89] on button "Next" at bounding box center [285, 89] width 17 height 17
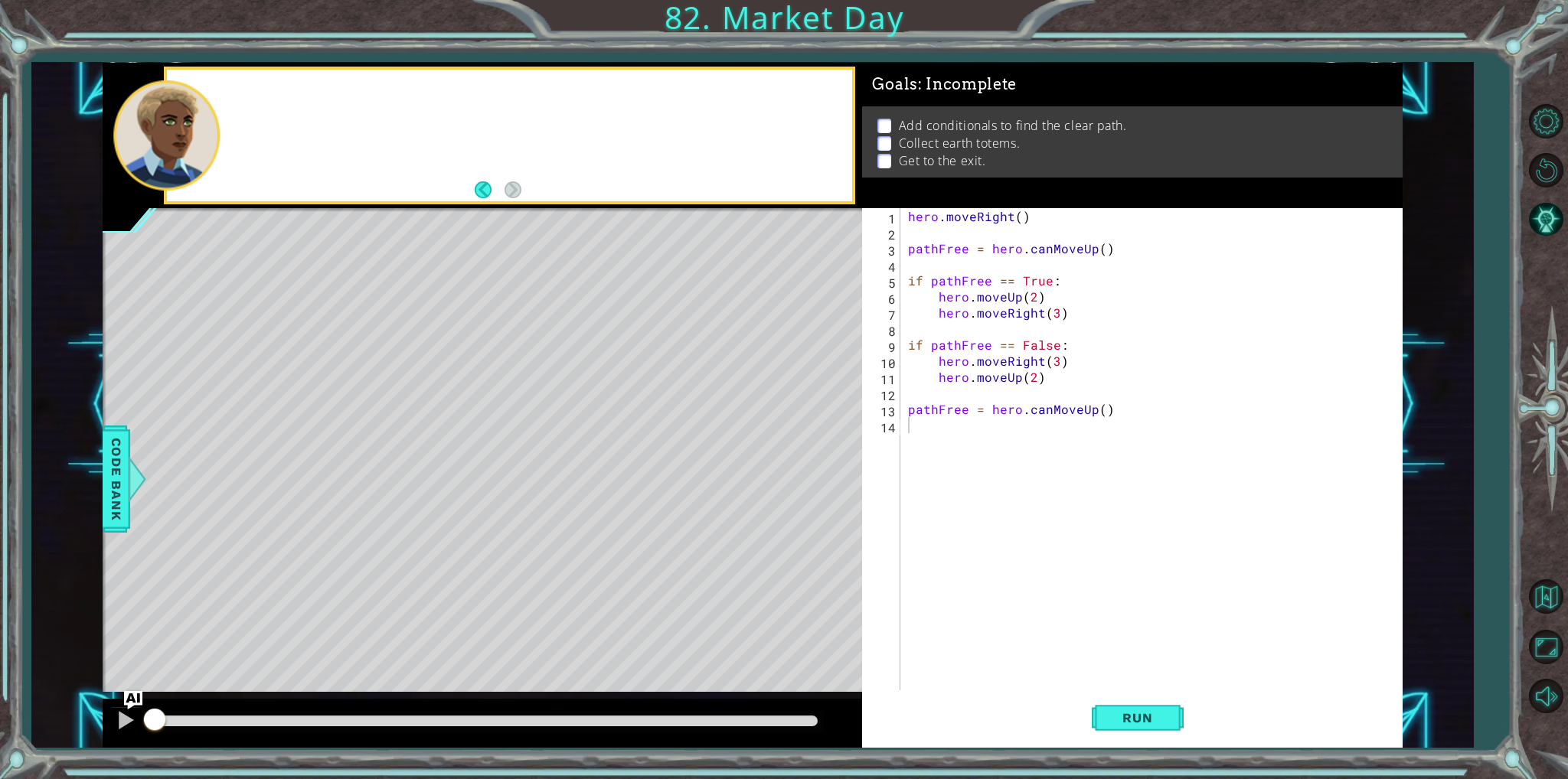
click at [291, 89] on div at bounding box center [509, 135] width 685 height 131
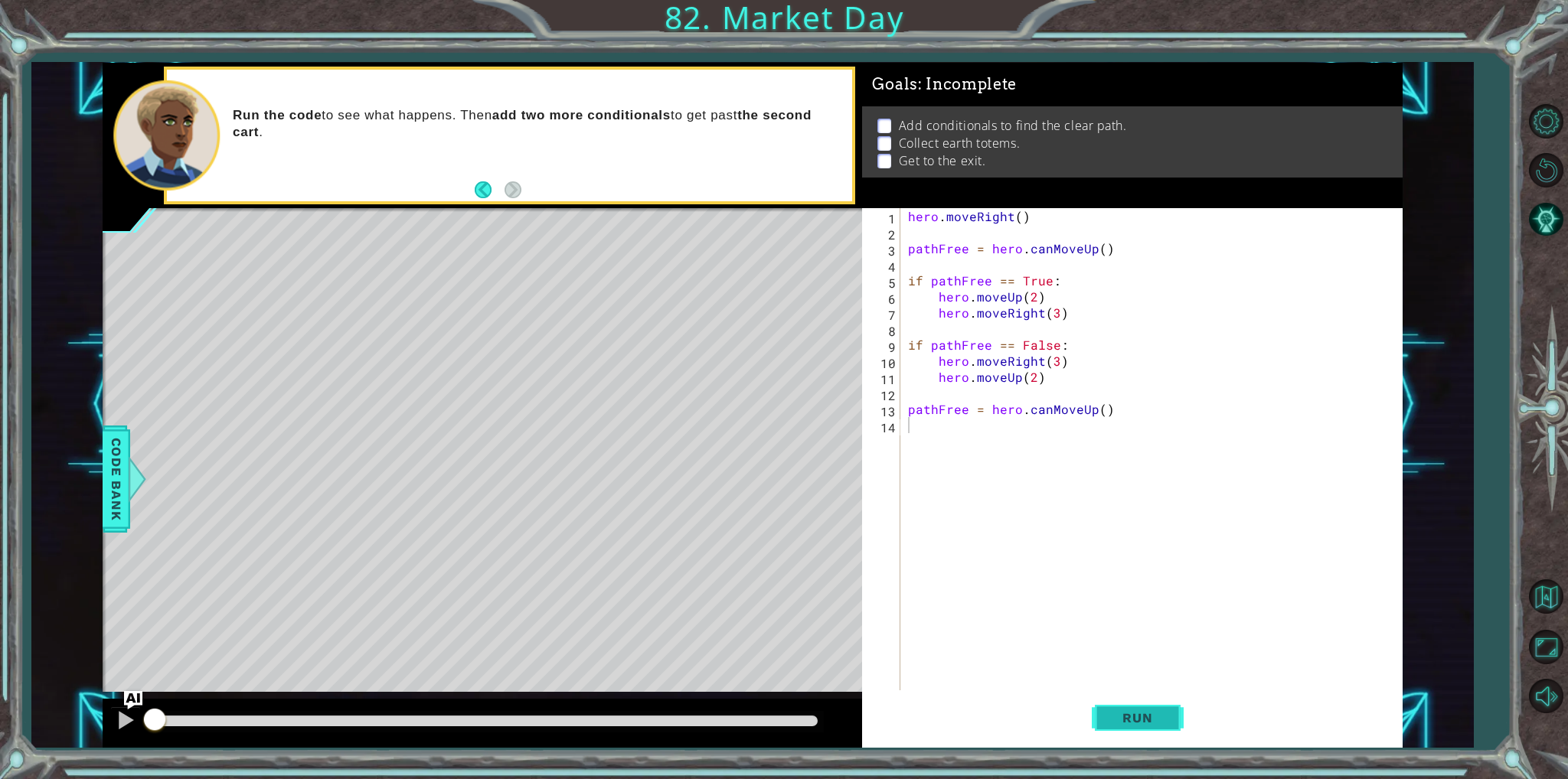
click at [1160, 729] on button "Run" at bounding box center [1137, 717] width 92 height 53
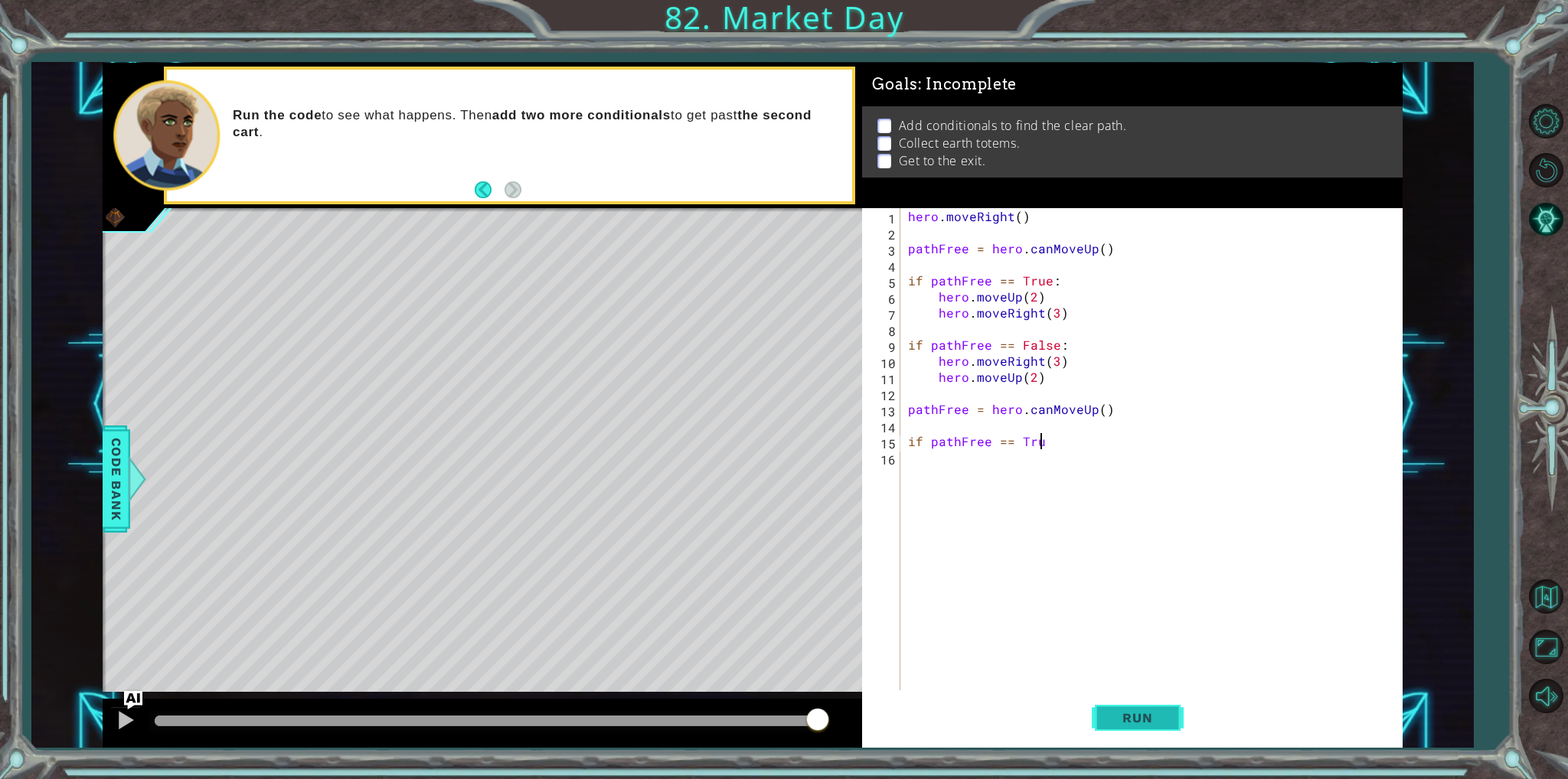
scroll to position [0, 7]
type textarea "if pathFree == True:"
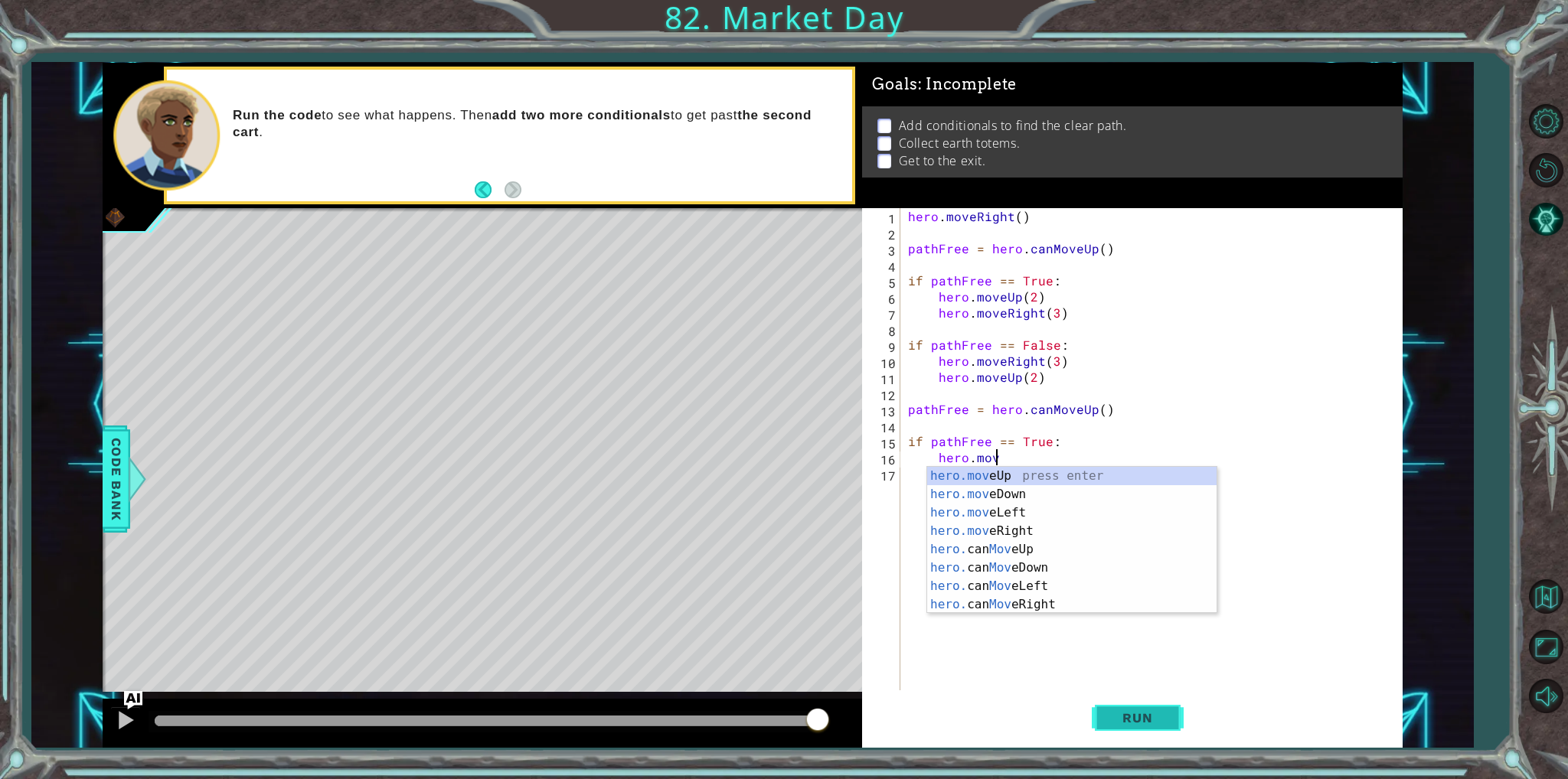
scroll to position [0, 5]
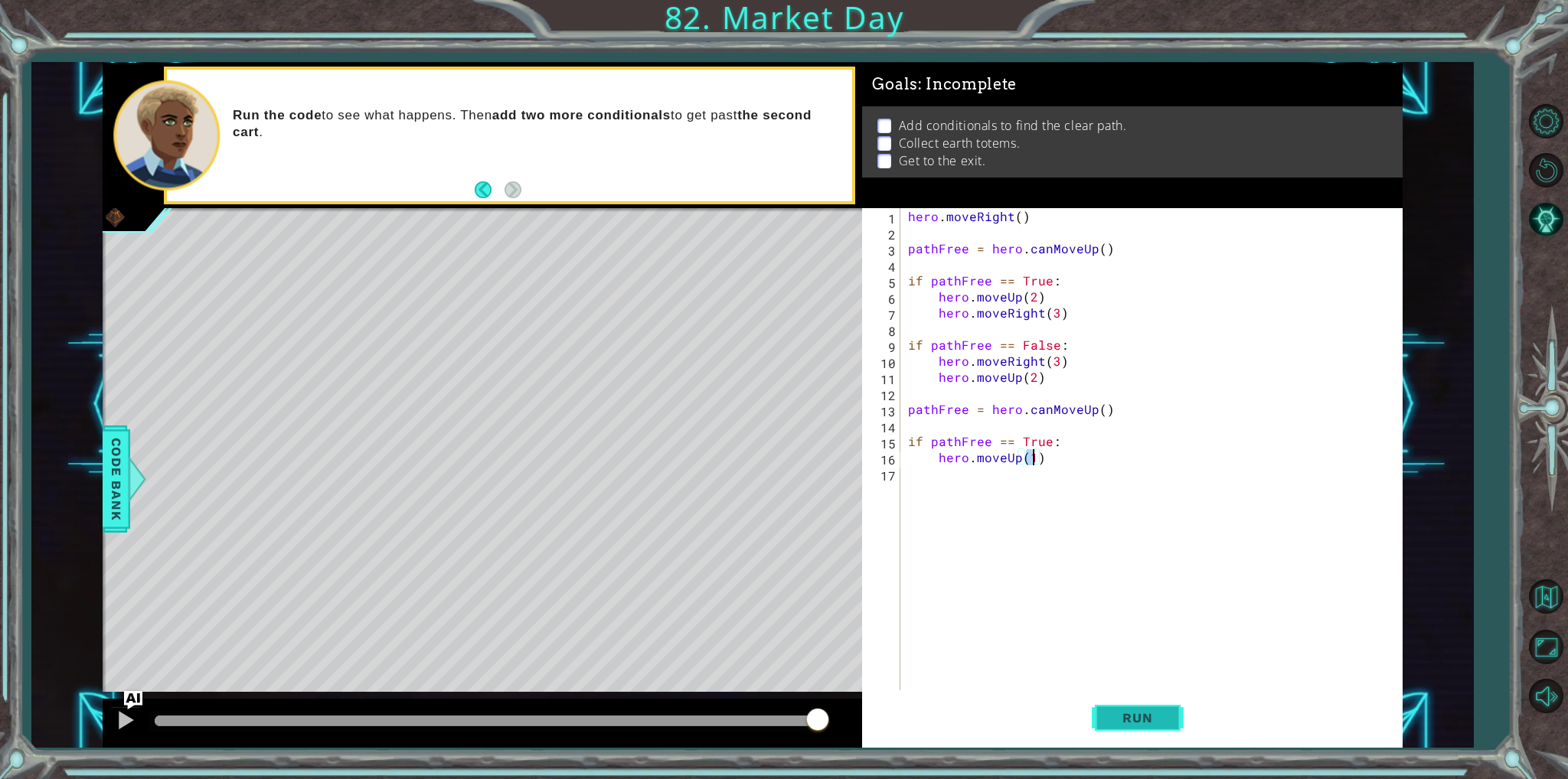
type textarea "hero.moveUp(2)"
type textarea "hero.moveRight(3)"
type textarea "p"
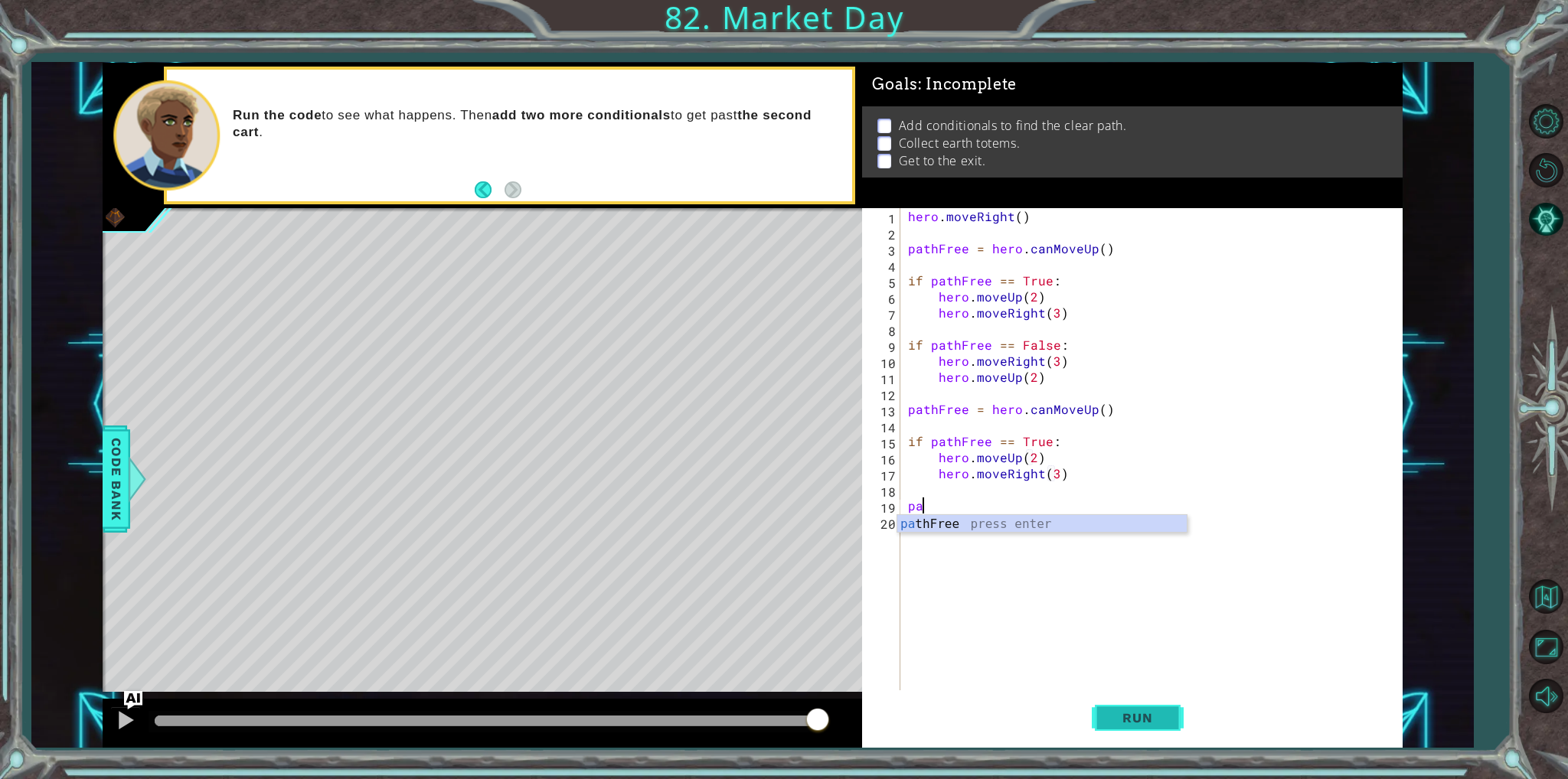
type textarea "p"
type textarea "if"
type textarea "h"
type textarea "if pathFree == False:"
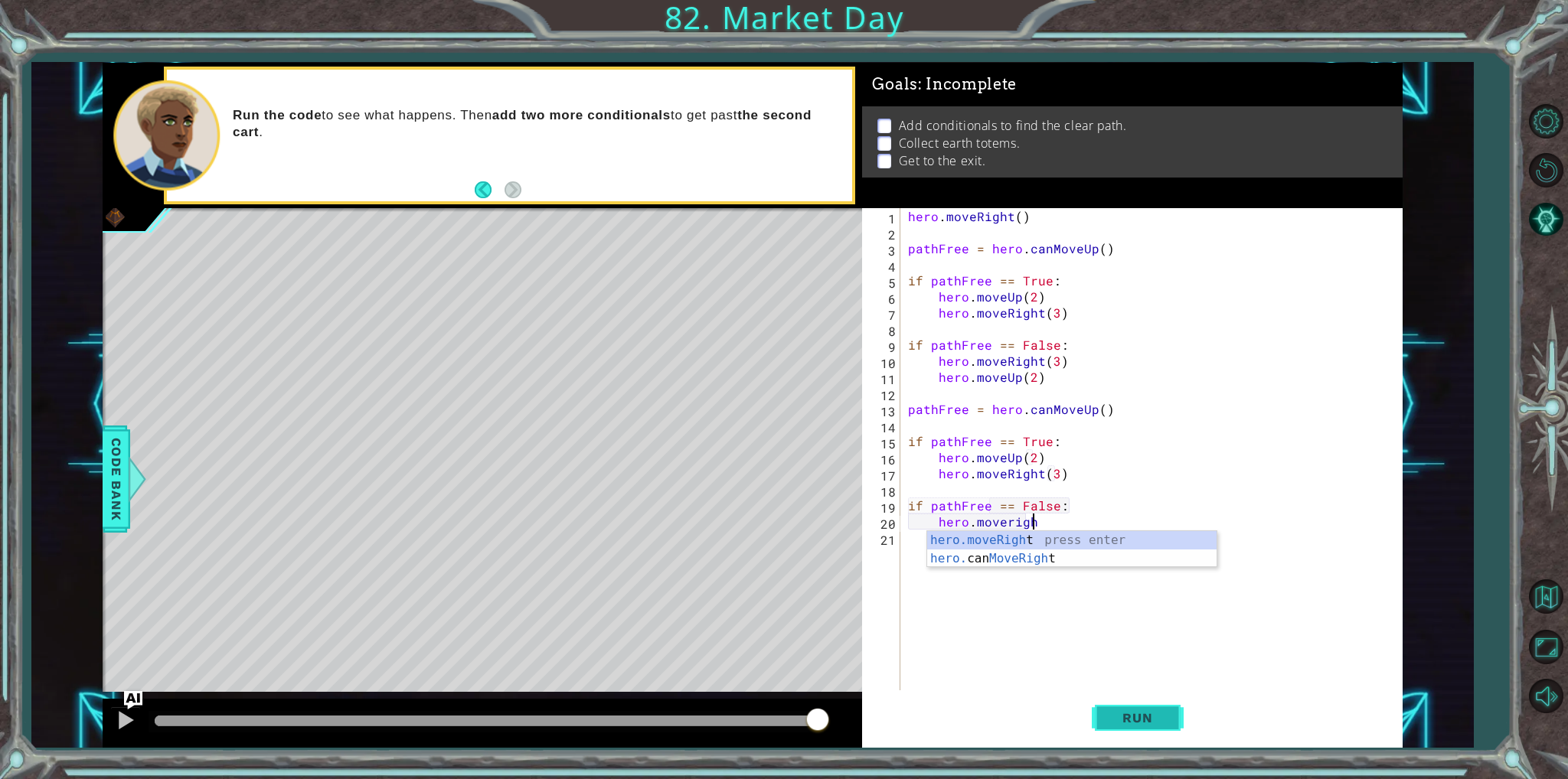
scroll to position [0, 7]
type textarea "hero.moveRight(2)"
type textarea "hero.moveUp(2)"
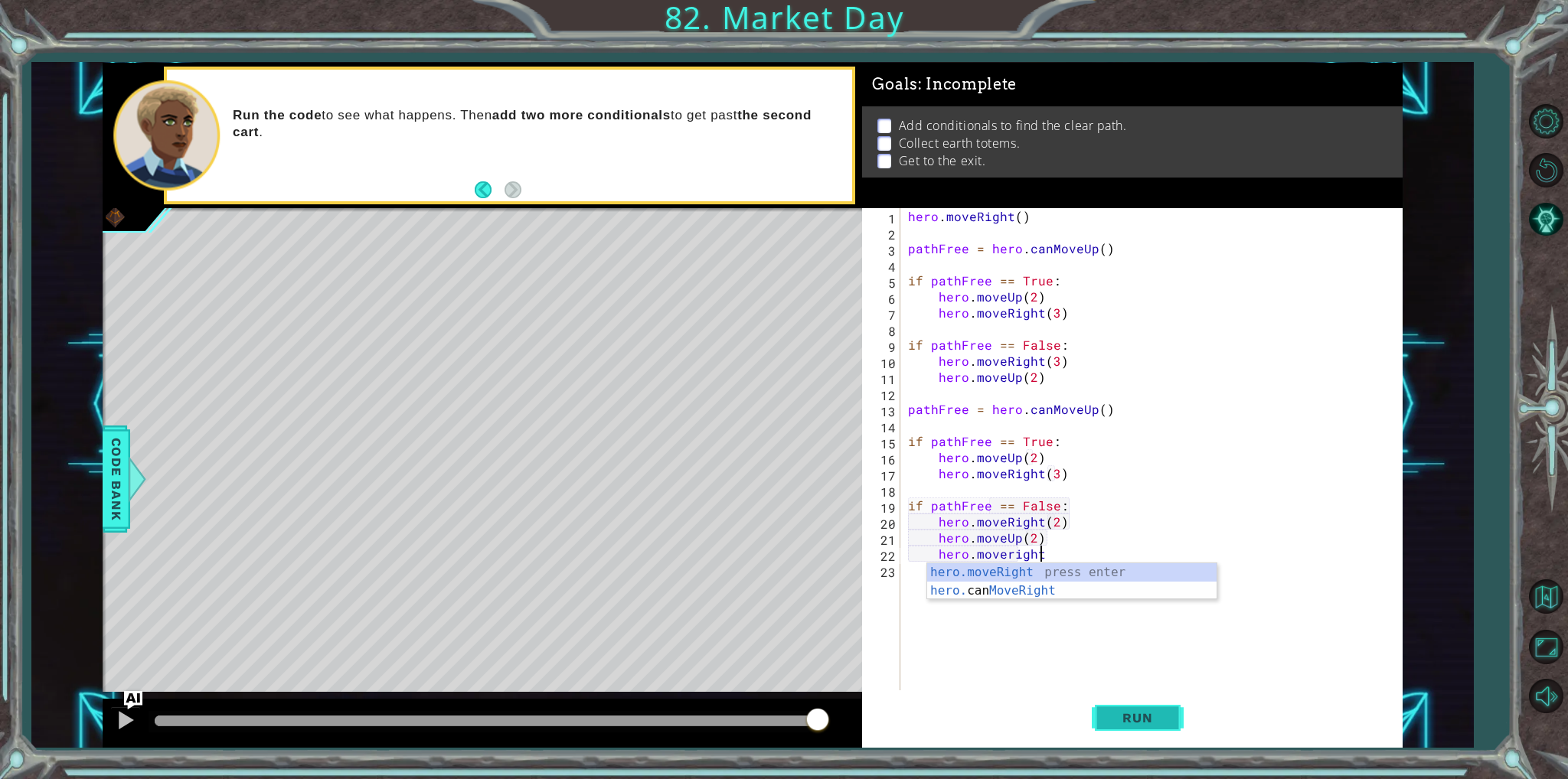
scroll to position [0, 7]
type textarea "hero.moveRight(1)"
click at [1173, 706] on button "Run" at bounding box center [1137, 717] width 92 height 53
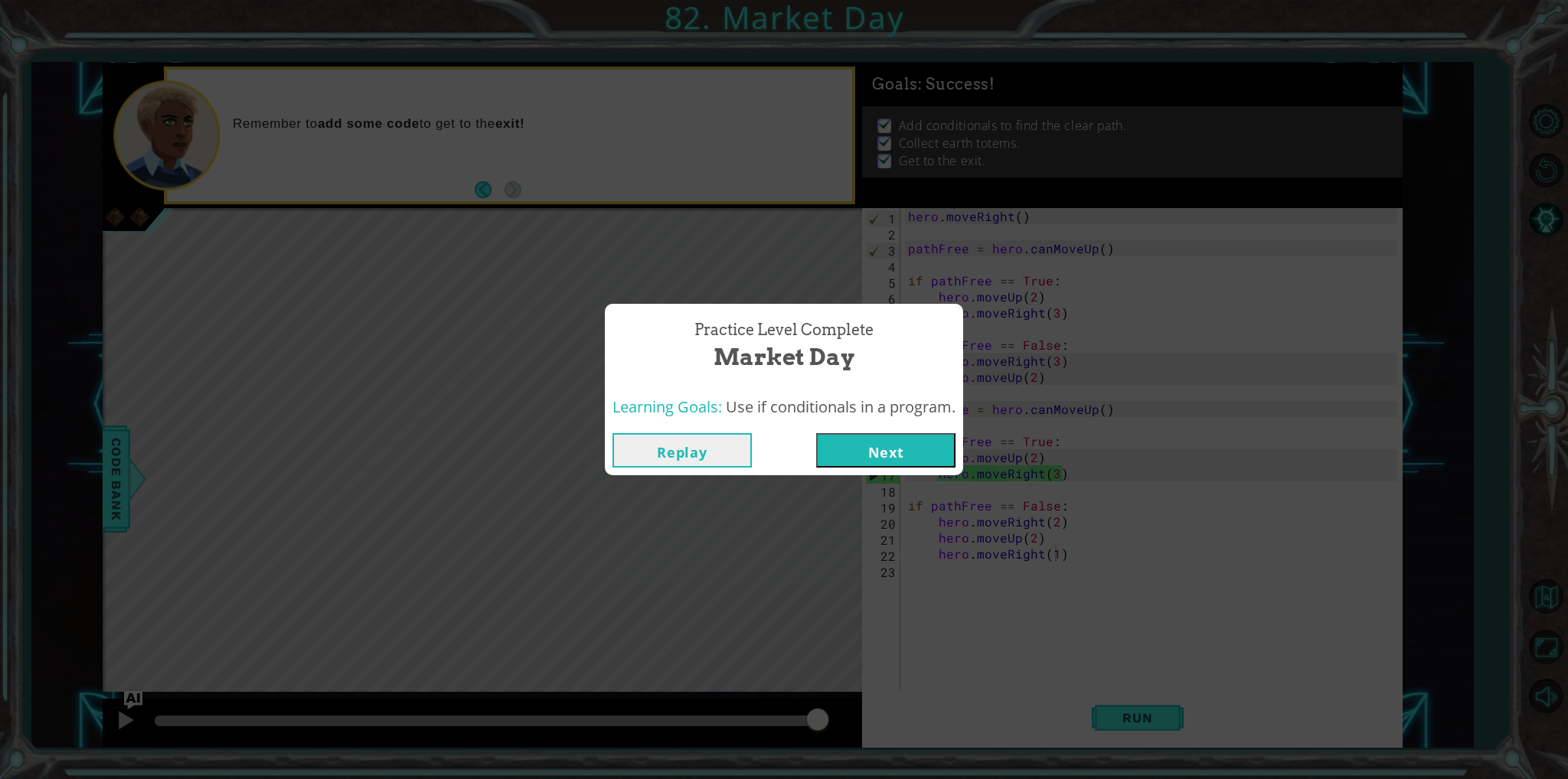
click at [863, 445] on button "Next" at bounding box center [885, 450] width 139 height 34
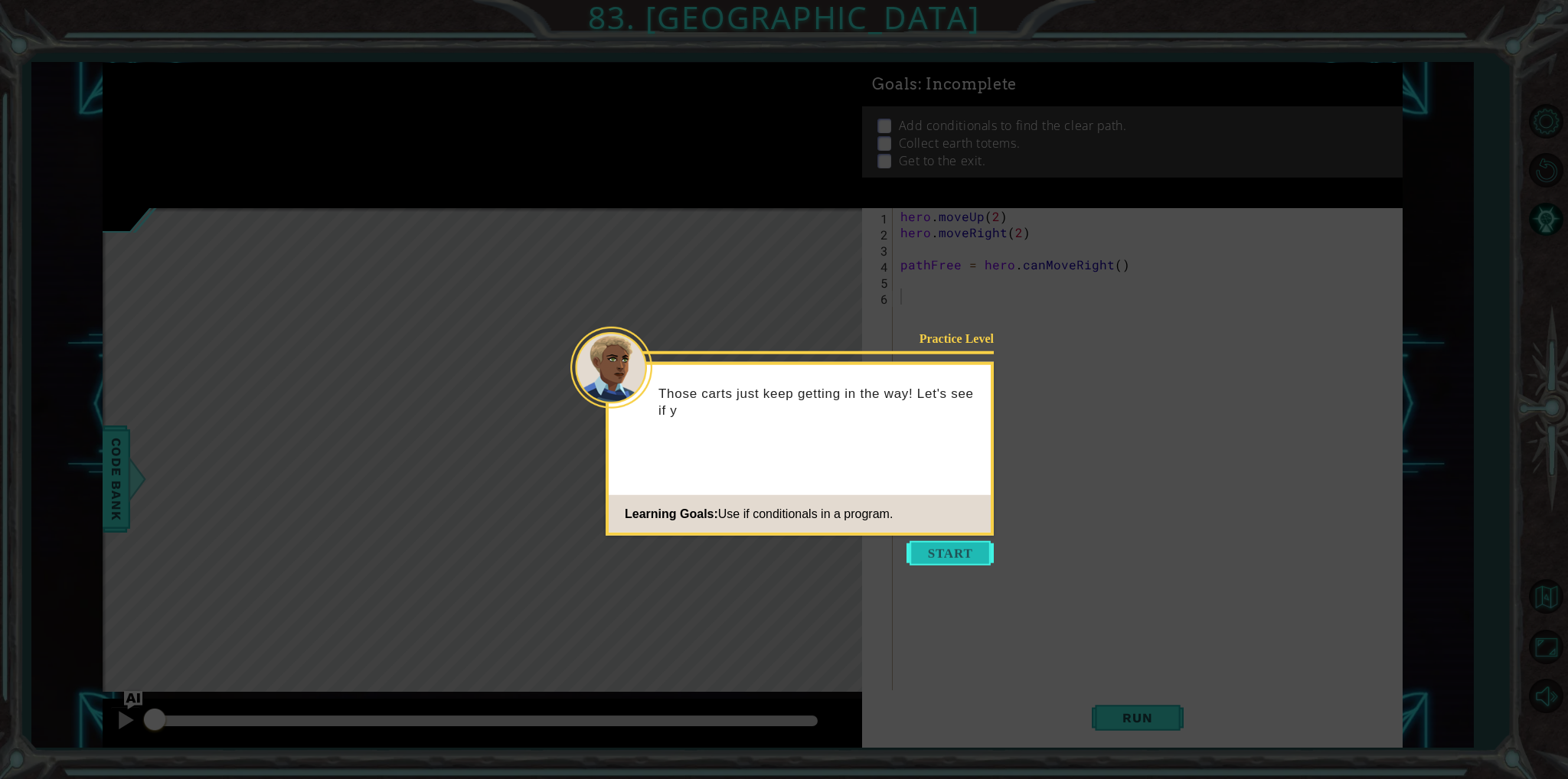
click at [914, 543] on button "Start" at bounding box center [950, 553] width 87 height 24
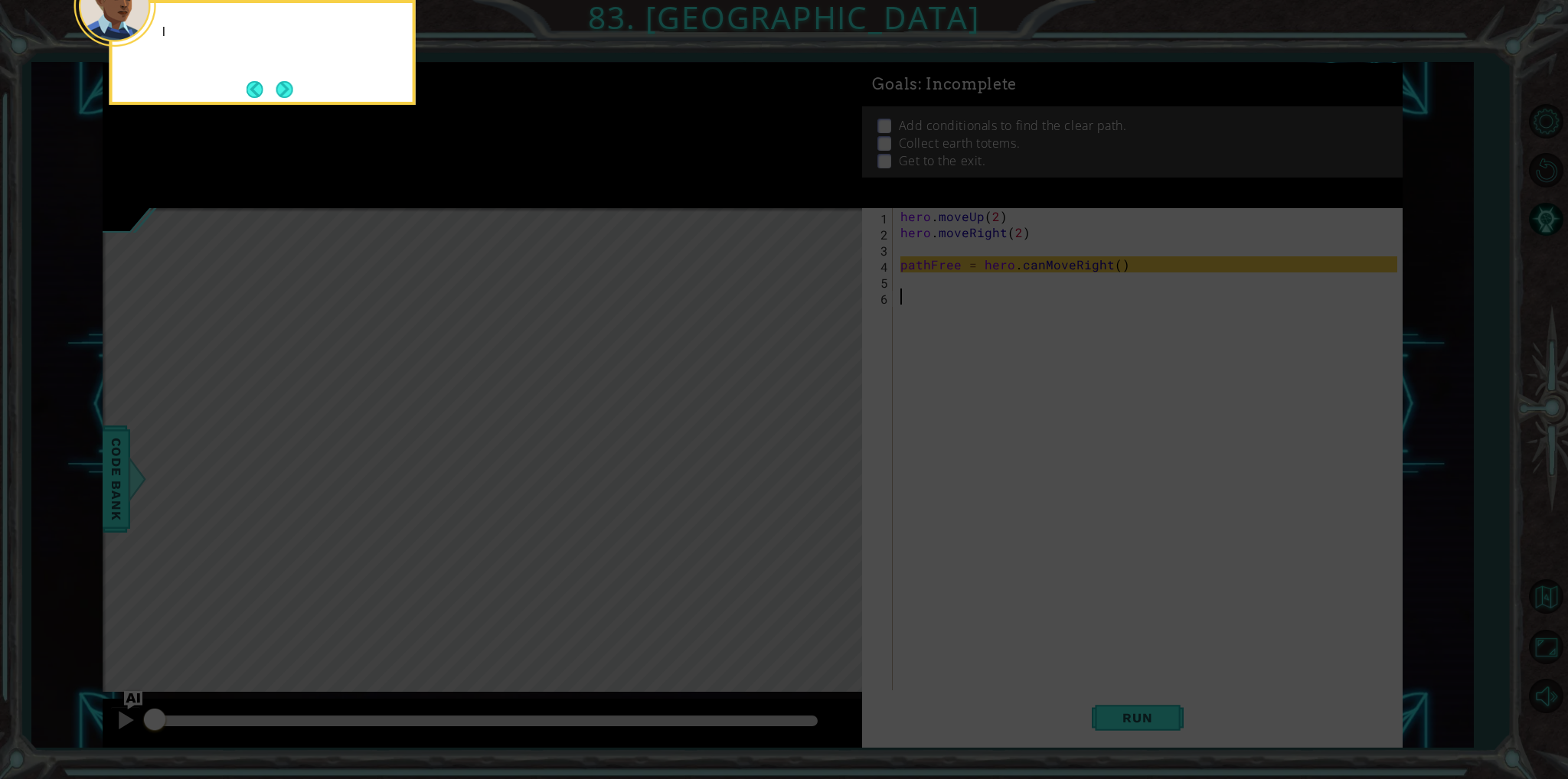
click at [943, 537] on icon at bounding box center [784, 117] width 1568 height 1325
click at [286, 87] on button "Next" at bounding box center [285, 89] width 17 height 17
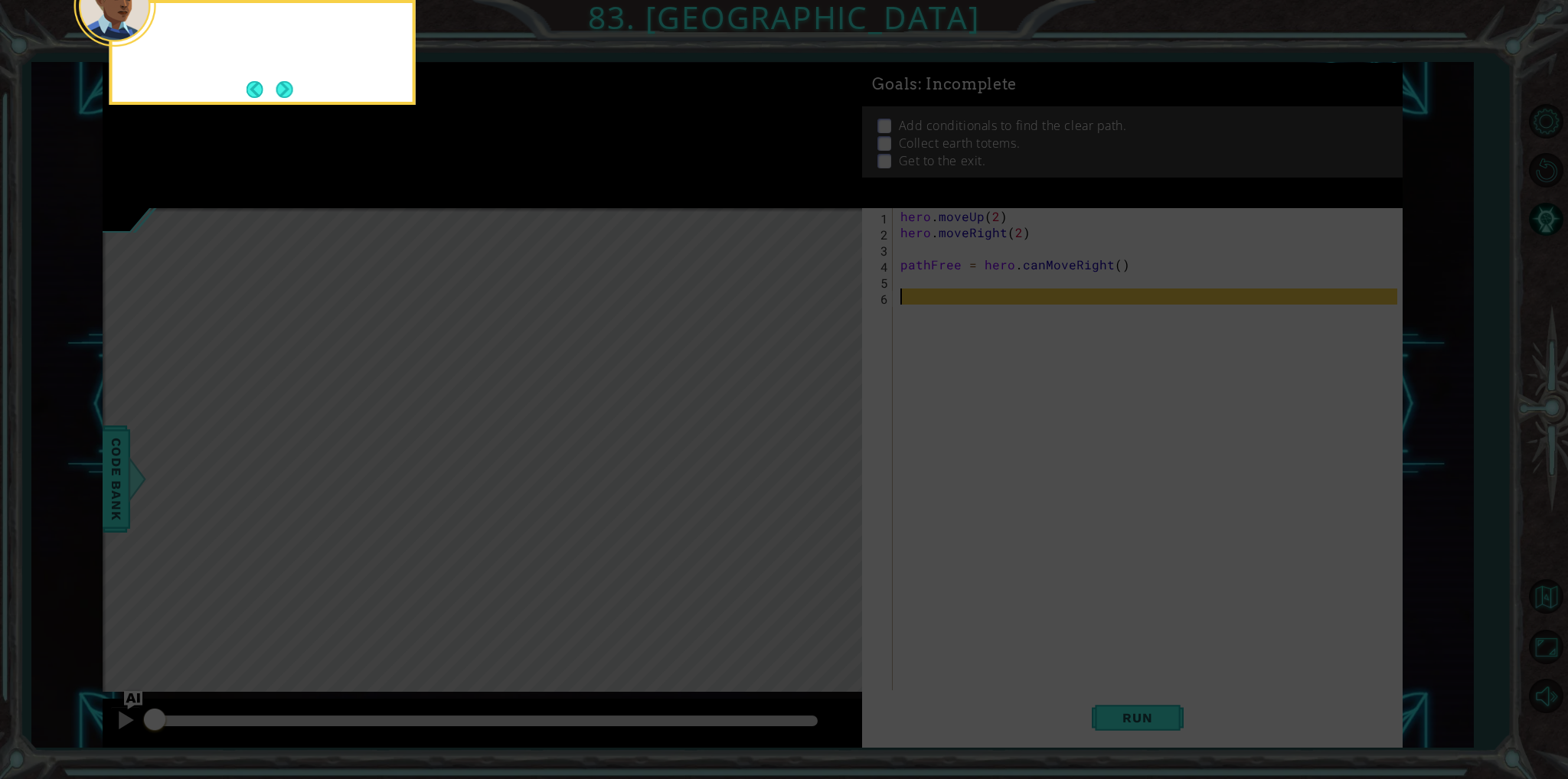
click at [286, 87] on button "Next" at bounding box center [285, 89] width 17 height 17
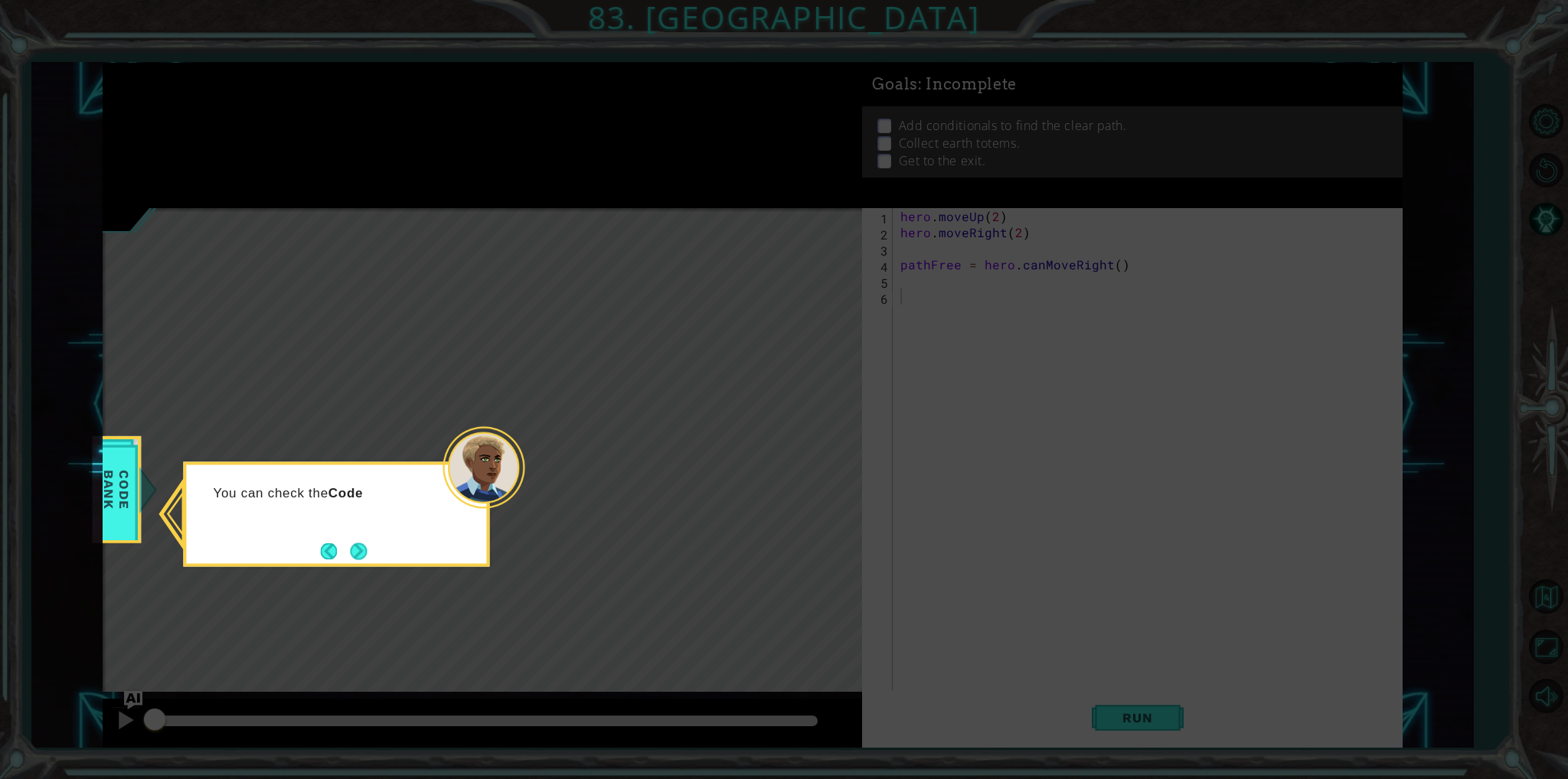
click at [396, 538] on div "You can check the Code" at bounding box center [336, 514] width 306 height 105
click at [360, 550] on button "Next" at bounding box center [358, 551] width 17 height 17
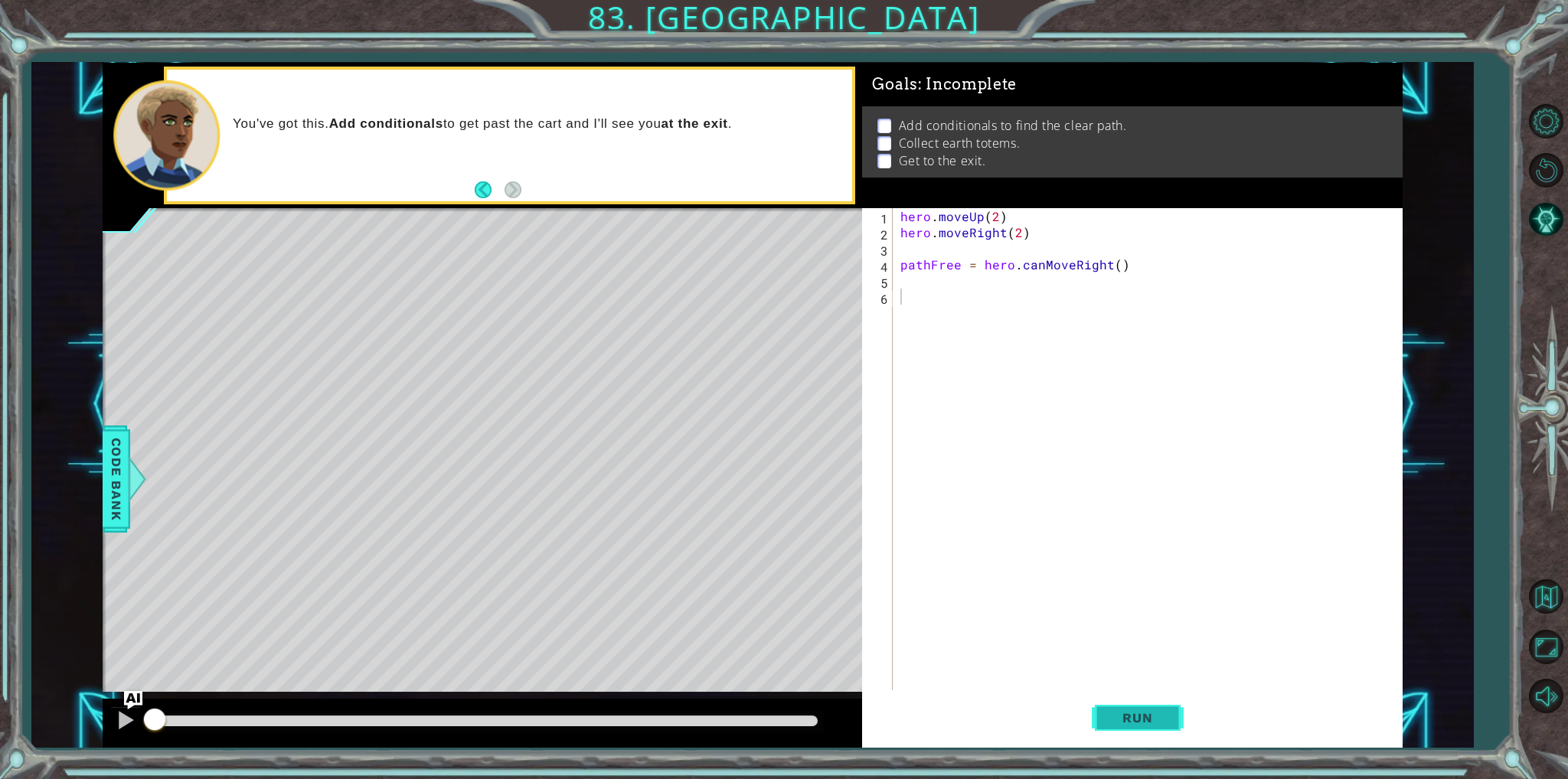
click at [1112, 729] on button "Run" at bounding box center [1137, 717] width 92 height 53
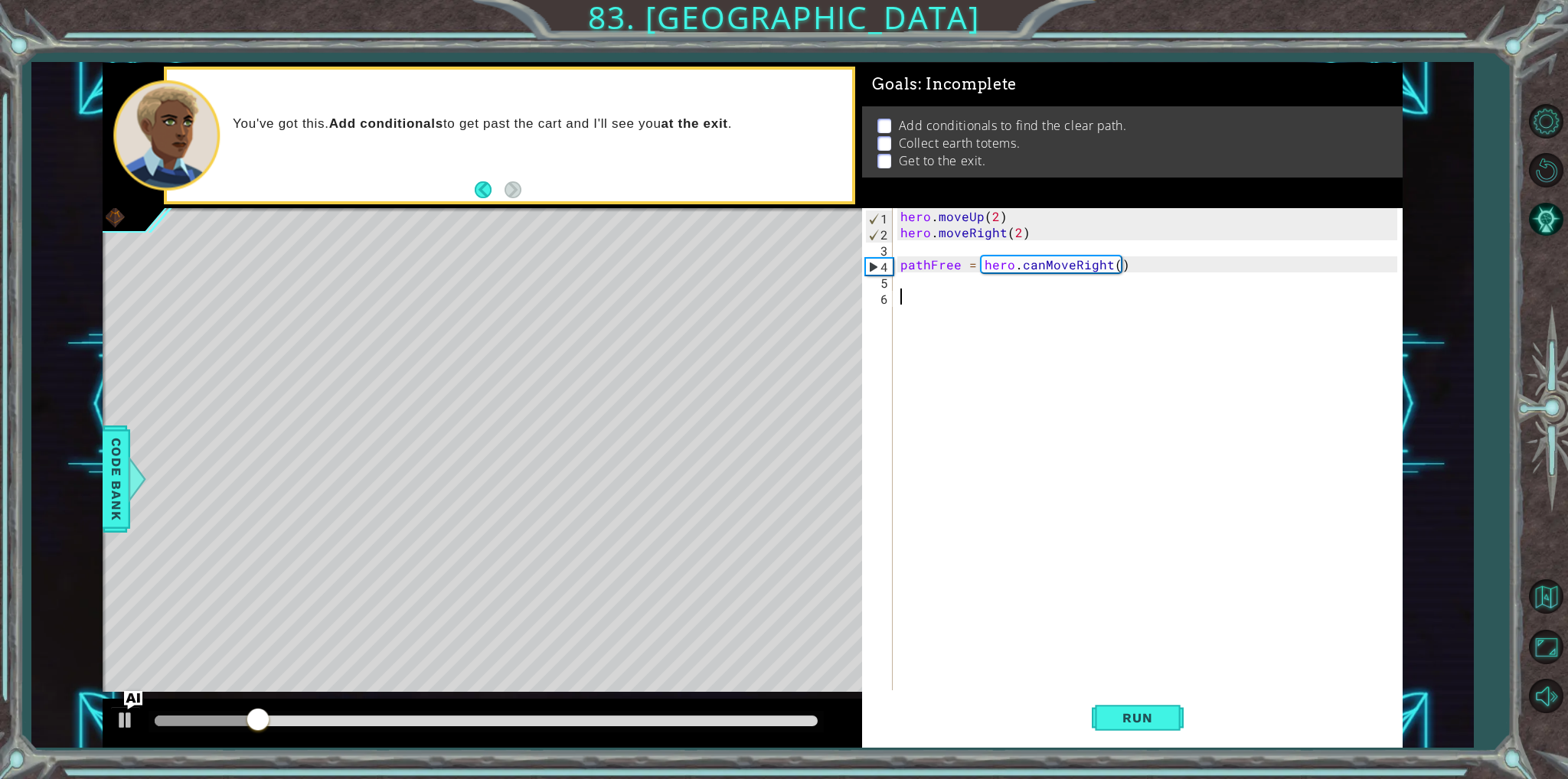
click at [926, 285] on div "hero . moveUp ( 2 ) hero . moveRight ( 2 ) pathFree = hero . canMoveRight ( )" at bounding box center [1151, 465] width 507 height 514
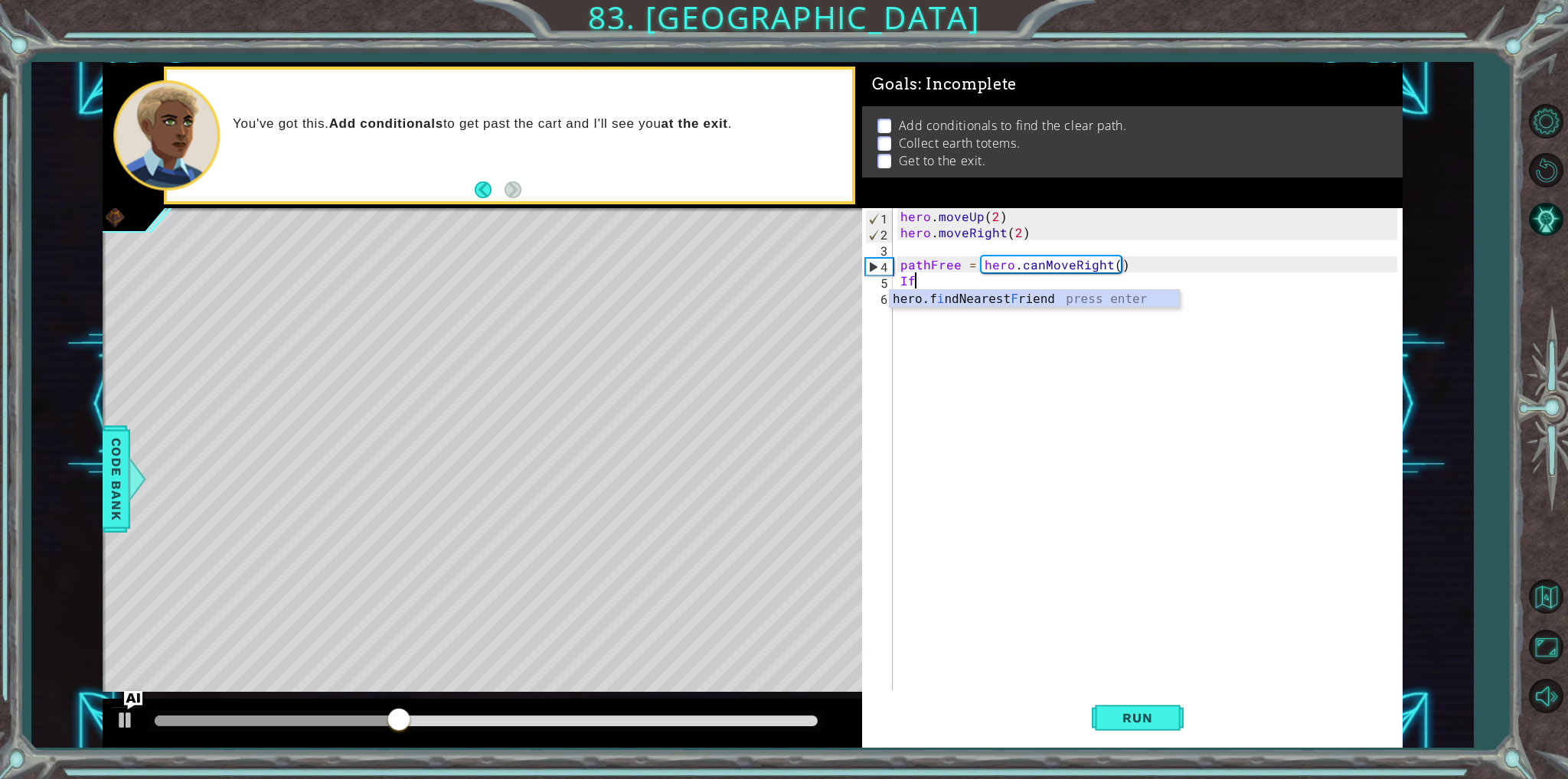
type textarea "I"
type textarea "if pathFree == True"
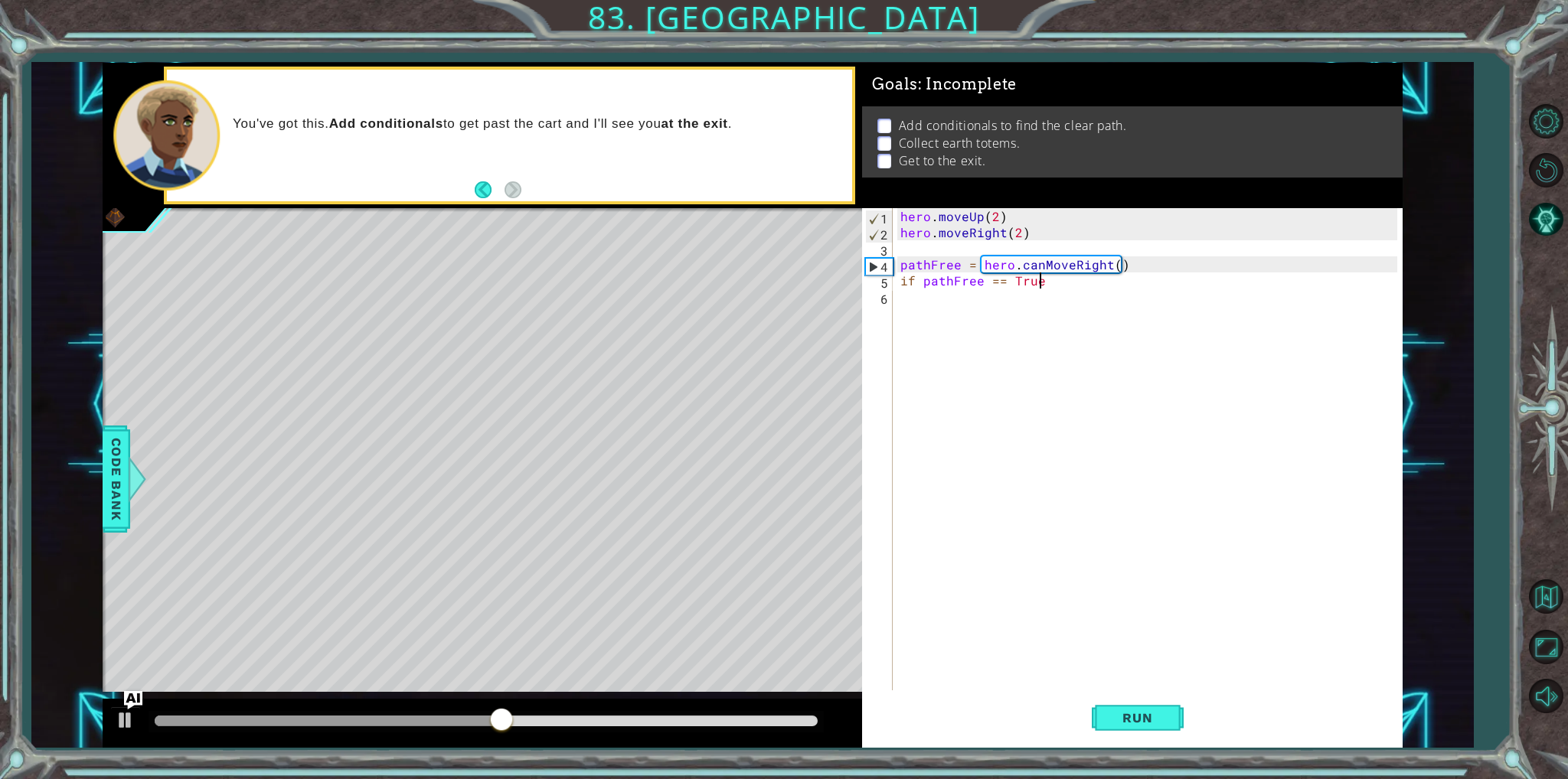
scroll to position [0, 0]
type textarea "h"
type textarea "if pathFree == True:"
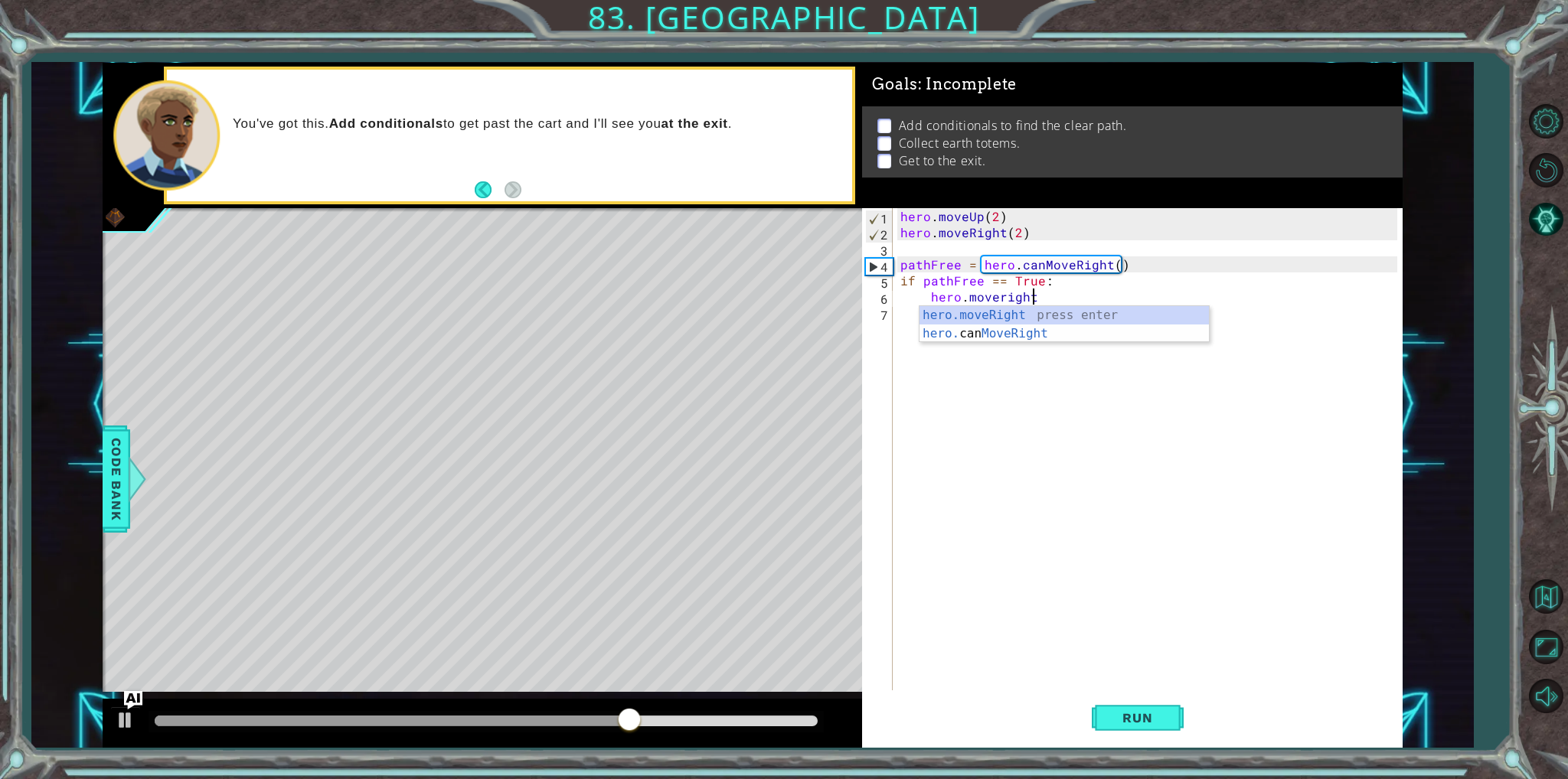
scroll to position [0, 7]
type textarea "hero.moveRight(2)"
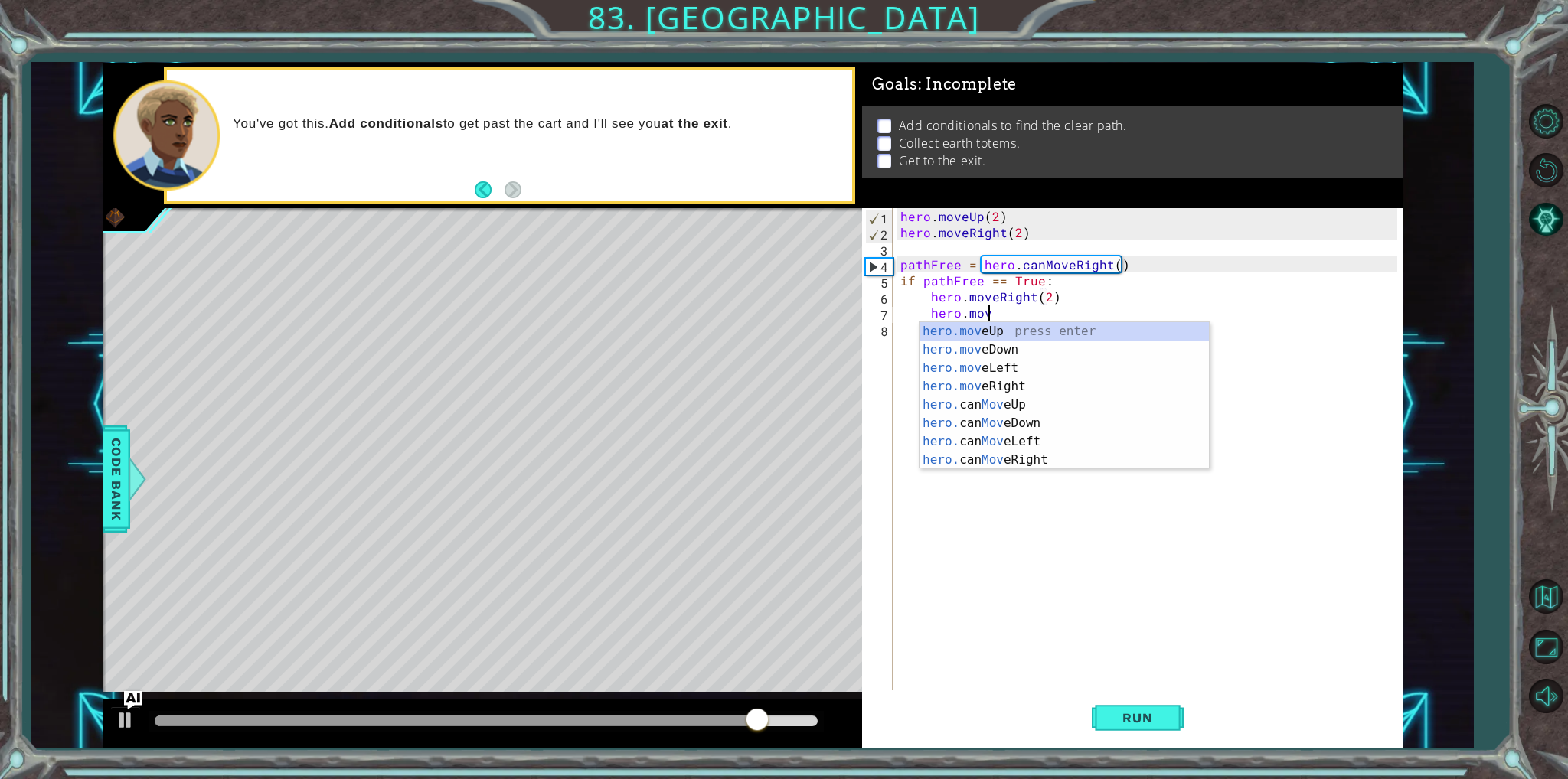
scroll to position [0, 5]
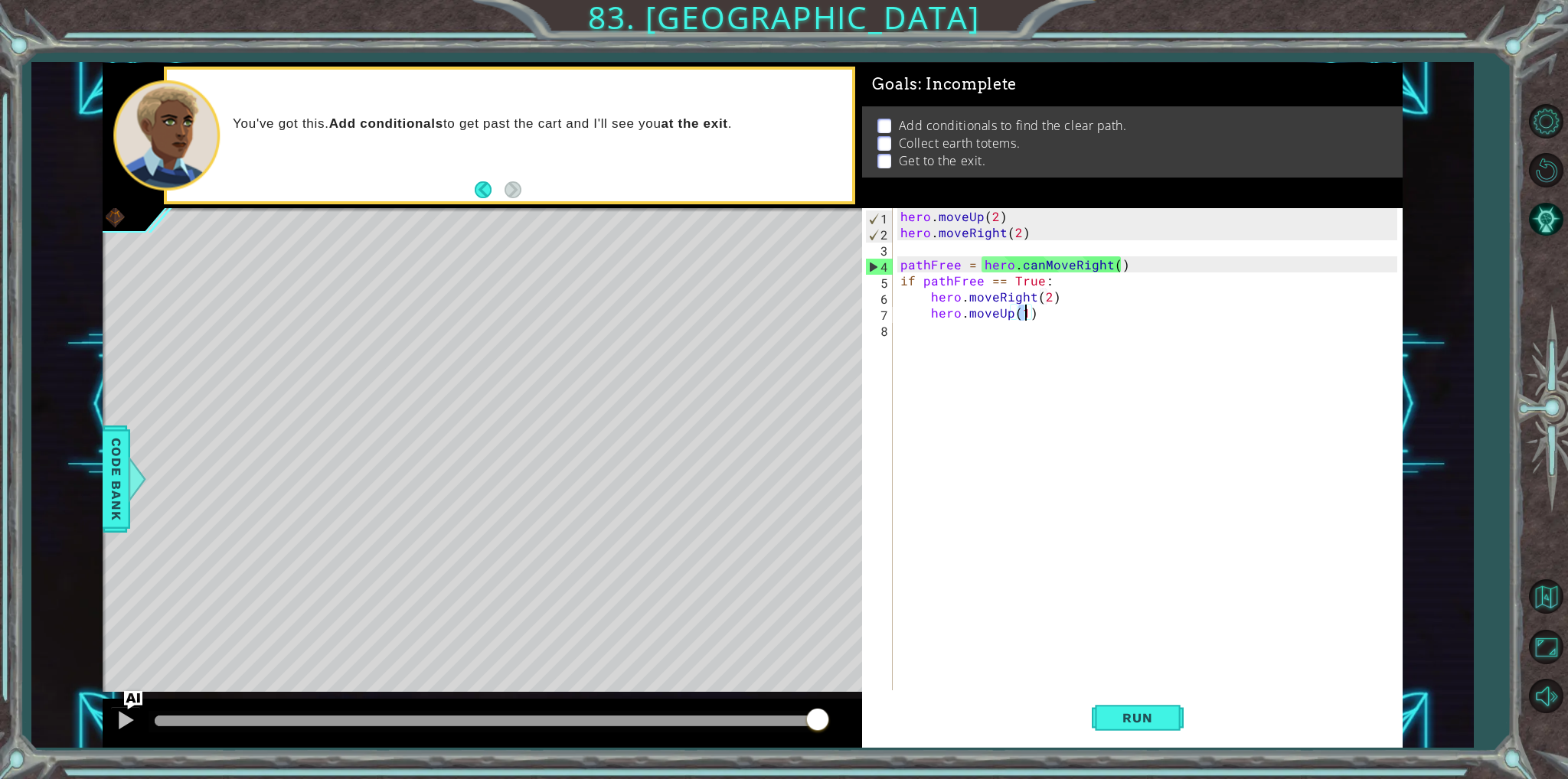
type textarea "hero.moveUp(3)"
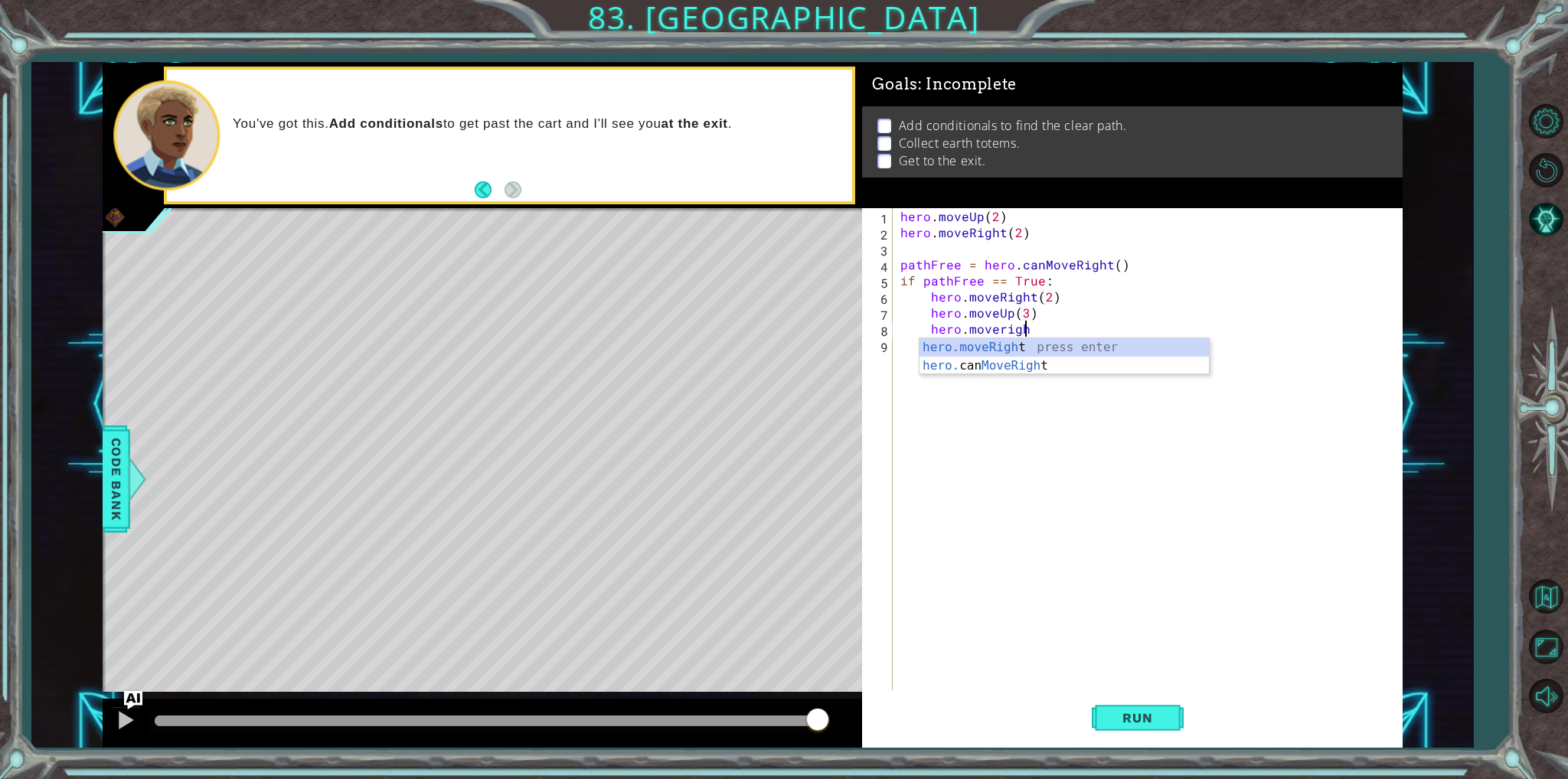
scroll to position [0, 7]
type textarea "hero.moveRight(1)"
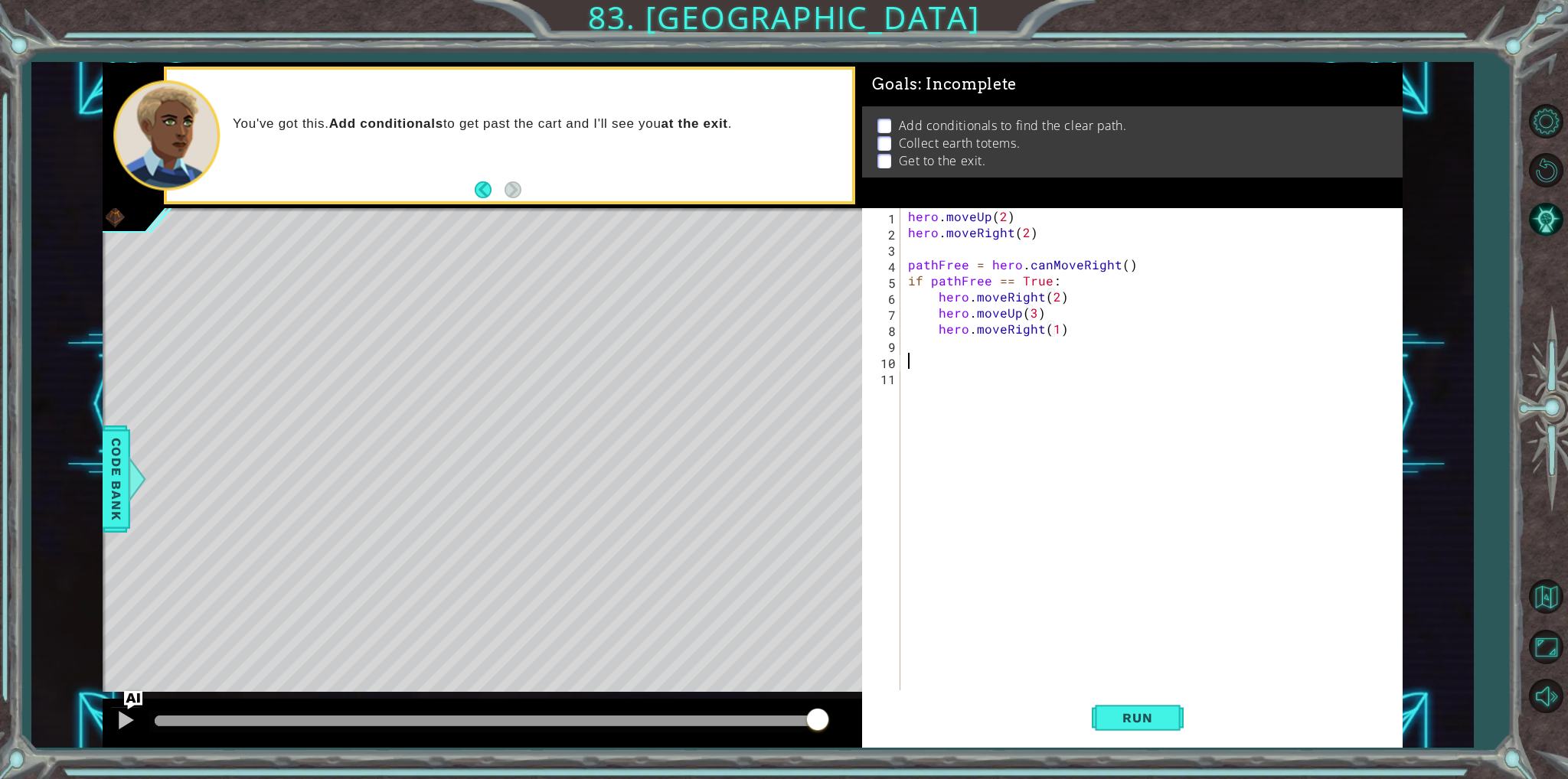
scroll to position [0, 0]
type textarea "P"
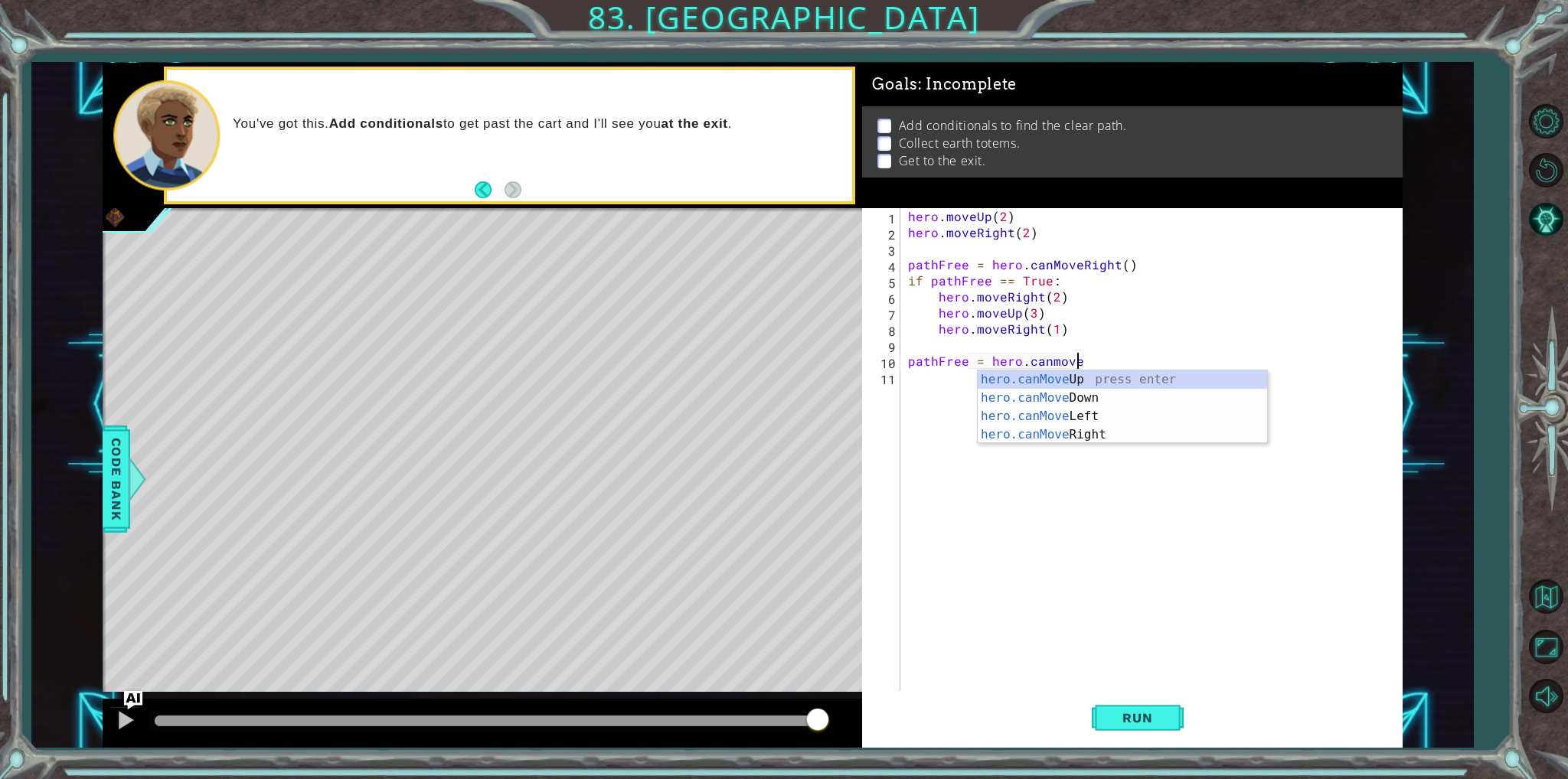
scroll to position [0, 9]
type textarea "pathFree = hero.canmover"
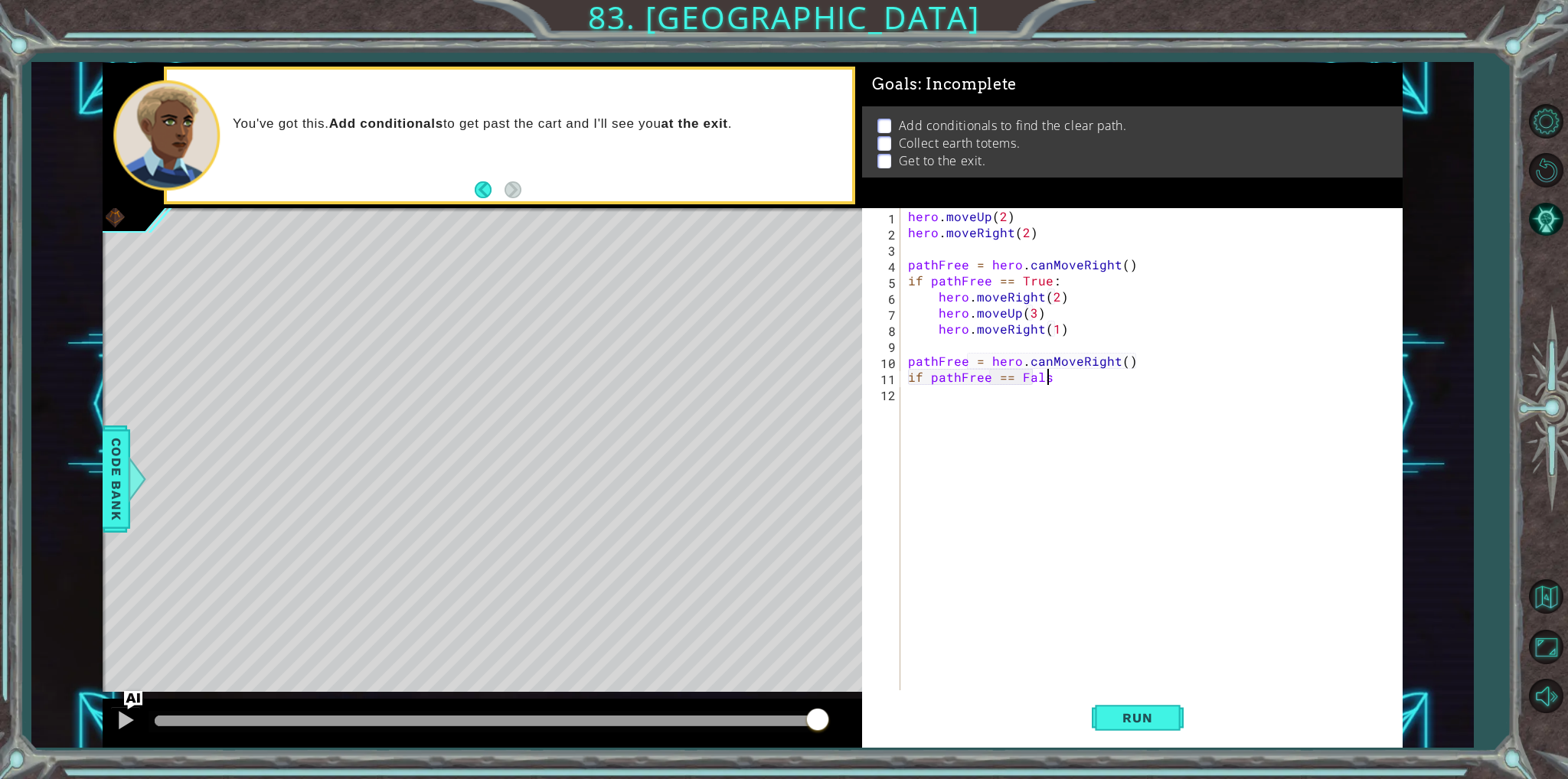
scroll to position [0, 7]
type textarea "if pathFree == False:"
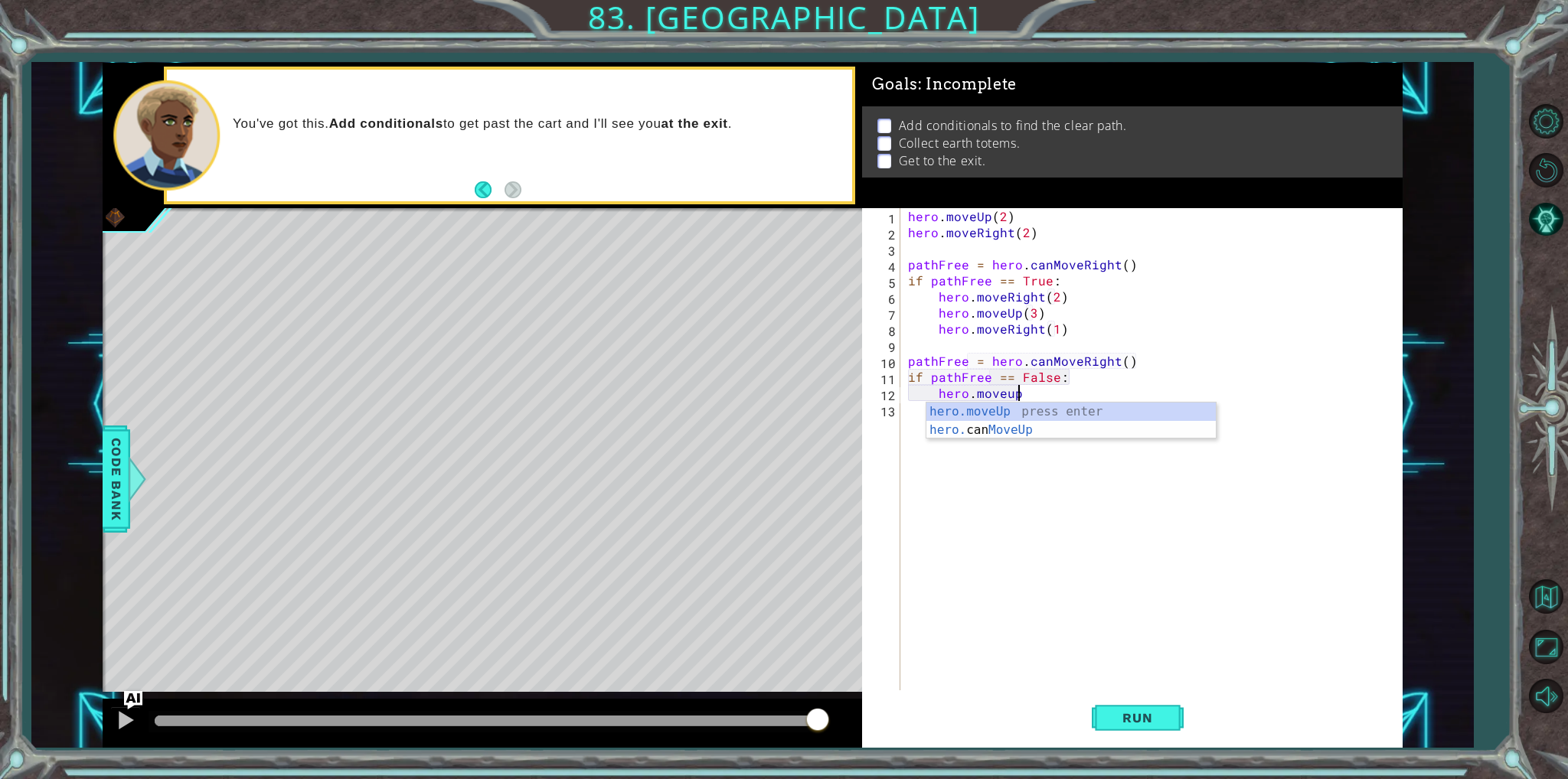
scroll to position [0, 6]
click at [1072, 366] on div "hero . moveUp ( 2 ) hero . moveRight ( 2 ) pathFree = hero . canMoveRight ( ) i…" at bounding box center [1155, 465] width 500 height 514
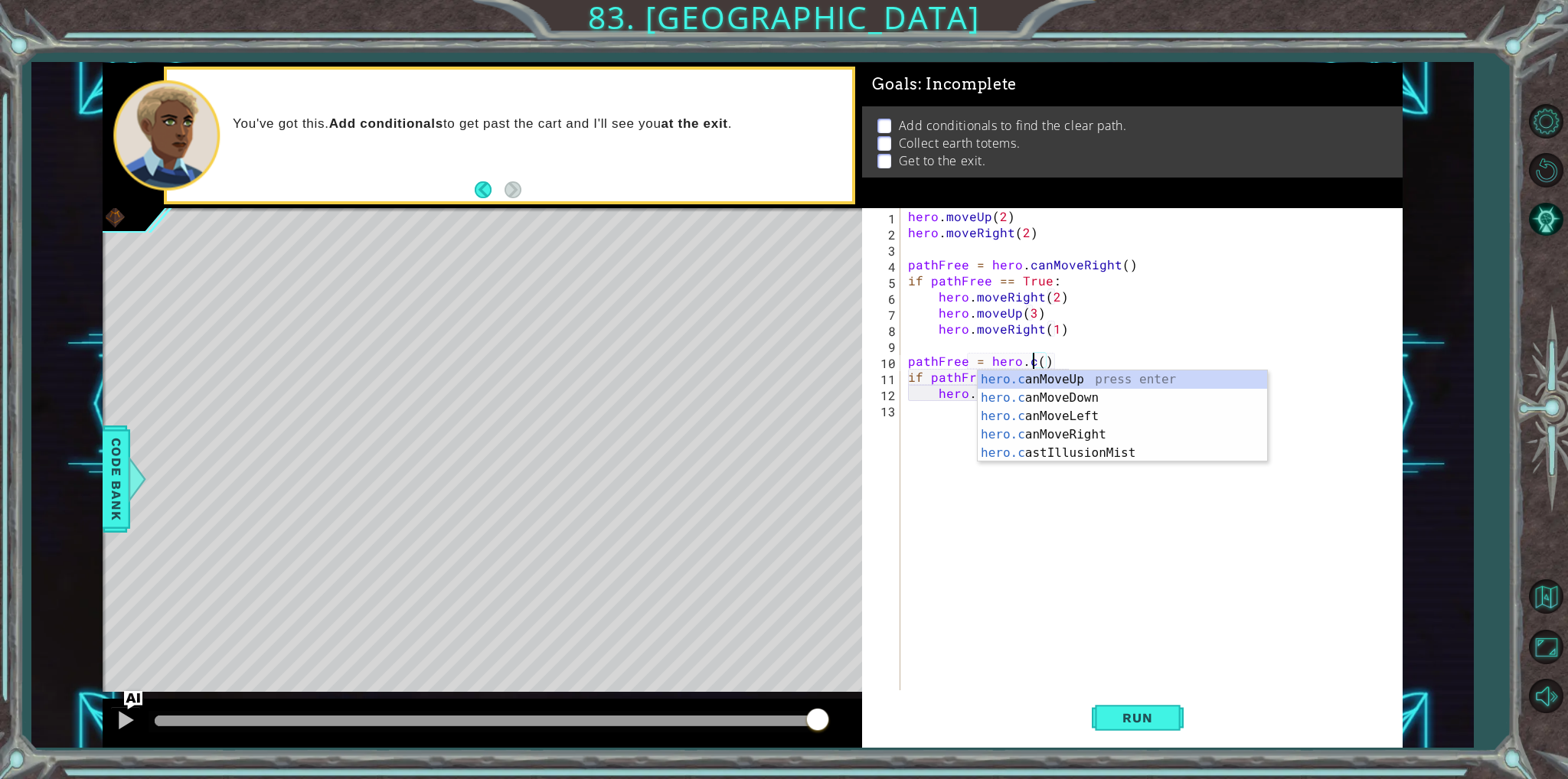
scroll to position [0, 8]
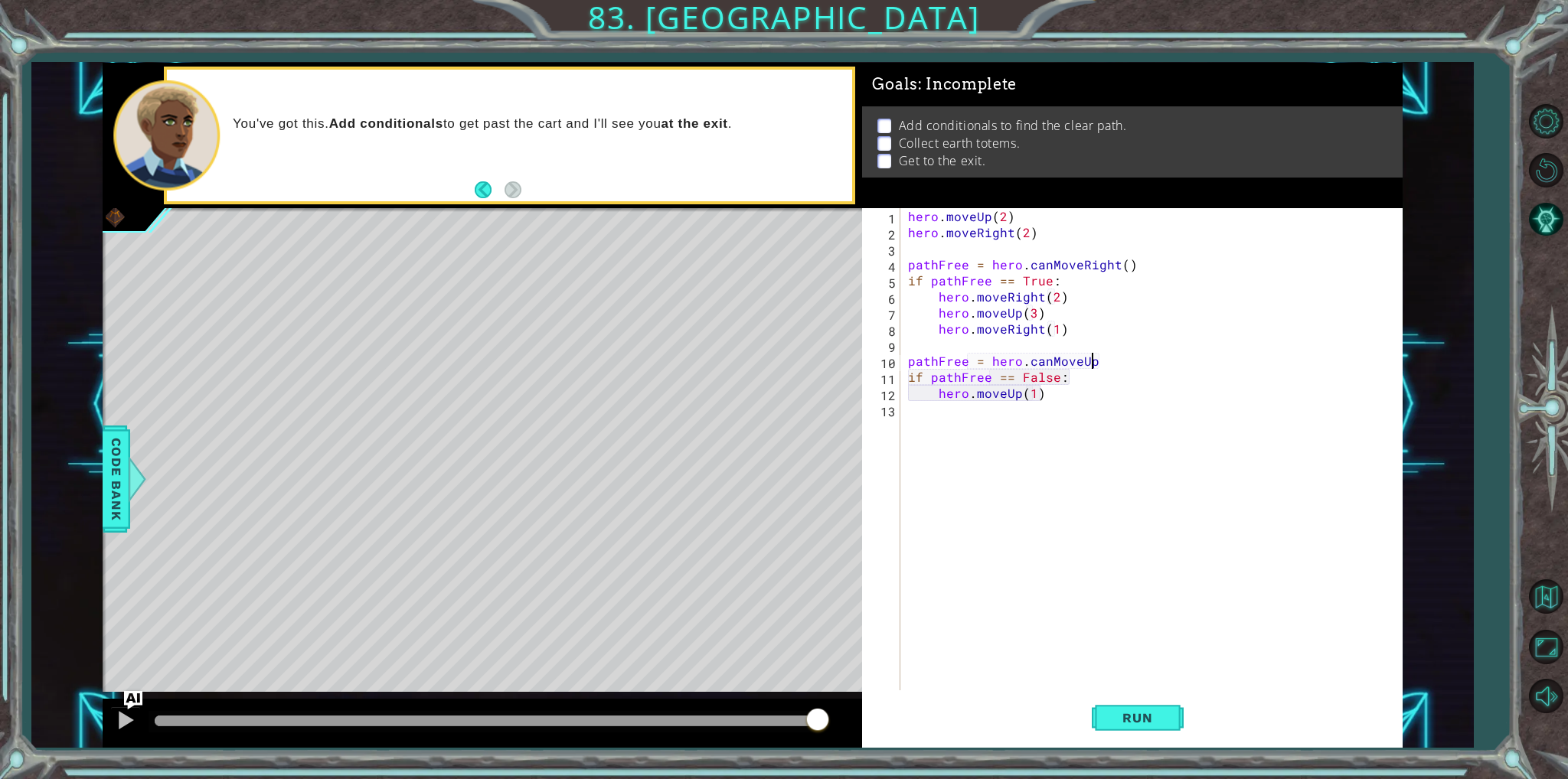
click at [1063, 399] on div "hero . moveUp ( 2 ) hero . moveRight ( 2 ) pathFree = hero . canMoveRight ( ) i…" at bounding box center [1155, 465] width 500 height 514
click at [1060, 399] on div "hero . moveUp ( 2 ) hero . moveRight ( 2 ) pathFree = hero . canMoveRight ( ) i…" at bounding box center [1155, 465] width 500 height 514
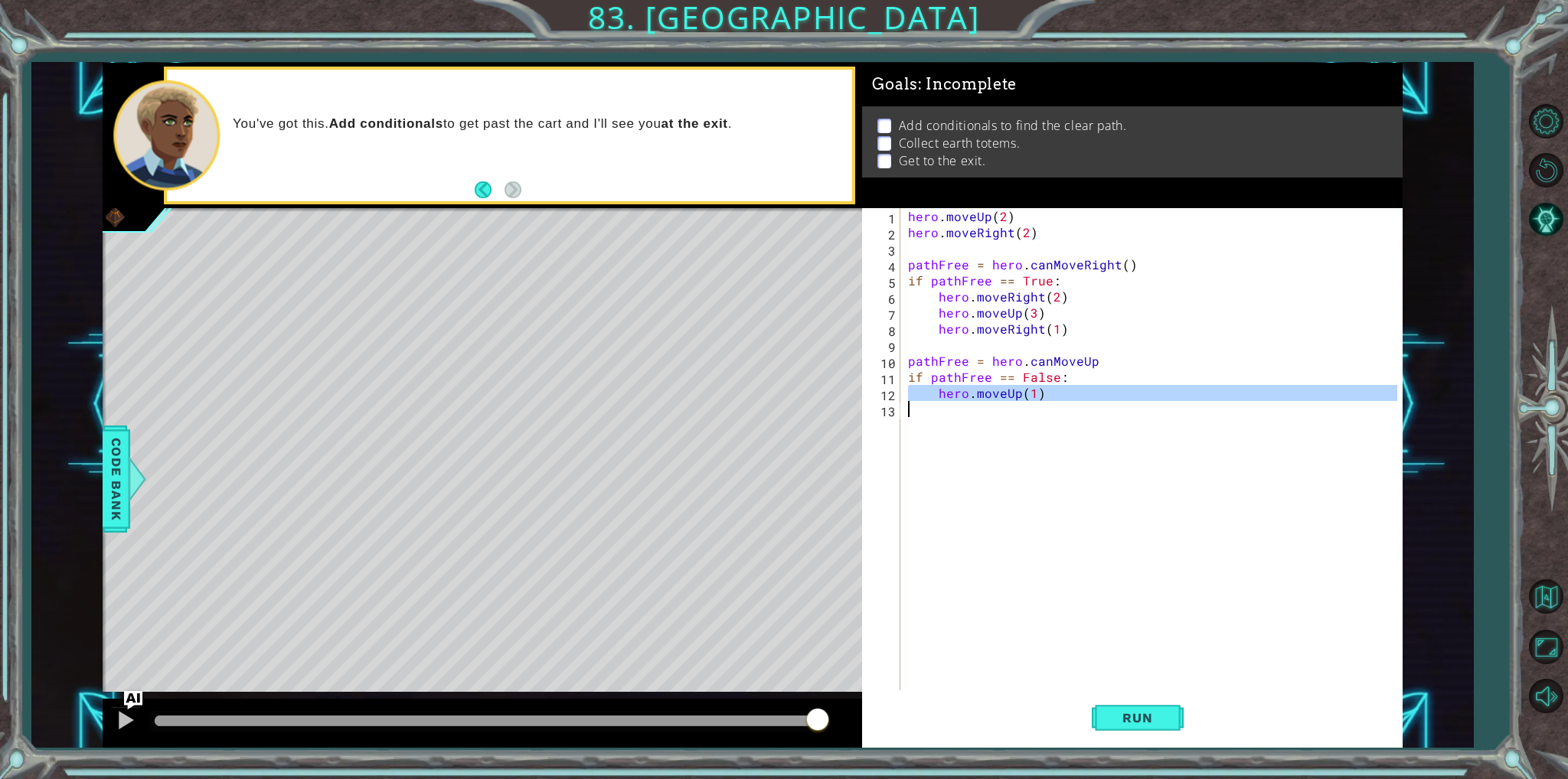
click at [1059, 399] on div "hero . moveUp ( 2 ) hero . moveRight ( 2 ) pathFree = hero . canMoveRight ( ) i…" at bounding box center [1151, 449] width 492 height 482
type textarea "hero.moveUp(1)"
click at [1037, 353] on div "hero . moveUp ( 2 ) hero . moveRight ( 2 ) pathFree = hero . canMoveRight ( ) i…" at bounding box center [1155, 465] width 500 height 514
click at [1069, 344] on div "hero . moveUp ( 2 ) hero . moveRight ( 2 ) pathFree = hero . canMoveRight ( ) i…" at bounding box center [1155, 465] width 500 height 514
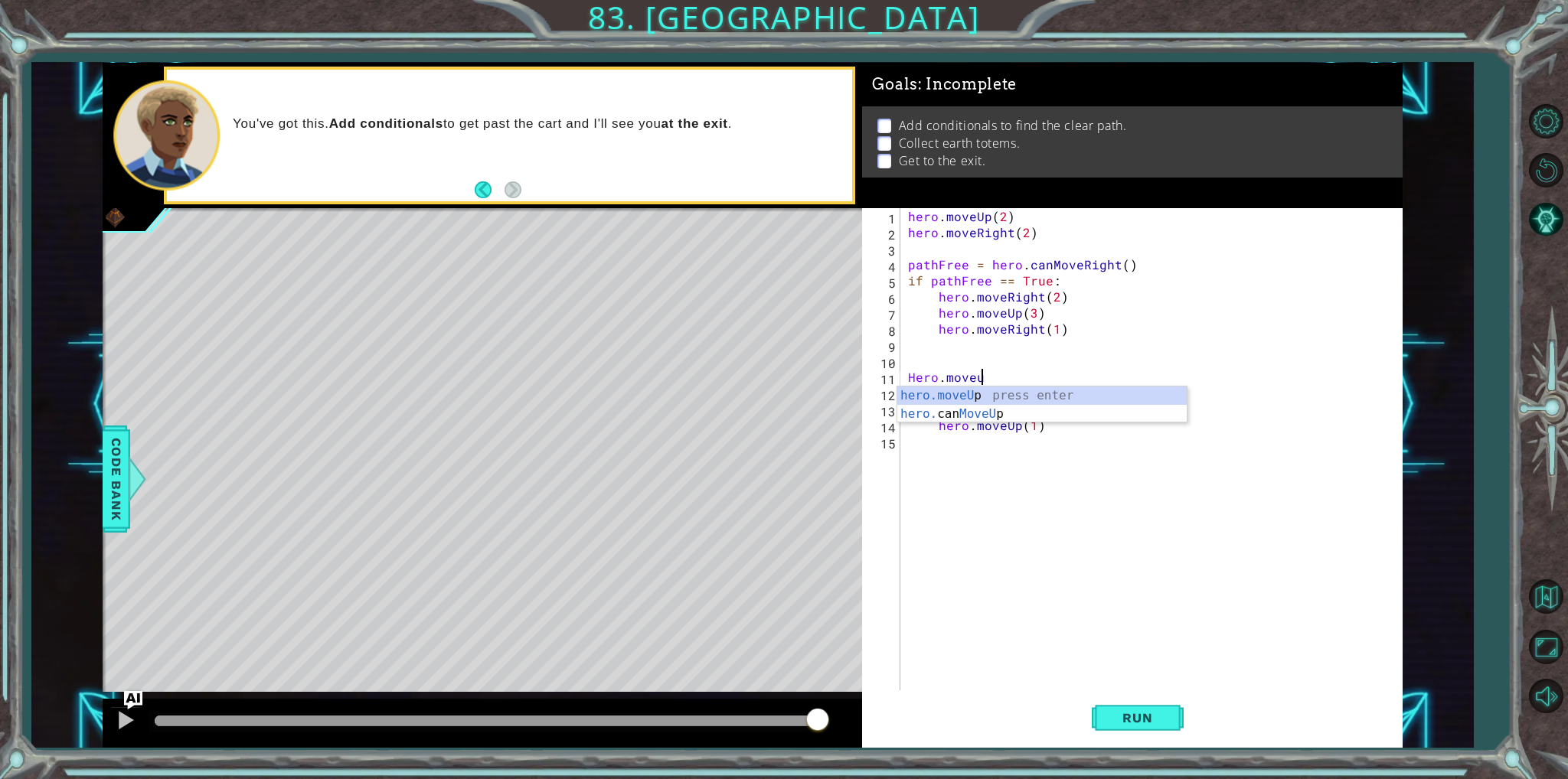
scroll to position [0, 4]
type textarea "hero.moveUp(2)"
click at [1048, 404] on div "hero . moveUp ( 2 ) hero . moveRight ( 2 ) pathFree = hero . canMoveRight ( ) i…" at bounding box center [1155, 465] width 500 height 514
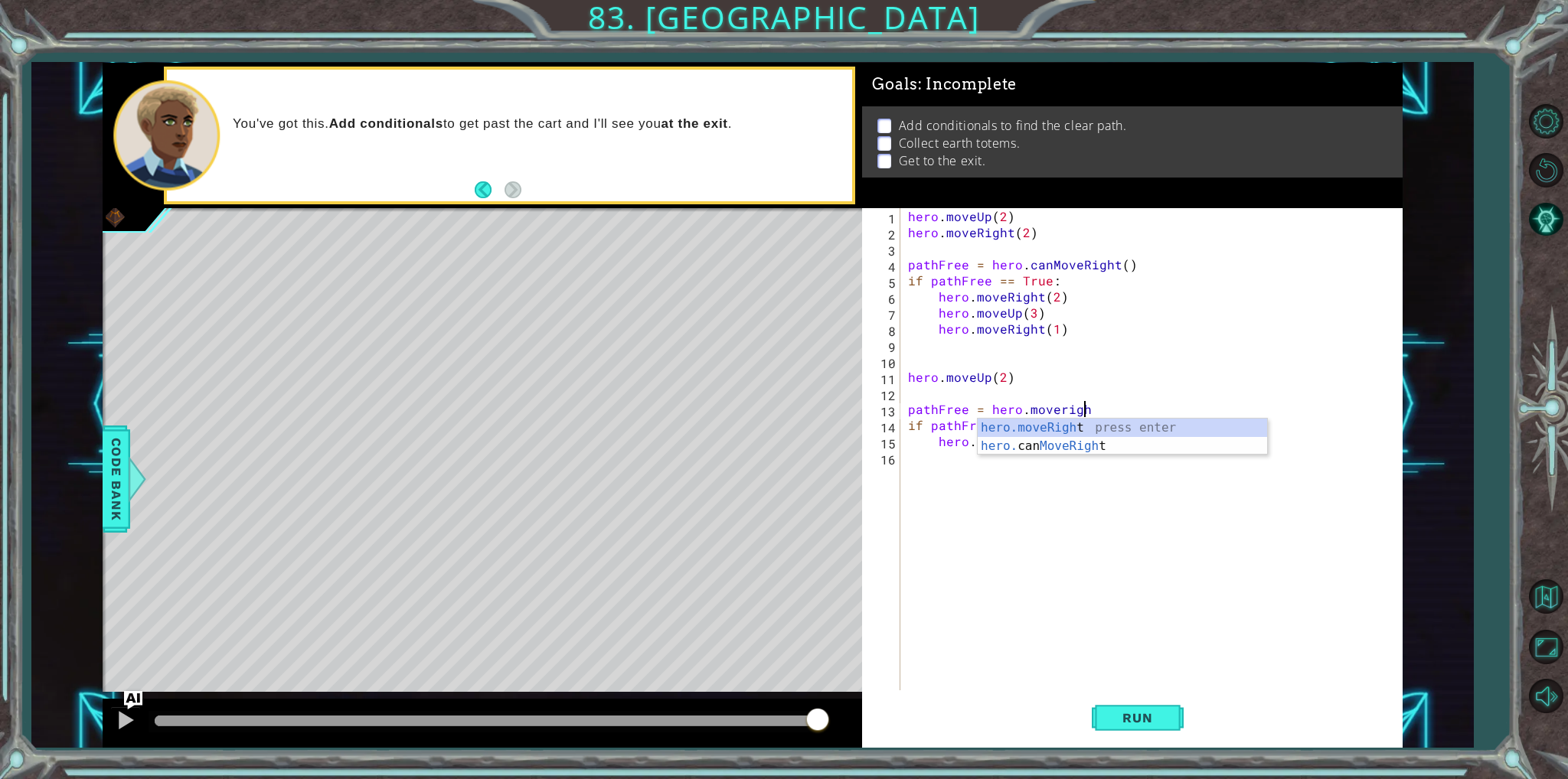
scroll to position [0, 10]
click at [1024, 449] on div "hero . moveUp ( 2 ) hero . moveRight ( 2 ) pathFree = hero . canMoveRight ( ) i…" at bounding box center [1155, 465] width 500 height 514
click at [1028, 445] on div "hero . moveUp ( 2 ) hero . moveRight ( 2 ) pathFree = hero . canMoveRight ( ) i…" at bounding box center [1155, 465] width 500 height 514
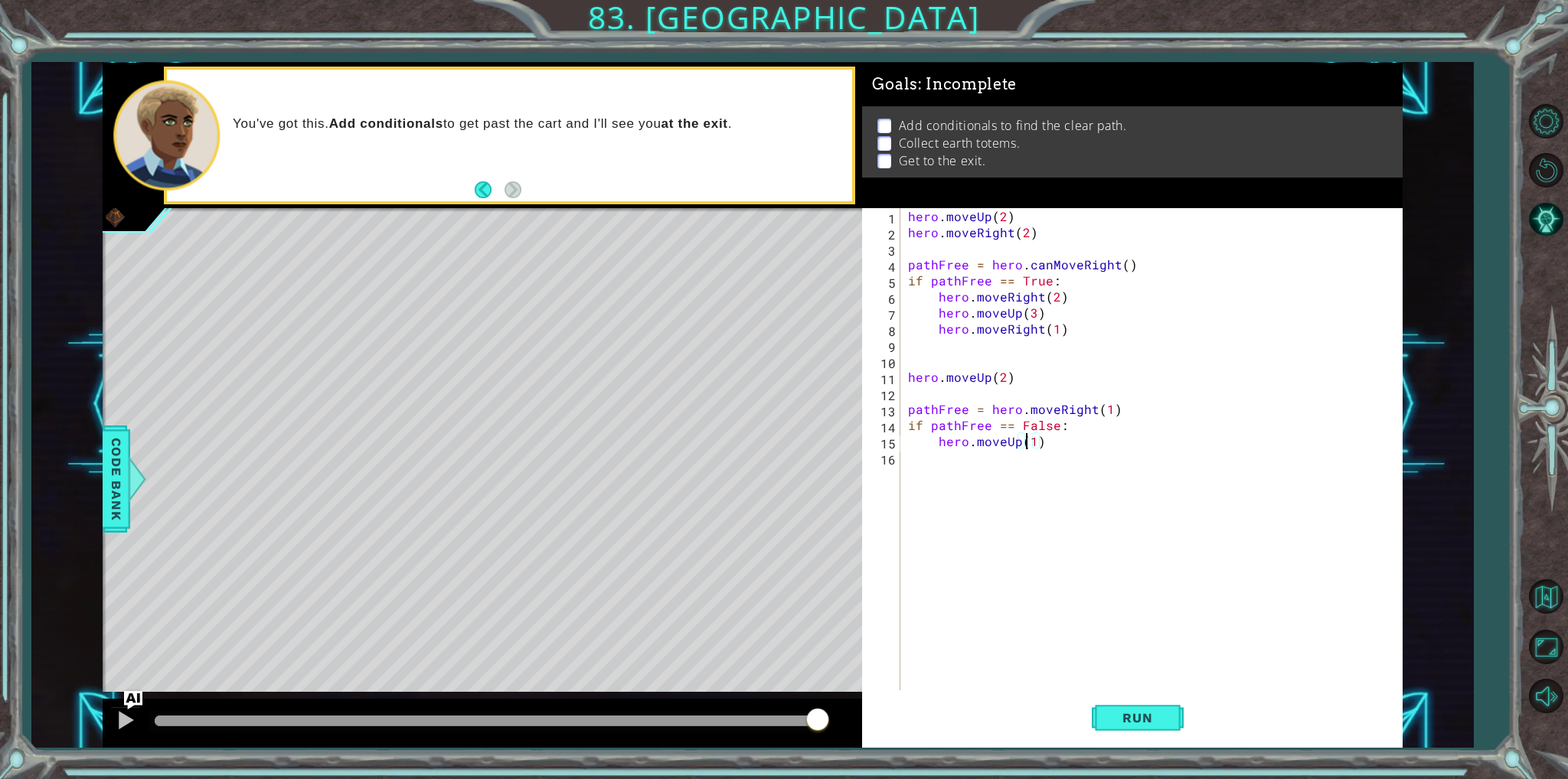
click at [1015, 446] on div "hero . moveUp ( 2 ) hero . moveRight ( 2 ) pathFree = hero . canMoveRight ( ) i…" at bounding box center [1155, 465] width 500 height 514
type textarea "hero.moveRight(1)"
click at [1148, 728] on button "Run" at bounding box center [1137, 717] width 92 height 53
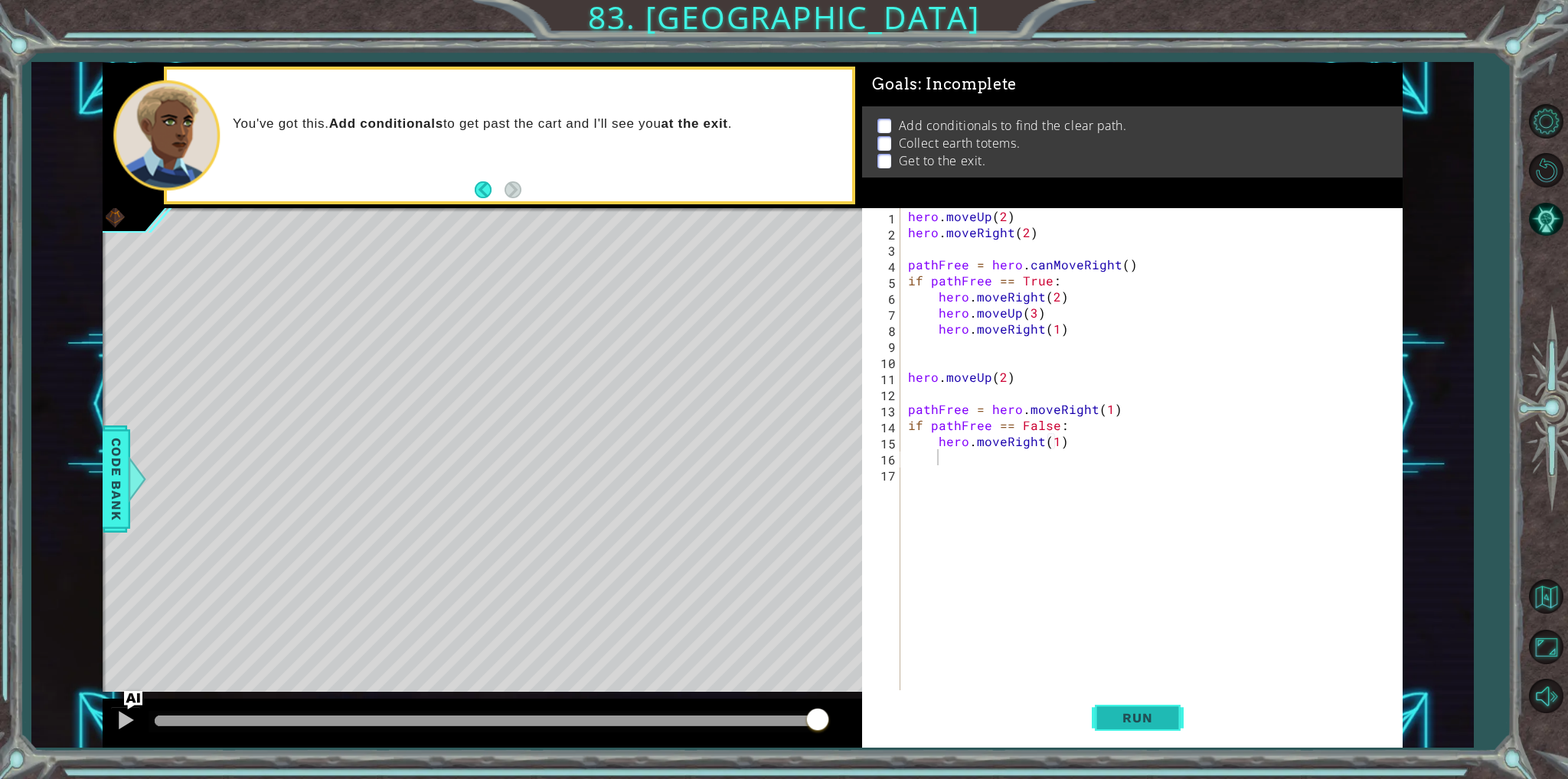
scroll to position [0, 0]
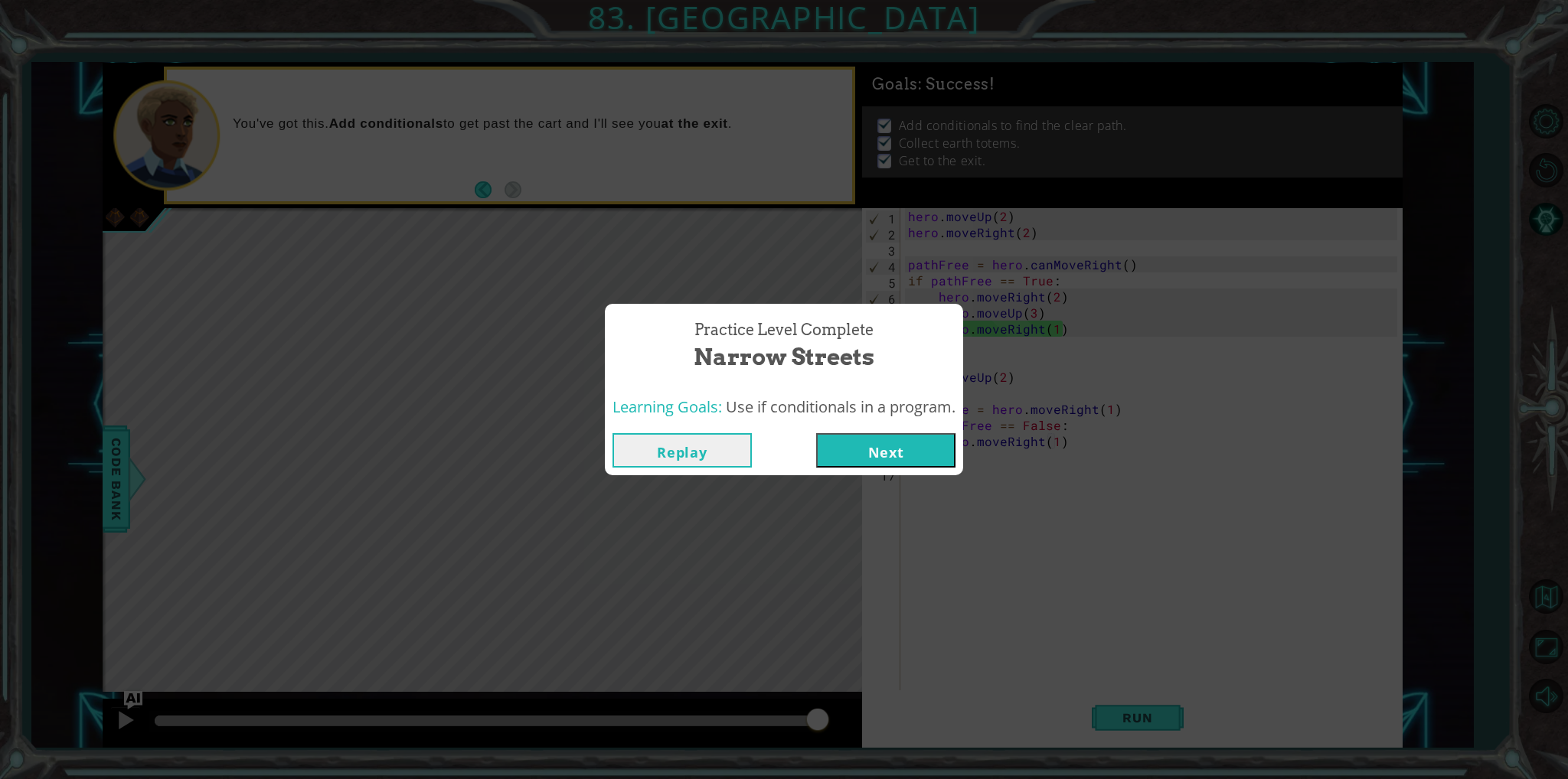
click at [882, 459] on button "Next" at bounding box center [885, 450] width 139 height 34
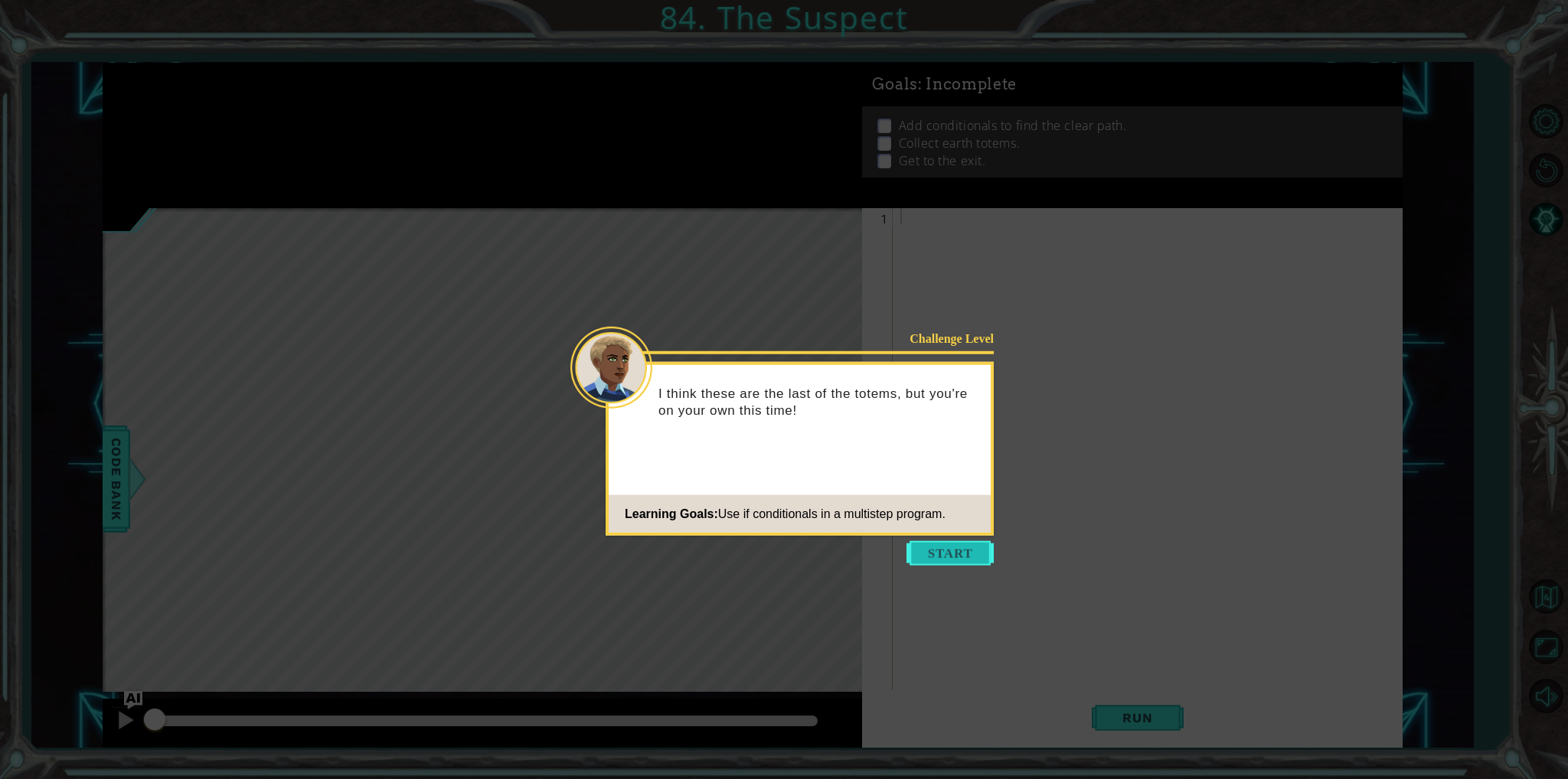
click at [950, 545] on button "Start" at bounding box center [950, 553] width 87 height 24
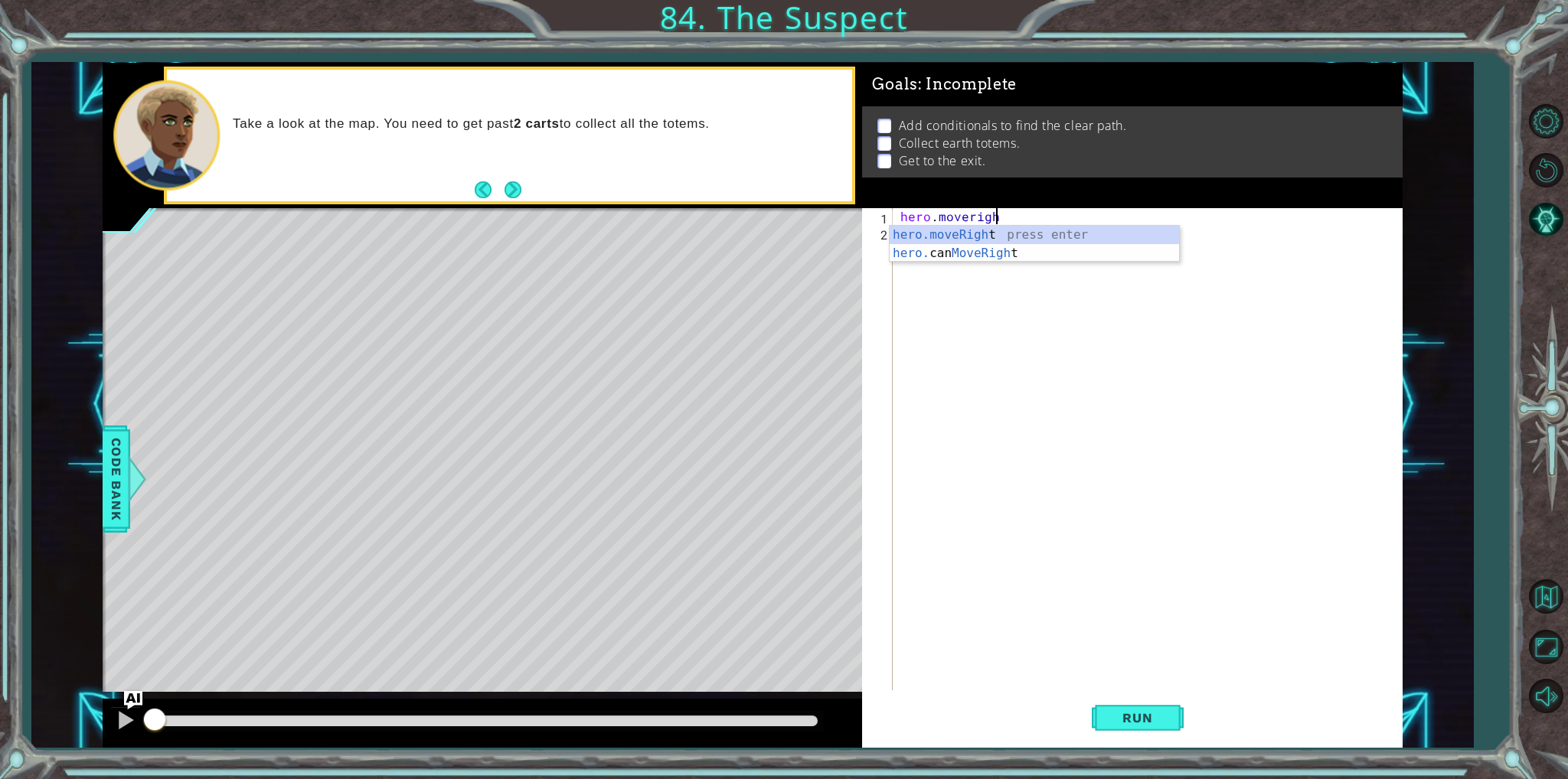
scroll to position [0, 5]
type textarea "hero.moveRight(1)"
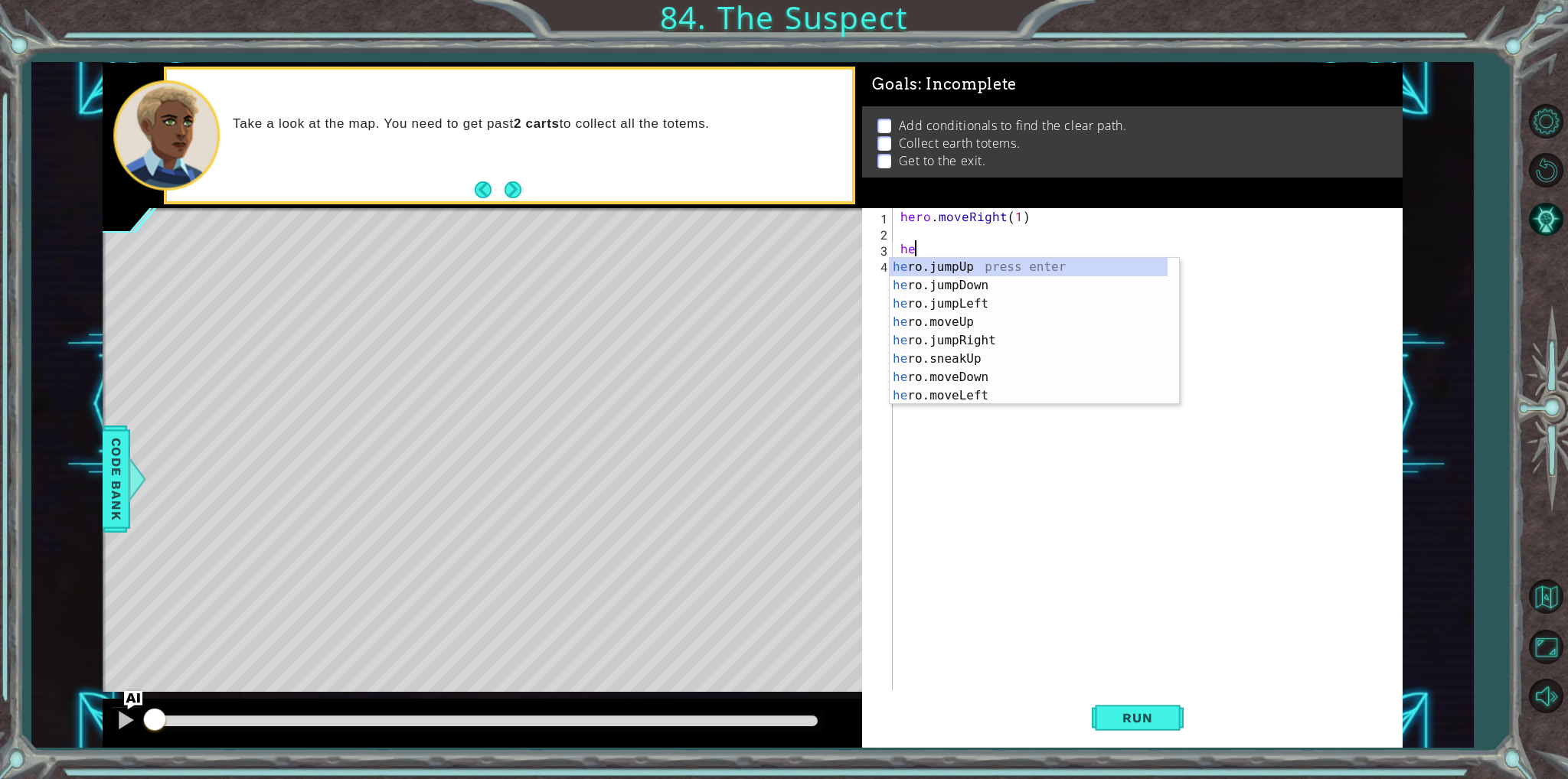
scroll to position [0, 0]
type textarea "h"
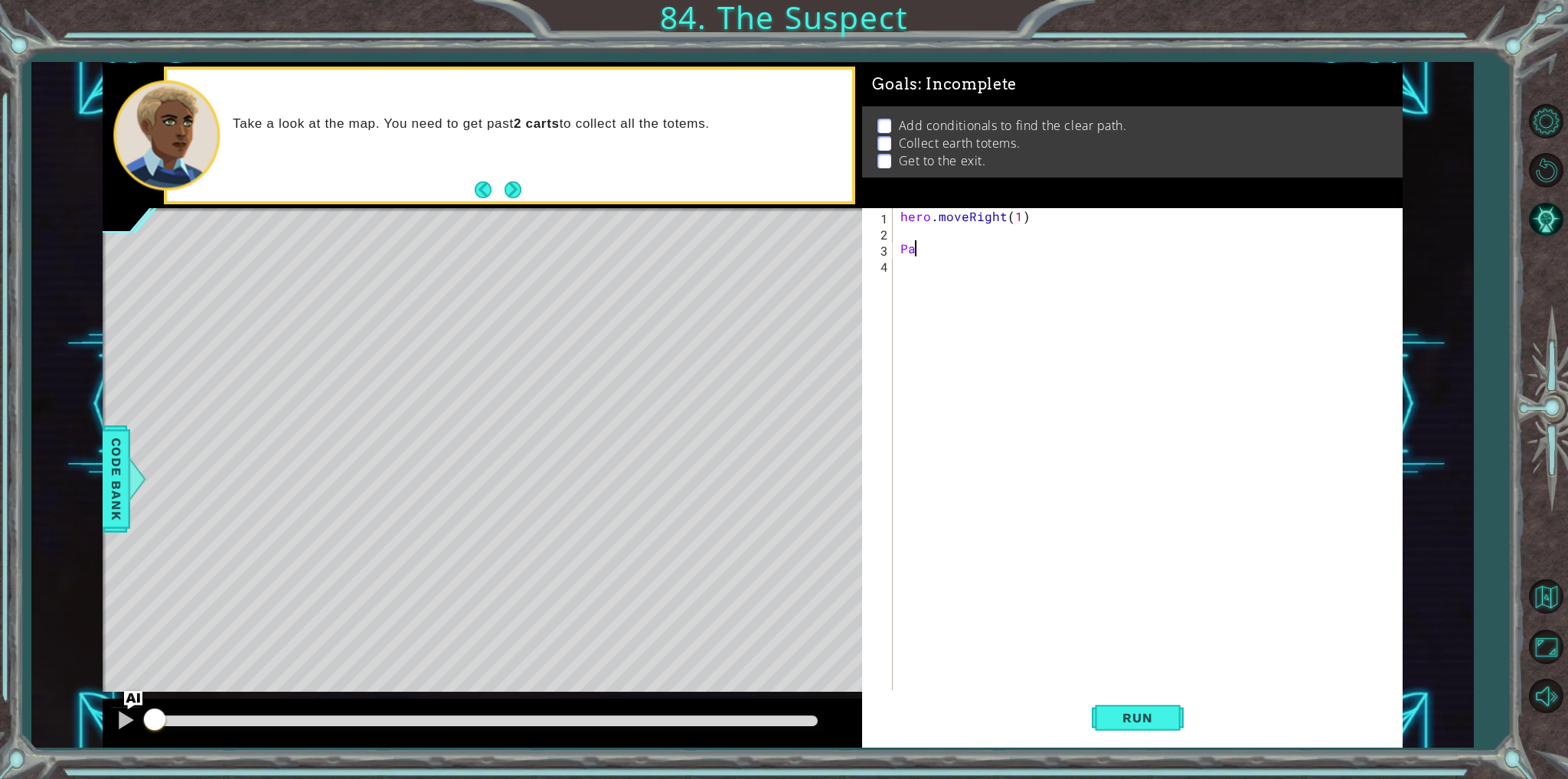
type textarea "P"
type textarea "pathfree = hero.canmpveright"
type textarea "pathfree = hero.canmoveright"
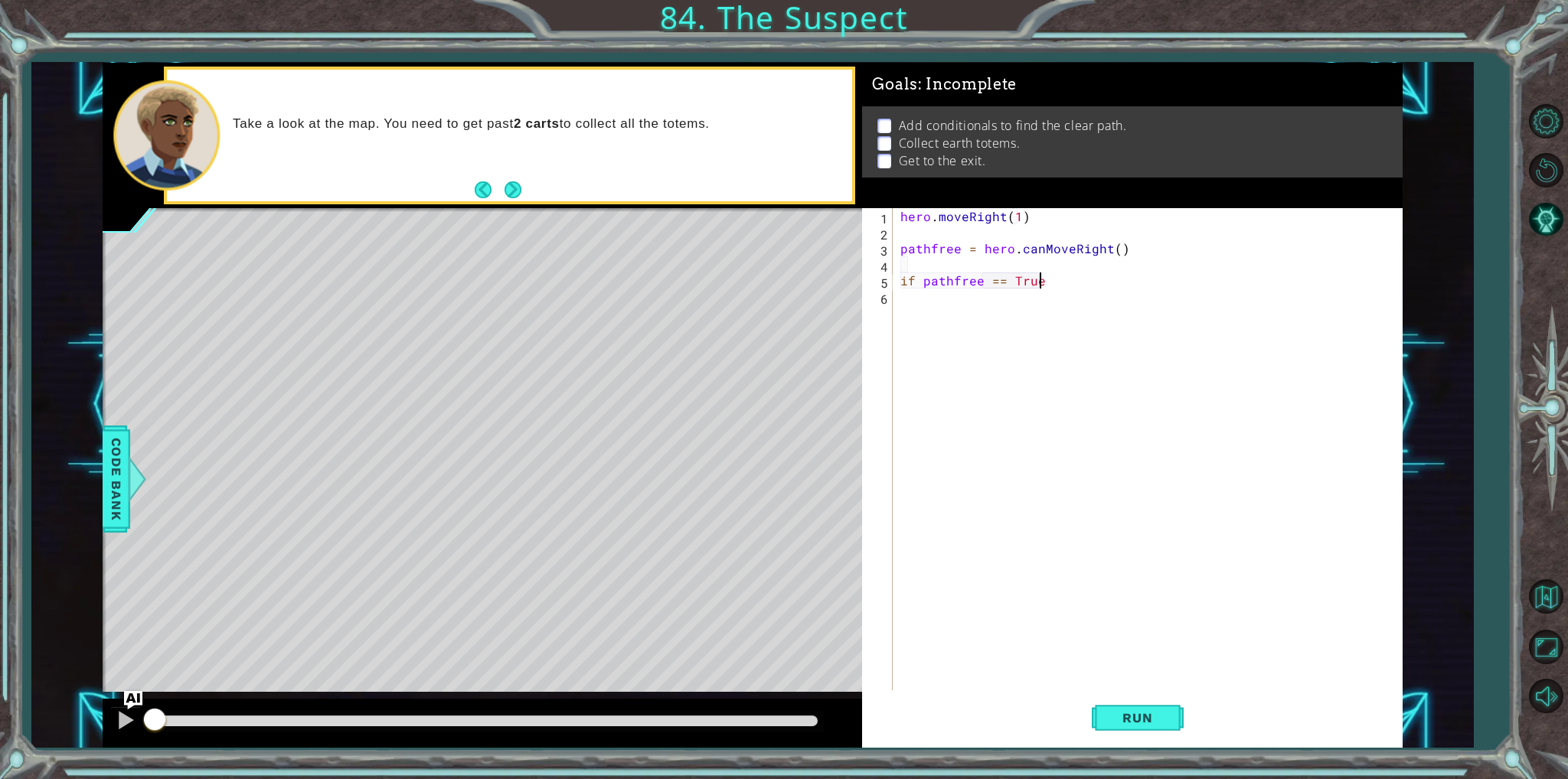
type textarea "if pathfree == True:"
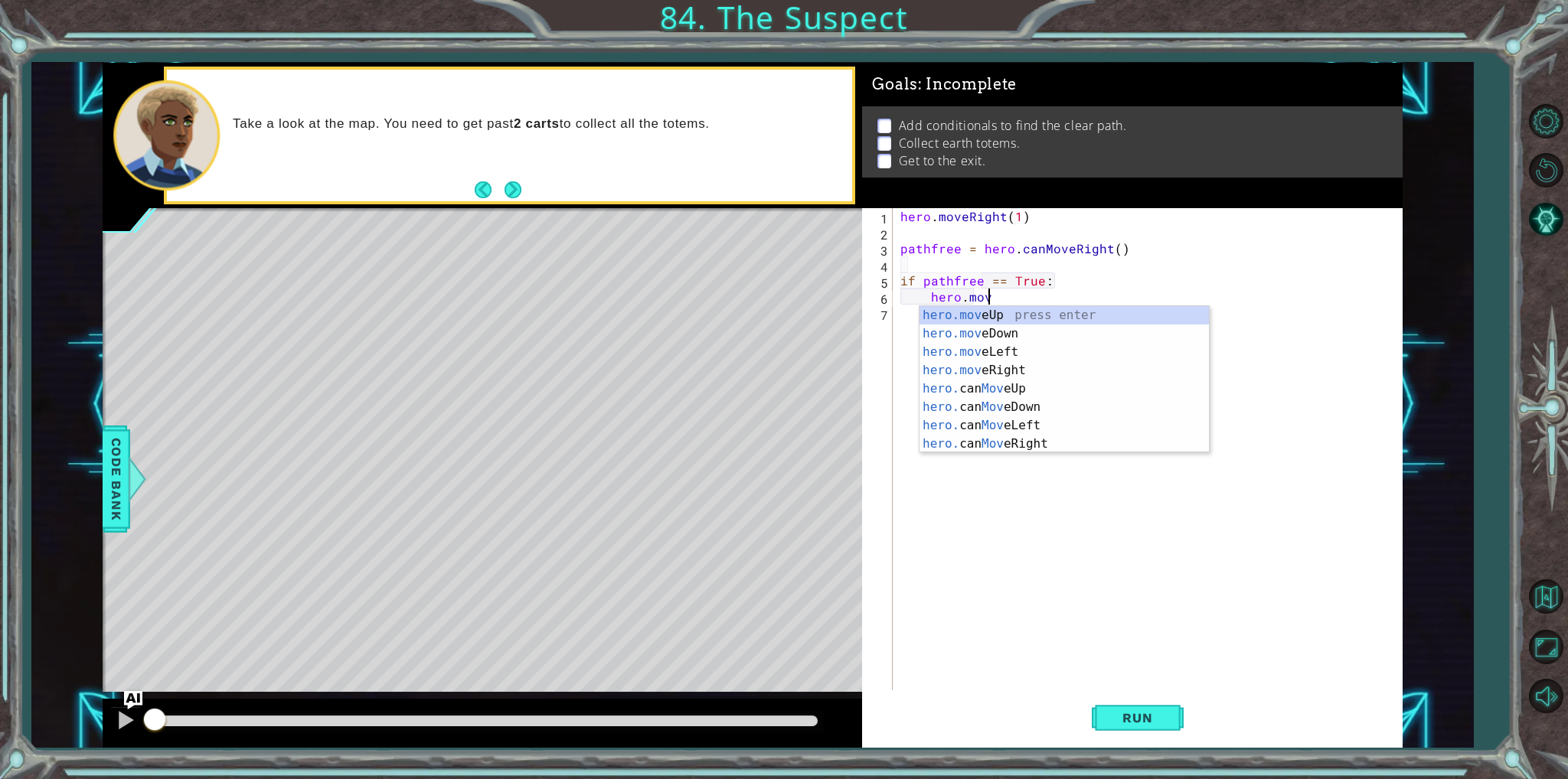
scroll to position [0, 5]
type textarea "hero.move3"
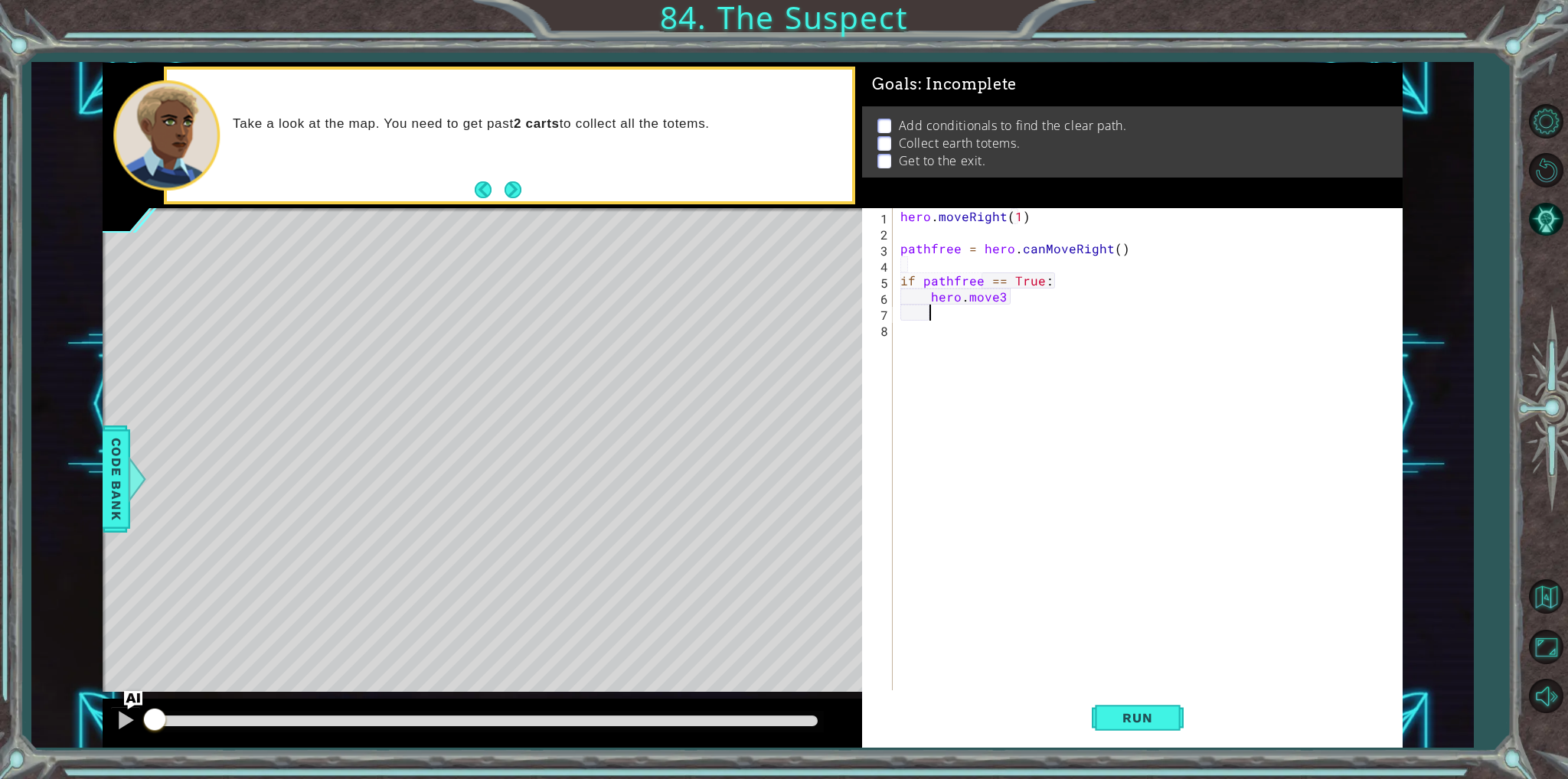
scroll to position [0, 0]
type textarea "hero.moveRight(2)"
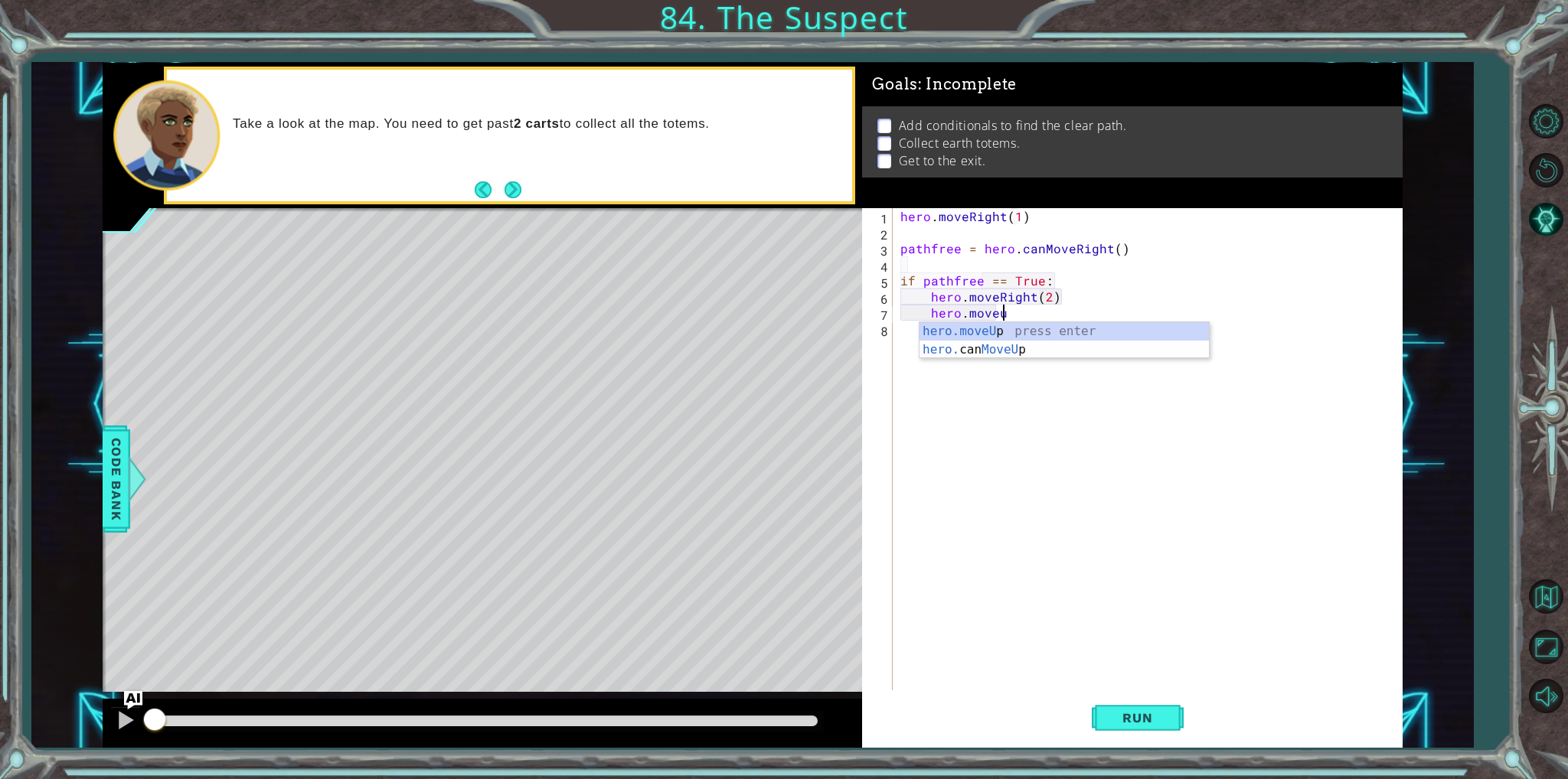
scroll to position [0, 6]
type textarea "hero.moveUp(2)"
type textarea "O"
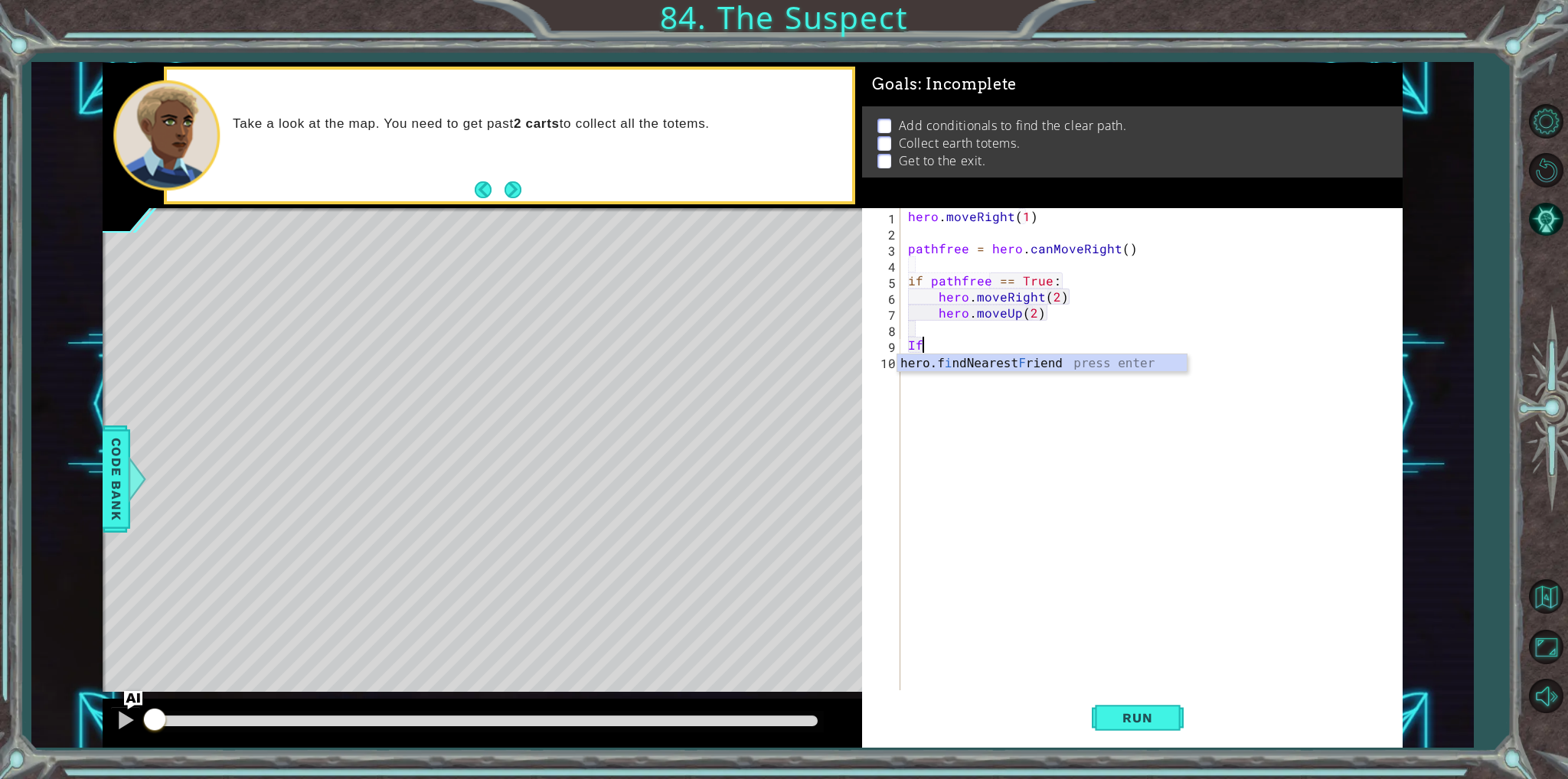
type textarea "I"
type textarea "if pathfree == False""
type textarea "if pathfree == False:"
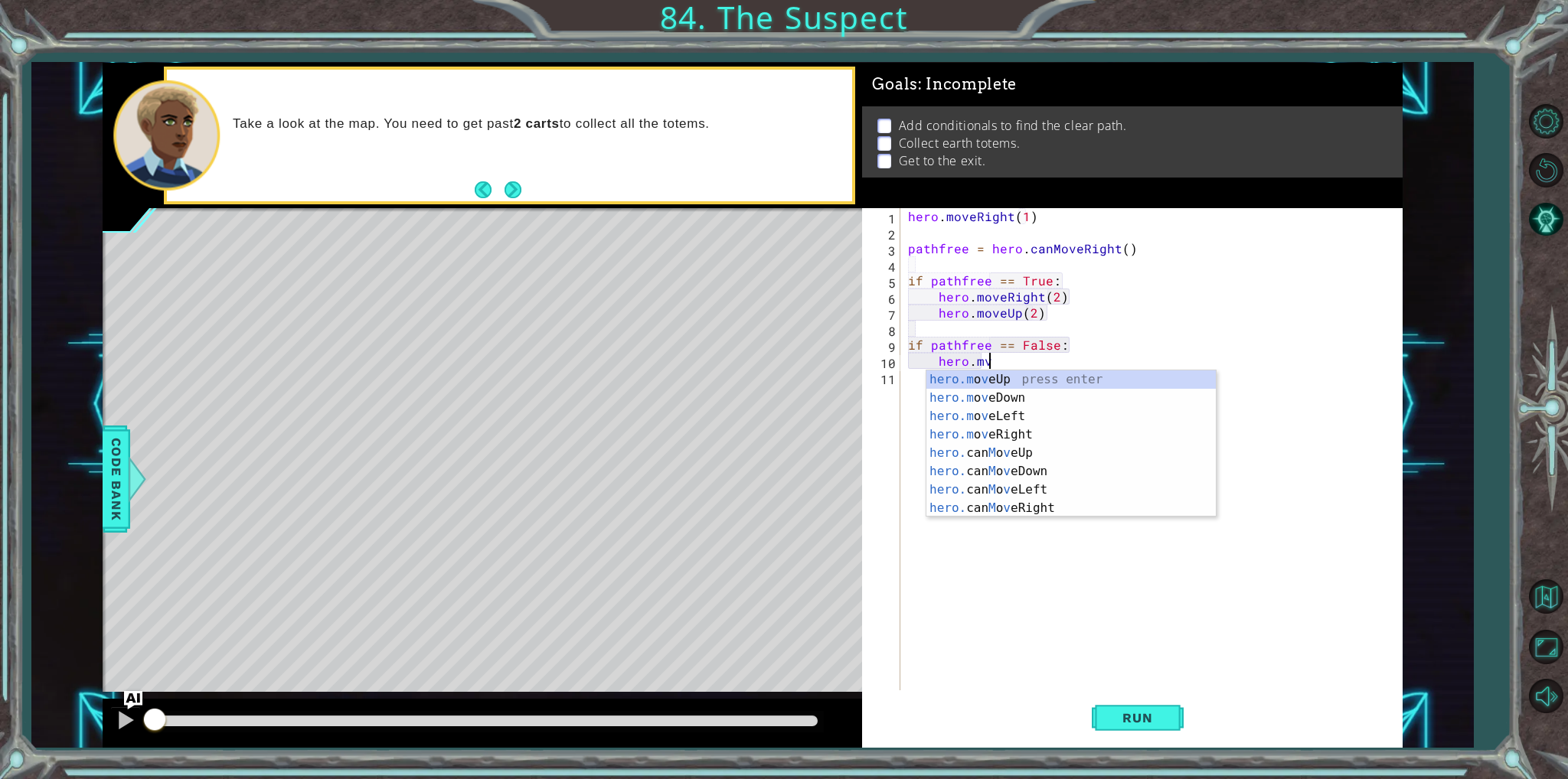
scroll to position [0, 4]
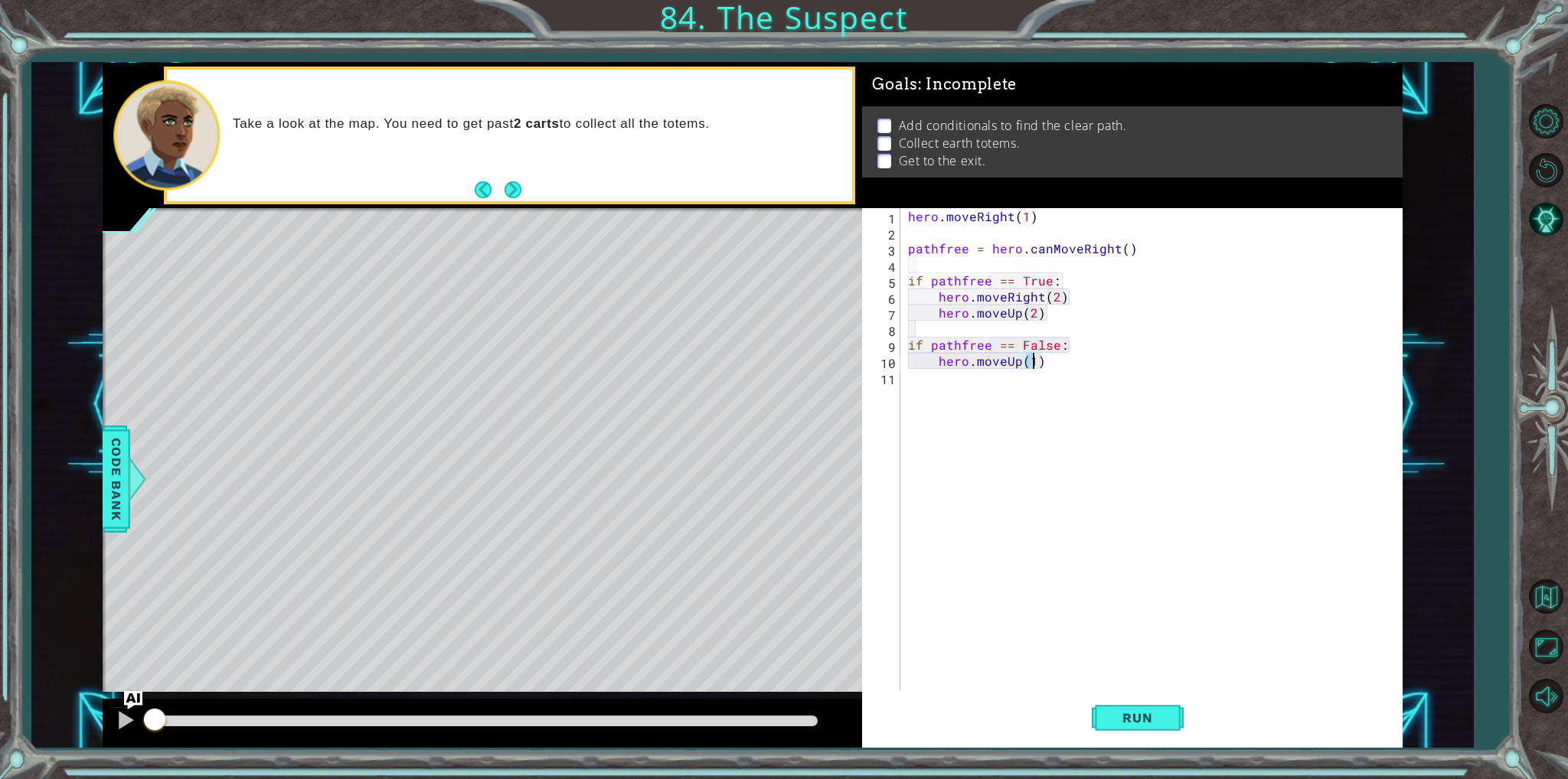
type textarea "hero.moveUp(2)"
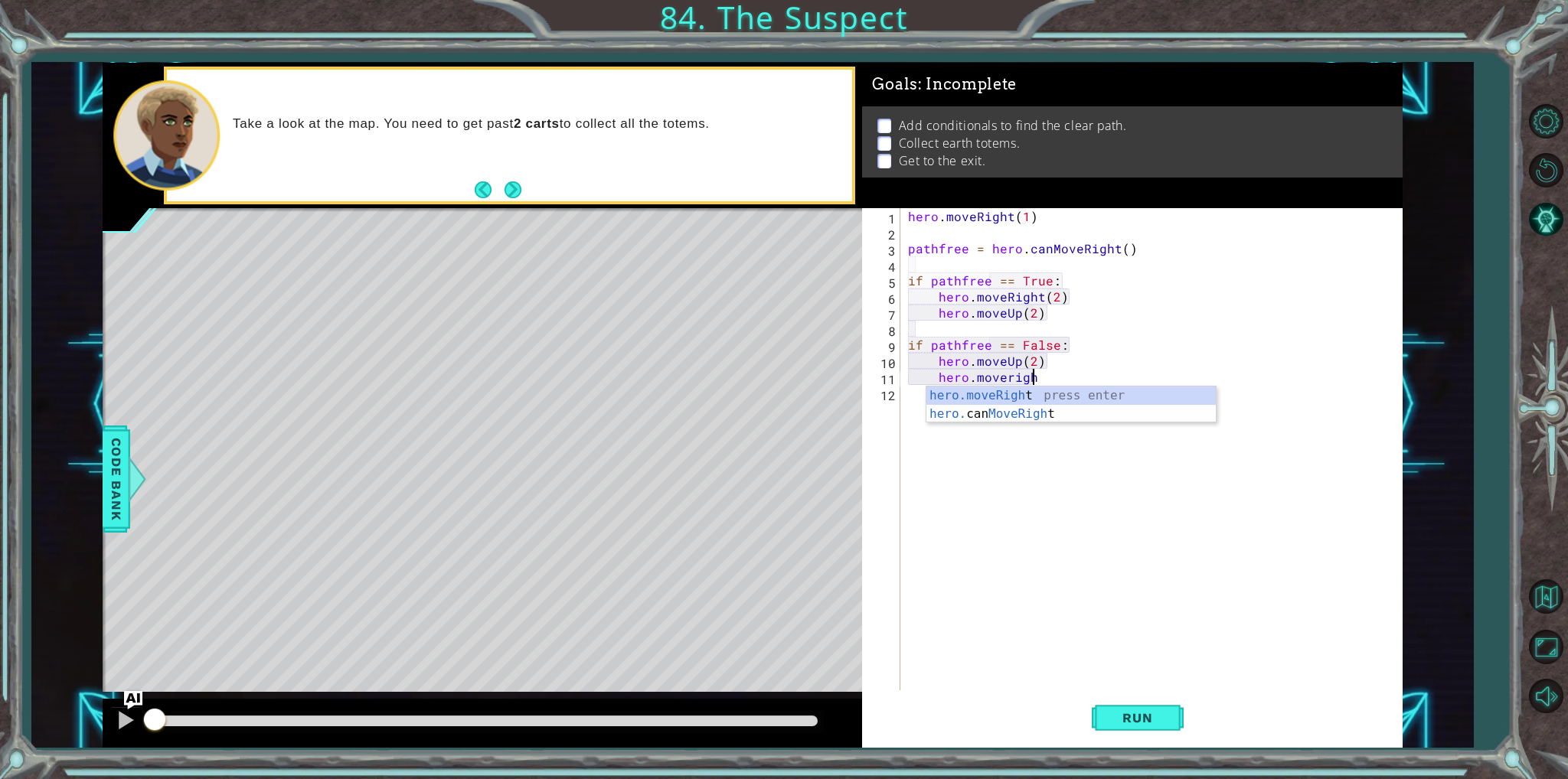
scroll to position [0, 7]
type textarea "hero.moveRight(3)"
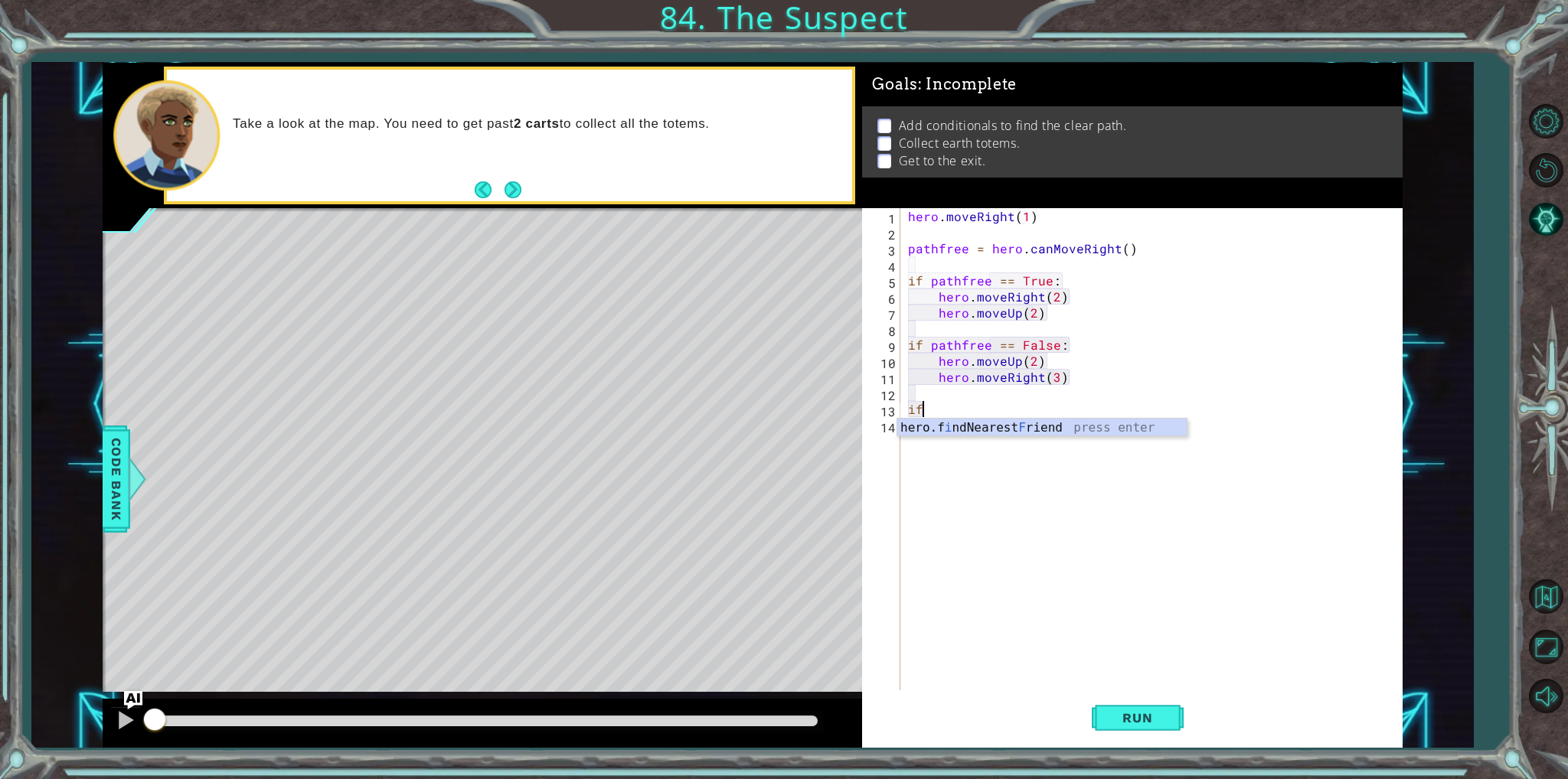
type textarea "i"
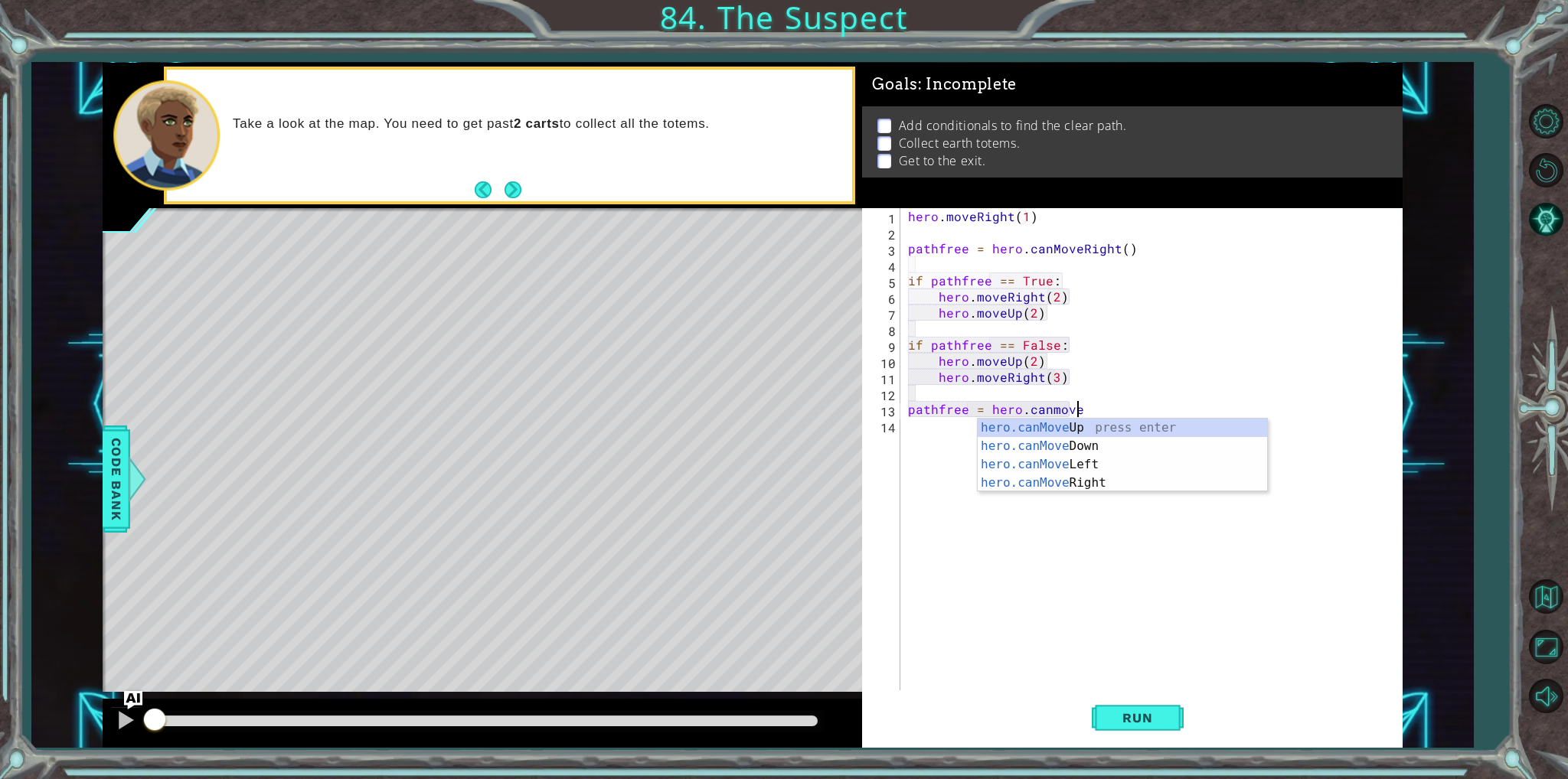
scroll to position [0, 9]
type textarea "pathfree = hero.canmoveu"
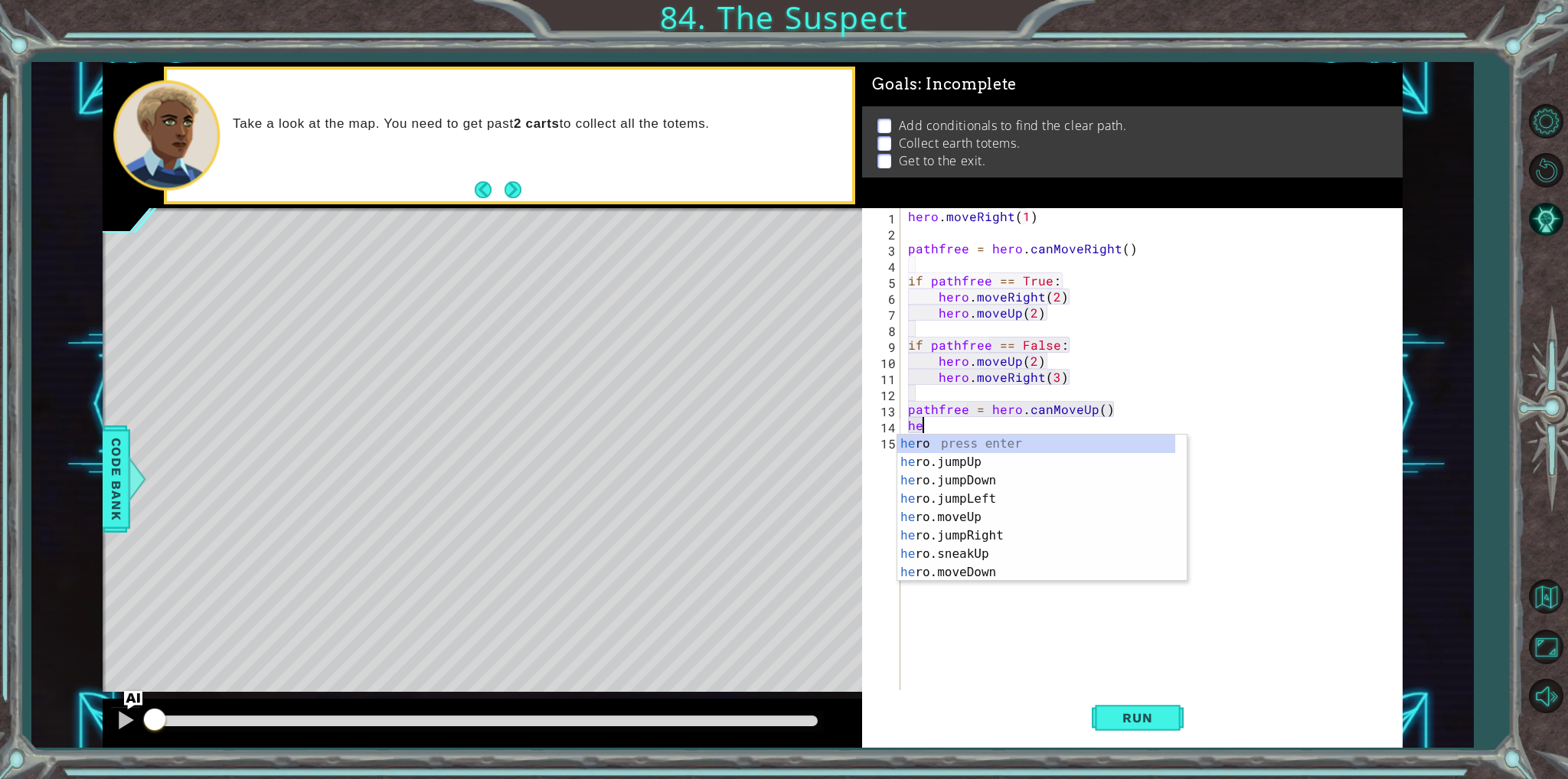
scroll to position [0, 0]
type textarea "h"
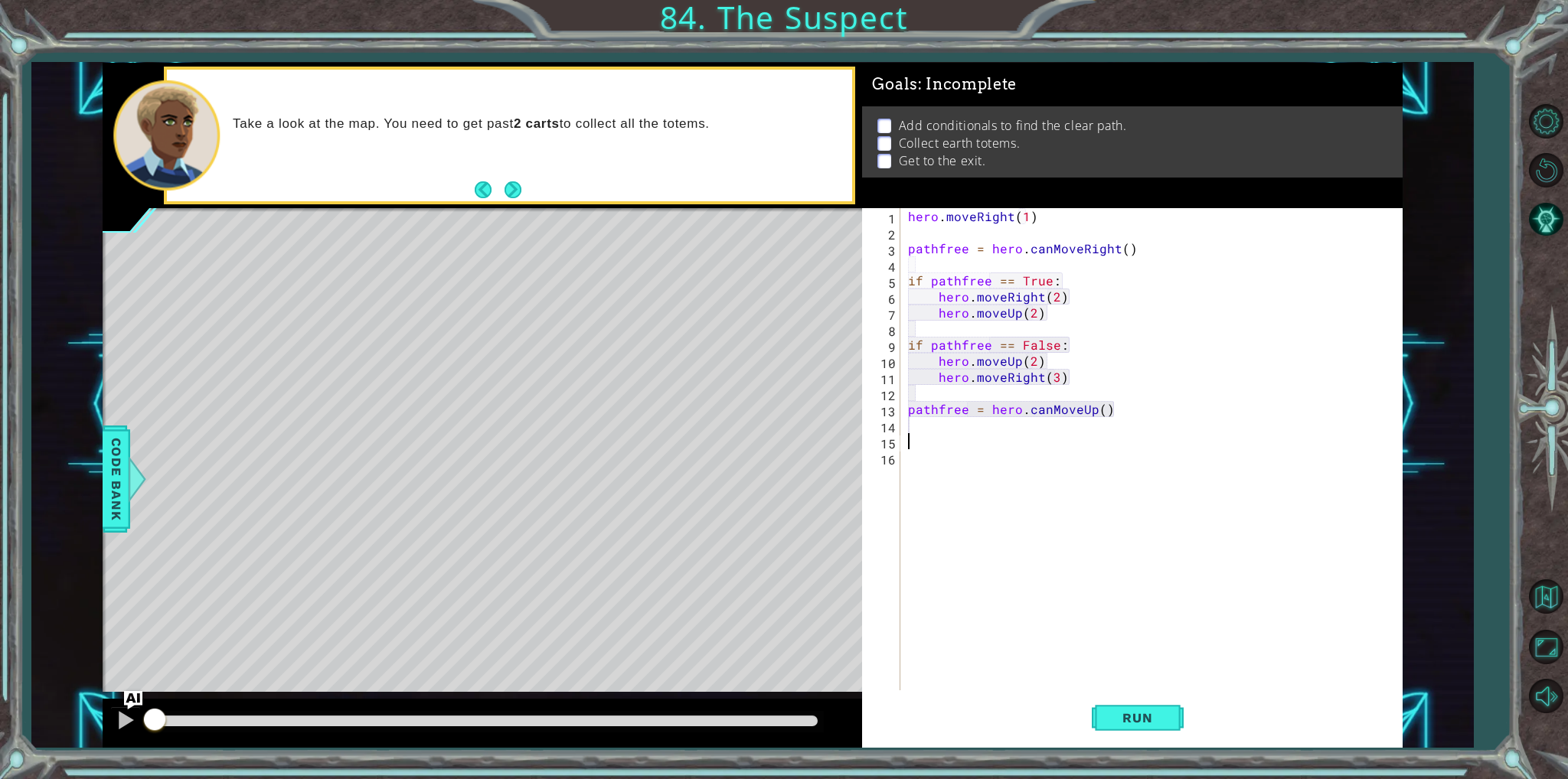
type textarea "O"
type textarea "if pathfree == True:"
type textarea "hero..moveup"
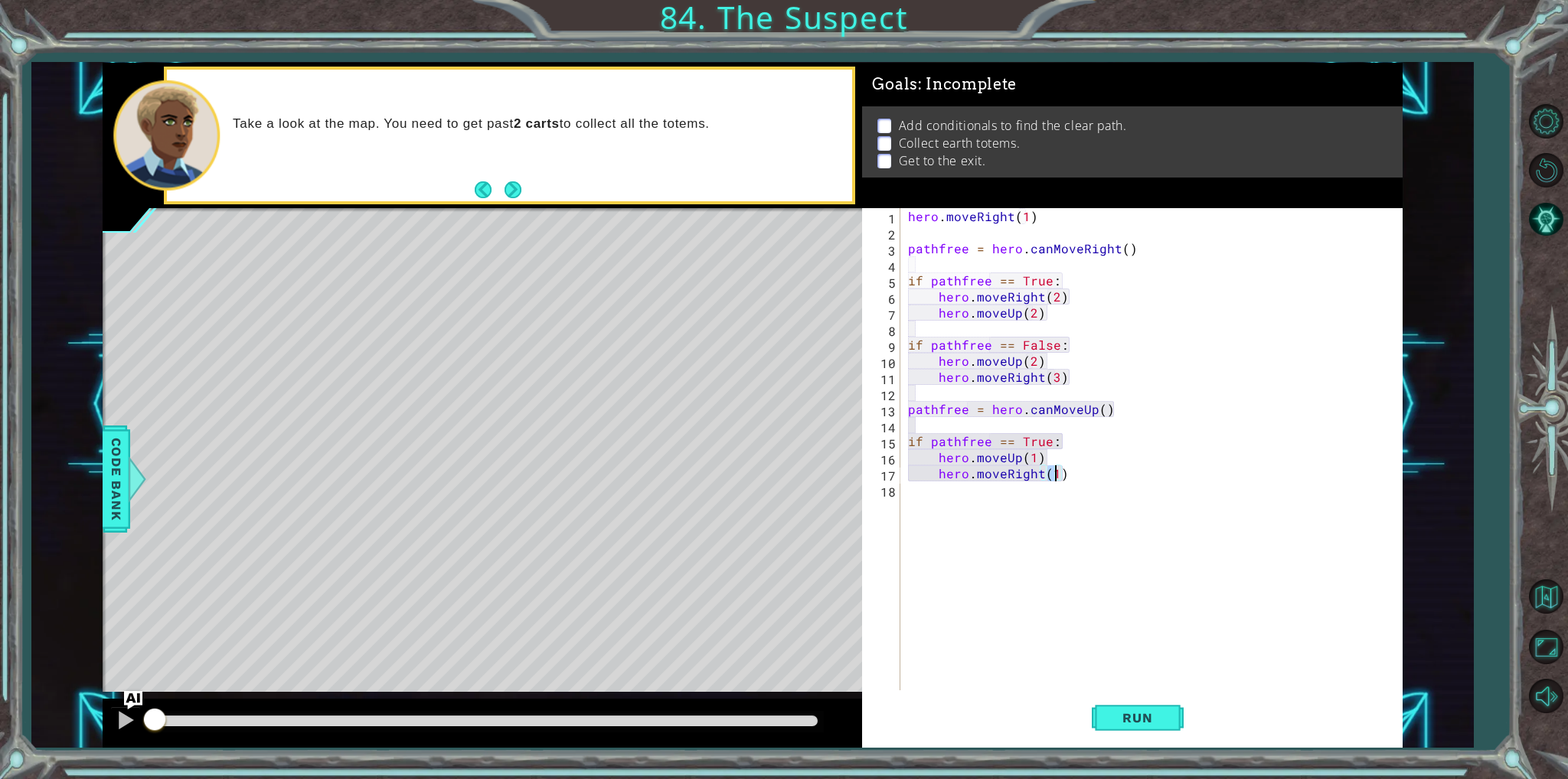
scroll to position [0, 8]
type textarea "hero.moveRight(4)"
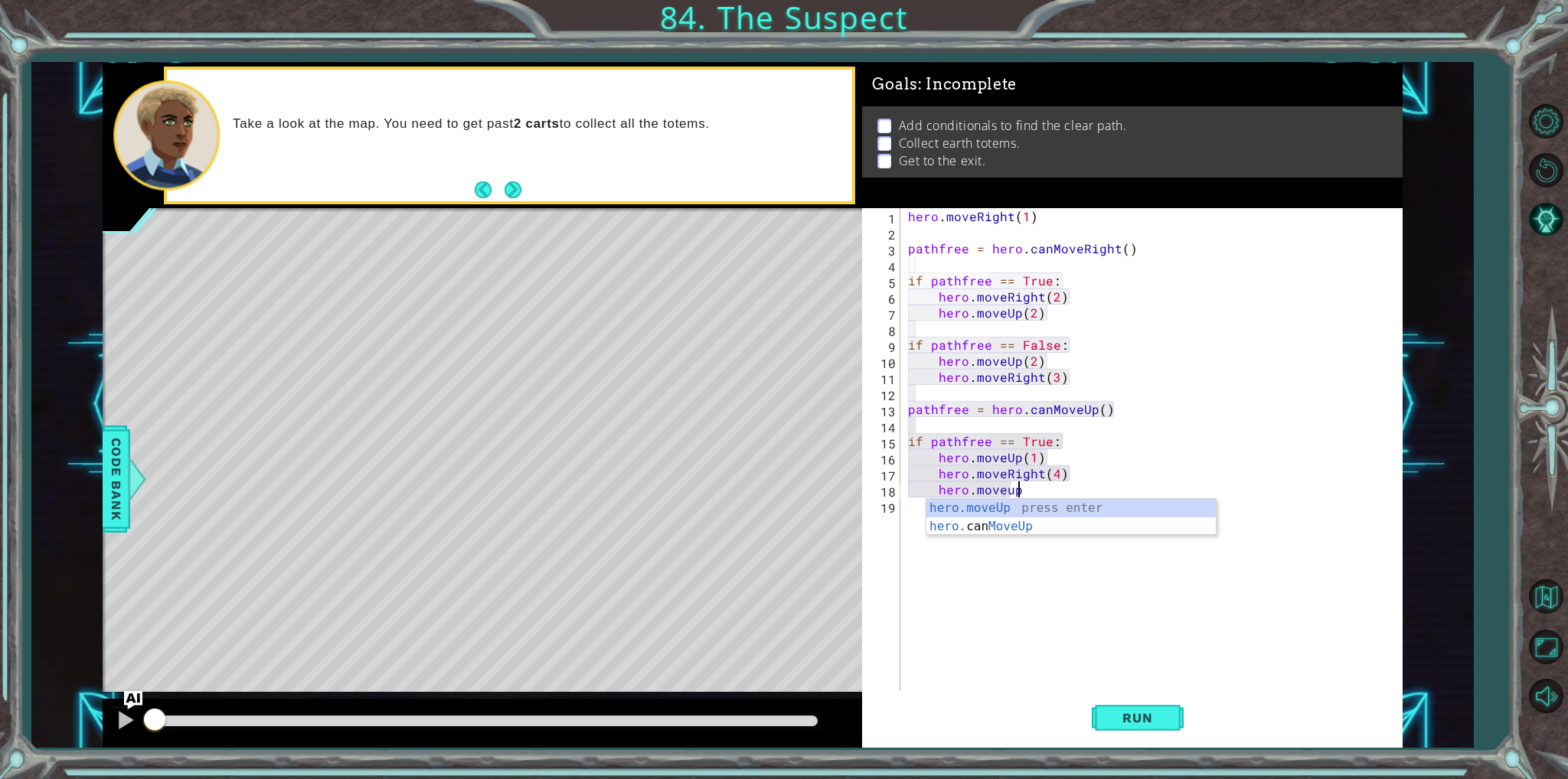
type textarea "hero.moveUp(1)"
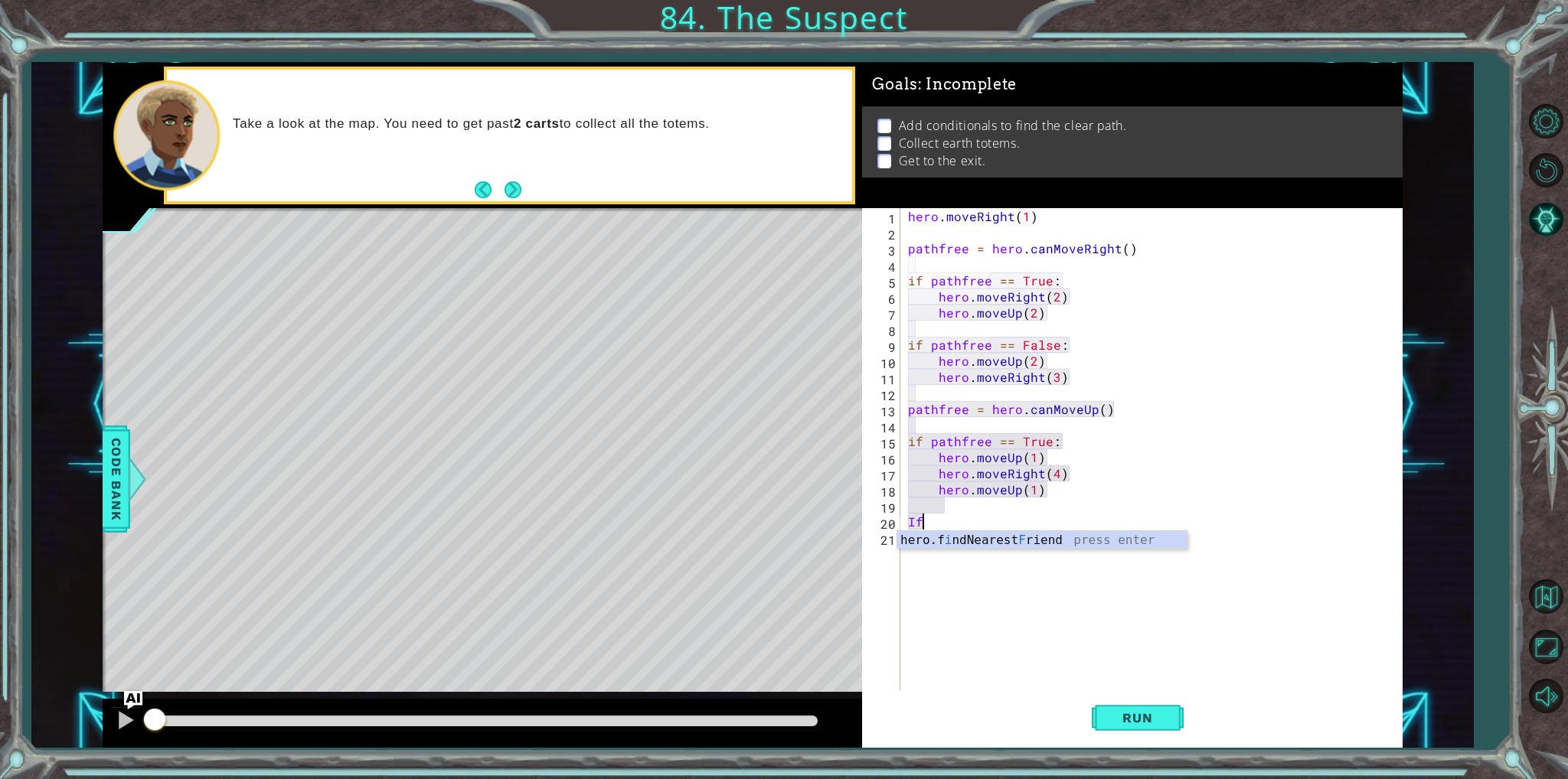
type textarea "I"
type textarea "if path free == False:"
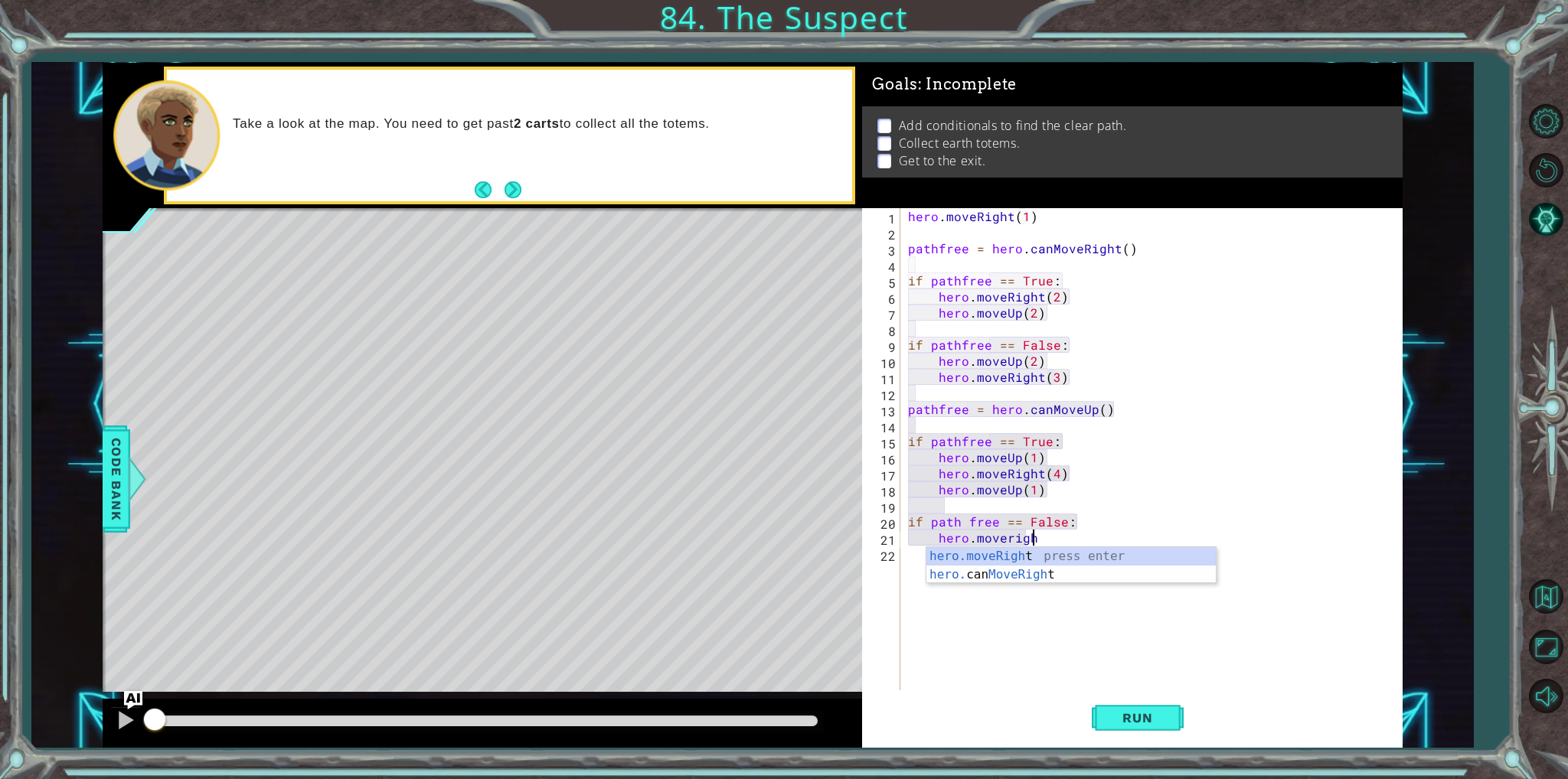
scroll to position [0, 7]
type textarea "hero.moveRight(2)"
type textarea "hero.moveUp(2)"
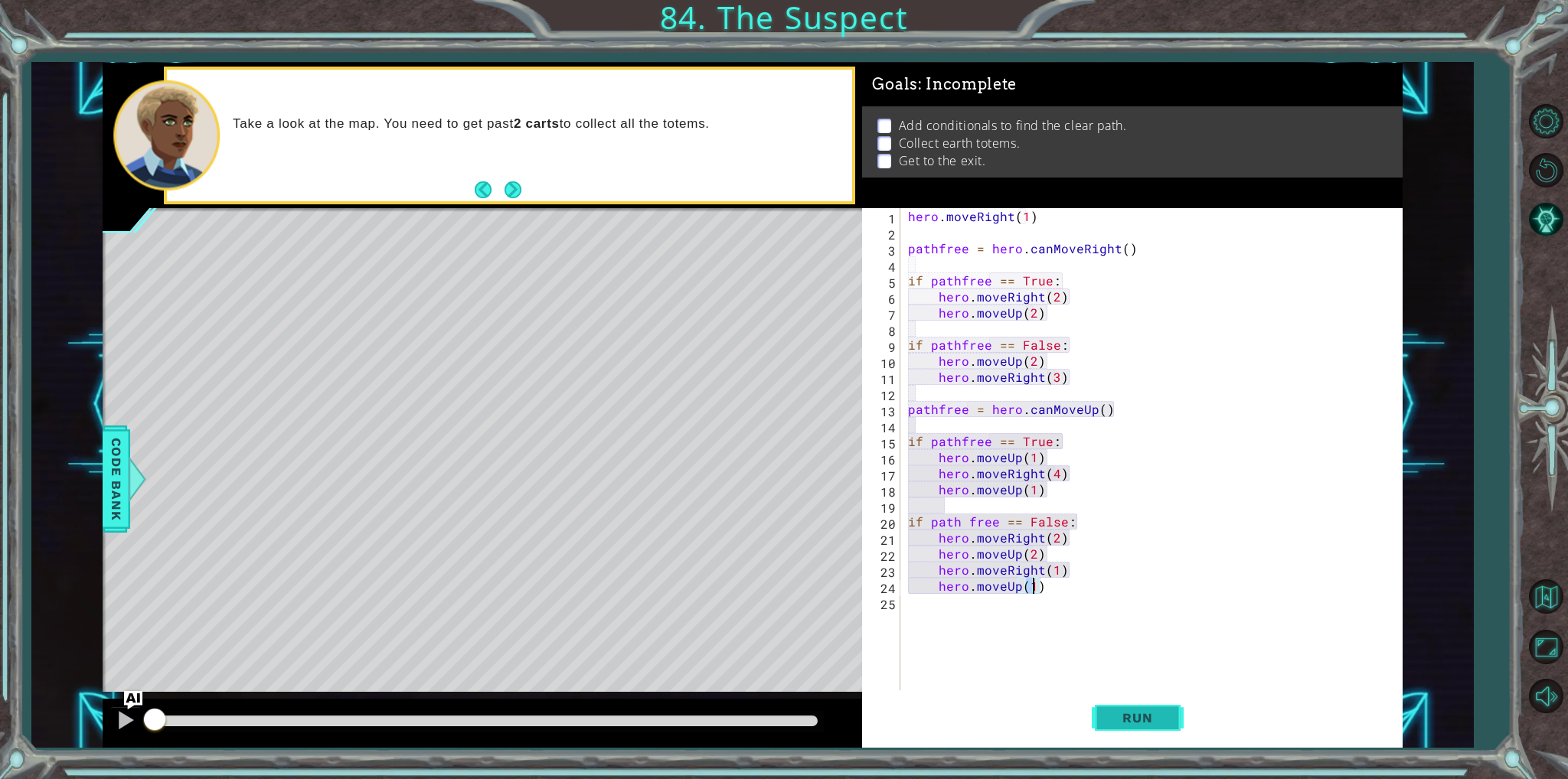
click at [1135, 717] on span "Run" at bounding box center [1137, 717] width 61 height 15
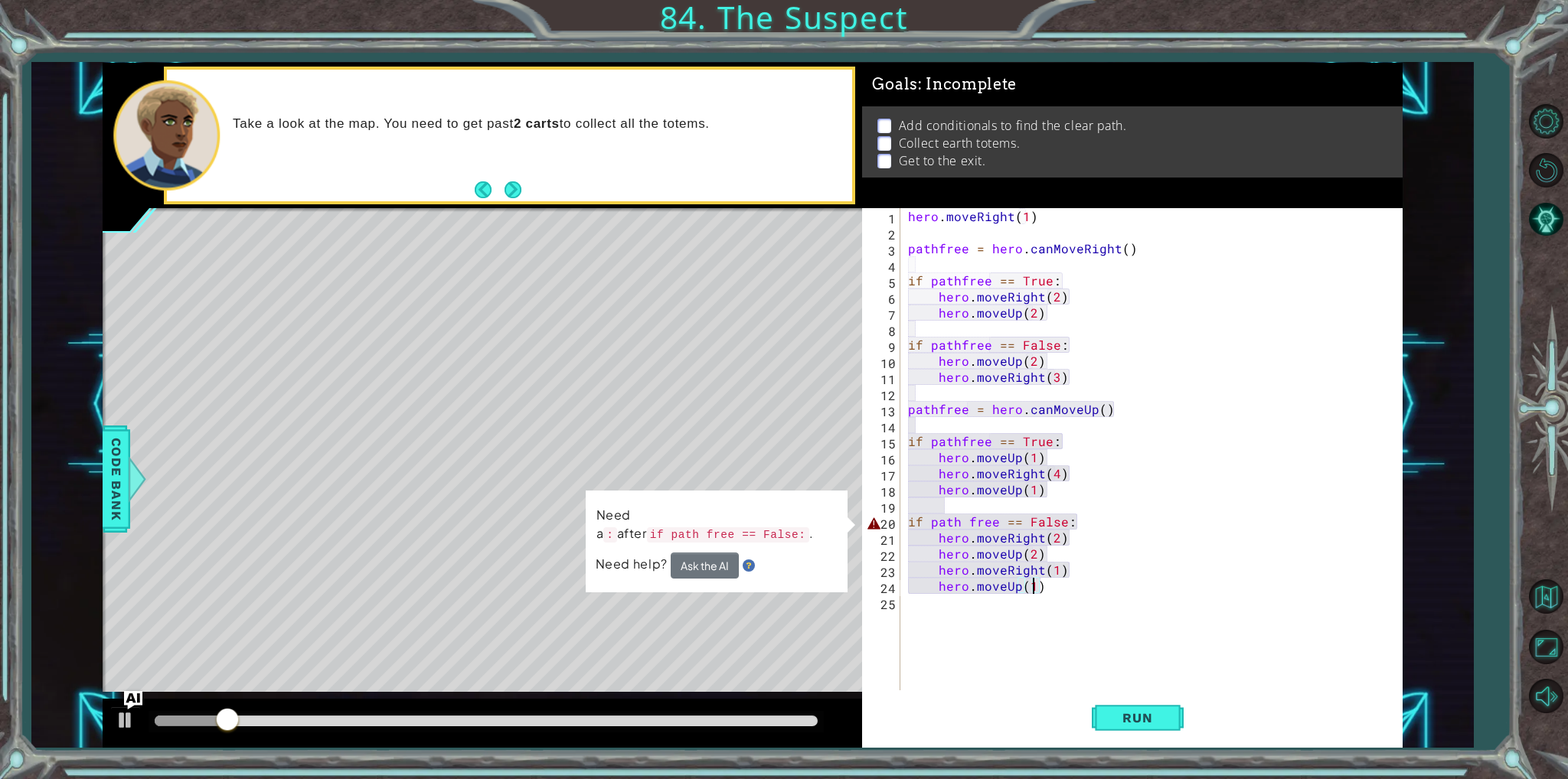
click at [1112, 522] on div "hero . moveRight ( 1 ) pathfree = hero . canMoveRight ( ) if pathfree == True :…" at bounding box center [1155, 465] width 500 height 514
click at [1084, 528] on div "hero . moveRight ( 1 ) pathfree = hero . canMoveRight ( ) if pathfree == True :…" at bounding box center [1155, 465] width 500 height 514
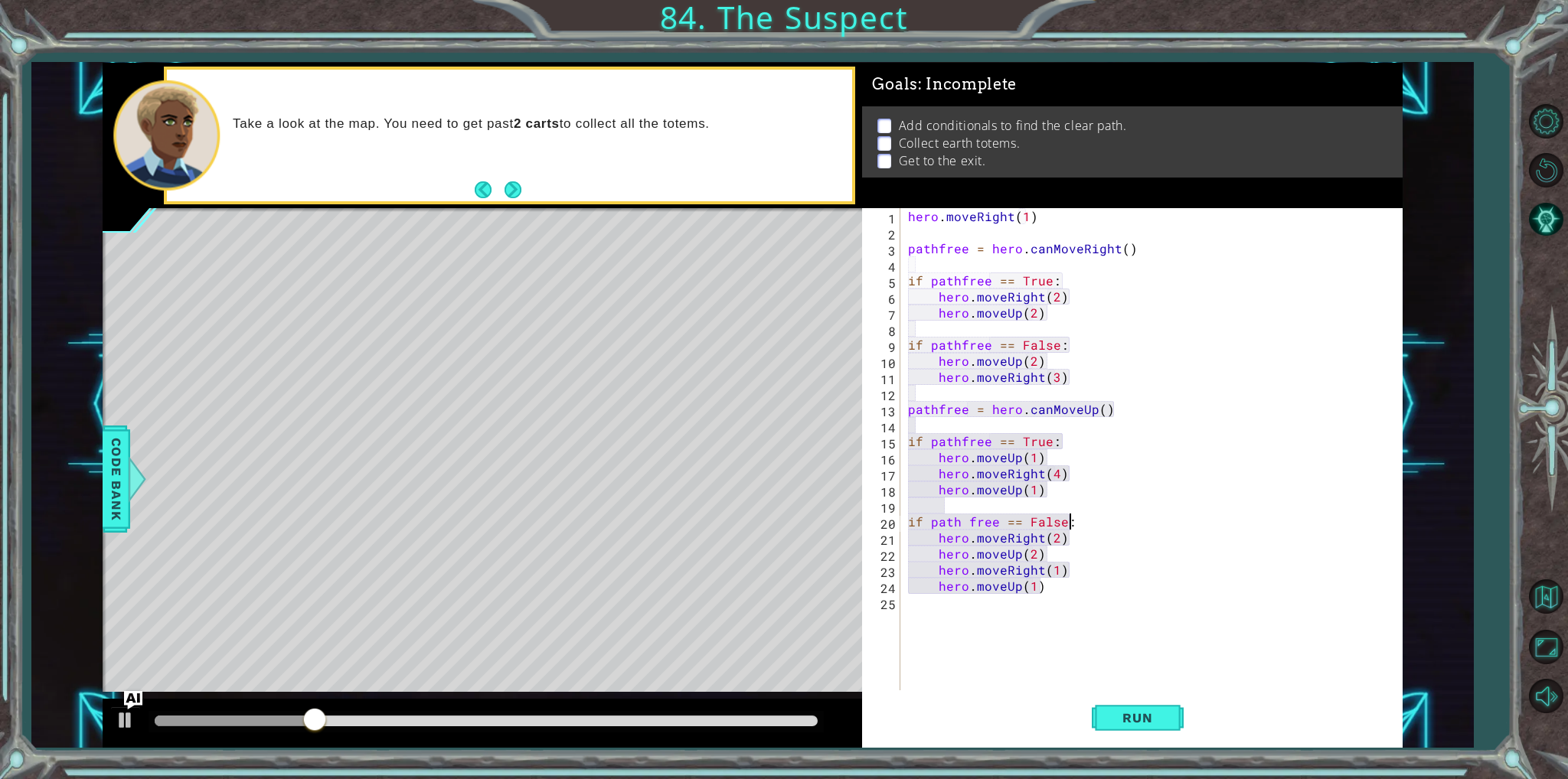
scroll to position [0, 9]
click at [1127, 697] on button "Run" at bounding box center [1137, 717] width 92 height 53
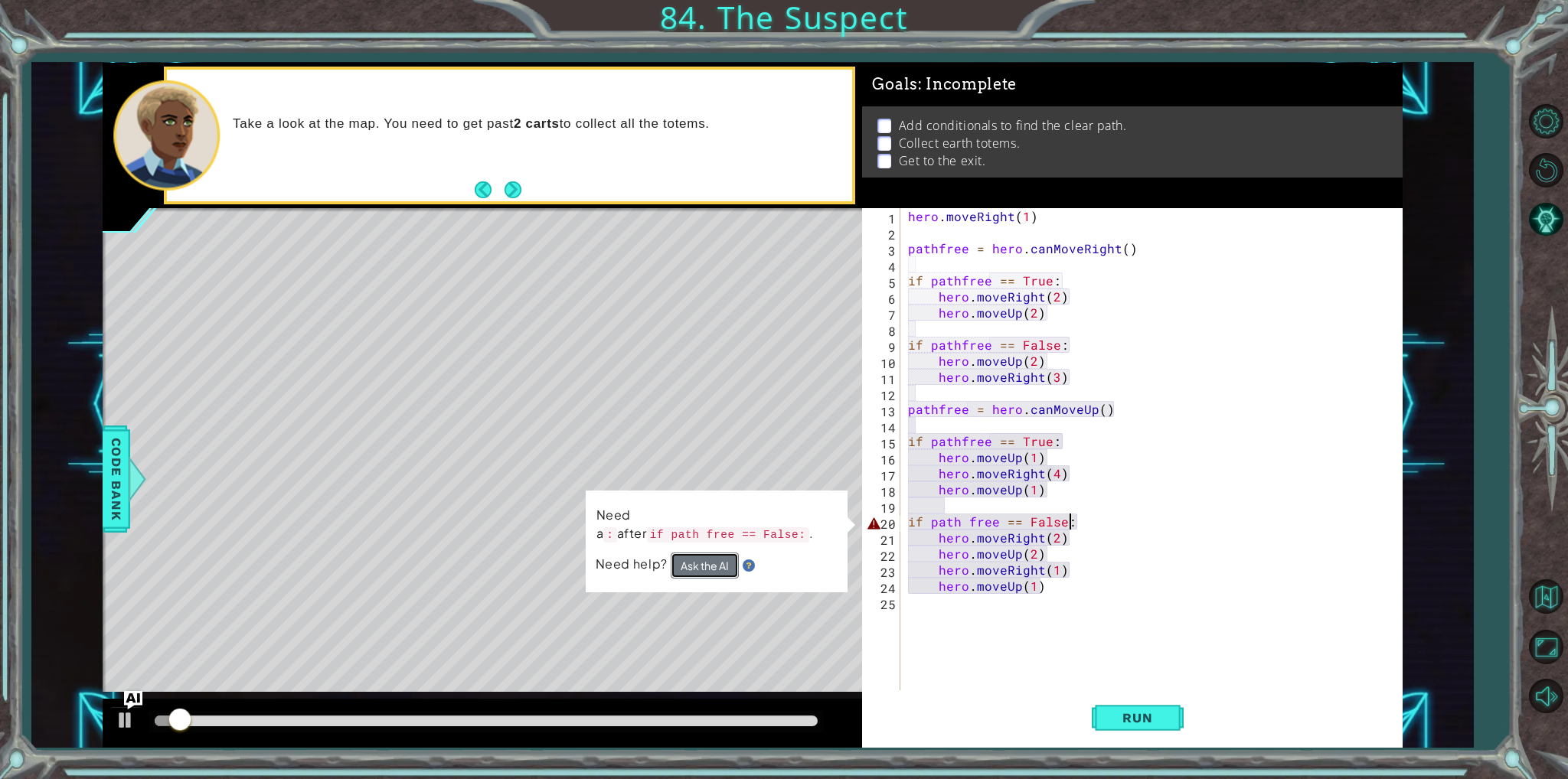
click at [702, 558] on button "Ask the AI" at bounding box center [705, 565] width 68 height 26
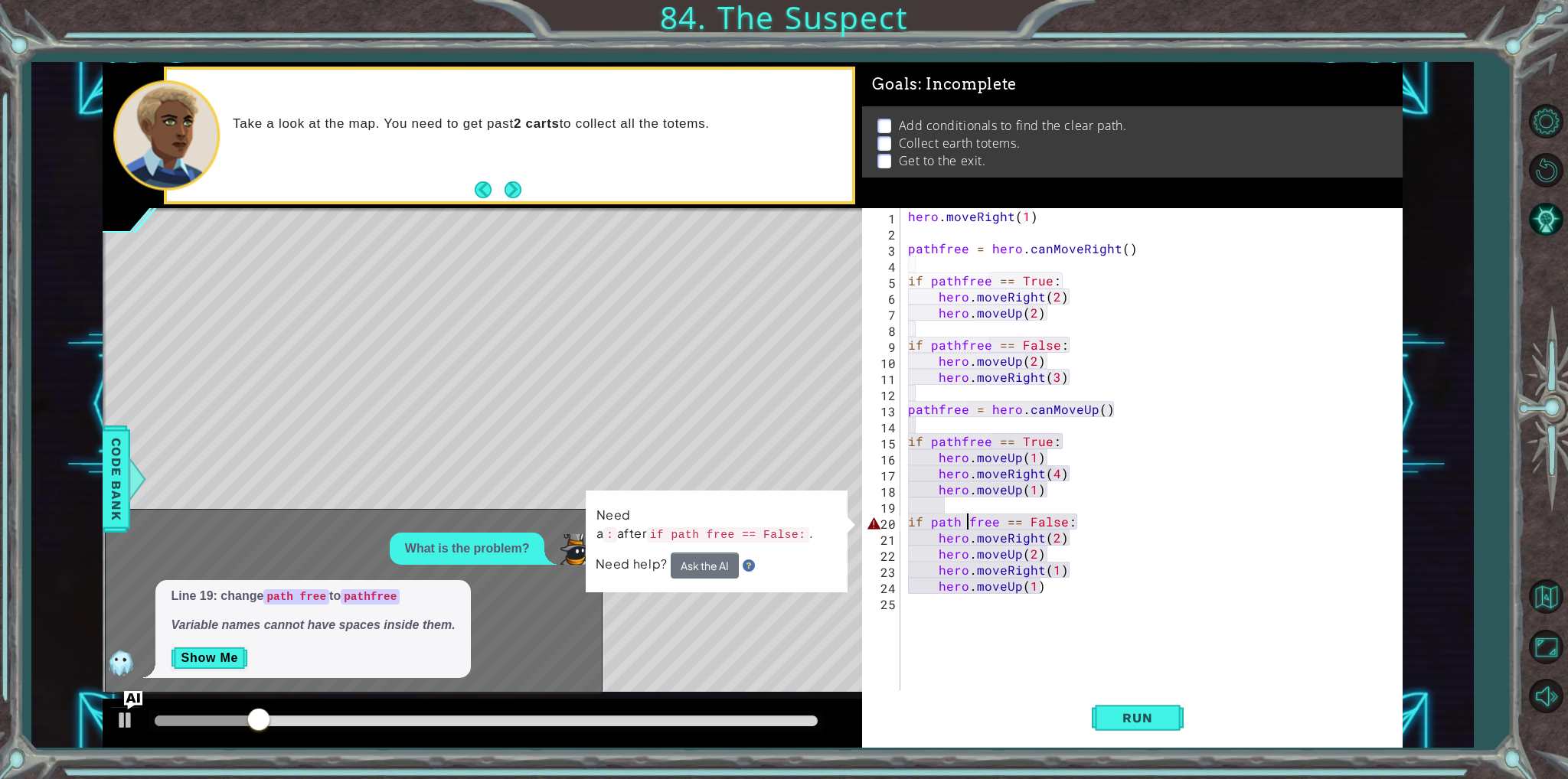
click at [963, 523] on div "hero . moveRight ( 1 ) pathfree = hero . canMoveRight ( ) if pathfree == True :…" at bounding box center [1155, 465] width 500 height 514
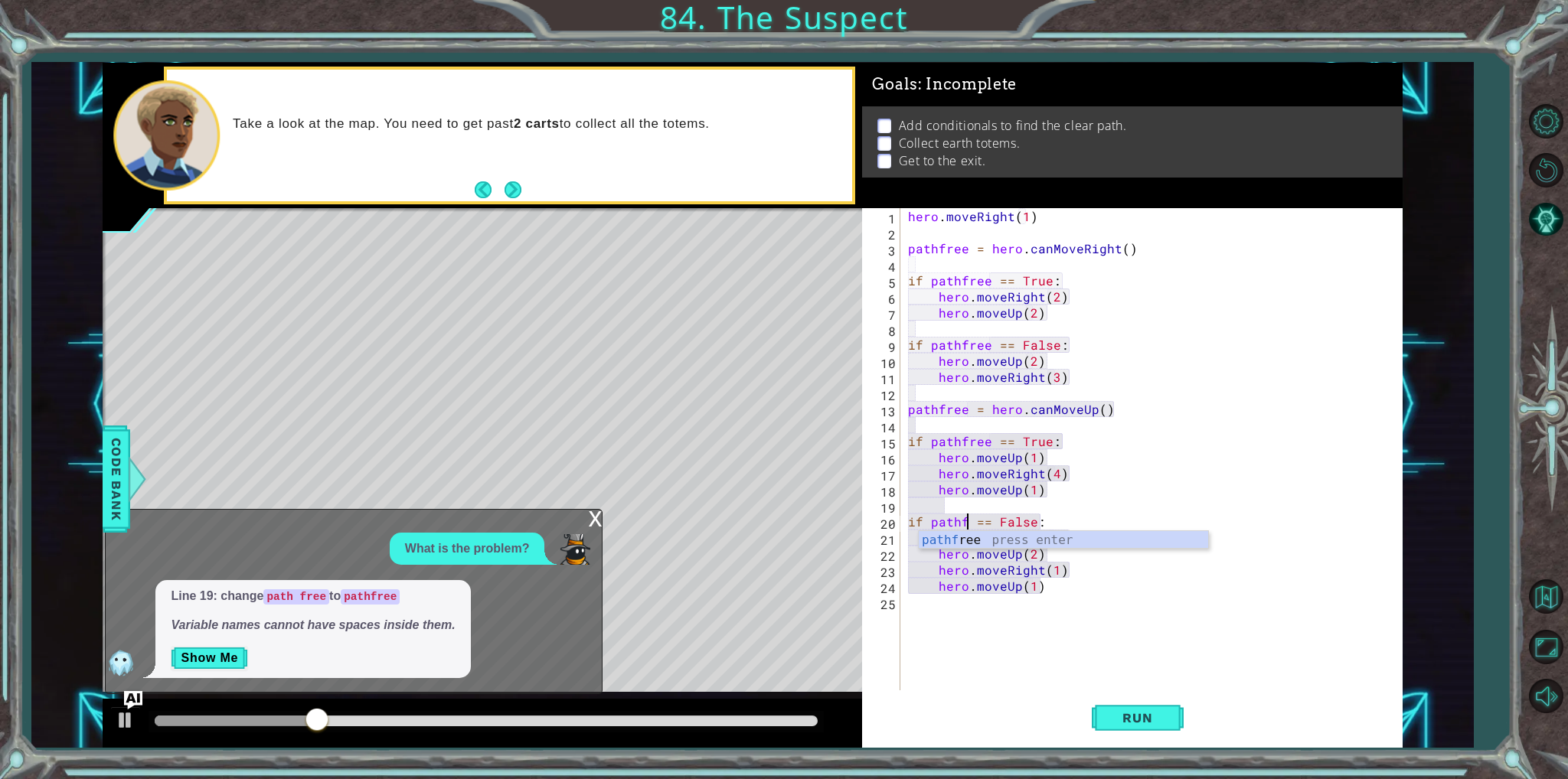
scroll to position [0, 3]
type textarea "if pathfree == False:"
click at [1167, 714] on span "Run" at bounding box center [1137, 717] width 61 height 15
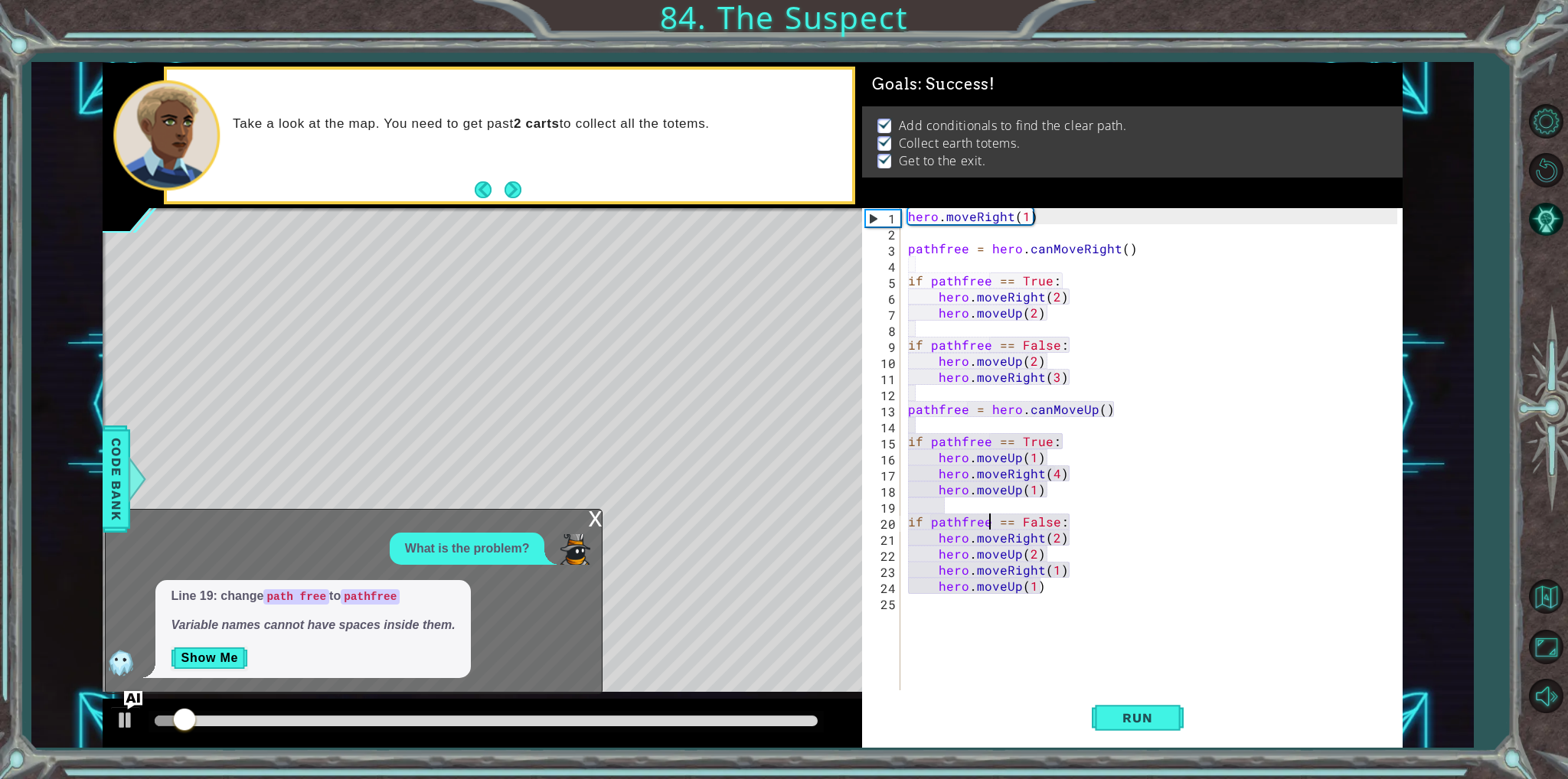
click at [600, 521] on div "x" at bounding box center [595, 517] width 14 height 15
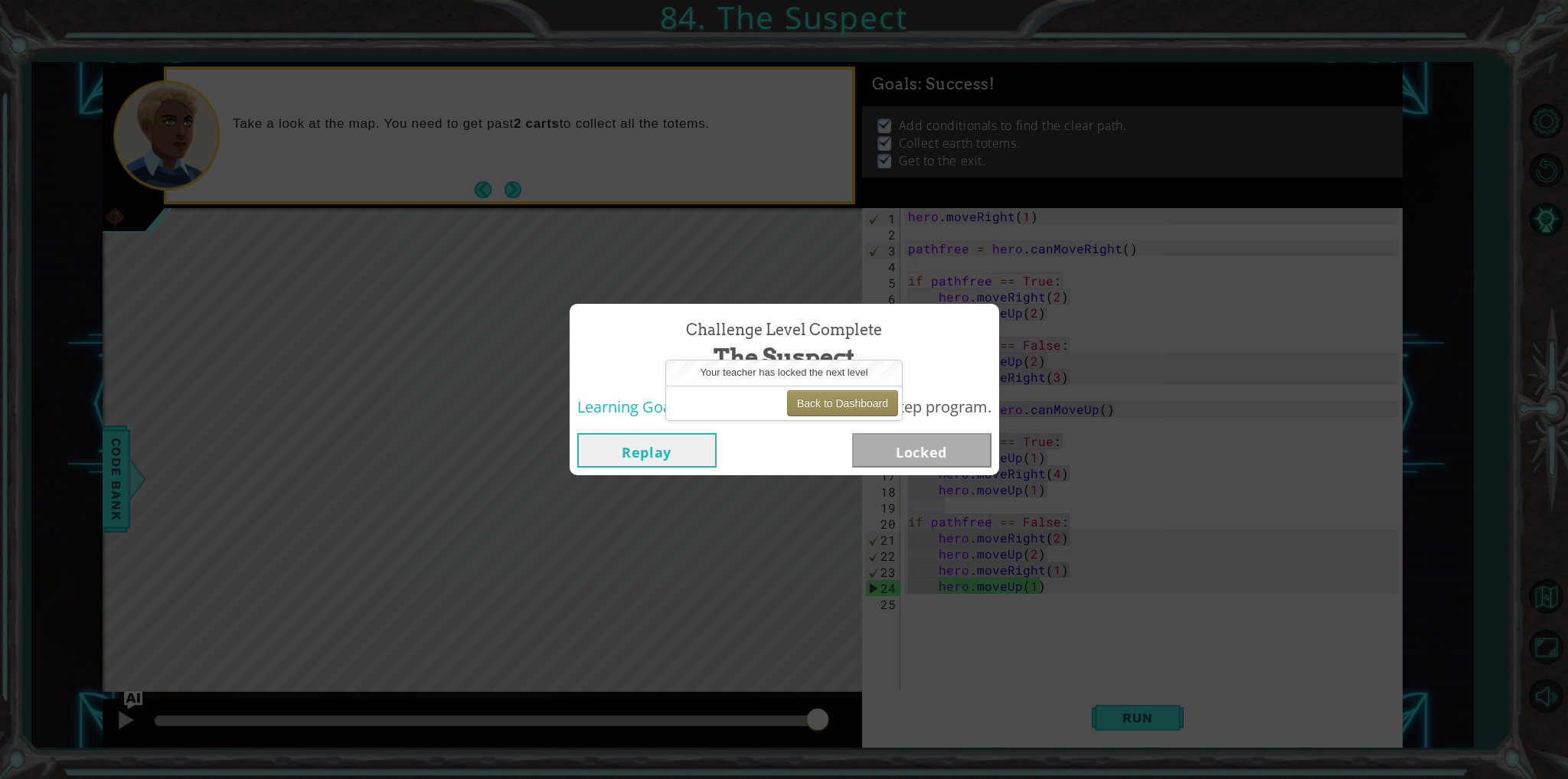
click at [837, 416] on div "Back to Dashboard" at bounding box center [784, 403] width 236 height 34
drag, startPoint x: 837, startPoint y: 410, endPoint x: 839, endPoint y: 402, distance: 8.2
click at [837, 409] on button "Back to Dashboard" at bounding box center [842, 403] width 111 height 26
click at [841, 395] on button "Back to Dashboard" at bounding box center [842, 403] width 111 height 26
click at [842, 395] on button "Back to Dashboard" at bounding box center [842, 403] width 111 height 26
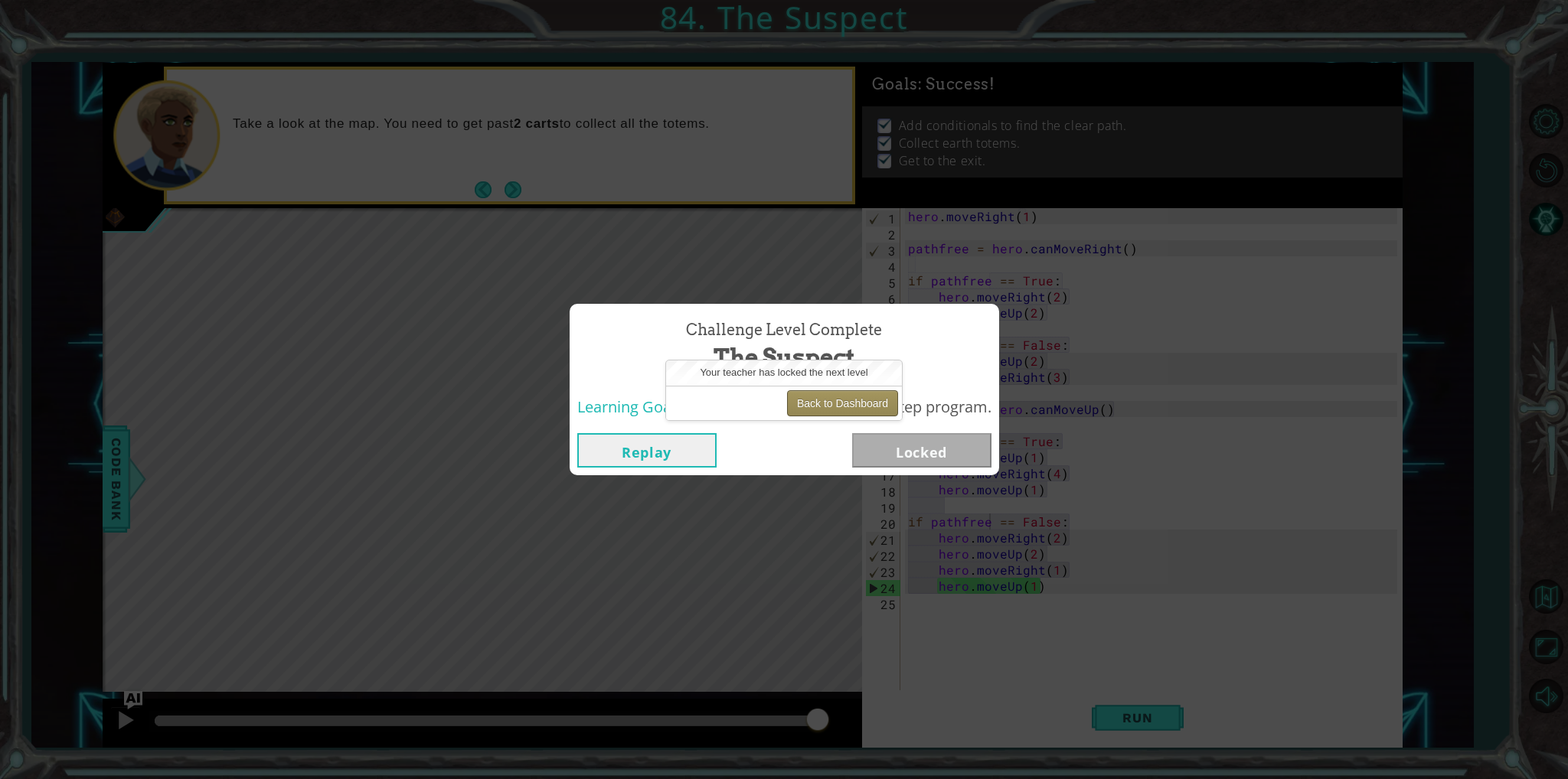
click at [844, 395] on button "Back to Dashboard" at bounding box center [842, 403] width 111 height 26
click at [861, 407] on button "Back to Dashboard" at bounding box center [842, 403] width 111 height 26
click at [865, 395] on button "Back to Dashboard" at bounding box center [842, 403] width 111 height 26
click at [855, 408] on button "Back to Dashboard" at bounding box center [842, 403] width 111 height 26
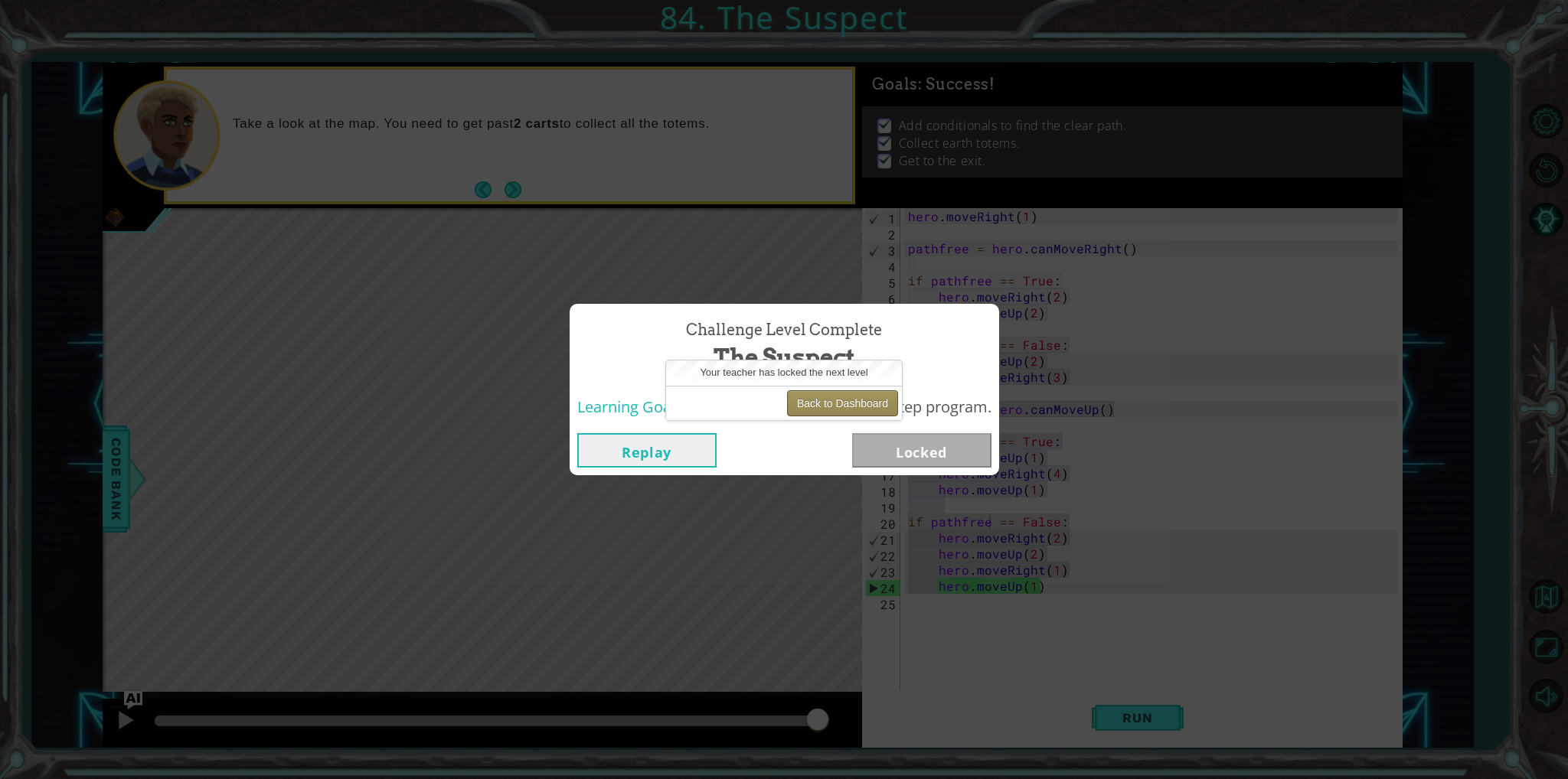
click at [855, 408] on button "Back to Dashboard" at bounding box center [842, 403] width 111 height 26
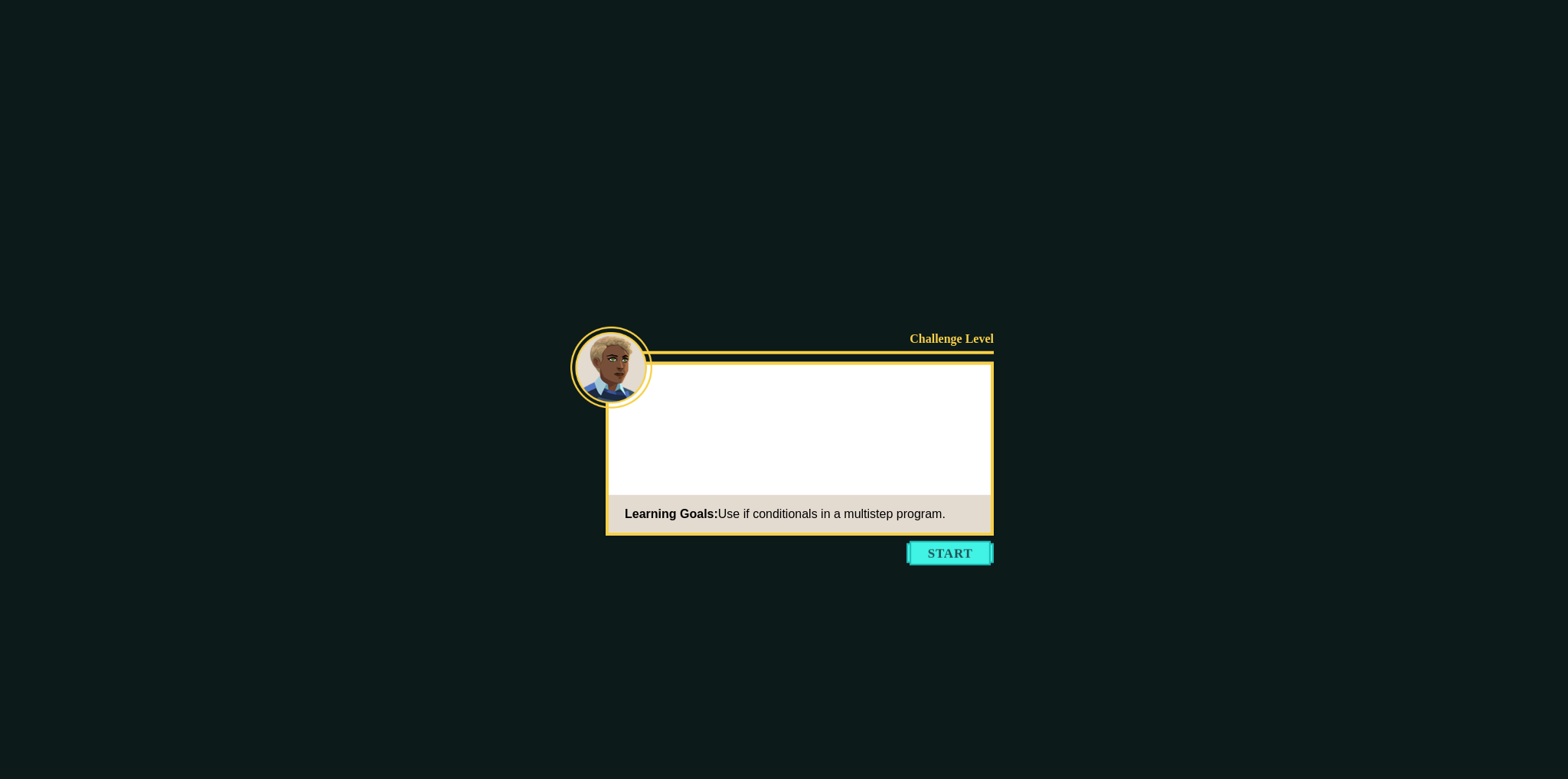
click at [975, 555] on button "Start" at bounding box center [950, 553] width 87 height 24
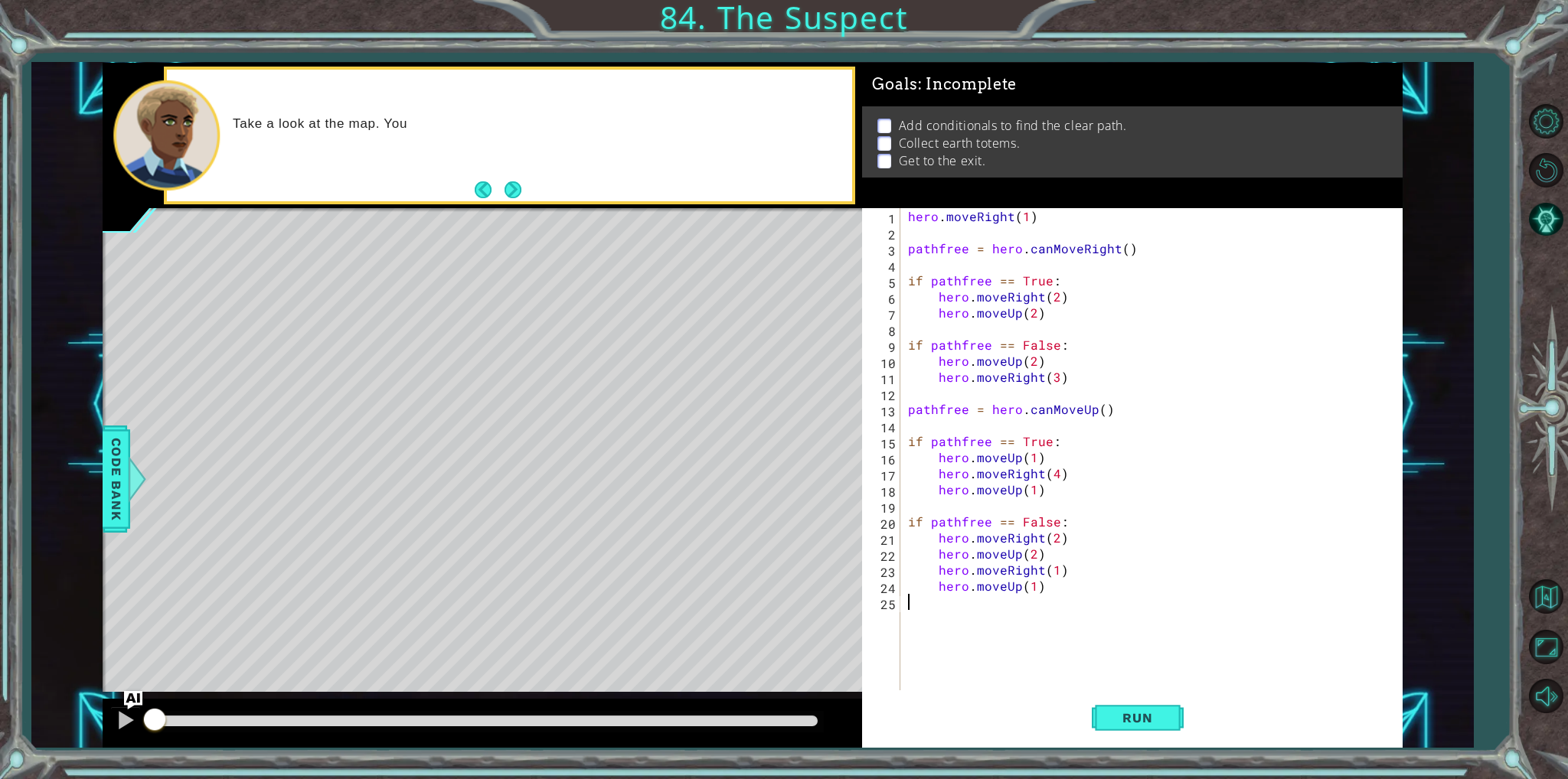
drag, startPoint x: 1120, startPoint y: 732, endPoint x: 1033, endPoint y: 732, distance: 87.0
click at [1120, 732] on button "Run" at bounding box center [1137, 717] width 92 height 53
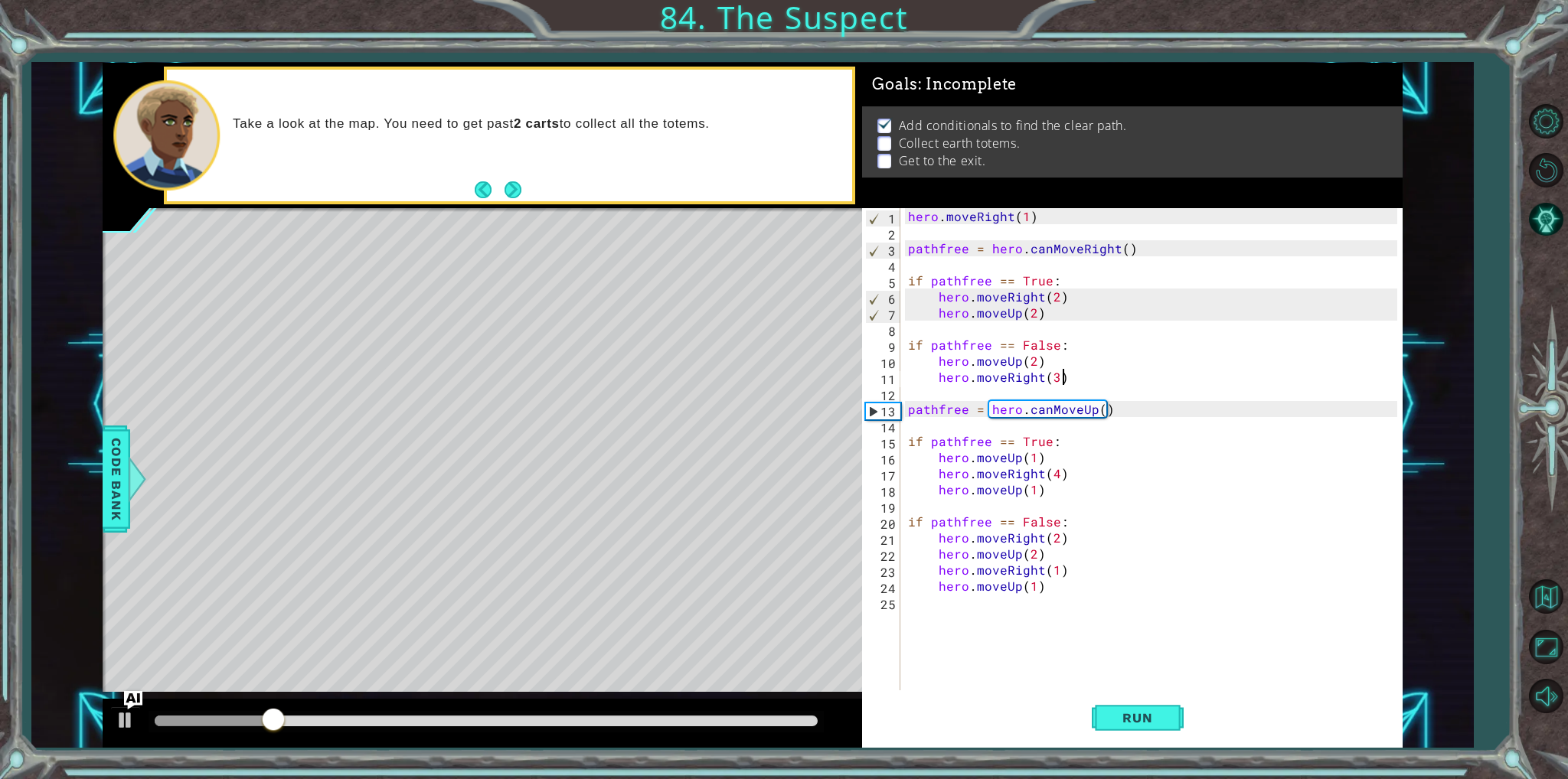
click at [1068, 377] on div "hero . moveRight ( 1 ) pathfree = hero . canMoveRight ( ) if pathfree == True :…" at bounding box center [1155, 465] width 500 height 514
type textarea "hero.moveRight(3)"
click at [1128, 704] on button "Run" at bounding box center [1137, 717] width 92 height 53
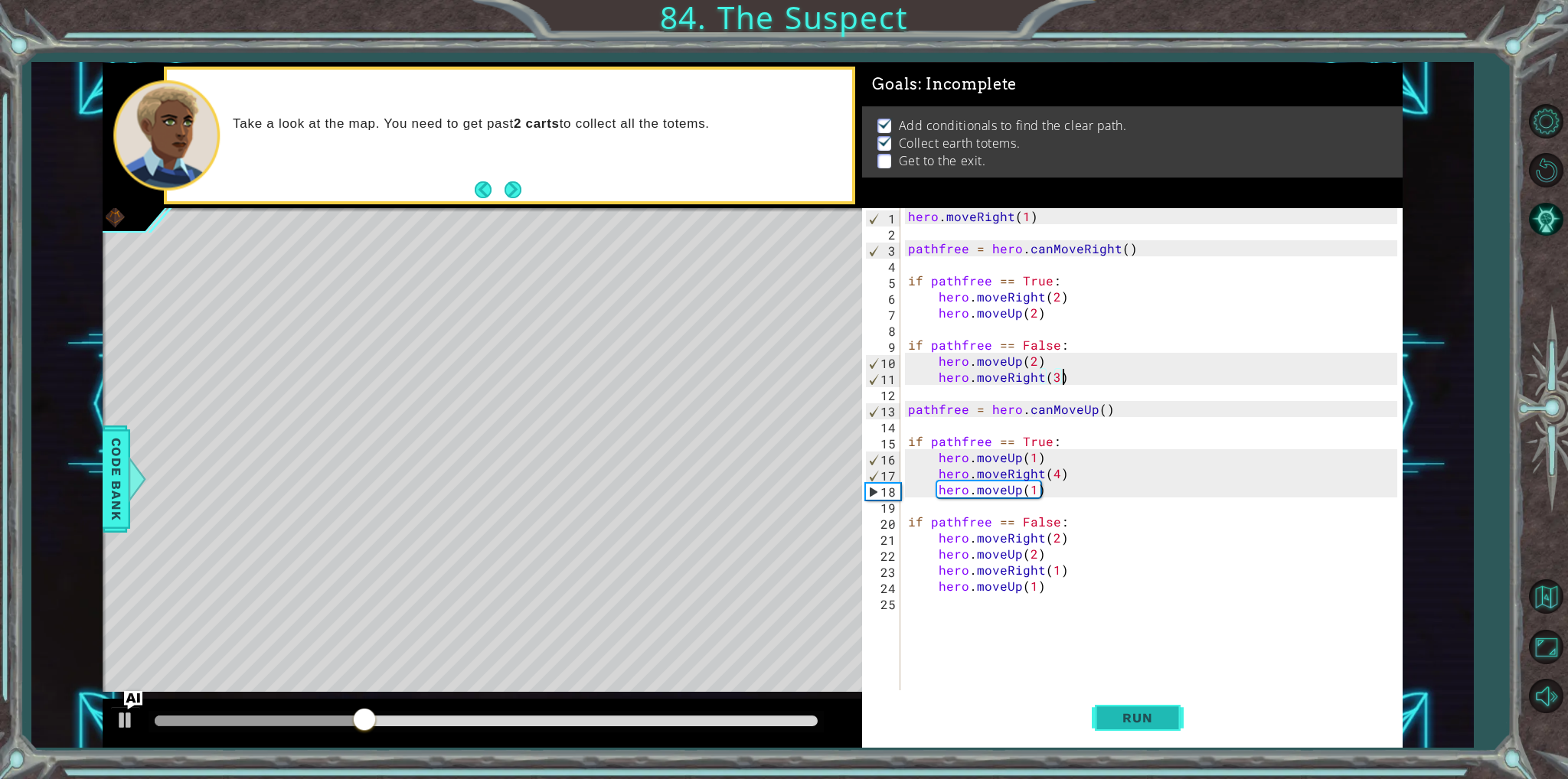
click at [1156, 709] on button "Run" at bounding box center [1137, 717] width 92 height 53
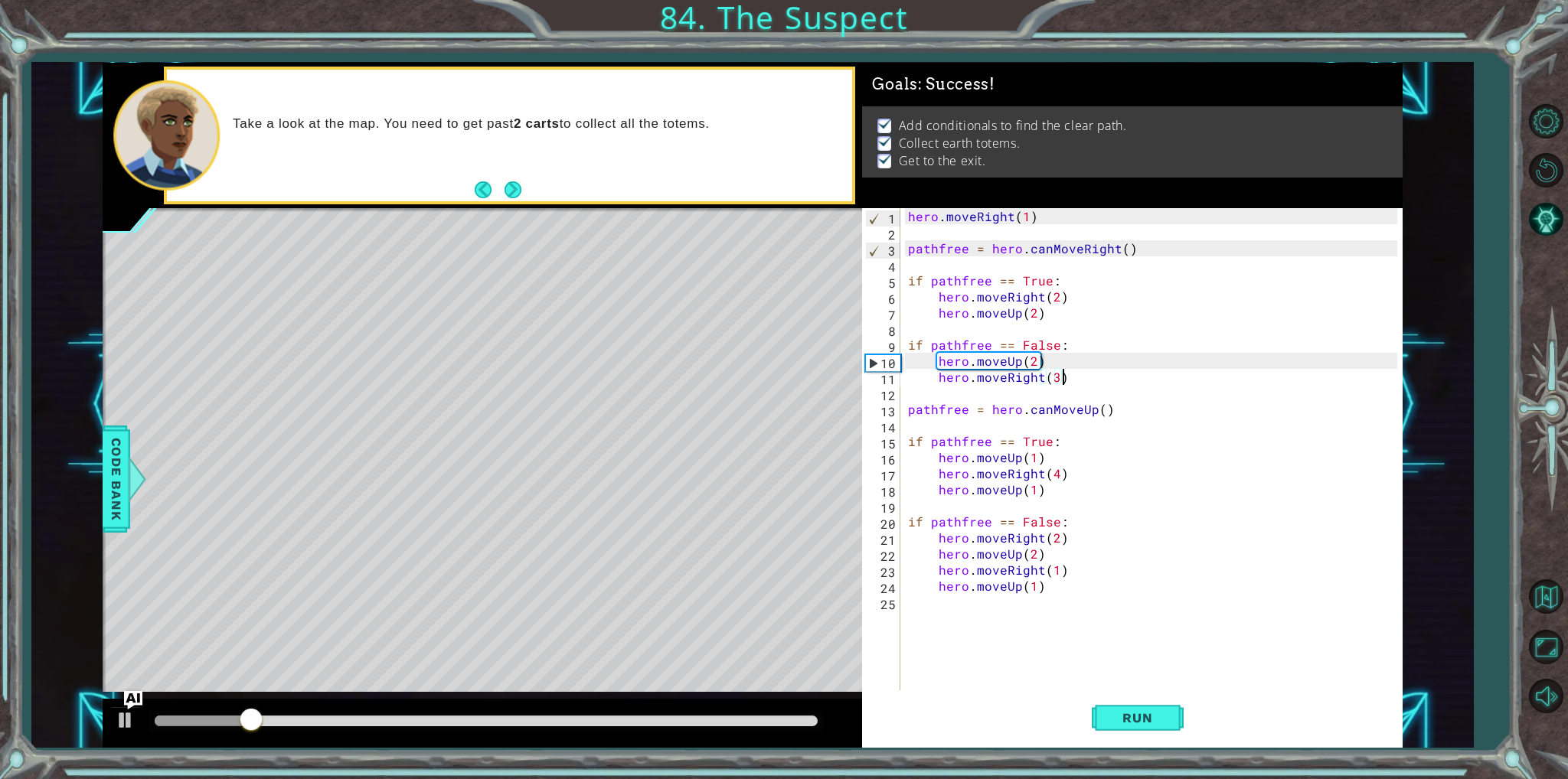
click at [751, 707] on div at bounding box center [482, 723] width 759 height 49
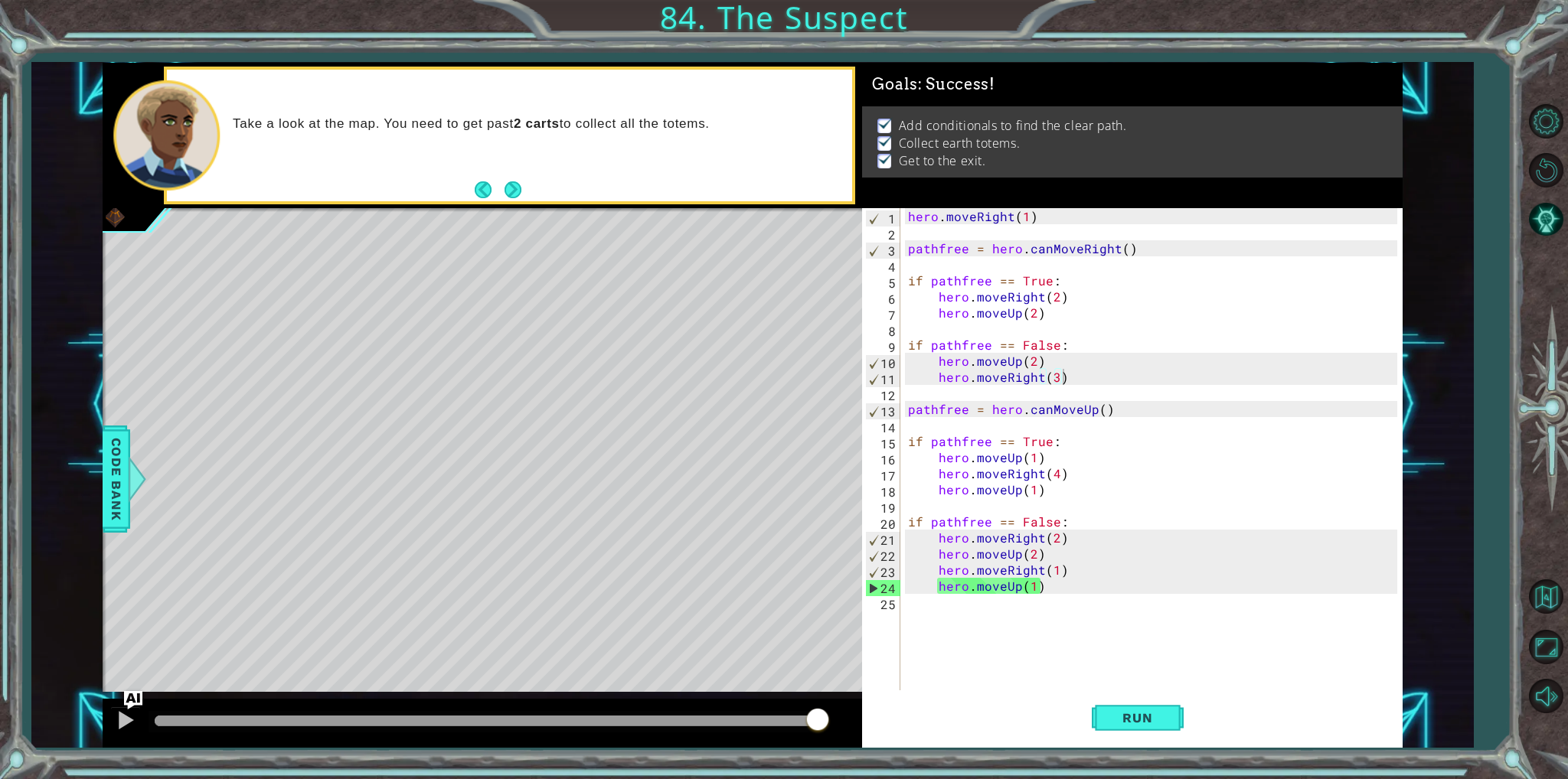
drag, startPoint x: 713, startPoint y: 722, endPoint x: 1042, endPoint y: 761, distance: 331.3
click at [988, 761] on body "1 ההההההההההההההההההההההההההההההההההההההההההההההההההההההההההההההההההההההההההההה…" at bounding box center [784, 390] width 1568 height 779
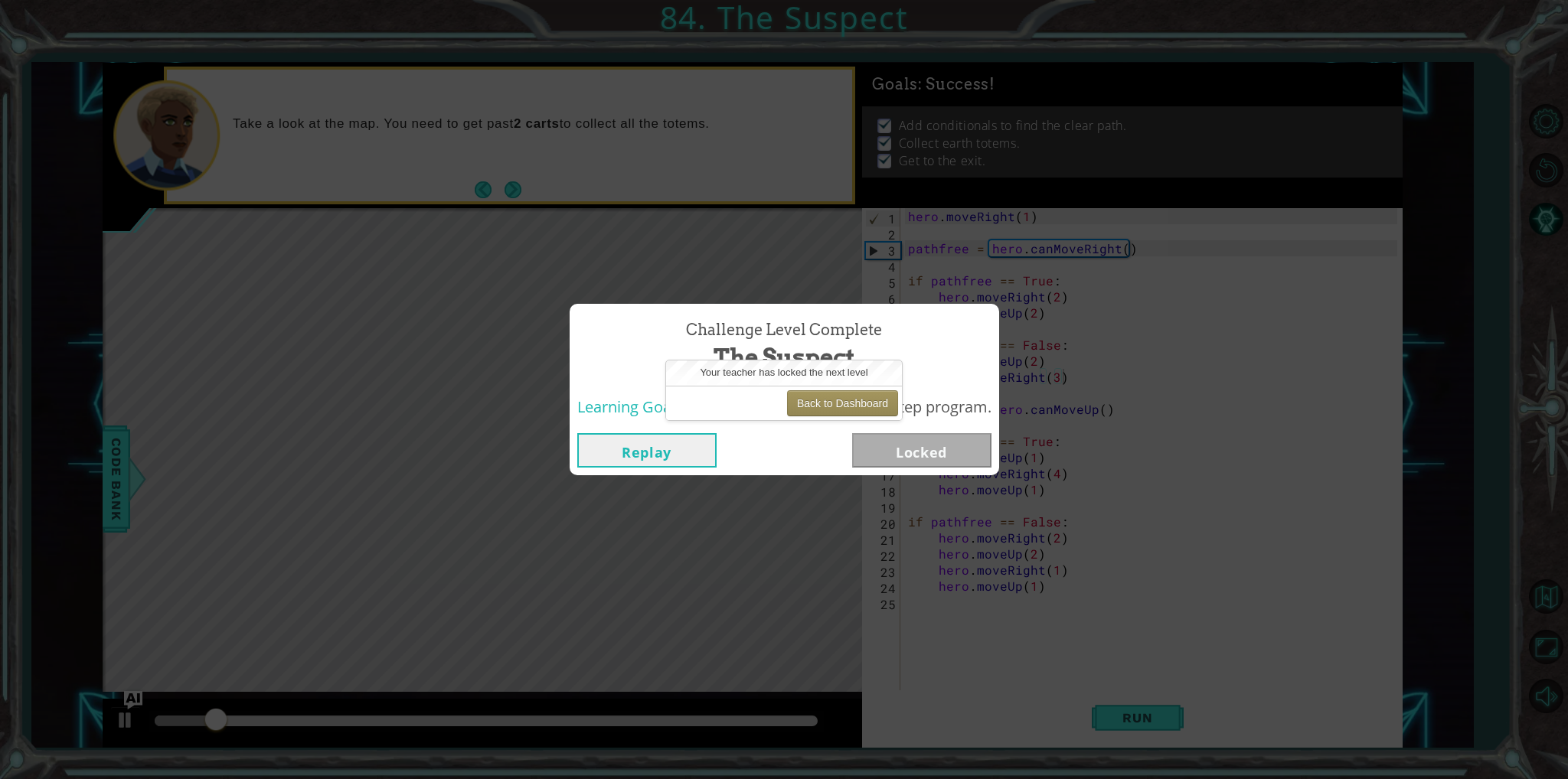
click at [814, 367] on span "Your teacher has locked the next level" at bounding box center [784, 373] width 167 height 12
click at [854, 421] on div "Learning Goals: Use if conditionals in a multistep program." at bounding box center [784, 407] width 430 height 37
click at [854, 409] on div "Back to Dashboard" at bounding box center [784, 403] width 236 height 34
click at [854, 409] on button "Back to Dashboard" at bounding box center [842, 403] width 111 height 26
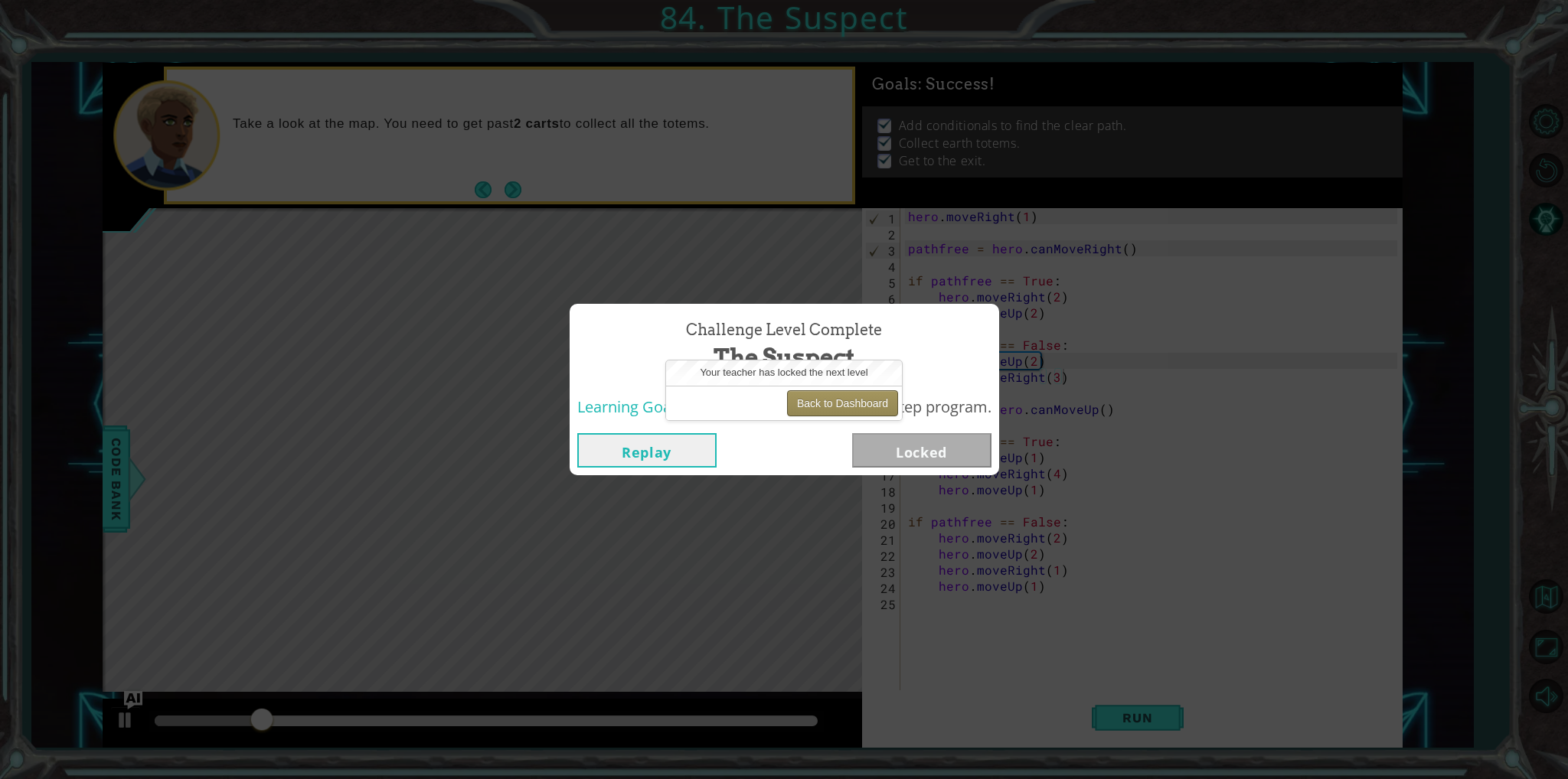
click at [854, 409] on button "Back to Dashboard" at bounding box center [842, 403] width 111 height 26
